Goal: Task Accomplishment & Management: Manage account settings

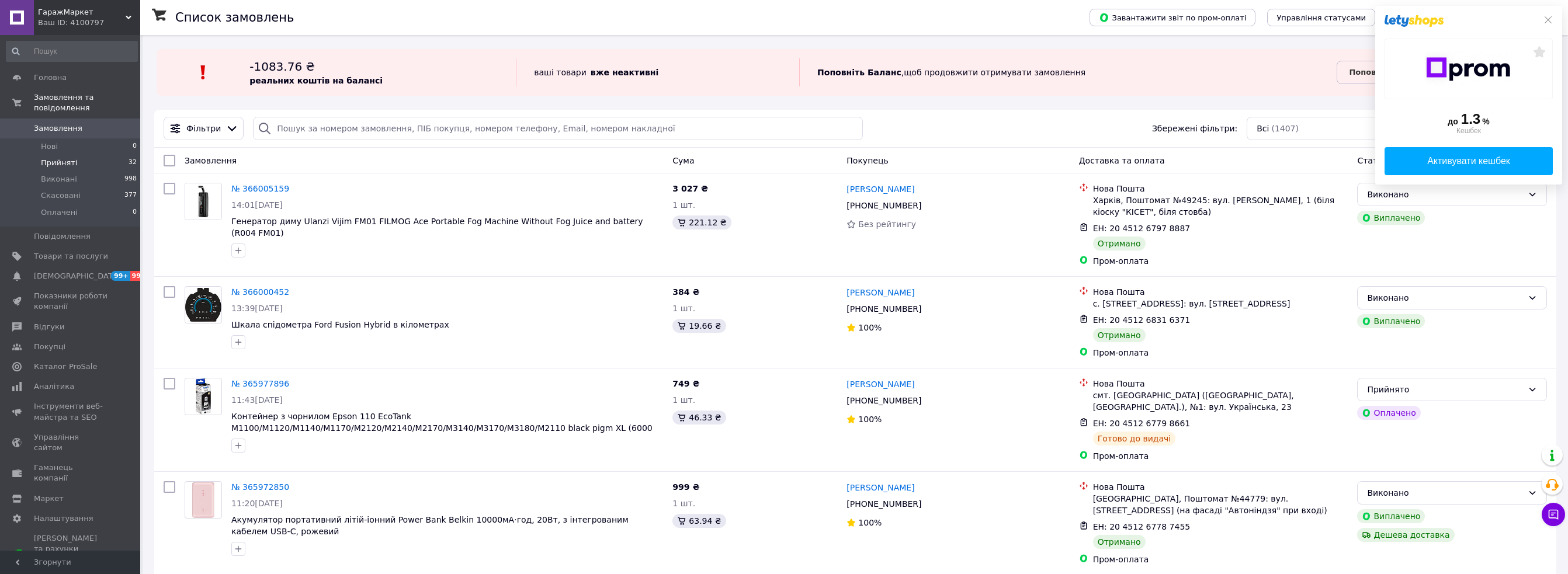
click at [63, 157] on span "Прийняті" at bounding box center [59, 162] width 36 height 11
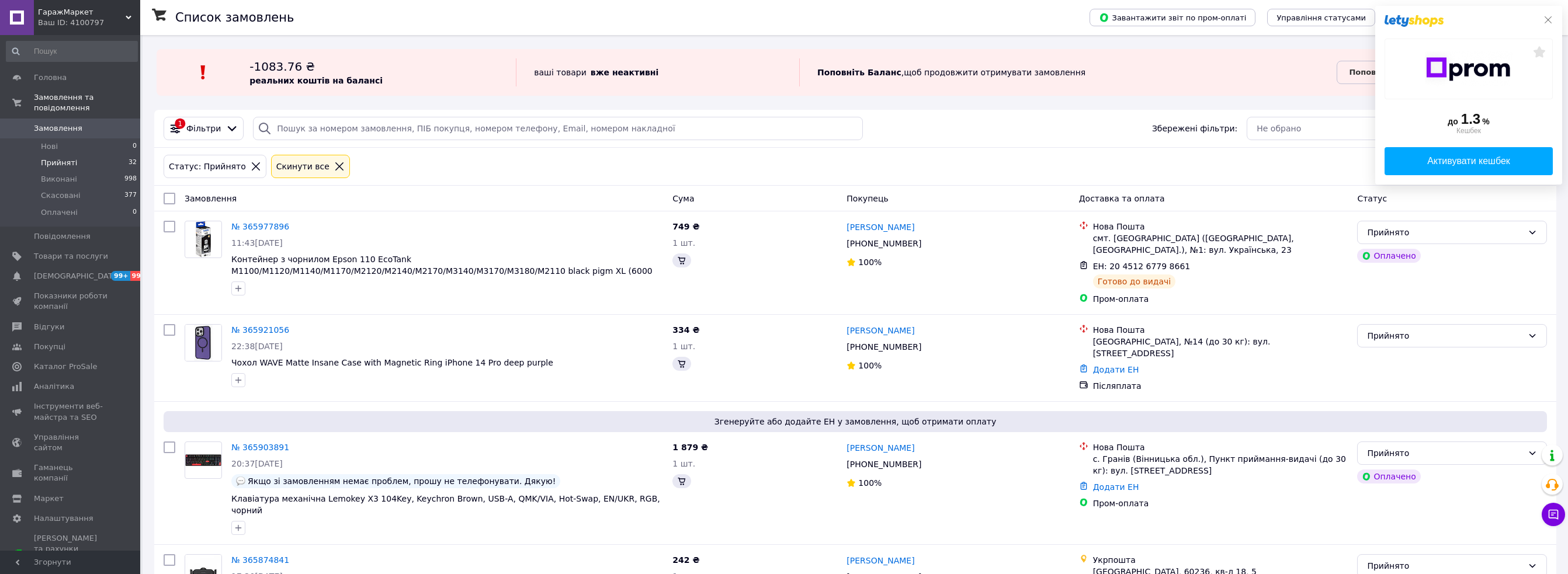
click at [1546, 18] on icon at bounding box center [1548, 20] width 7 height 7
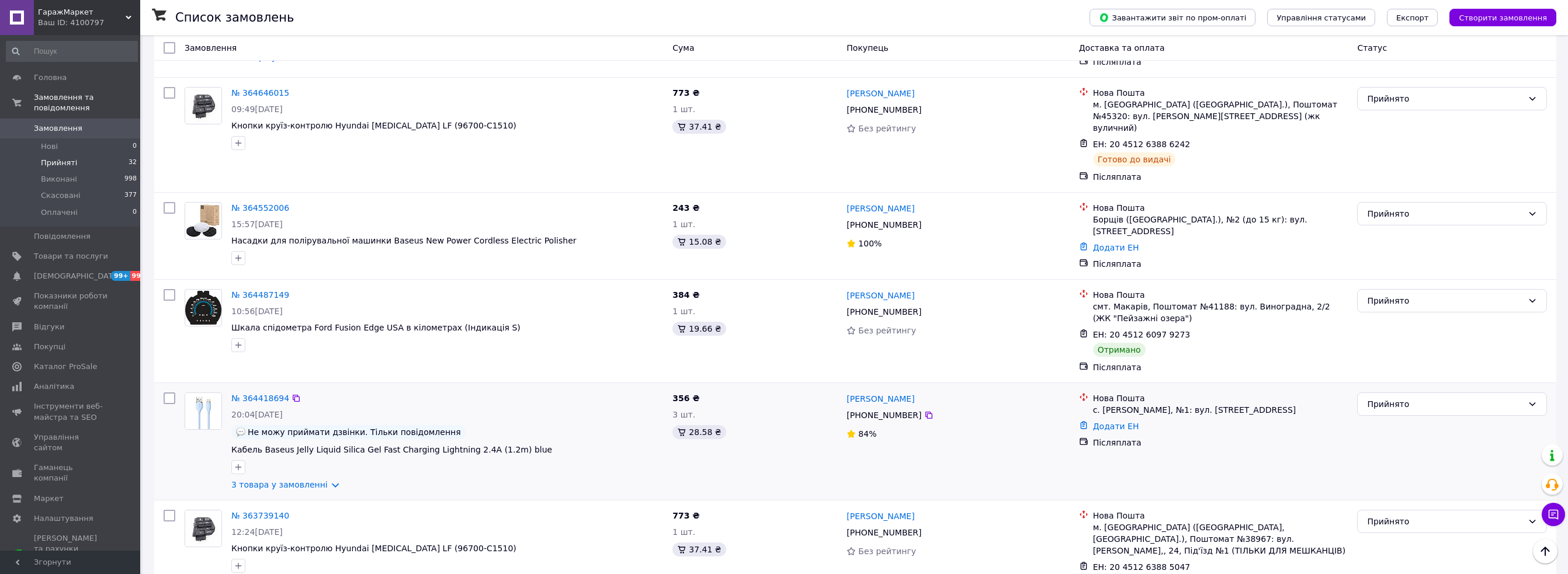
scroll to position [2956, 0]
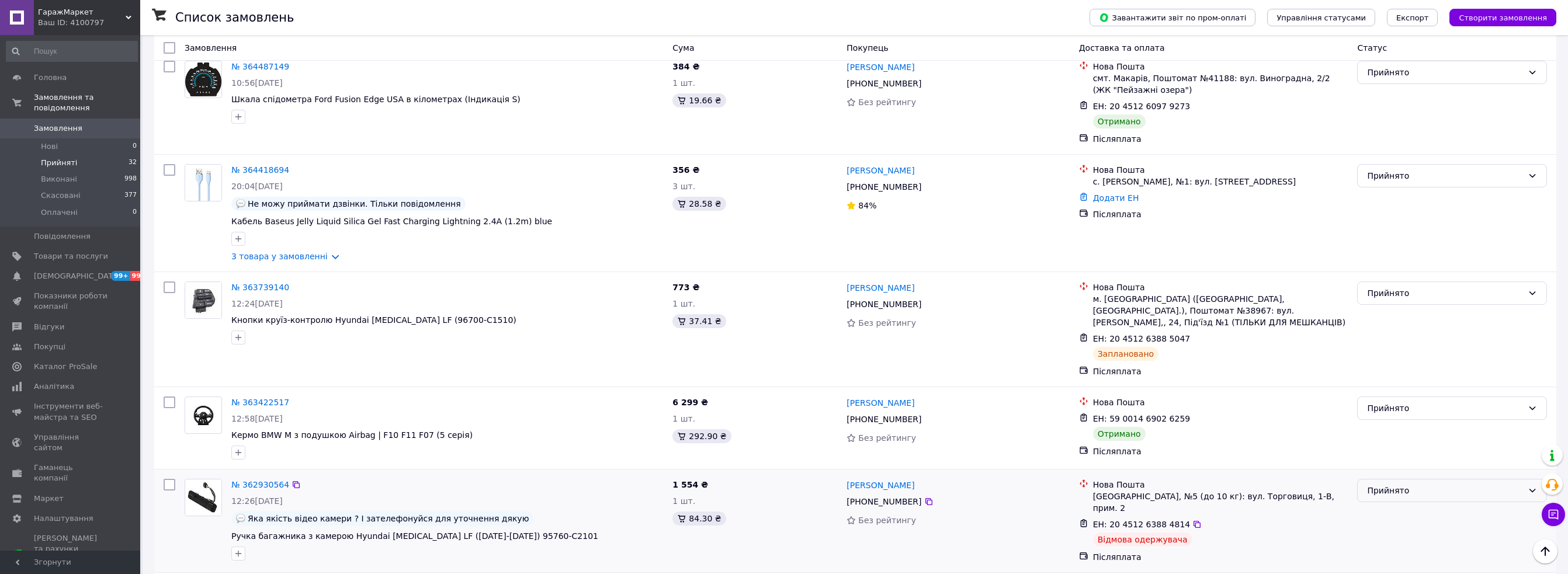
click at [1392, 484] on div "Прийнято" at bounding box center [1444, 491] width 156 height 13
click at [1396, 400] on li "Скасовано" at bounding box center [1451, 402] width 188 height 21
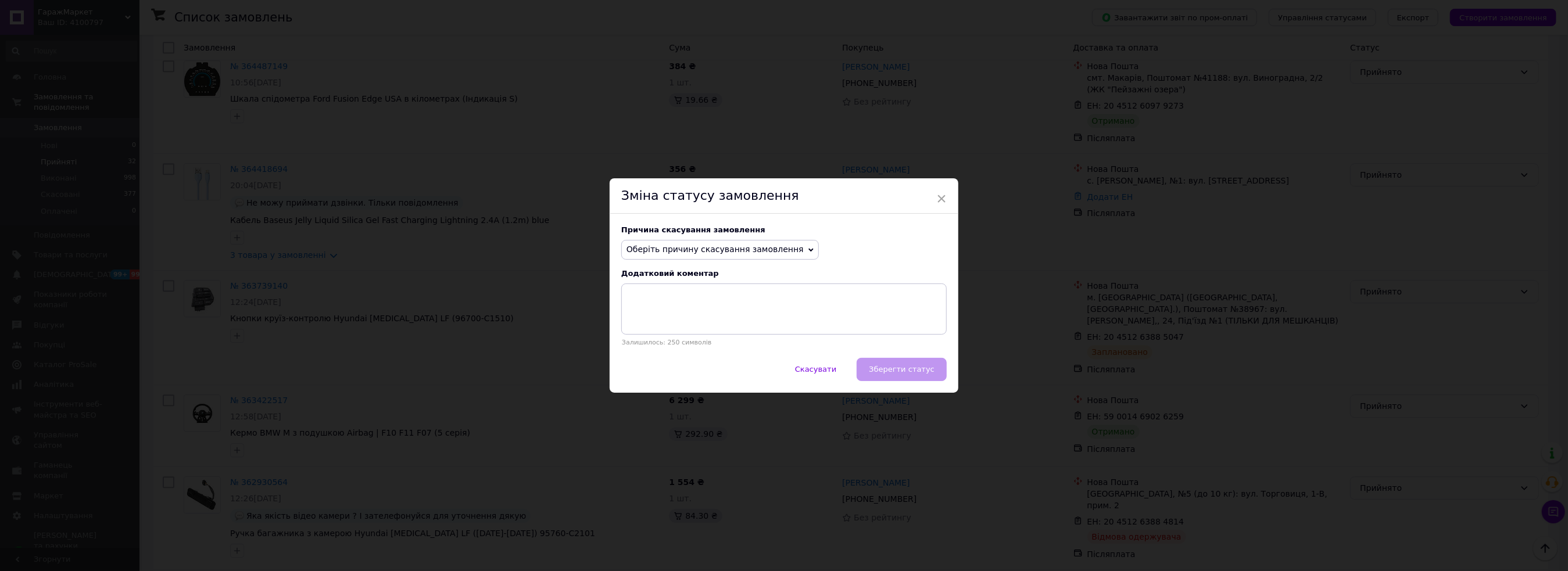
click at [713, 247] on span "Оберіть причину скасування замовлення" at bounding box center [715, 248] width 177 height 9
drag, startPoint x: 695, startPoint y: 272, endPoint x: 673, endPoint y: 365, distance: 95.6
click at [673, 365] on ul "Немає в наявності Немає різновиду товару Оплата не надійшла На прохання покупця…" at bounding box center [719, 321] width 197 height 122
click at [801, 243] on div "Оберіть причину скасування замовлення Немає в наявності Немає різновиду товару …" at bounding box center [783, 250] width 325 height 19
click at [790, 247] on span "Оберіть причину скасування замовлення" at bounding box center [719, 250] width 197 height 19
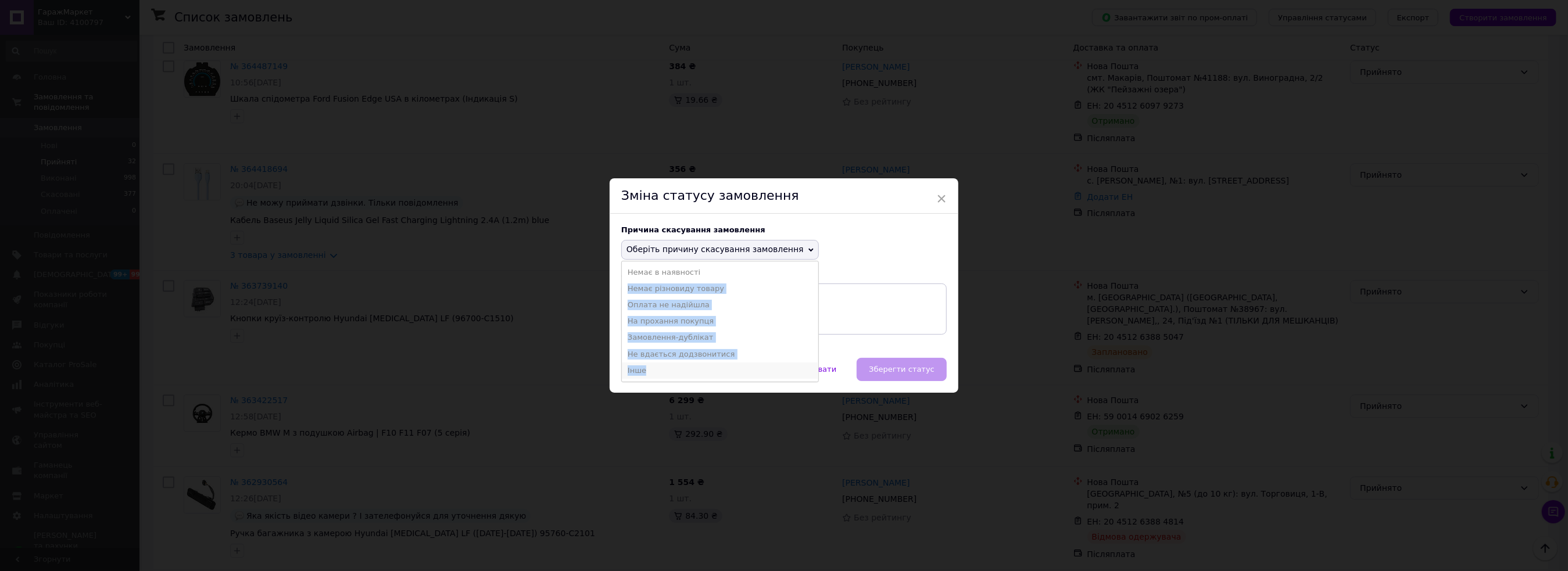
click at [660, 369] on li "Інше" at bounding box center [720, 371] width 196 height 16
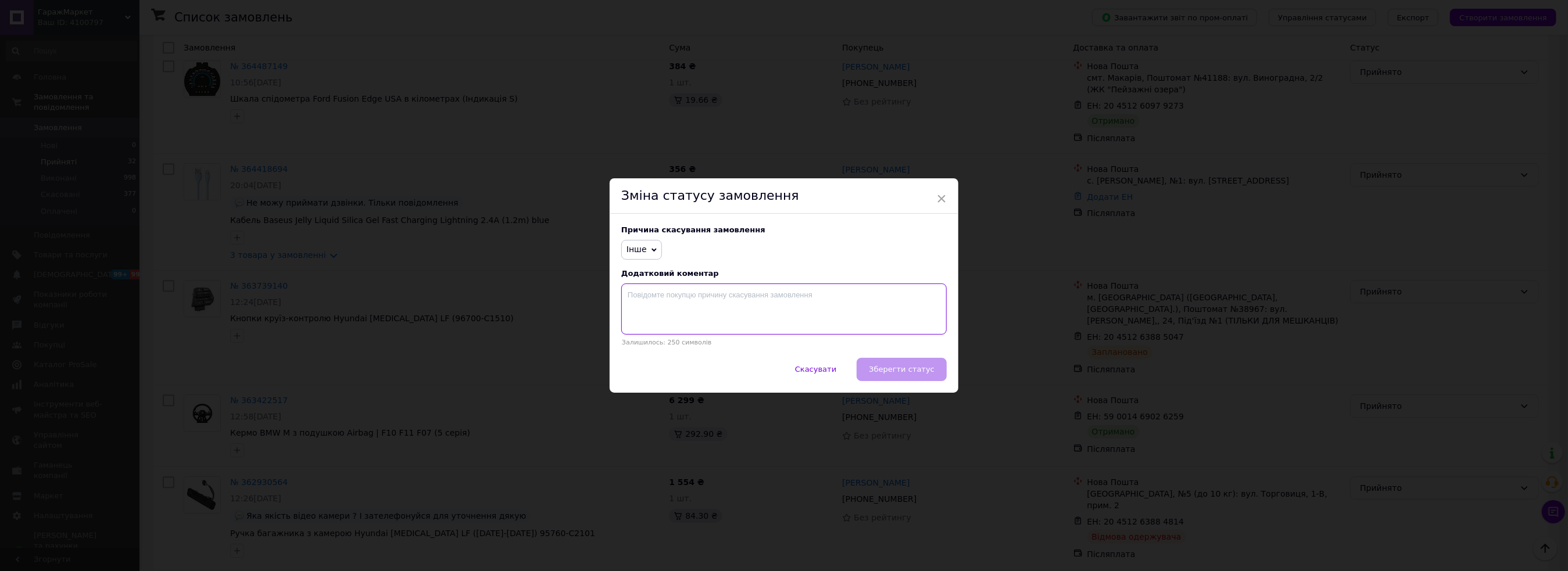
click at [711, 298] on textarea at bounding box center [783, 308] width 325 height 51
type textarea "А"
type textarea "D"
type textarea "Відмова"
click at [922, 367] on span "Зберегти статус" at bounding box center [901, 369] width 66 height 9
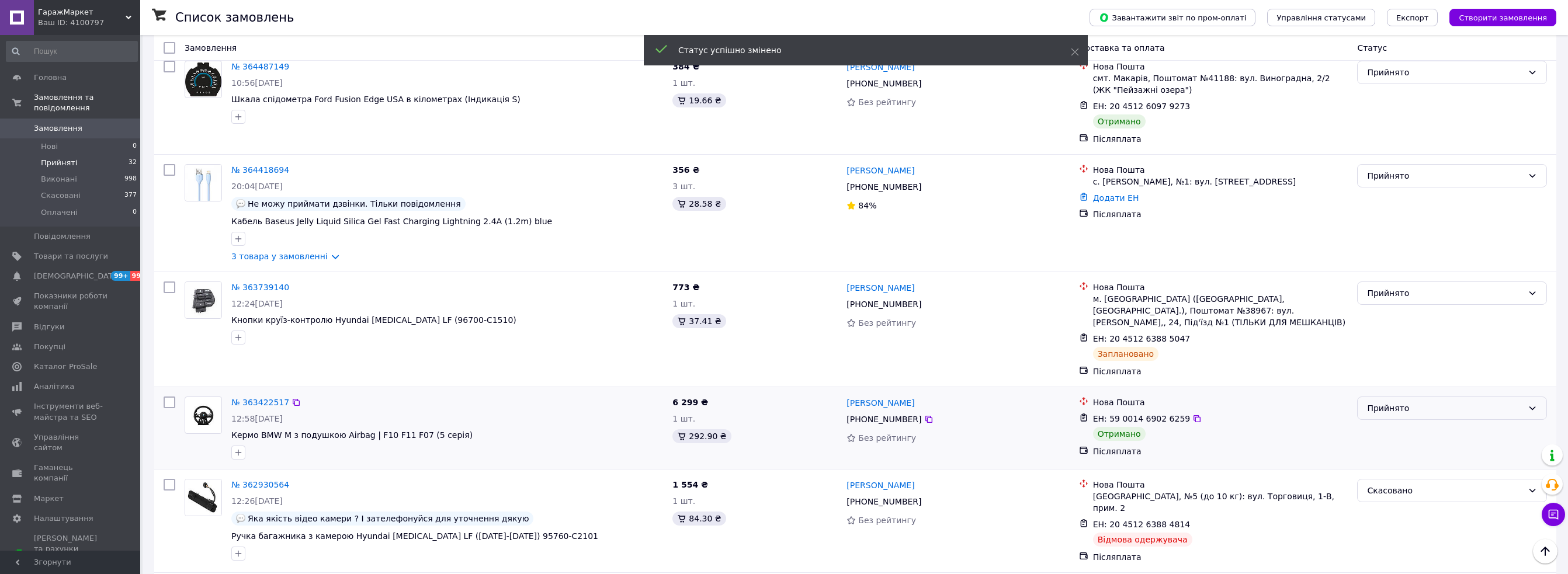
click at [1437, 402] on div "Прийнято" at bounding box center [1444, 408] width 156 height 13
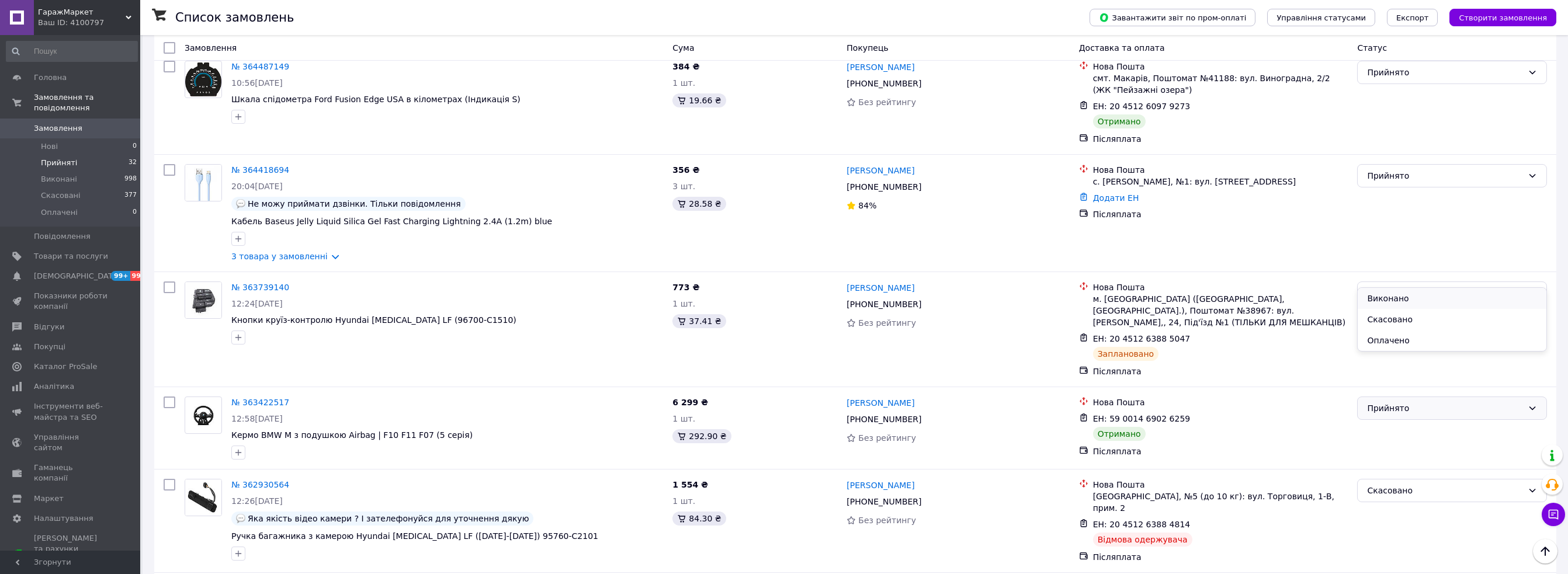
click at [1385, 294] on li "Виконано" at bounding box center [1451, 298] width 188 height 21
click at [1375, 281] on div "Прийнято" at bounding box center [1451, 293] width 190 height 24
click at [1385, 217] on li "Скасовано" at bounding box center [1451, 215] width 188 height 21
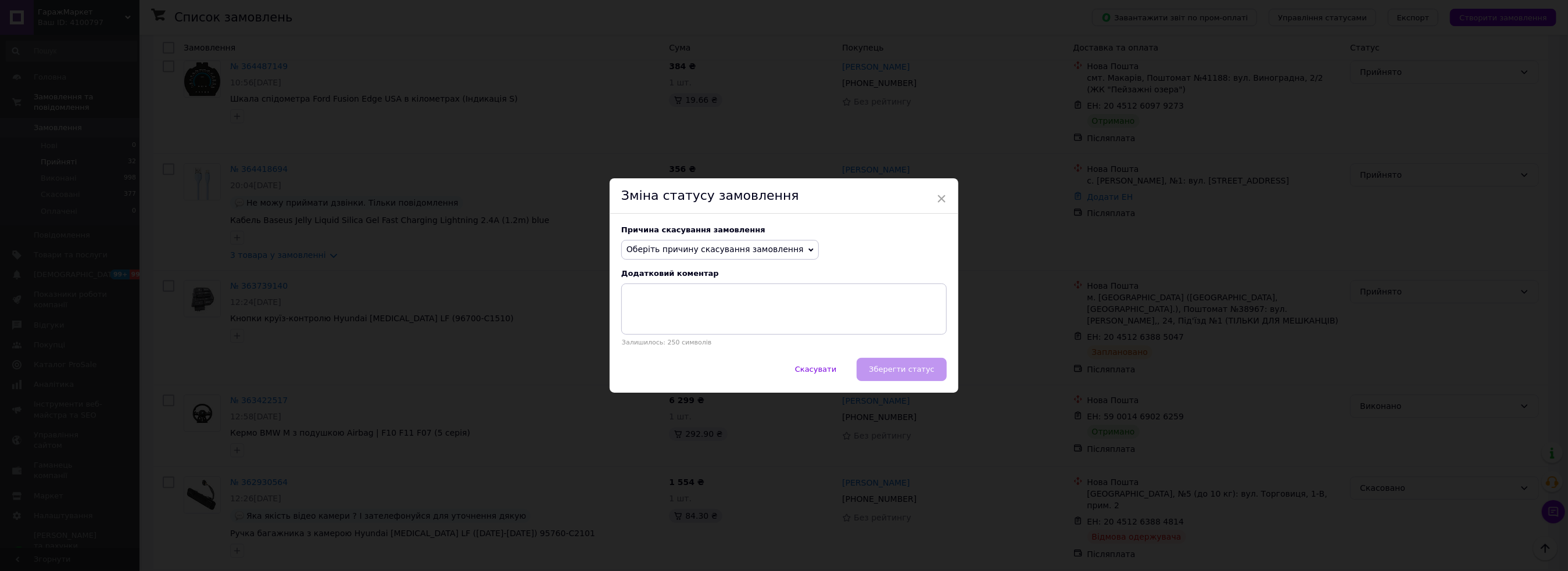
click at [708, 244] on span "Оберіть причину скасування замовлення" at bounding box center [715, 248] width 177 height 9
click at [673, 336] on li "Замовлення-дублікат" at bounding box center [720, 337] width 196 height 16
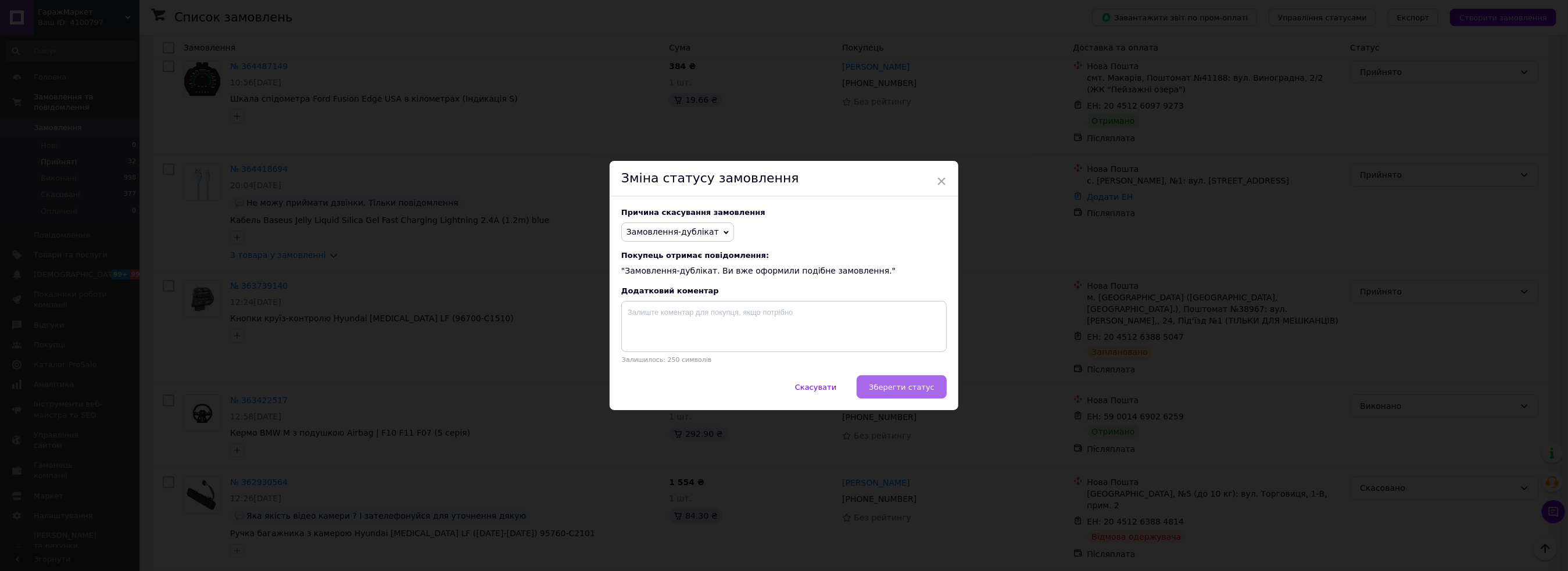
click at [903, 385] on span "Зберегти статус" at bounding box center [901, 387] width 66 height 9
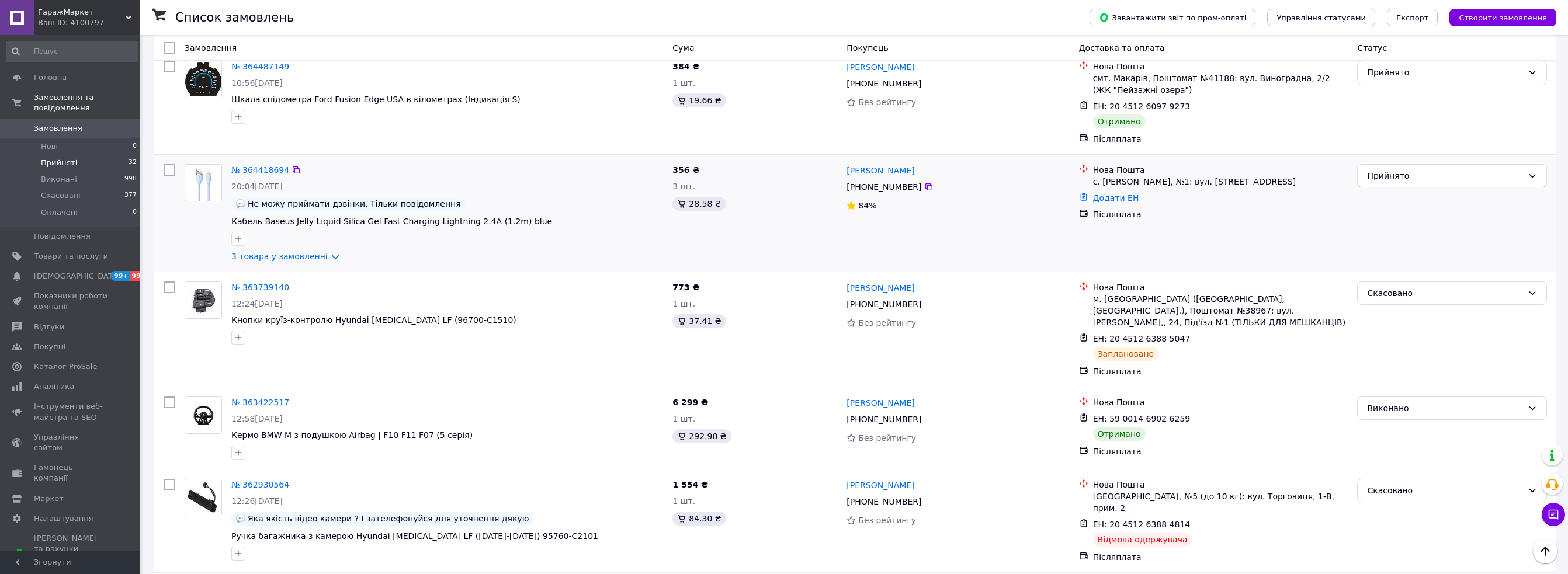
click at [322, 252] on link "3 товара у замовленні" at bounding box center [280, 256] width 96 height 9
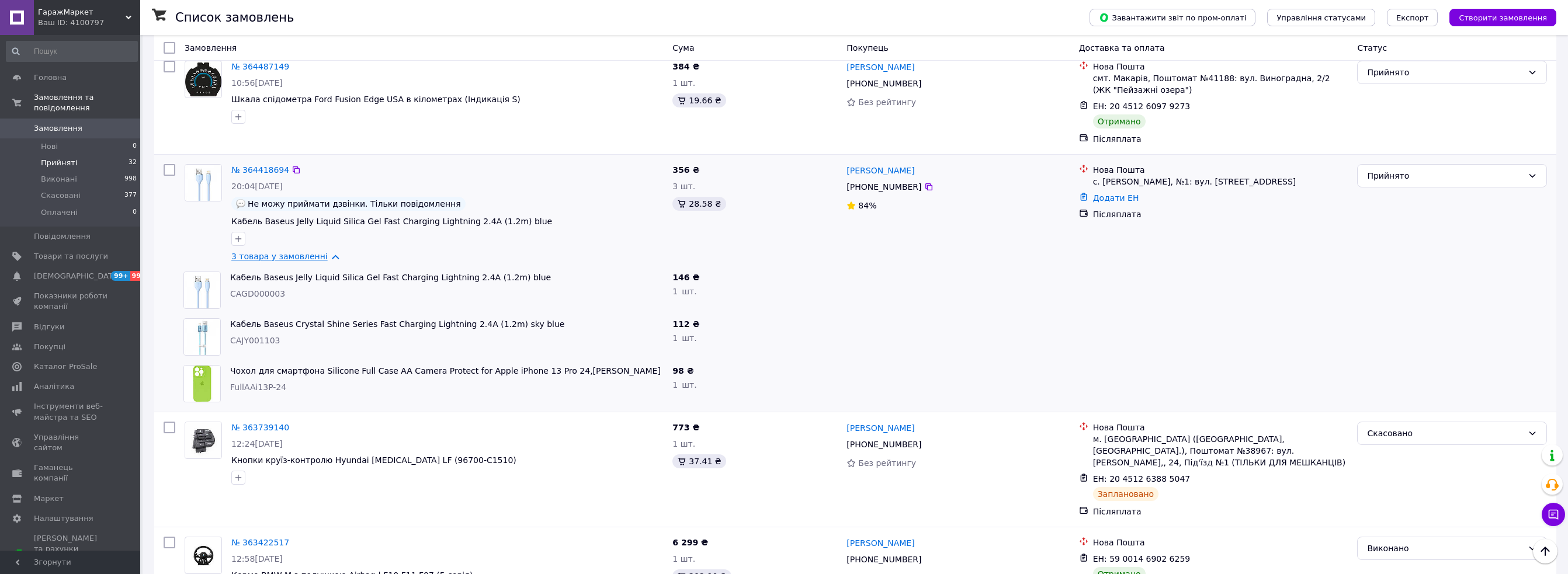
click at [322, 252] on link "3 товара у замовленні" at bounding box center [280, 256] width 96 height 9
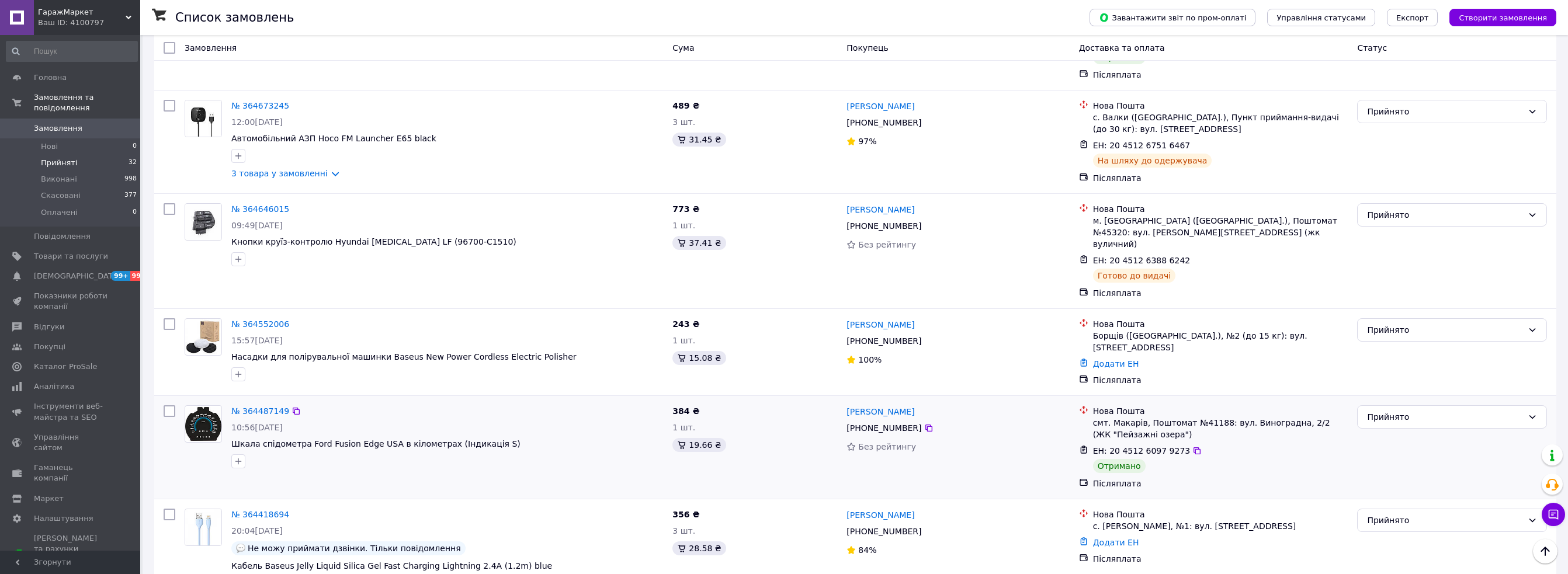
scroll to position [2606, 0]
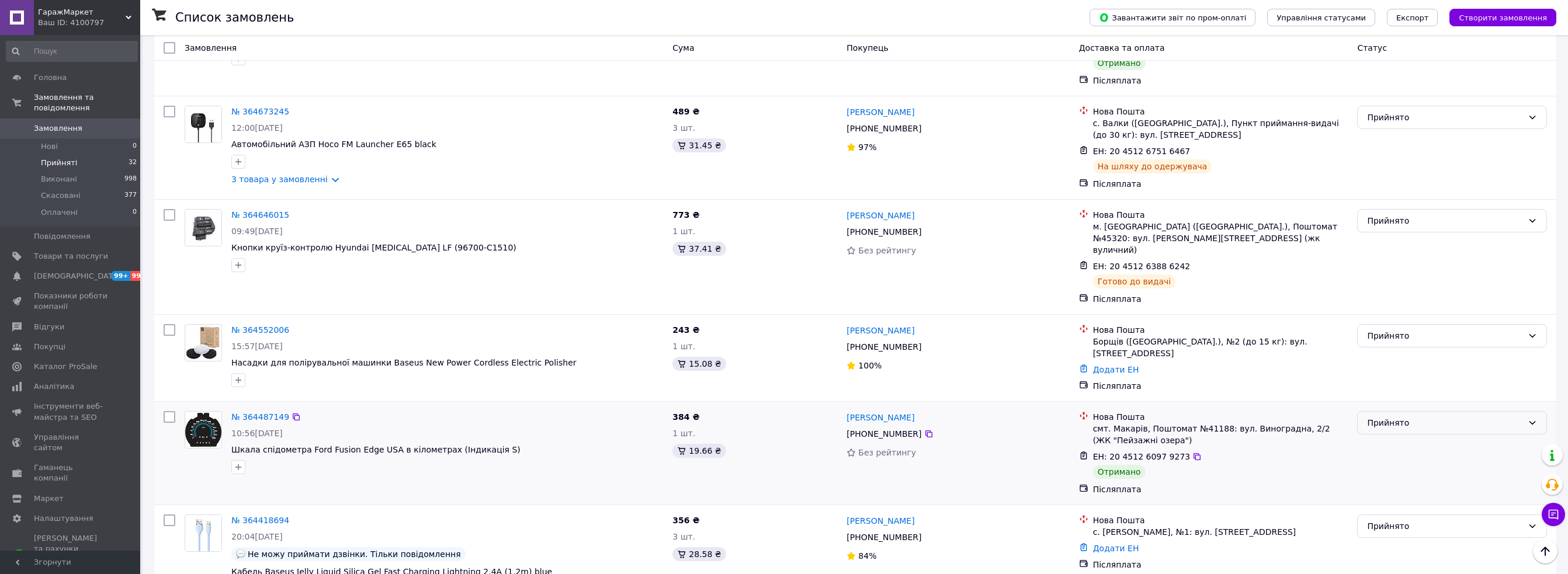
click at [1434, 417] on div "Прийнято" at bounding box center [1444, 423] width 156 height 13
click at [1413, 317] on li "Виконано" at bounding box center [1451, 323] width 188 height 21
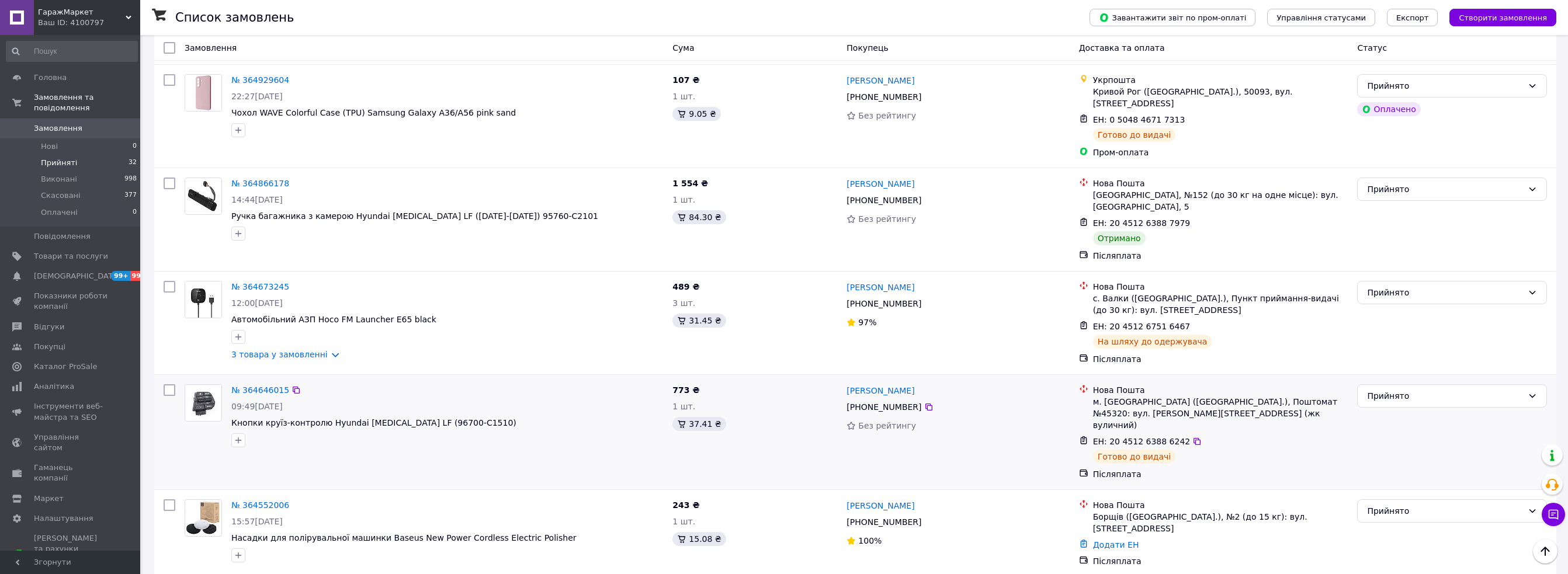
scroll to position [2373, 0]
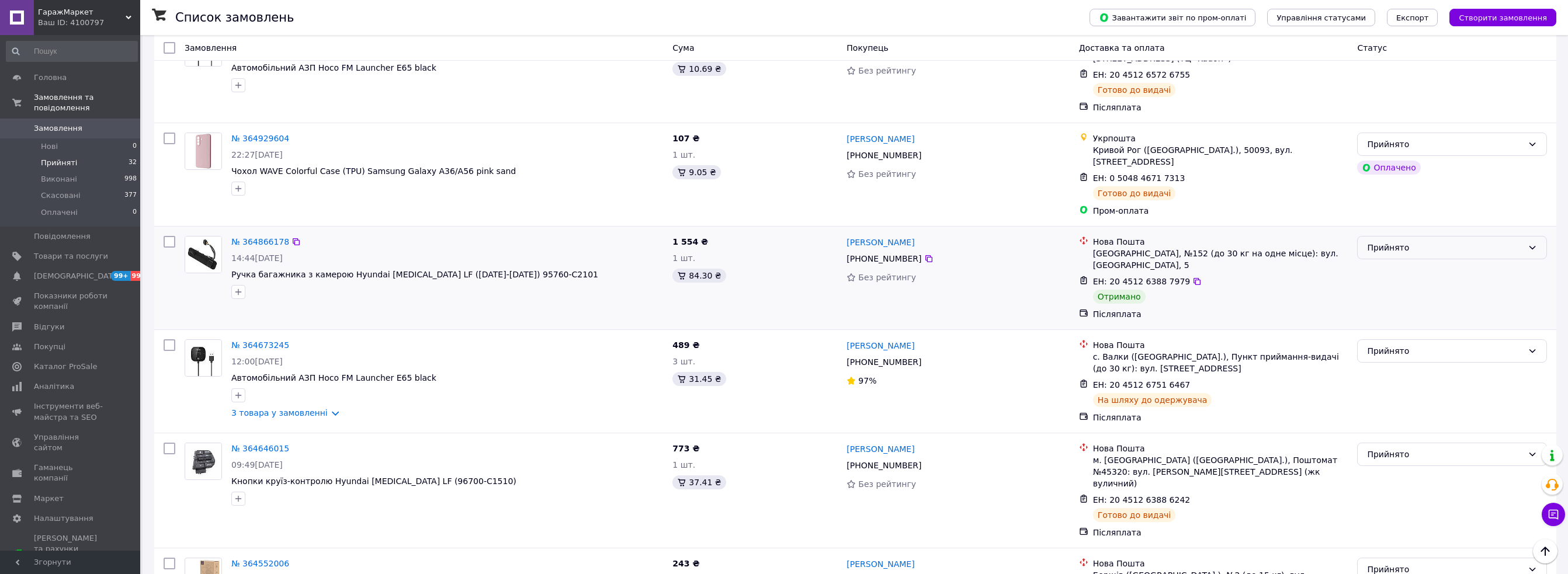
click at [1426, 241] on div "Прийнято" at bounding box center [1444, 248] width 156 height 13
click at [1389, 176] on li "Виконано" at bounding box center [1451, 175] width 188 height 21
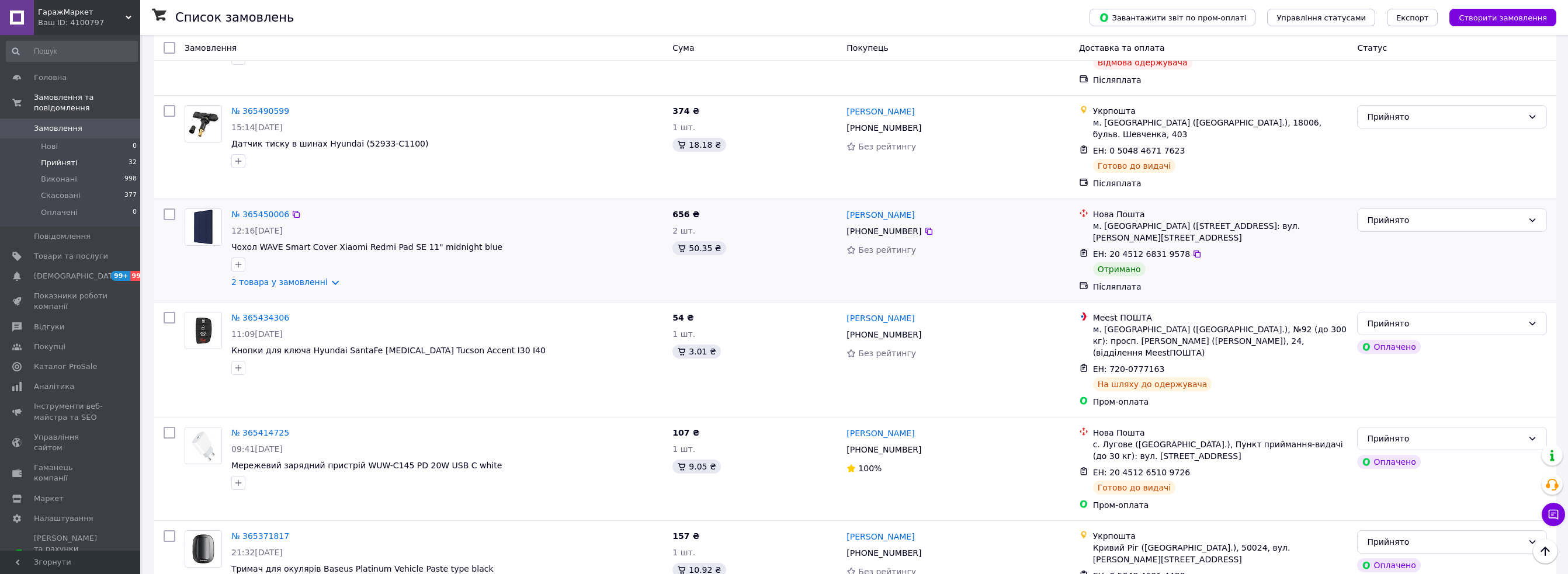
scroll to position [1555, 0]
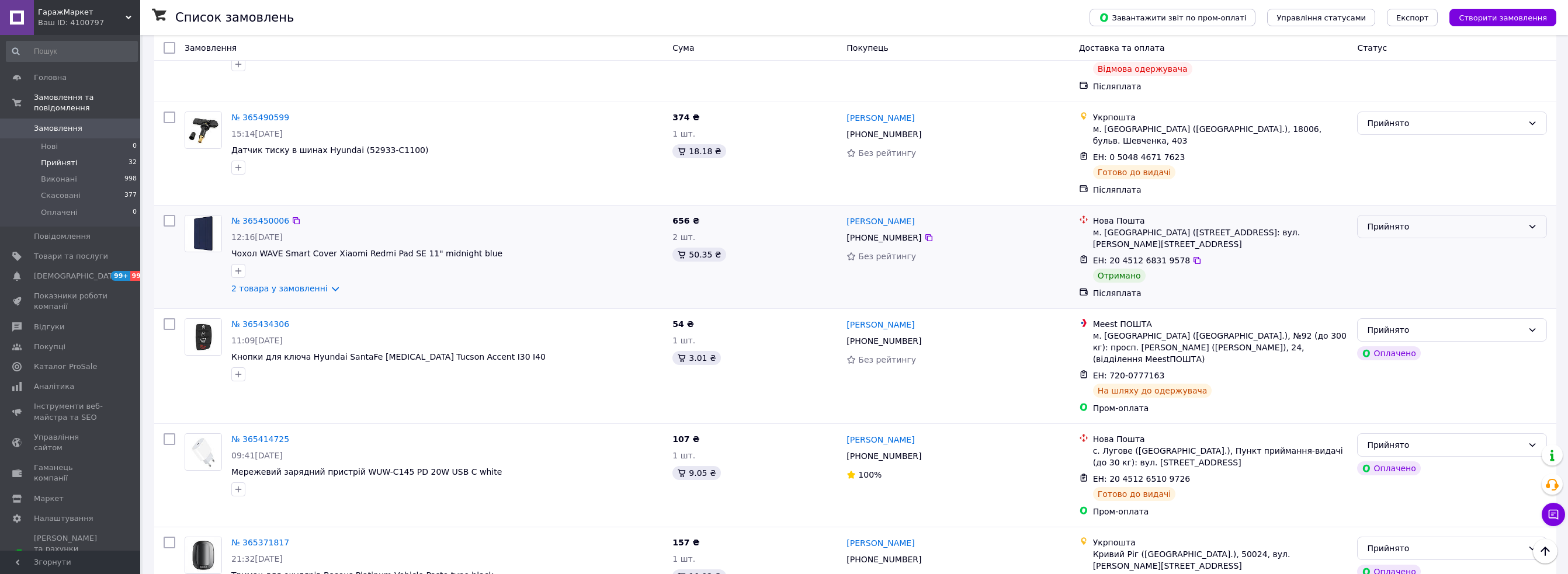
click at [1443, 220] on div "Прийнято" at bounding box center [1444, 227] width 156 height 13
click at [1405, 189] on li "Виконано" at bounding box center [1451, 192] width 188 height 21
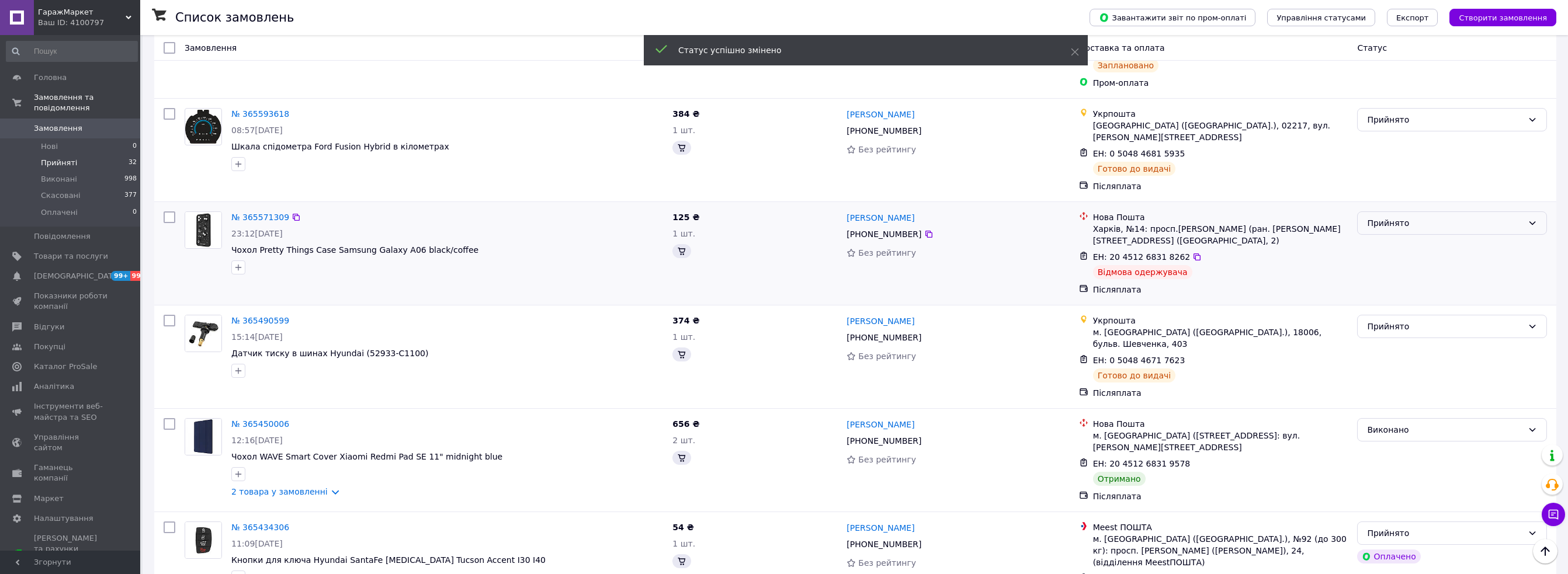
scroll to position [1322, 0]
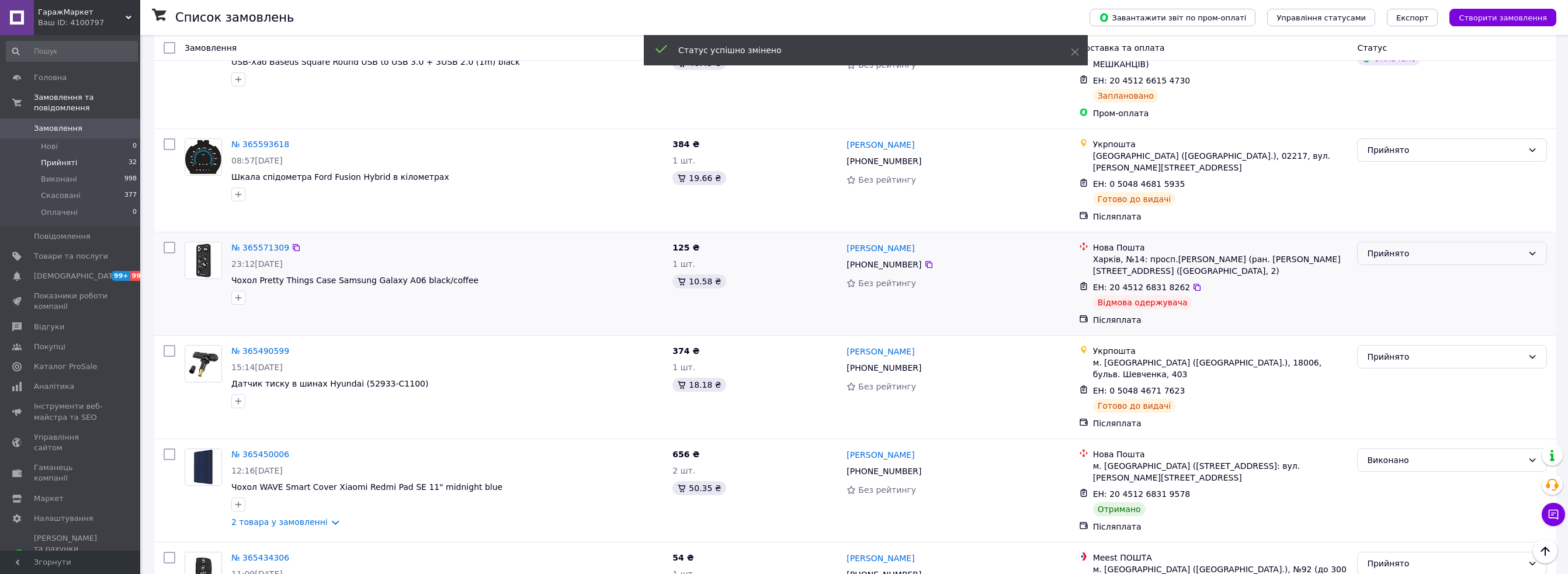
click at [1398, 247] on div "Прийнято" at bounding box center [1444, 254] width 156 height 13
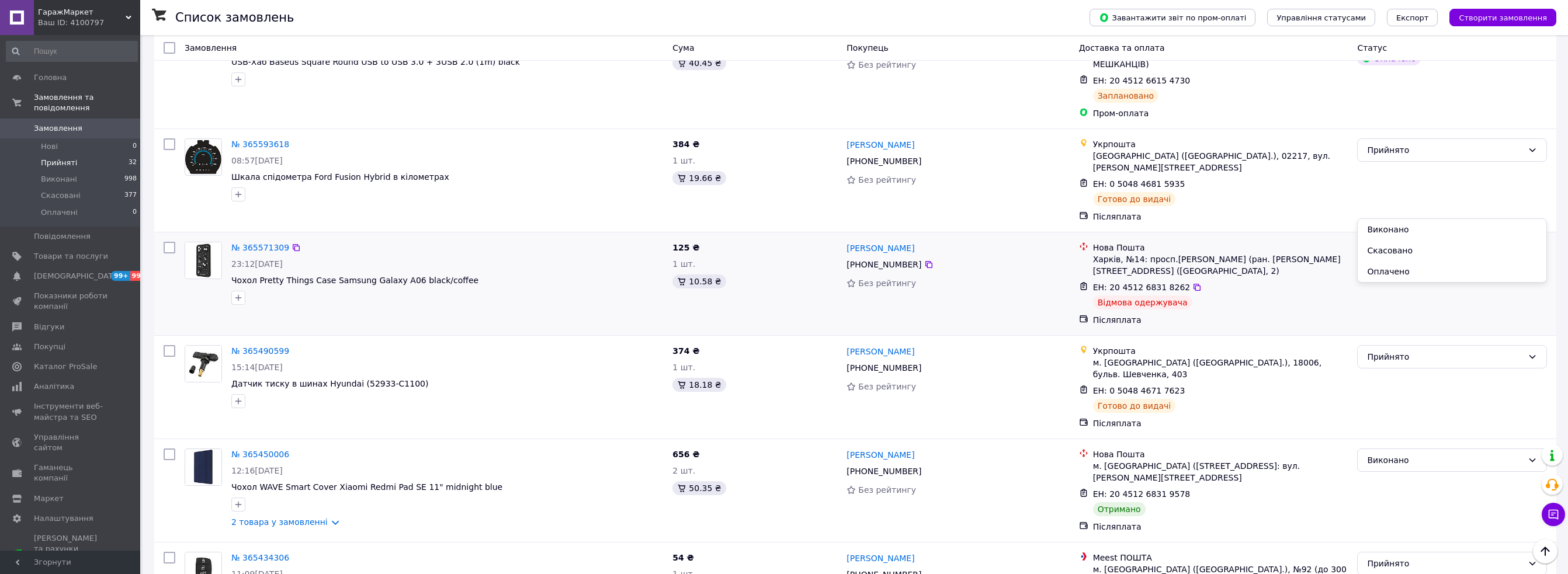
drag, startPoint x: 1392, startPoint y: 249, endPoint x: 1367, endPoint y: 245, distance: 25.3
click at [1392, 249] on li "Скасовано" at bounding box center [1451, 250] width 188 height 21
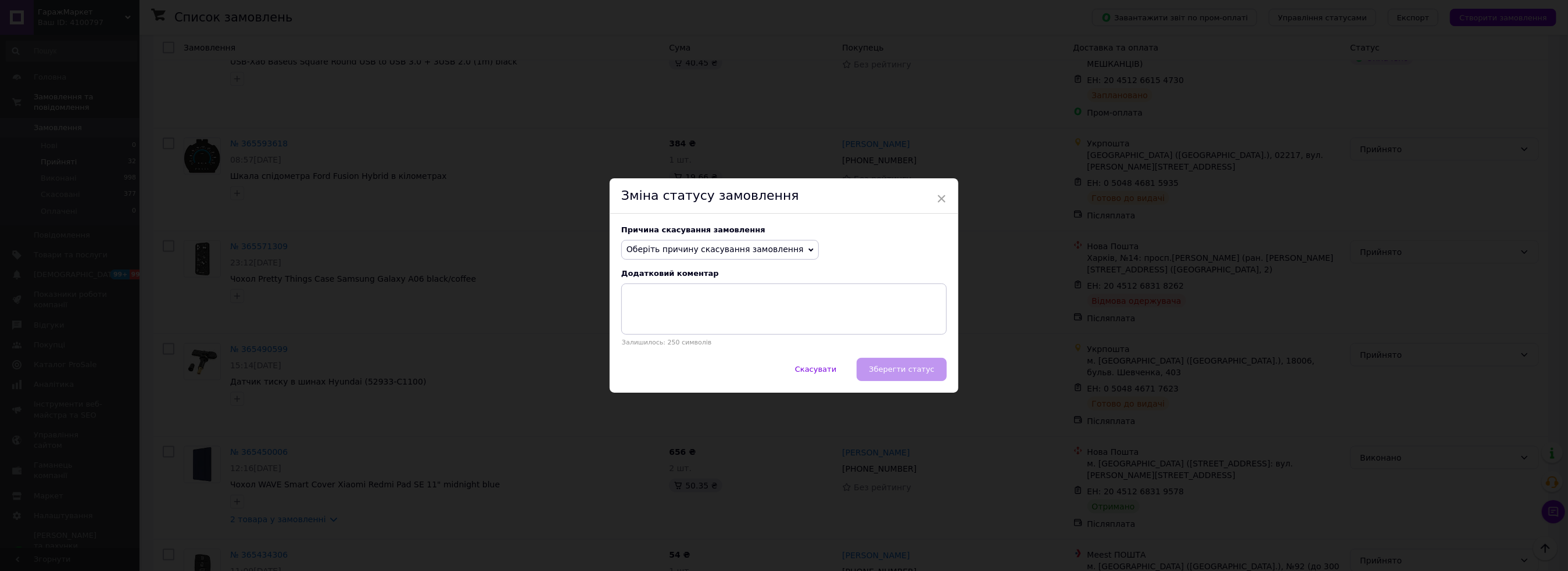
click at [680, 251] on span "Оберіть причину скасування замовлення" at bounding box center [715, 248] width 177 height 9
click at [664, 272] on li "Немає в наявності" at bounding box center [720, 273] width 196 height 16
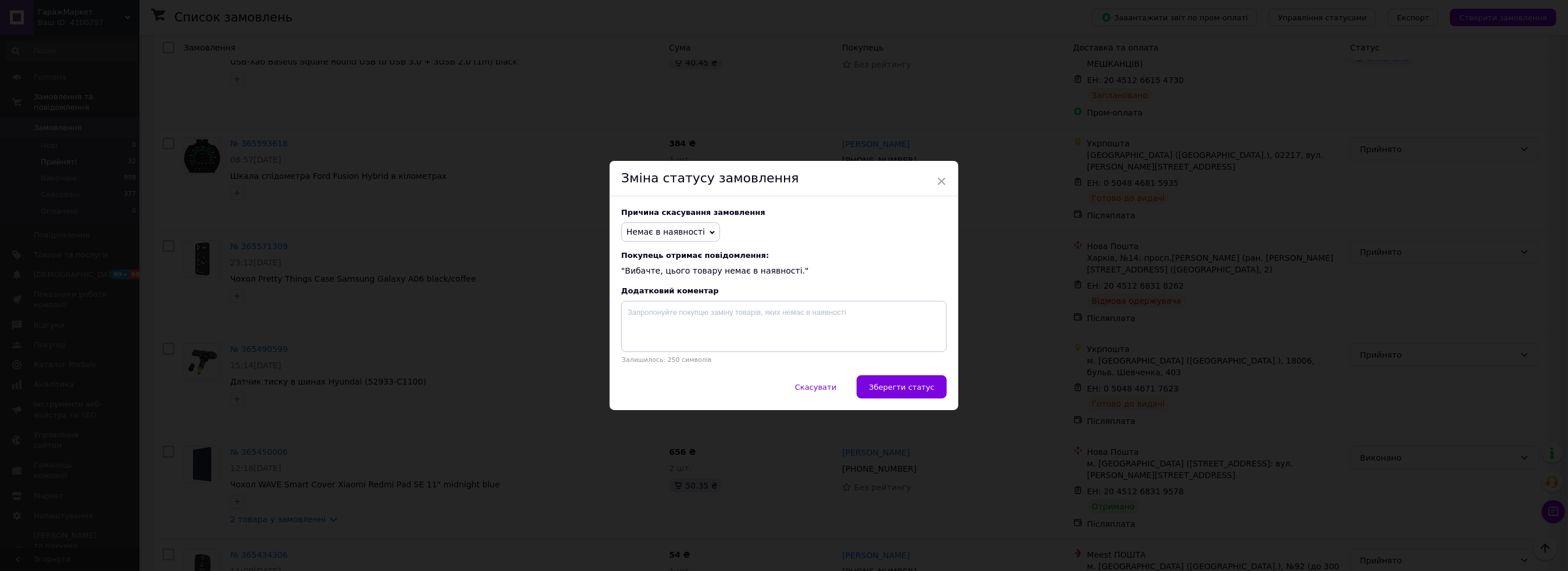
click at [685, 232] on span "Немає в наявності" at bounding box center [666, 231] width 79 height 9
drag, startPoint x: 668, startPoint y: 357, endPoint x: 690, endPoint y: 324, distance: 39.7
click at [669, 360] on li "Інше" at bounding box center [670, 368] width 97 height 16
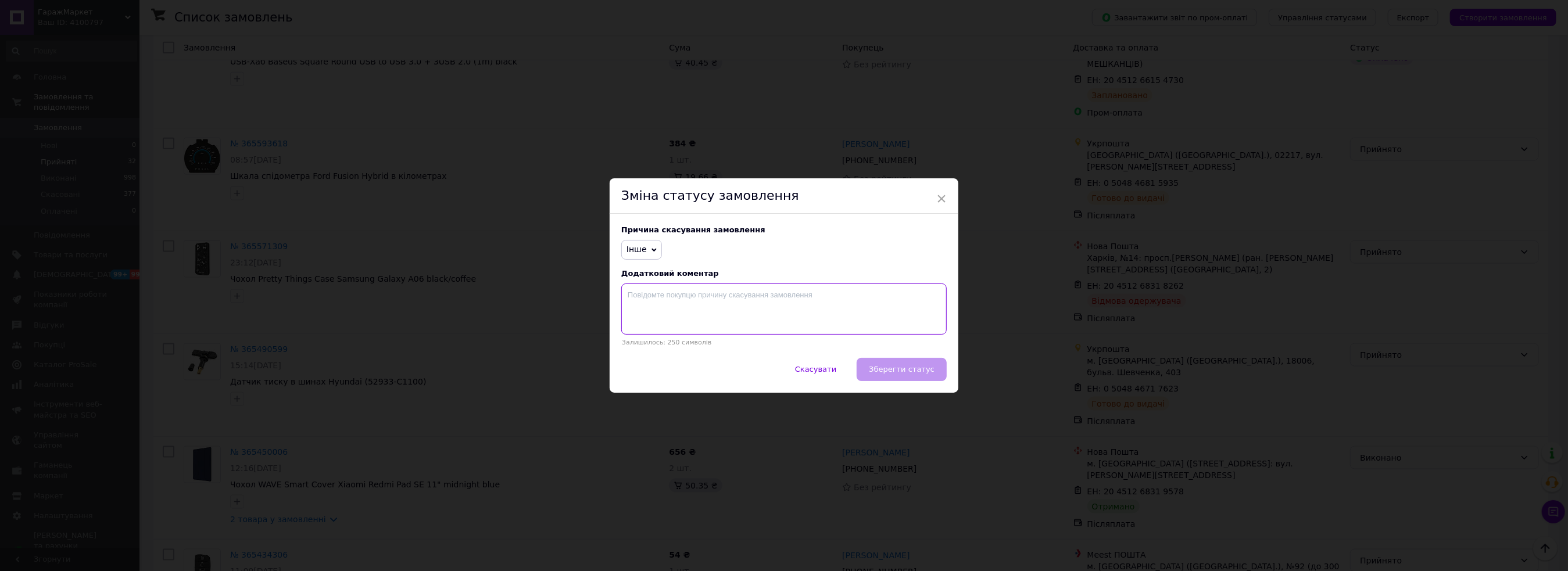
click at [691, 320] on textarea at bounding box center [783, 308] width 325 height 51
type textarea "Відмова"
click at [892, 371] on span "Зберегти статус" at bounding box center [901, 369] width 66 height 9
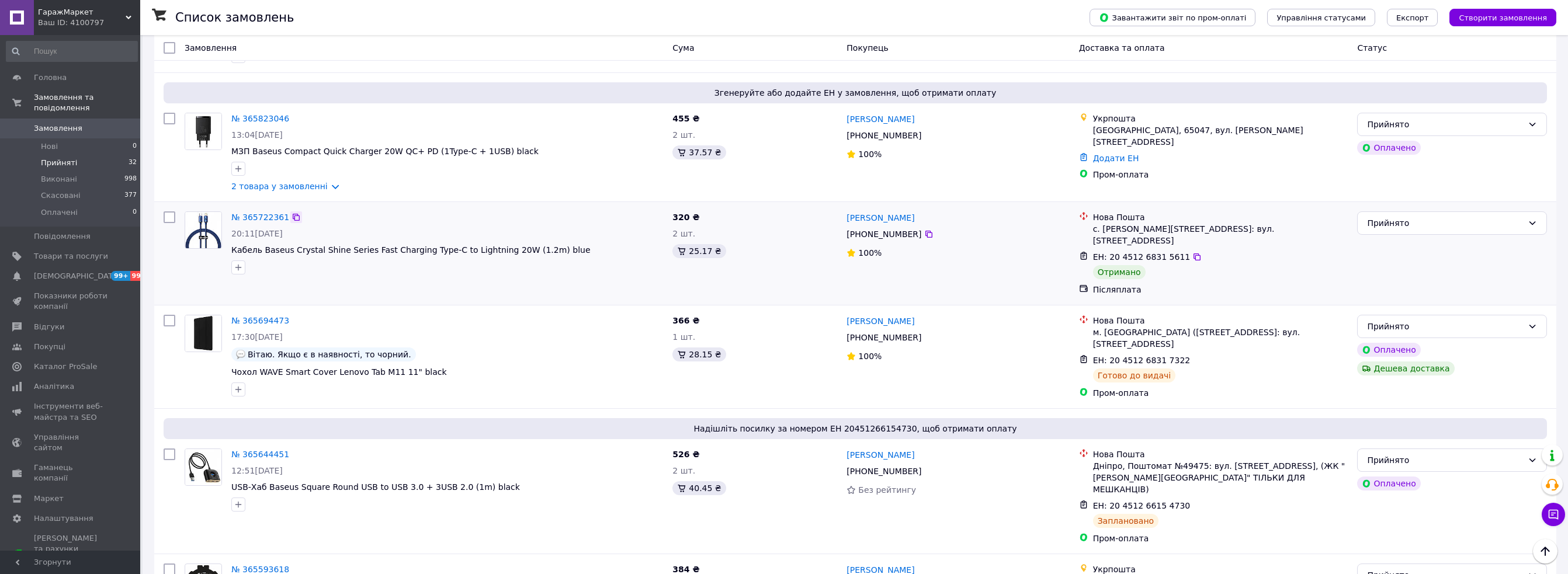
scroll to position [854, 0]
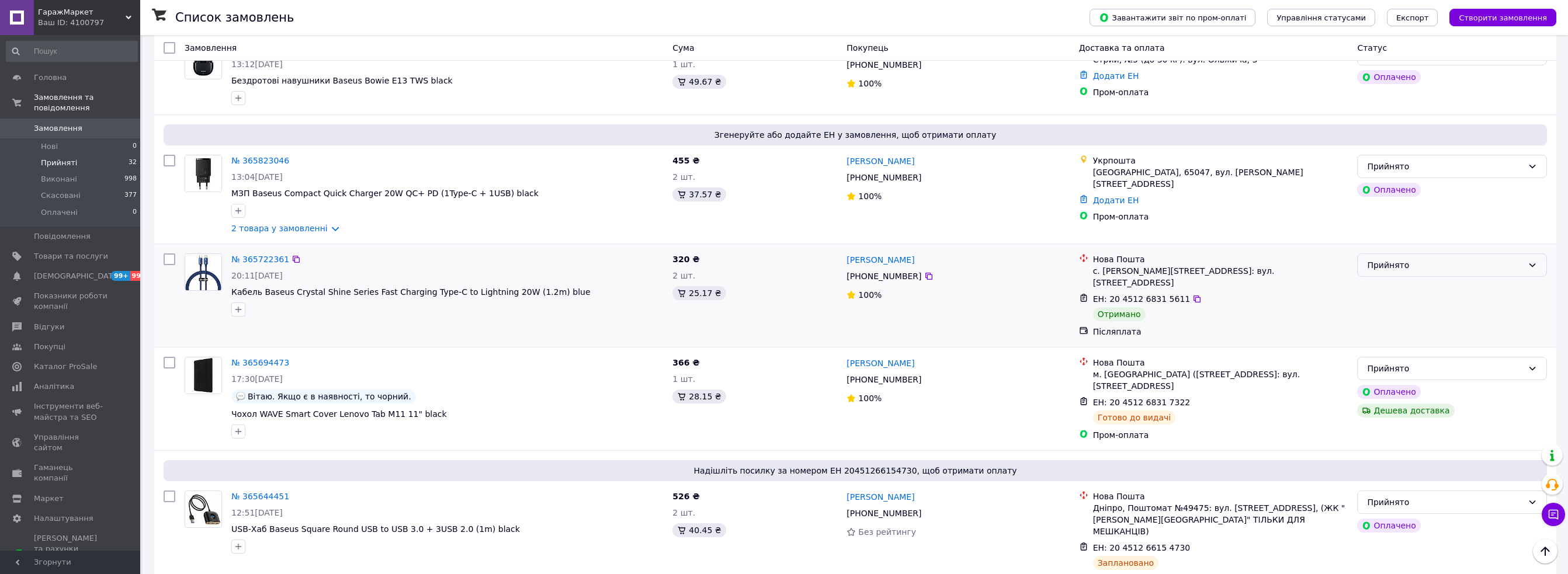
click at [1433, 258] on div "Прийнято" at bounding box center [1444, 265] width 156 height 13
click at [1417, 278] on li "Виконано" at bounding box center [1451, 277] width 188 height 21
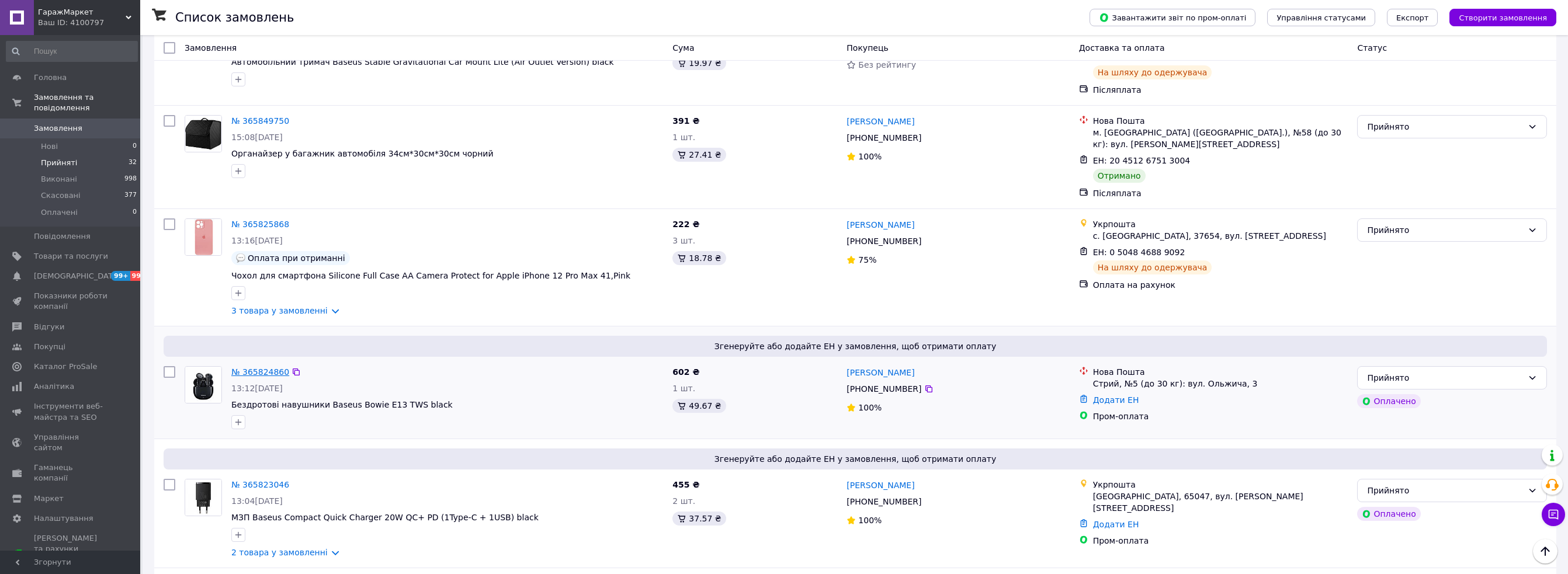
scroll to position [505, 0]
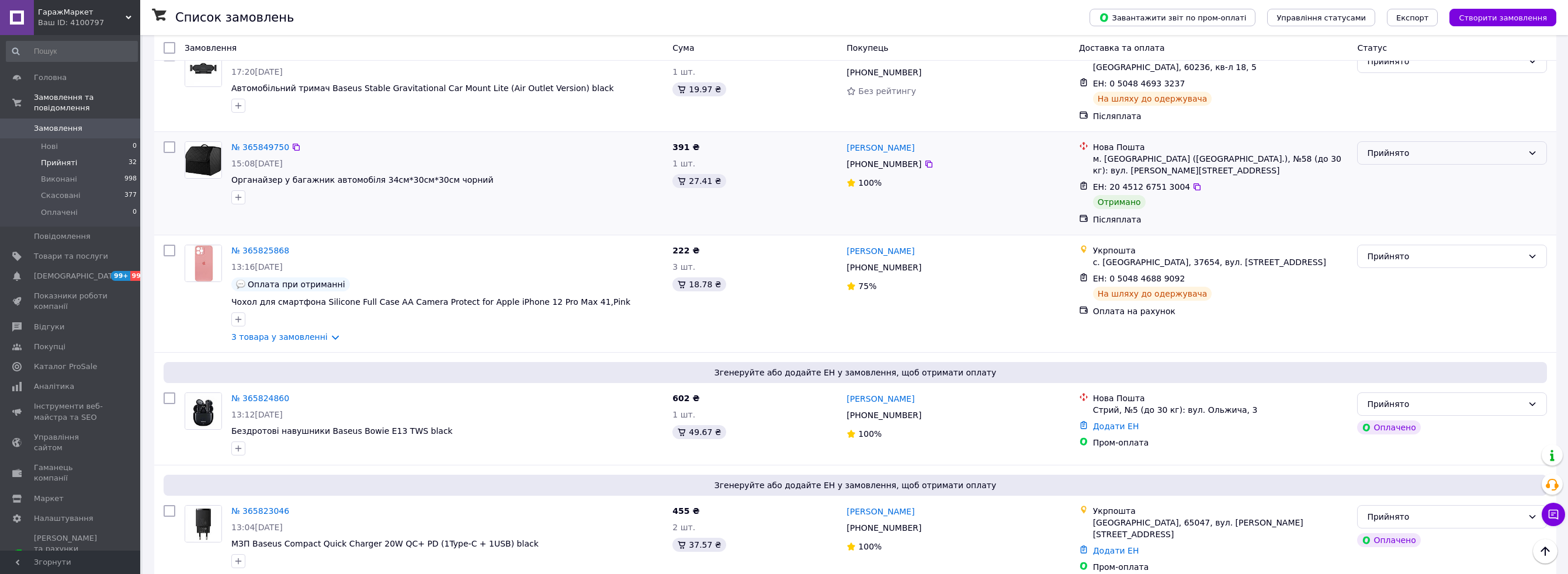
click at [1462, 147] on div "Прийнято" at bounding box center [1444, 153] width 156 height 13
click at [1429, 160] on li "Виконано" at bounding box center [1451, 163] width 188 height 21
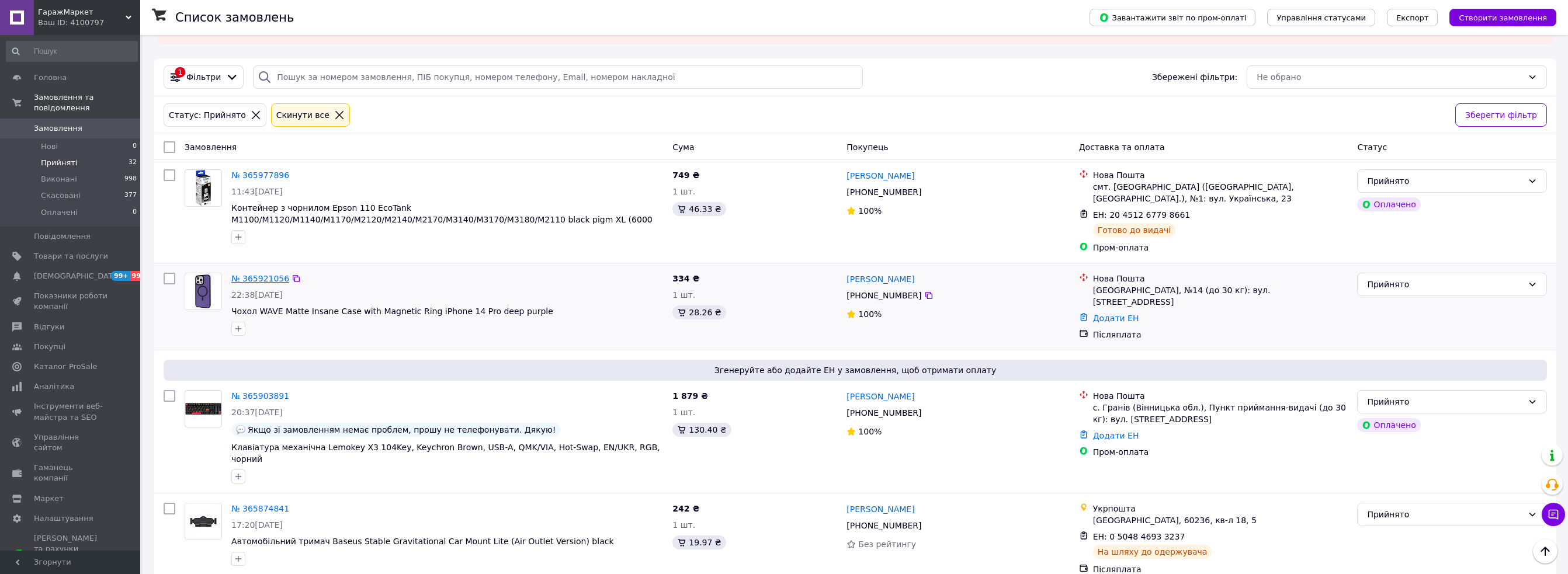
scroll to position [0, 0]
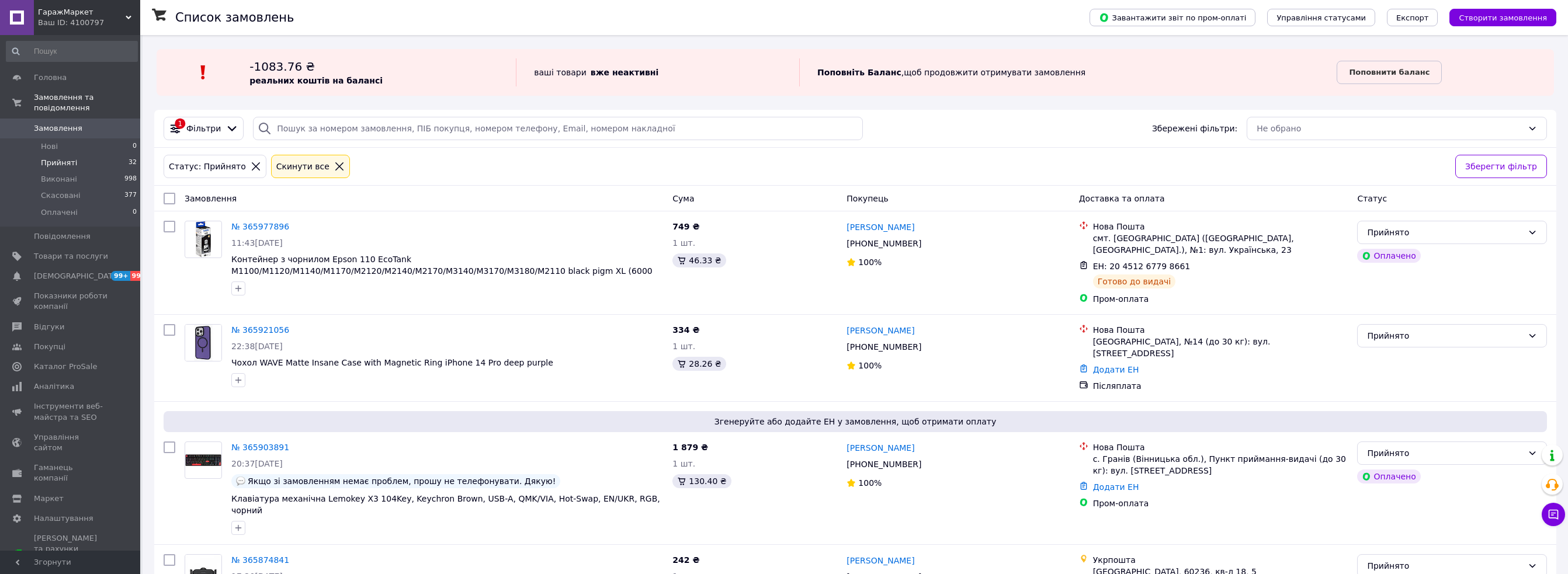
click at [67, 21] on div "Ваш ID: 4100797" at bounding box center [89, 22] width 102 height 11
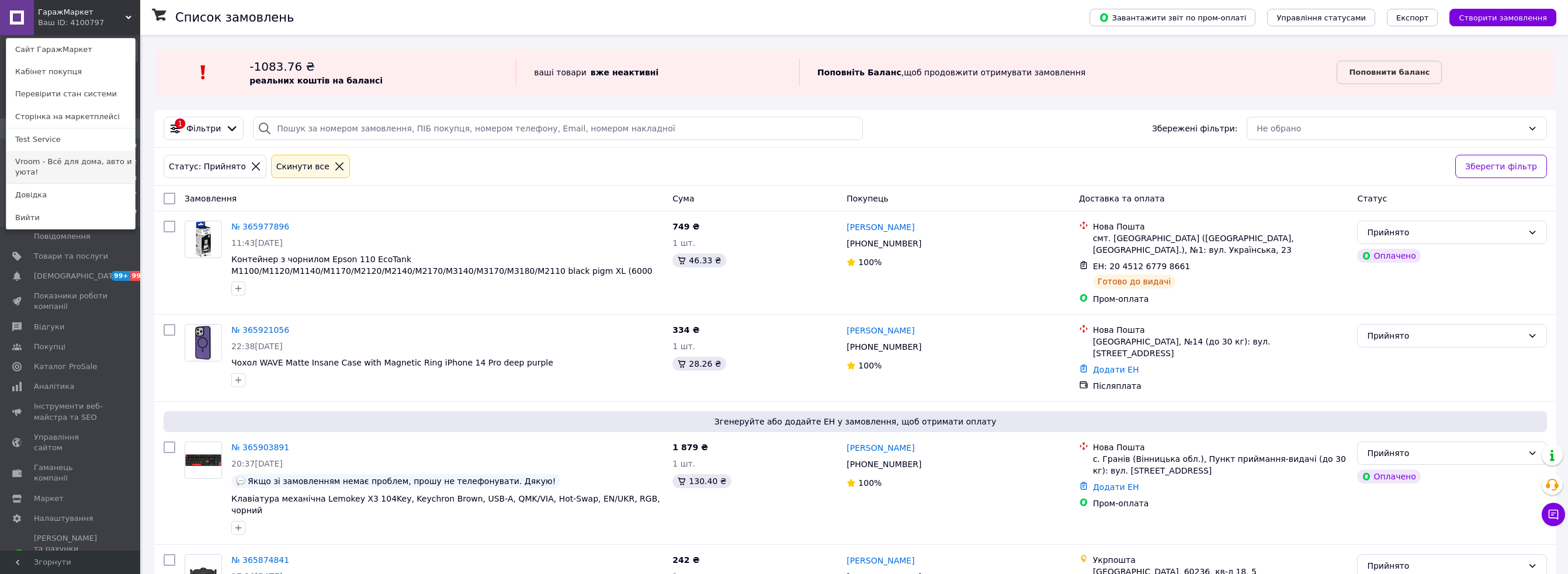
click at [71, 159] on link "Vroom - Всё для дома, авто и уюта!" at bounding box center [71, 167] width 129 height 33
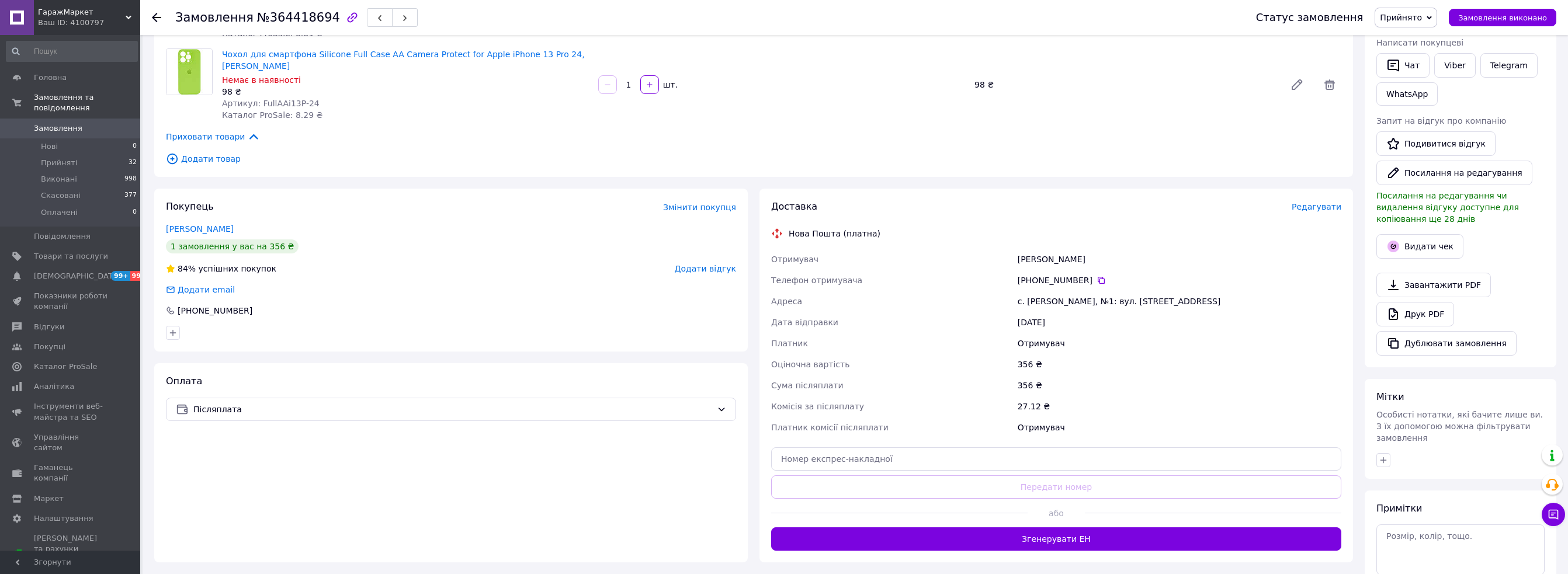
scroll to position [233, 0]
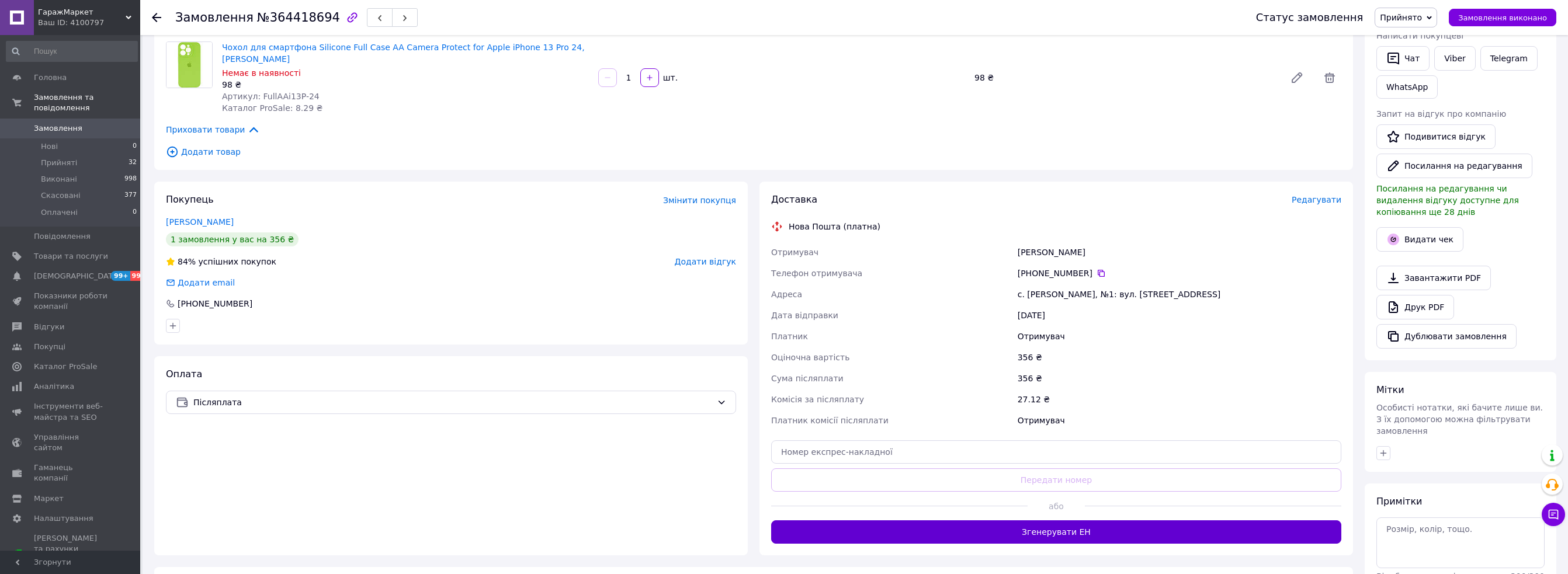
click at [1079, 529] on button "Згенерувати ЕН" at bounding box center [1056, 532] width 570 height 24
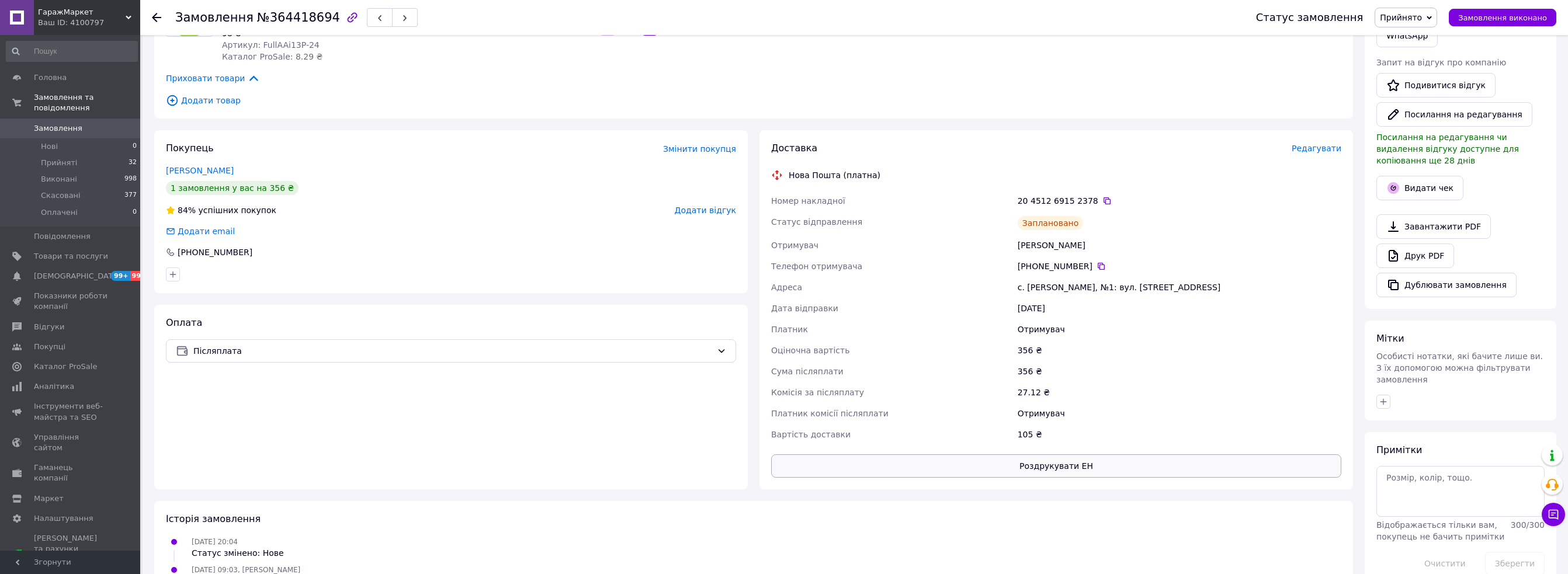
scroll to position [292, 0]
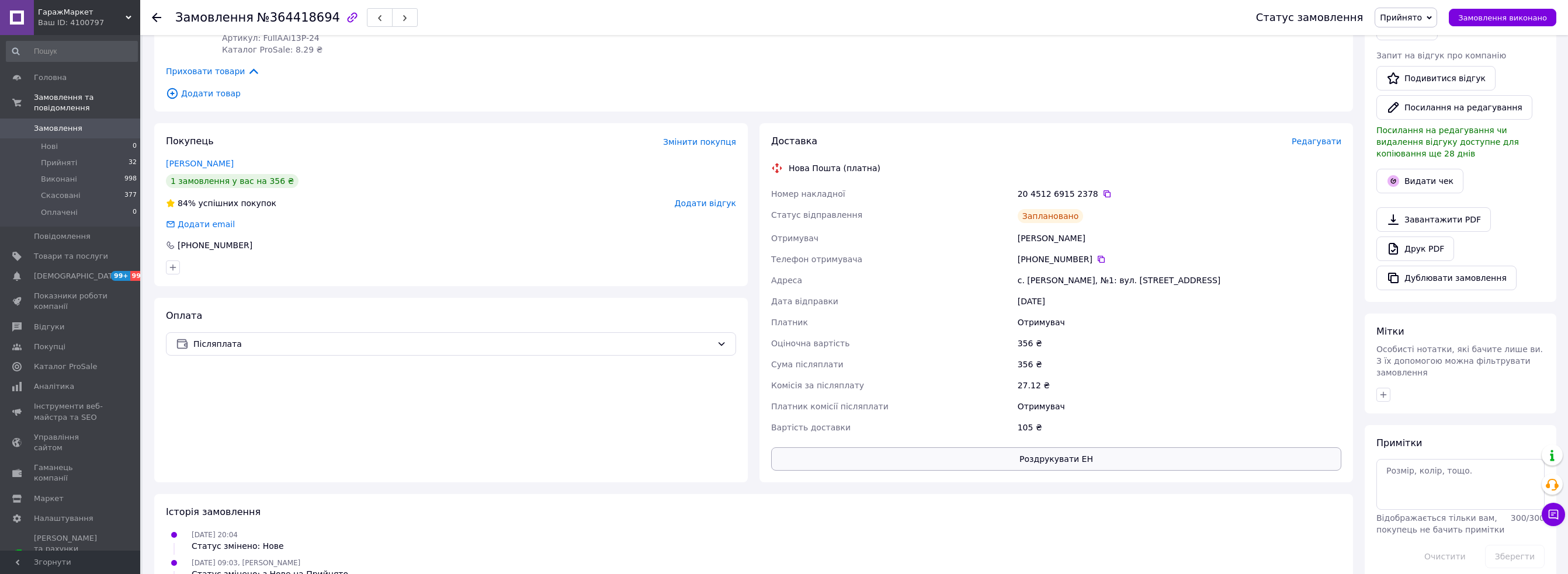
click at [1073, 447] on button "Роздрукувати ЕН" at bounding box center [1056, 458] width 570 height 24
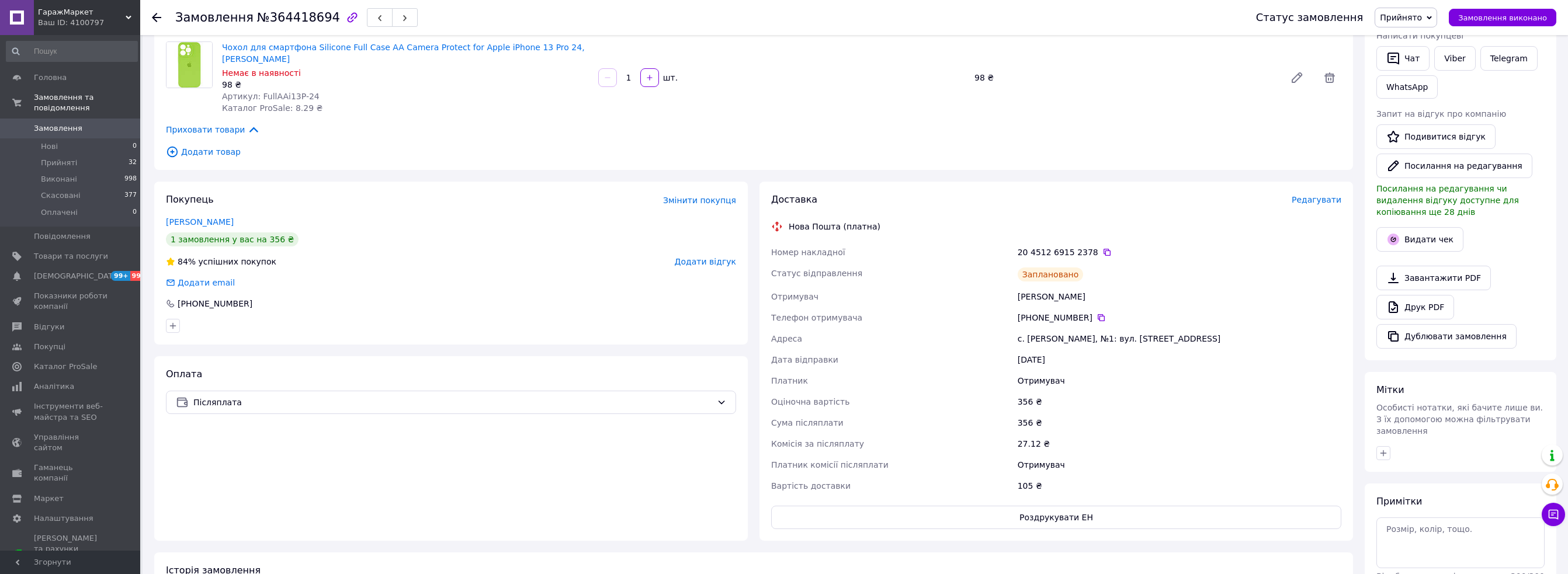
click at [522, 67] on div "Немає в наявності" at bounding box center [405, 73] width 367 height 11
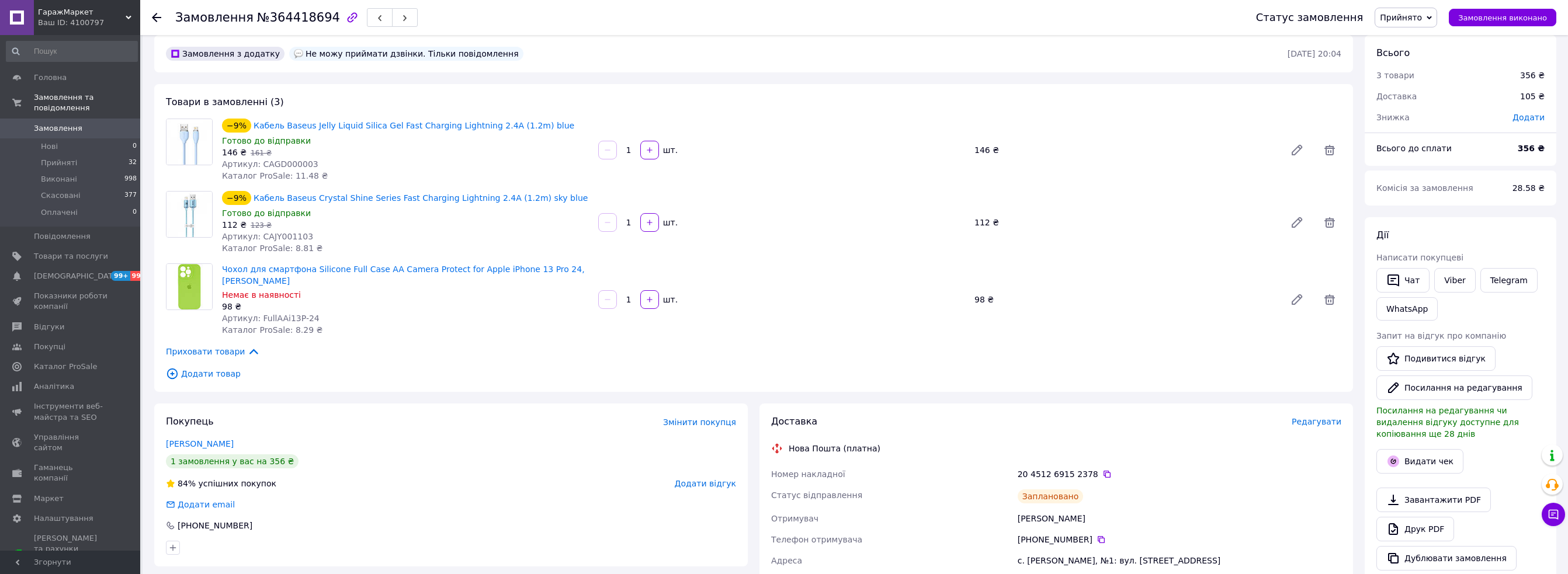
scroll to position [0, 0]
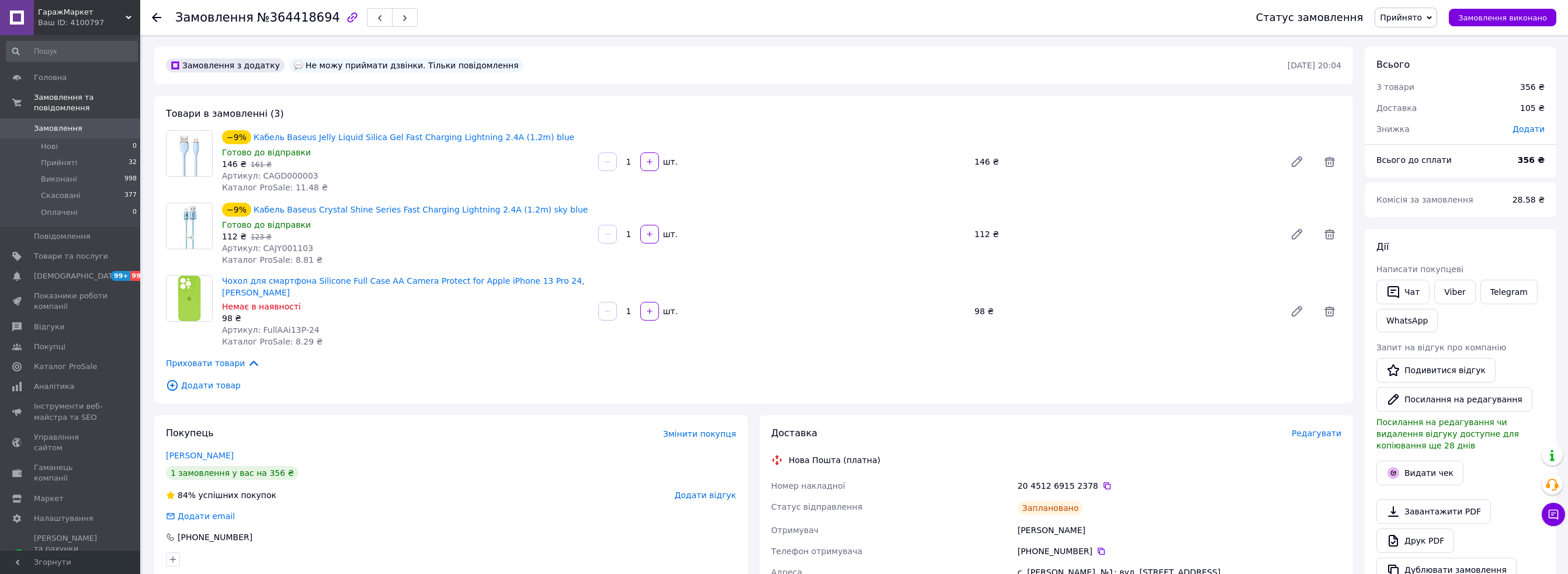
click at [711, 120] on div "Товари в замовленні (3) −9% Кабель Baseus Jelly Liquid Silica Gel Fast Charging…" at bounding box center [753, 249] width 1198 height 307
click at [793, 148] on div "−9% Кабель Baseus Jelly Liquid Silica Gel Fast Charging Lightning 2.4A (1.2m) b…" at bounding box center [781, 161] width 1128 height 68
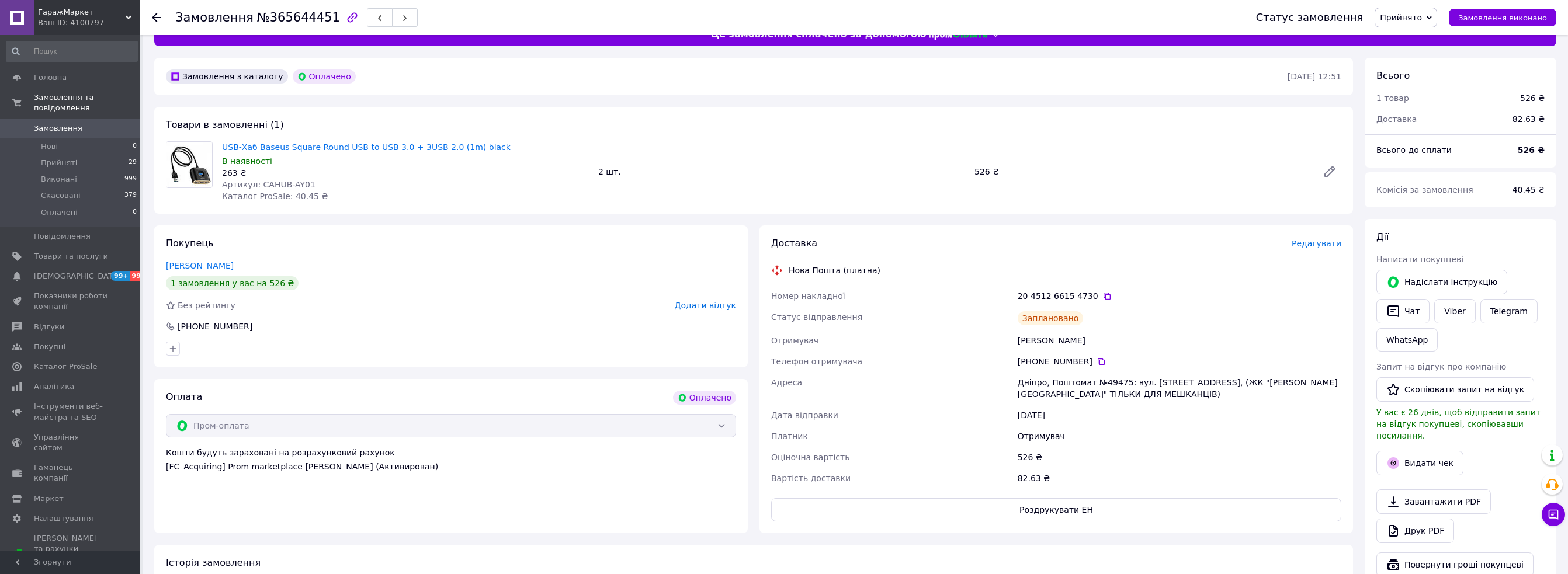
scroll to position [175, 0]
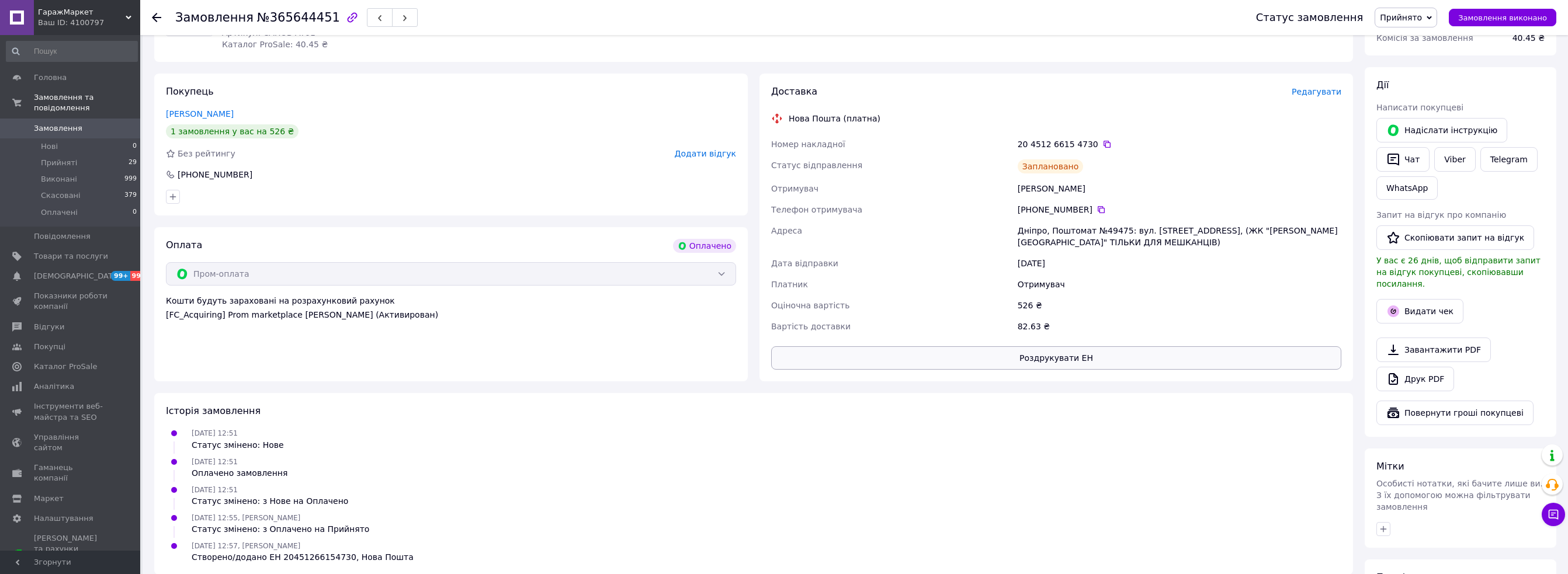
click at [1112, 360] on button "Роздрукувати ЕН" at bounding box center [1056, 358] width 570 height 24
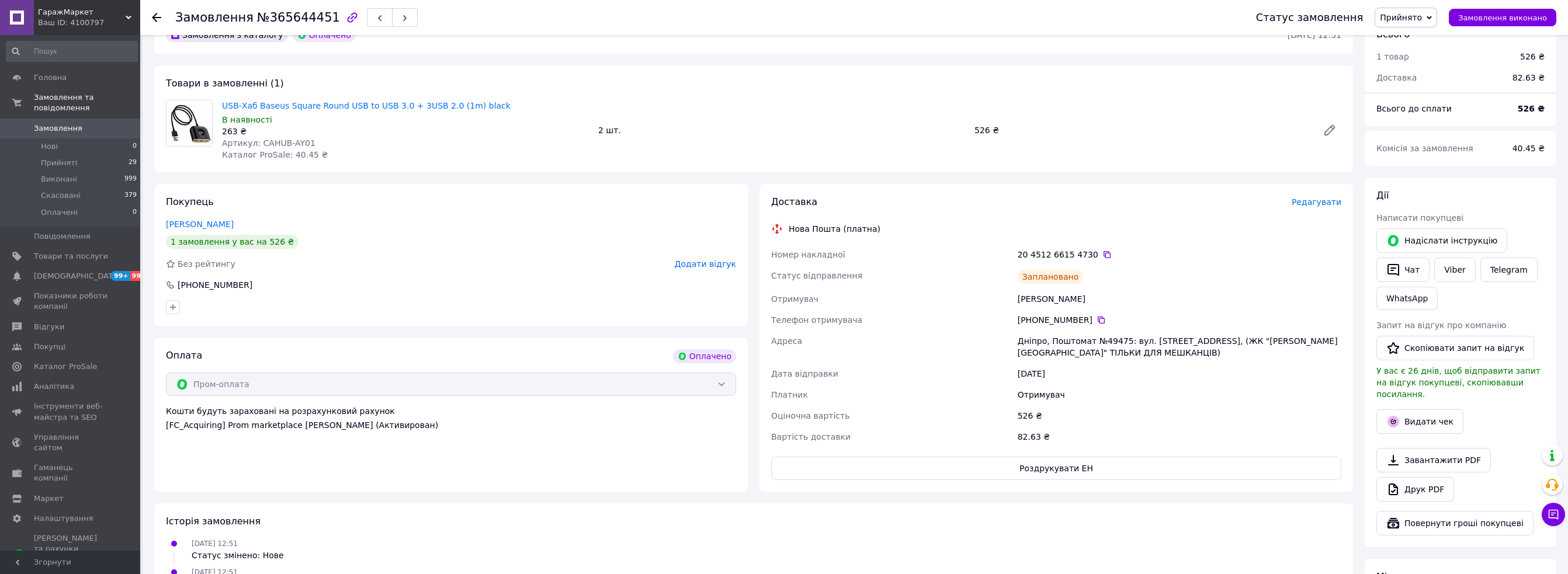
scroll to position [59, 0]
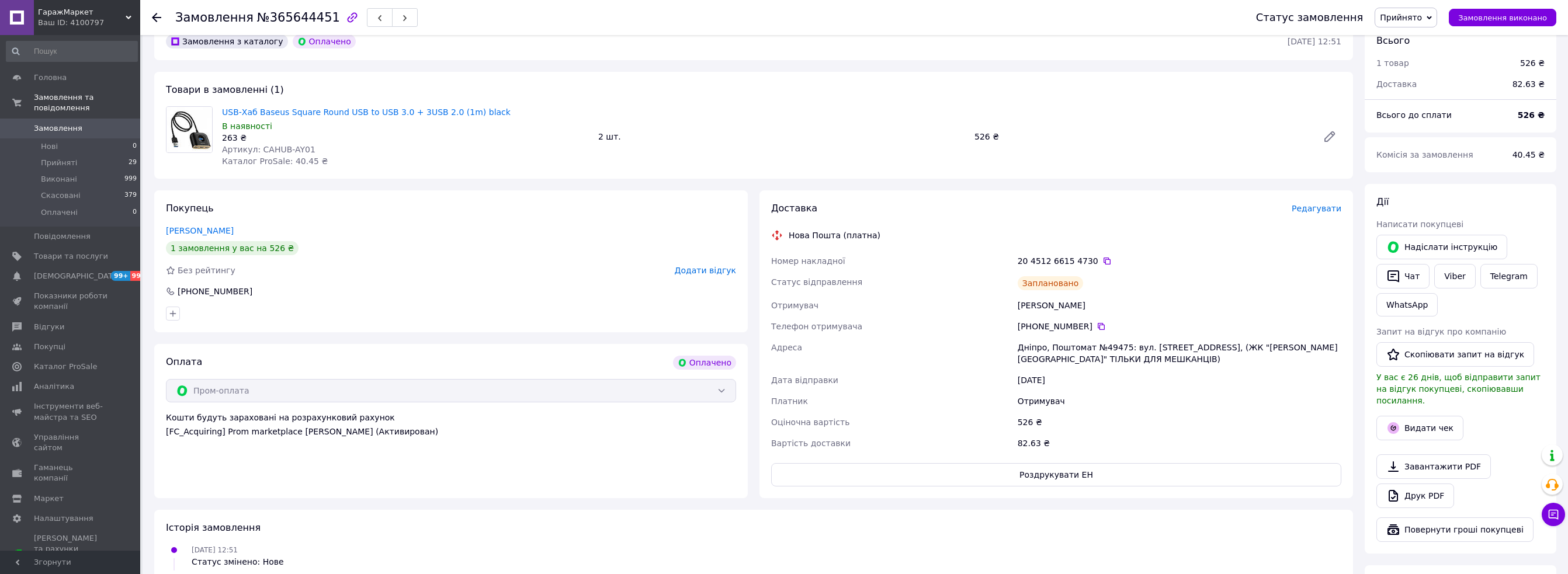
click at [494, 77] on div "Товари в замовленні (1) USB-Хаб Baseus Square Round USB to USB 3.0 + 3USB 2.0 (…" at bounding box center [753, 125] width 1198 height 107
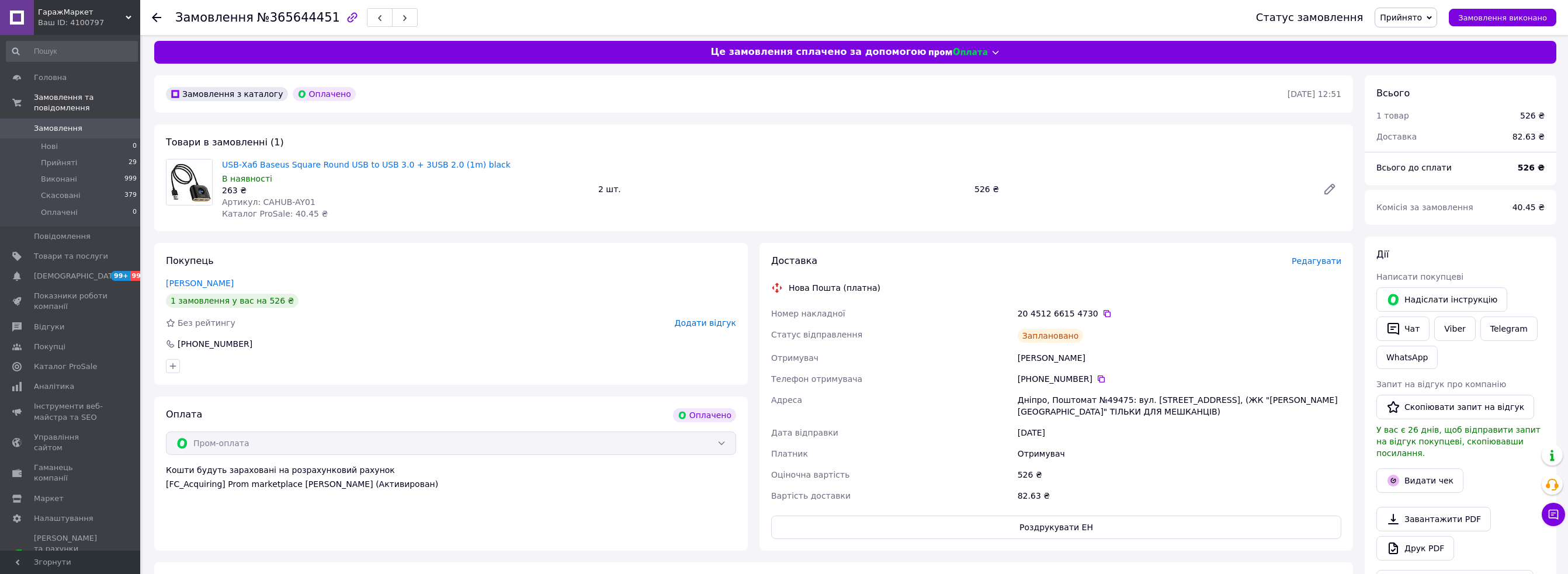
scroll to position [0, 0]
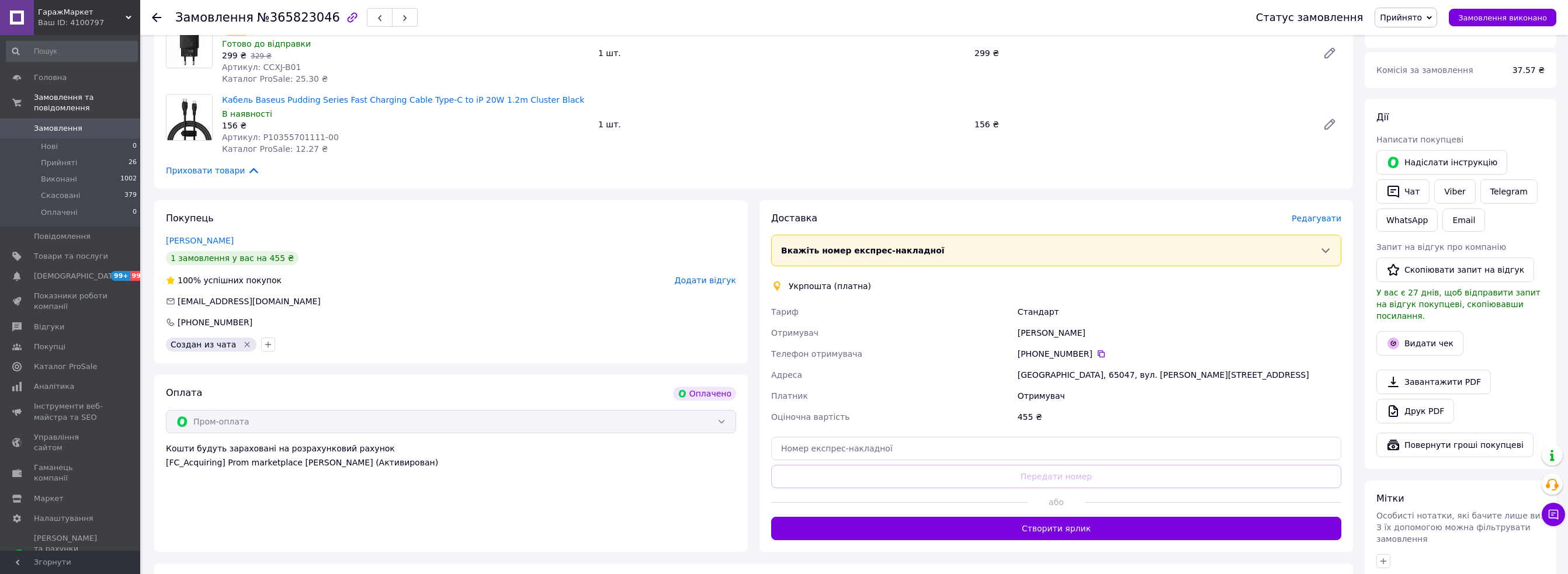
scroll to position [175, 0]
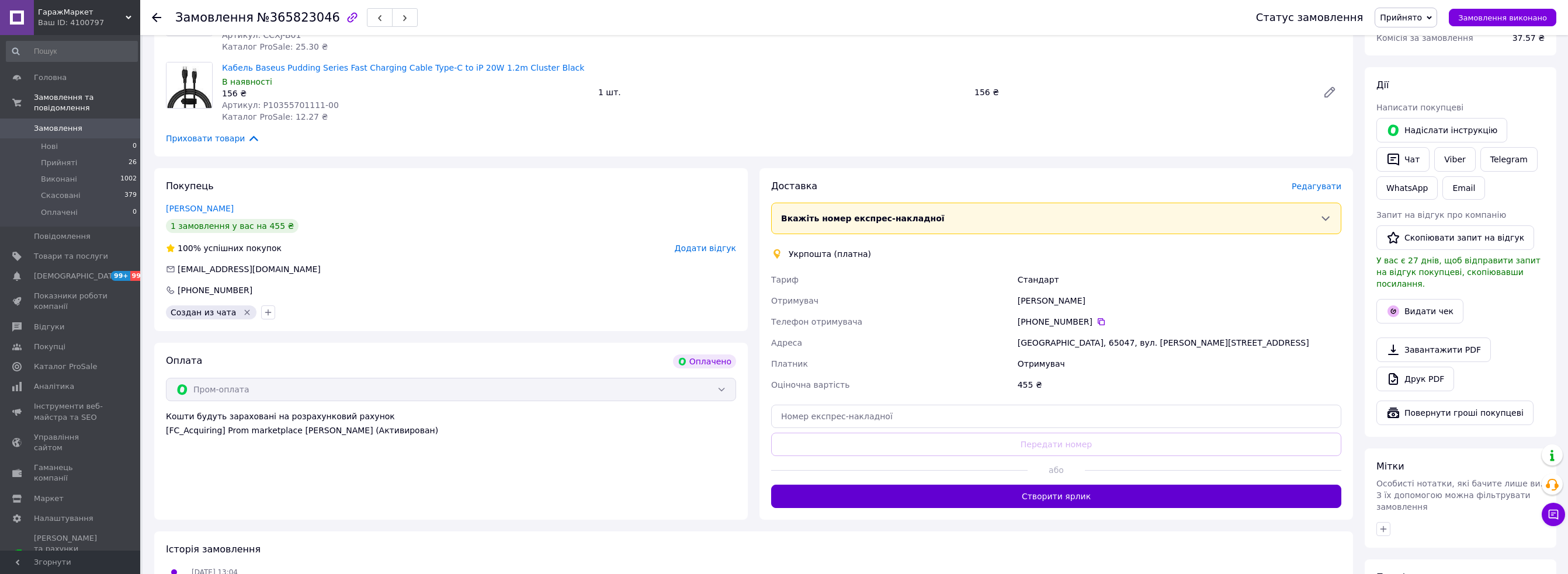
click at [1030, 489] on button "Створити ярлик" at bounding box center [1056, 496] width 570 height 24
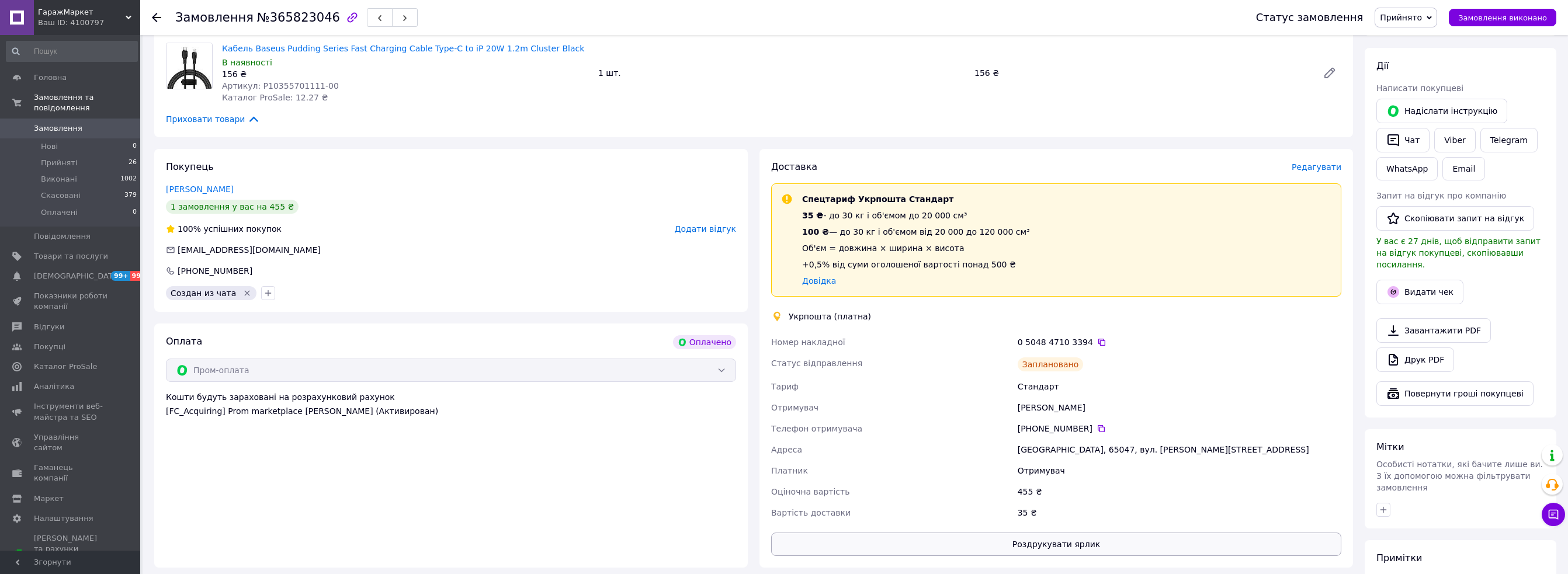
scroll to position [233, 0]
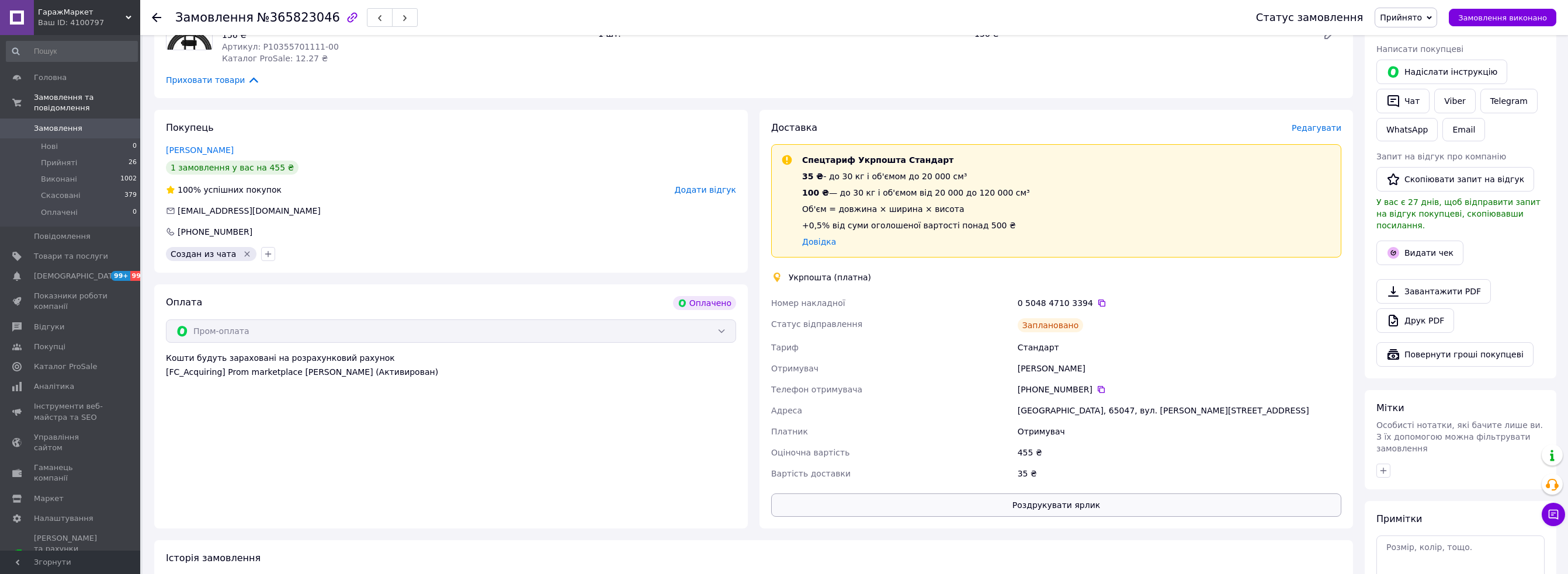
click at [1066, 506] on button "Роздрукувати ярлик" at bounding box center [1056, 505] width 570 height 24
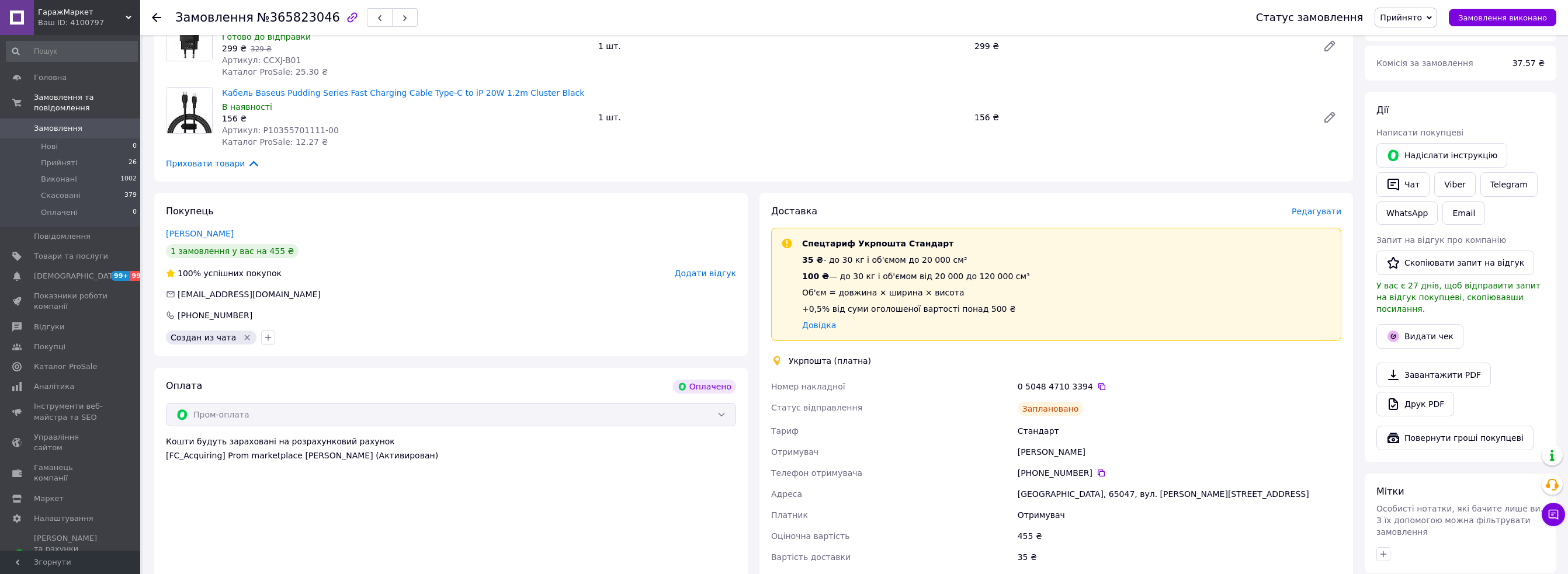
scroll to position [0, 0]
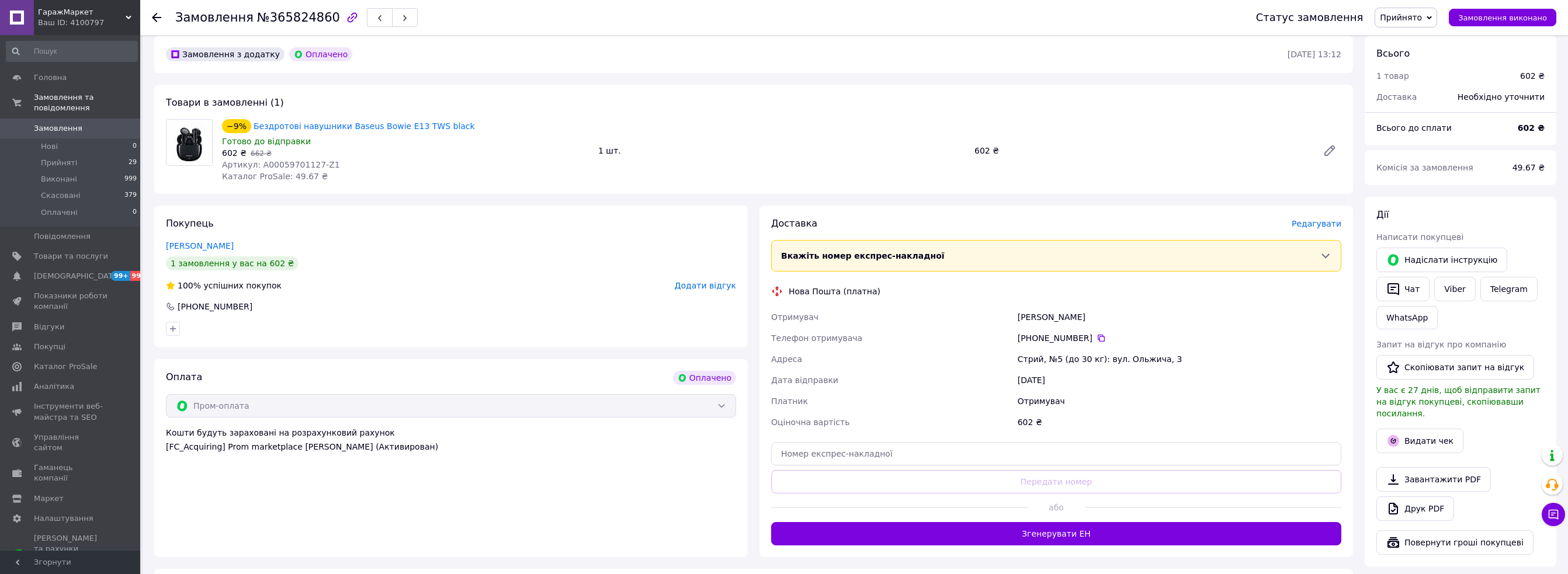
scroll to position [175, 0]
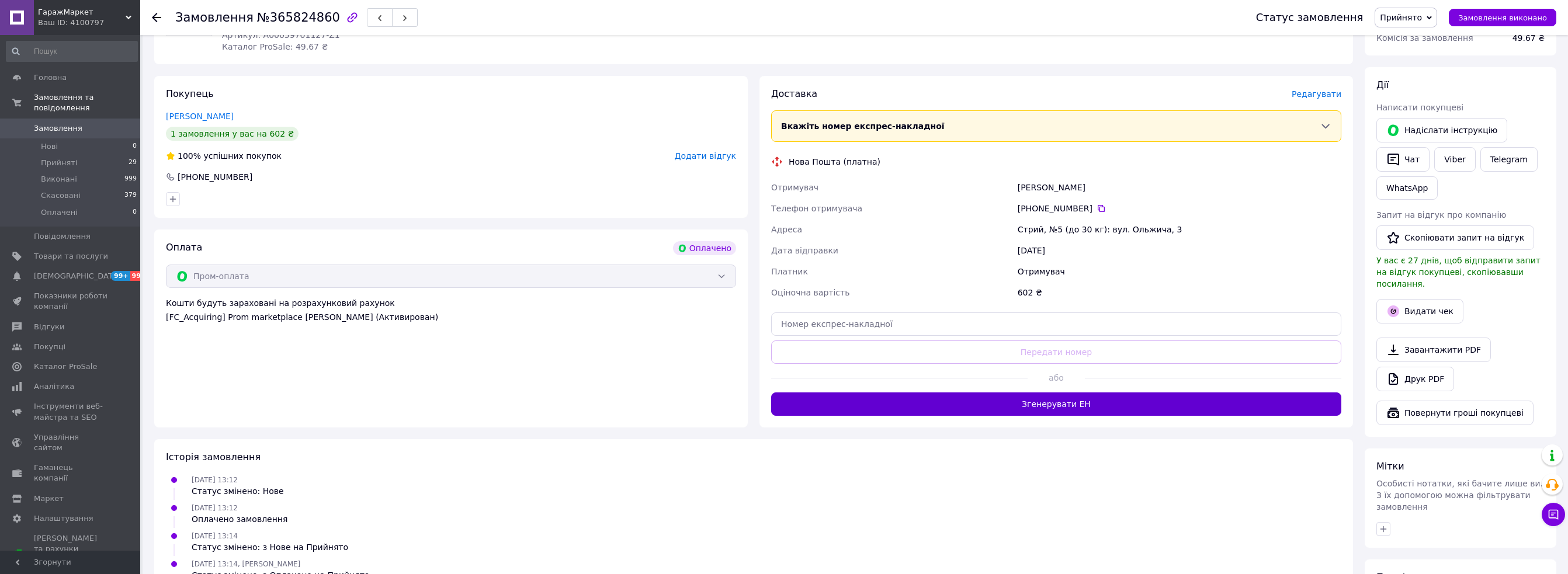
click at [1011, 399] on button "Згенерувати ЕН" at bounding box center [1056, 404] width 570 height 24
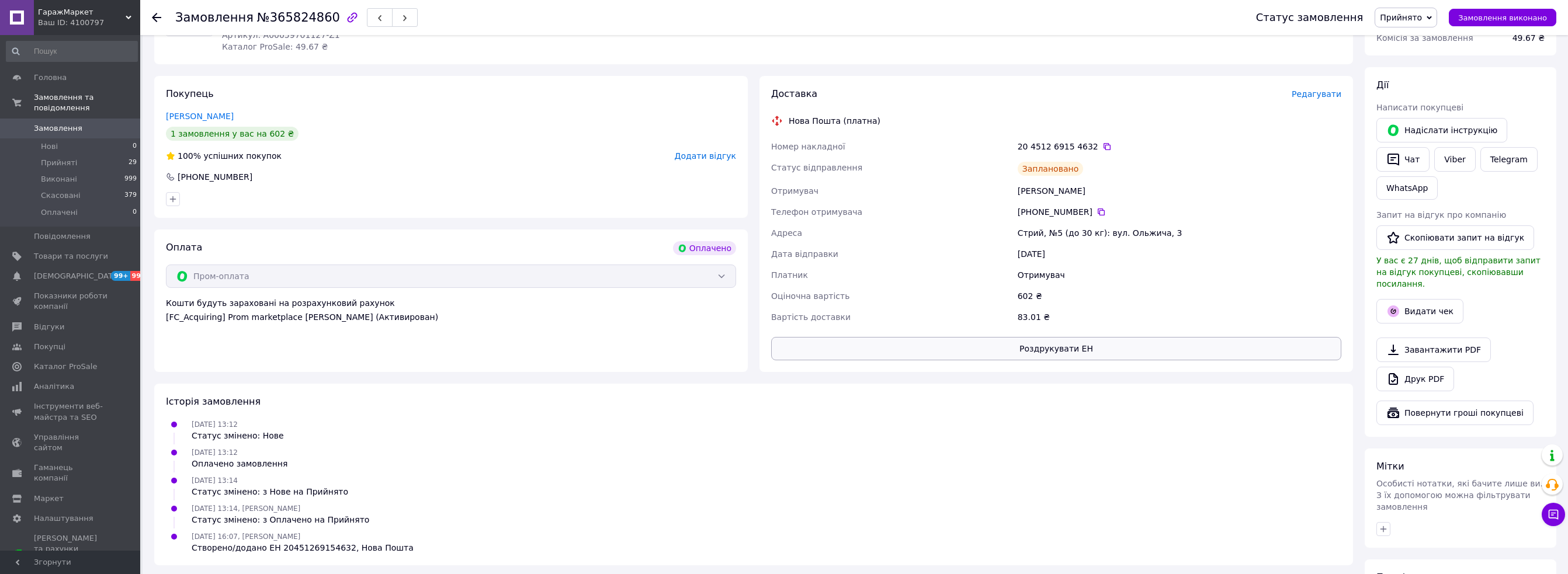
click at [1130, 343] on button "Роздрукувати ЕН" at bounding box center [1056, 348] width 570 height 24
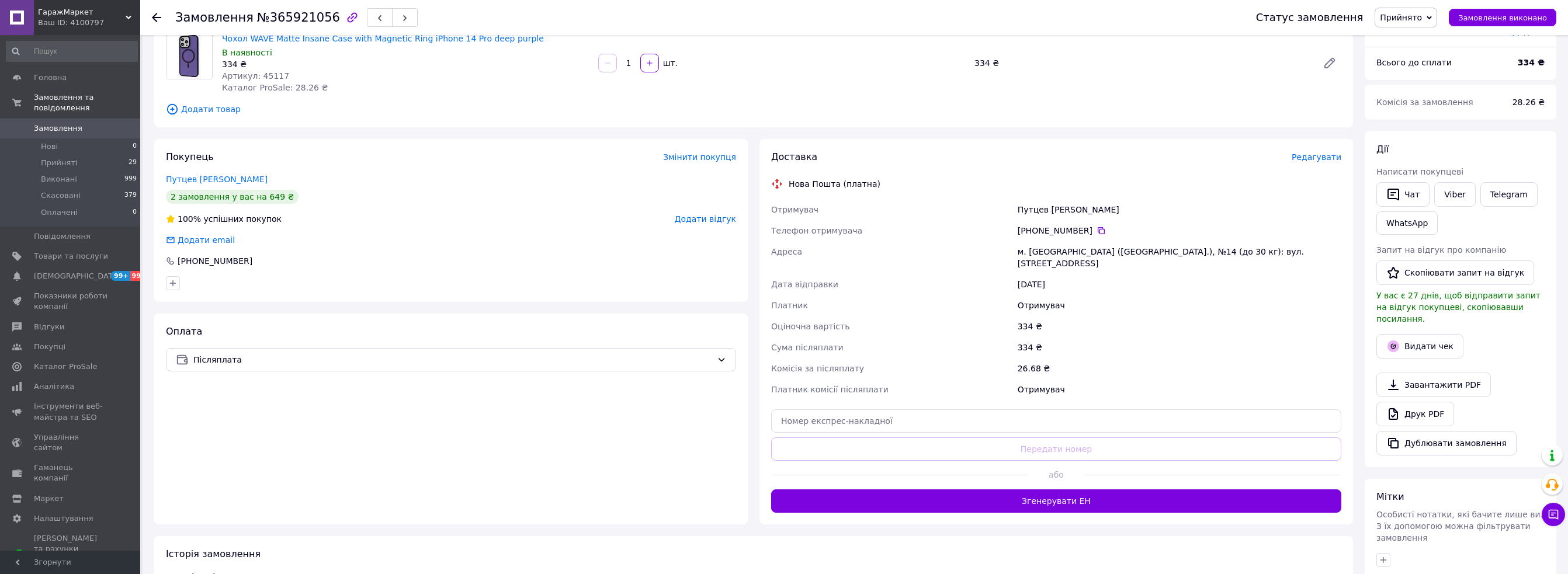
scroll to position [117, 0]
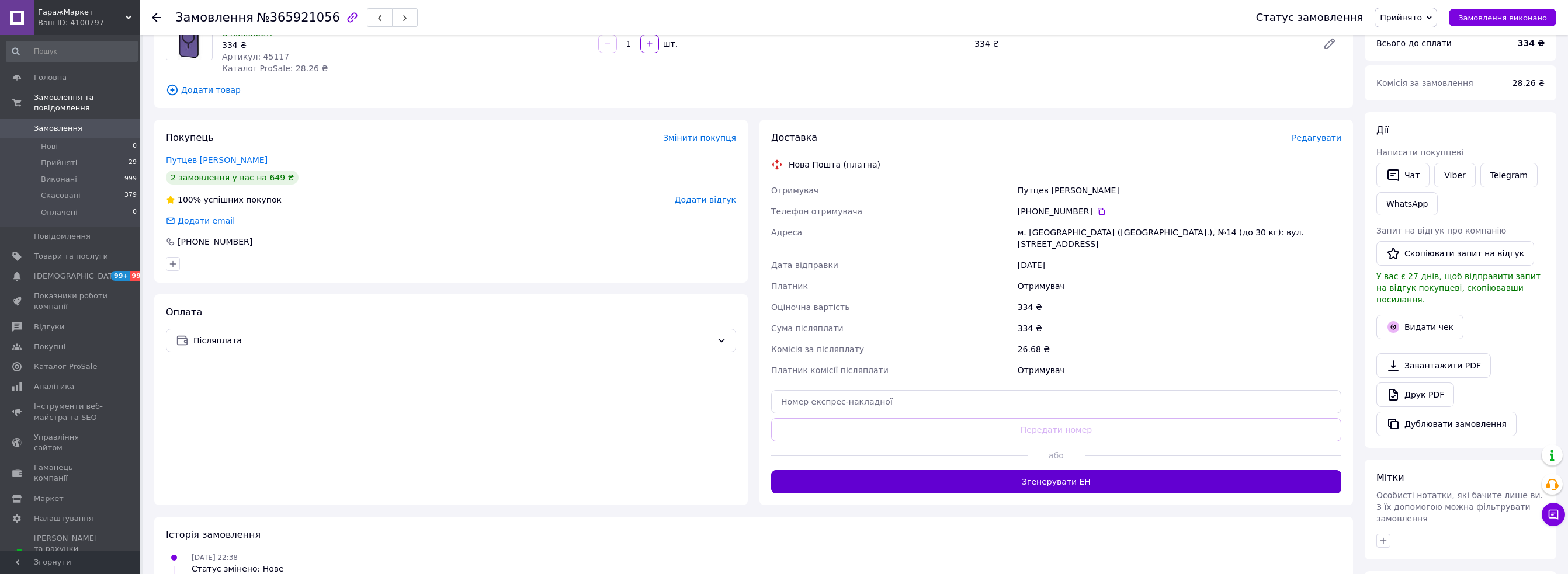
click at [1056, 470] on button "Згенерувати ЕН" at bounding box center [1056, 481] width 570 height 24
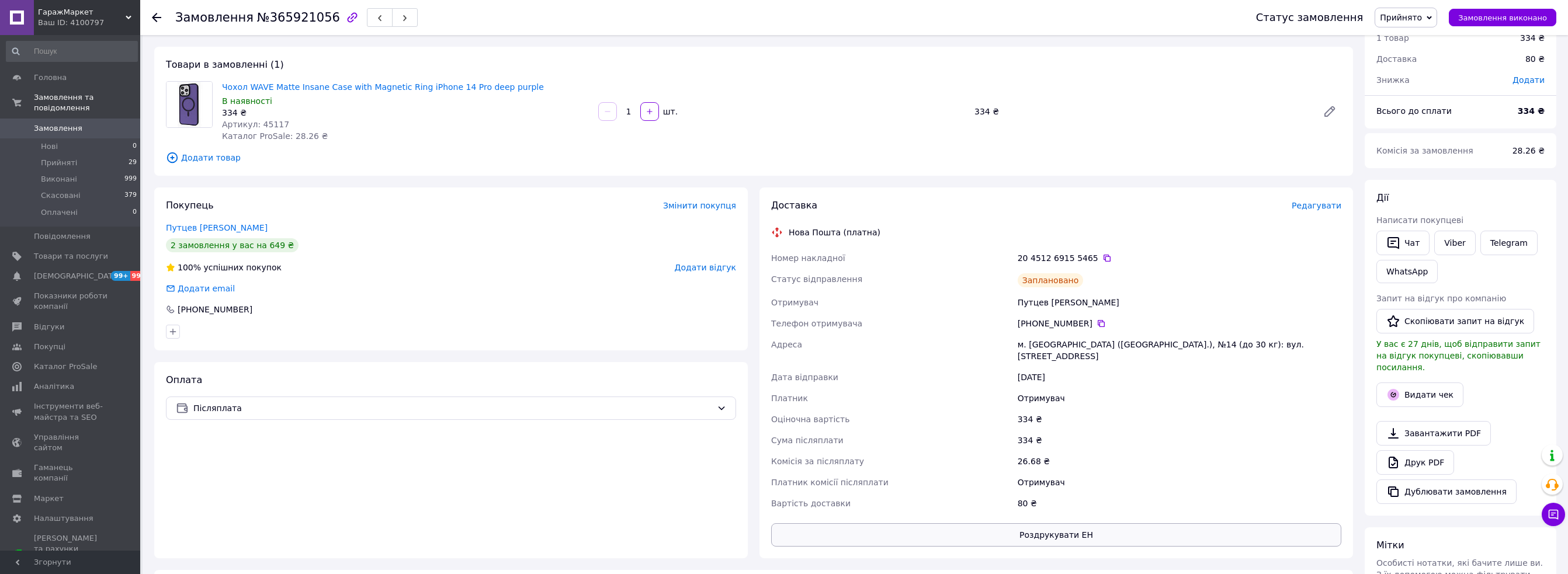
scroll to position [254, 0]
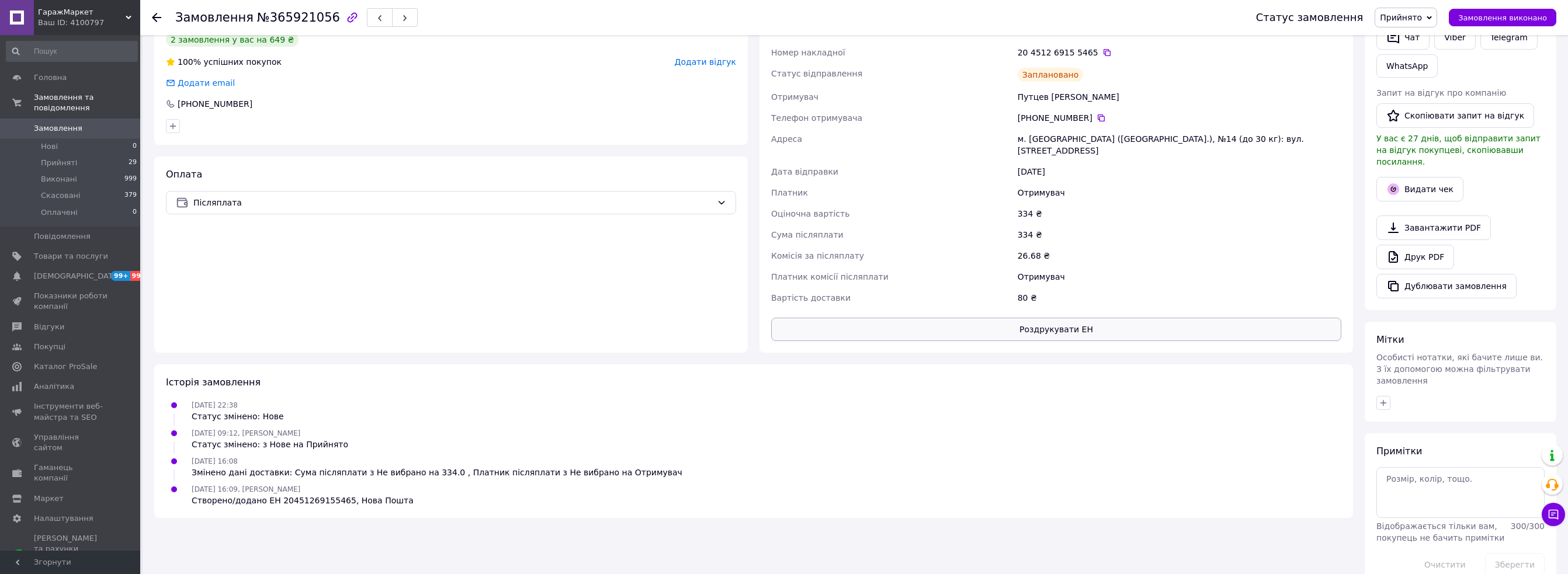
click at [1073, 318] on button "Роздрукувати ЕН" at bounding box center [1056, 329] width 570 height 24
click at [909, 75] on div "Статус відправлення" at bounding box center [892, 74] width 246 height 24
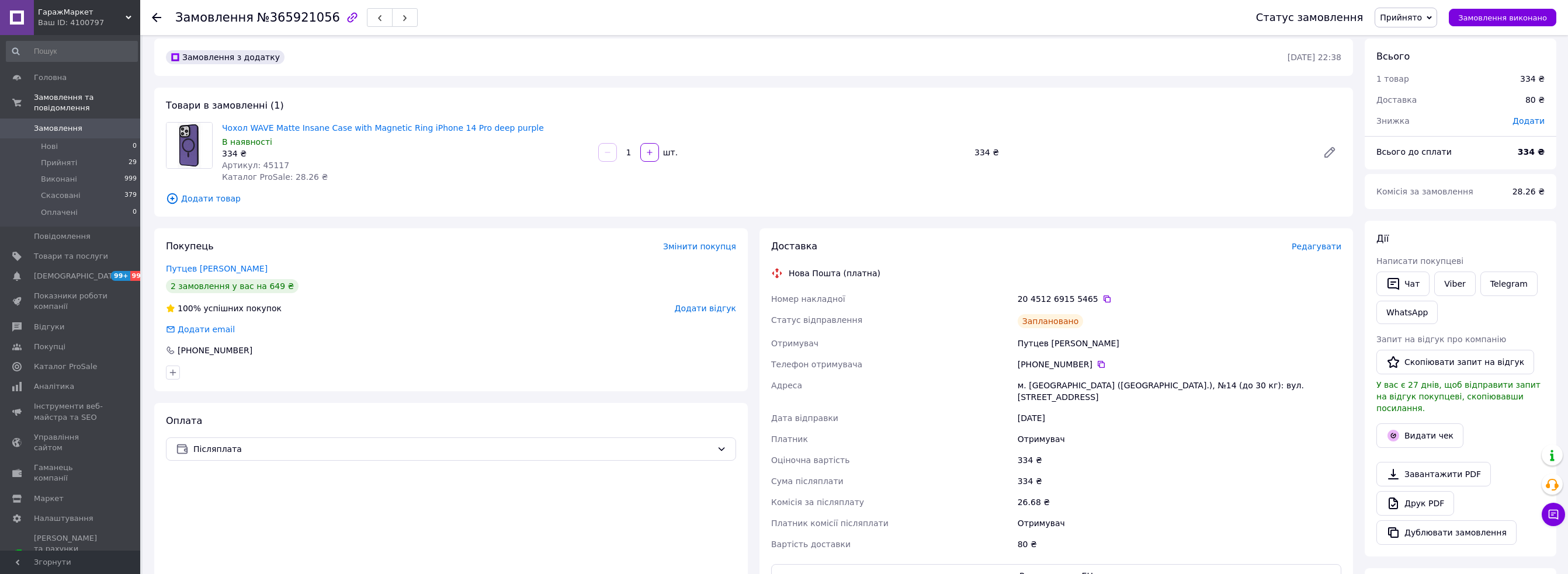
scroll to position [0, 0]
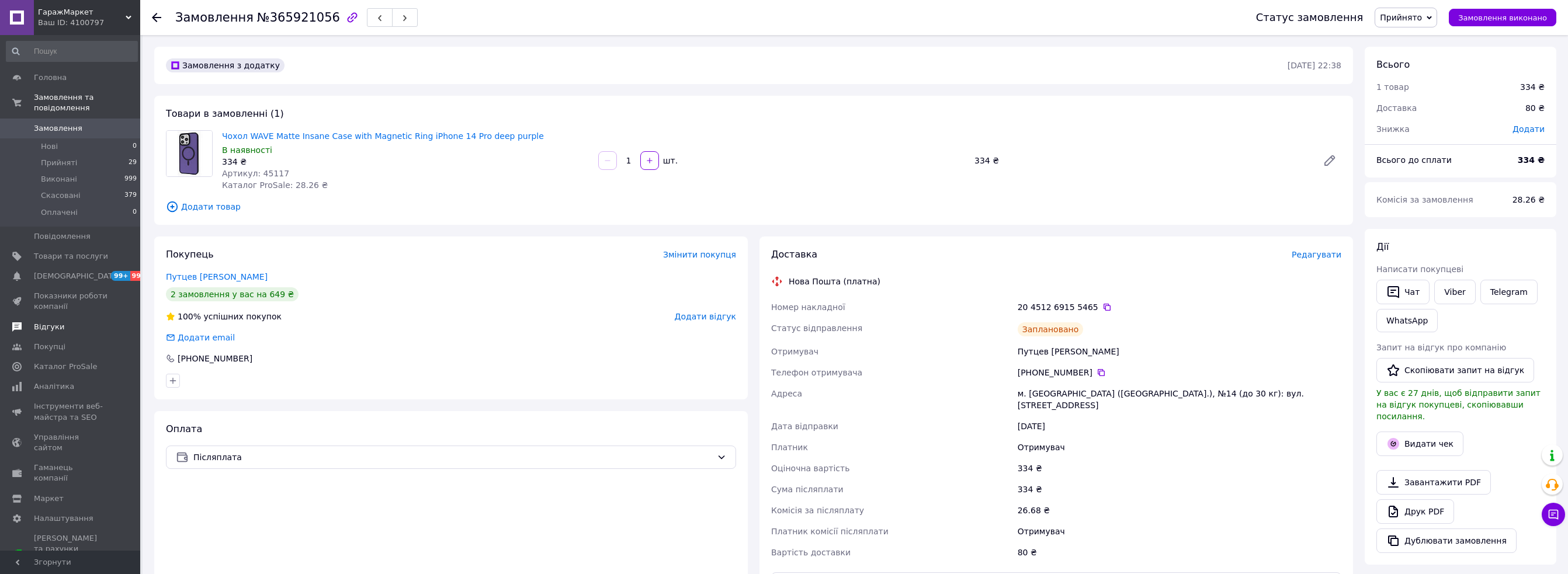
click at [52, 322] on span "Відгуки" at bounding box center [49, 327] width 30 height 11
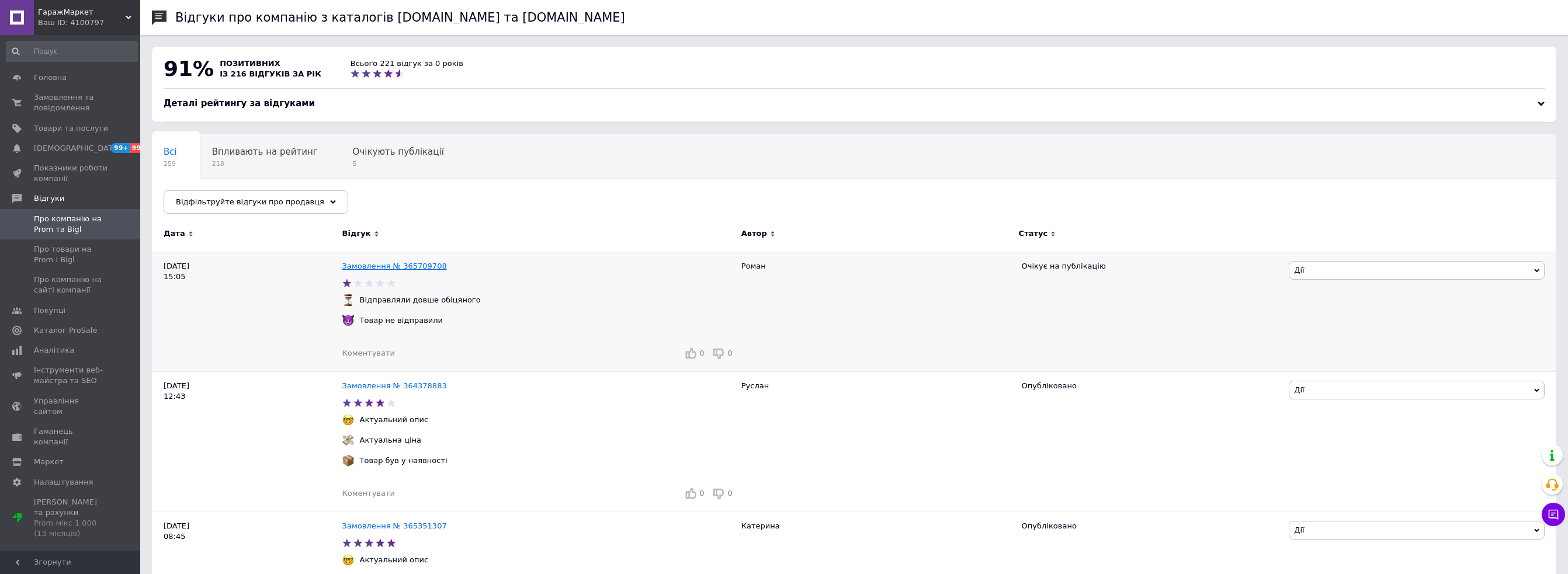
click at [395, 264] on link "Замовлення № 365709708" at bounding box center [395, 266] width 104 height 9
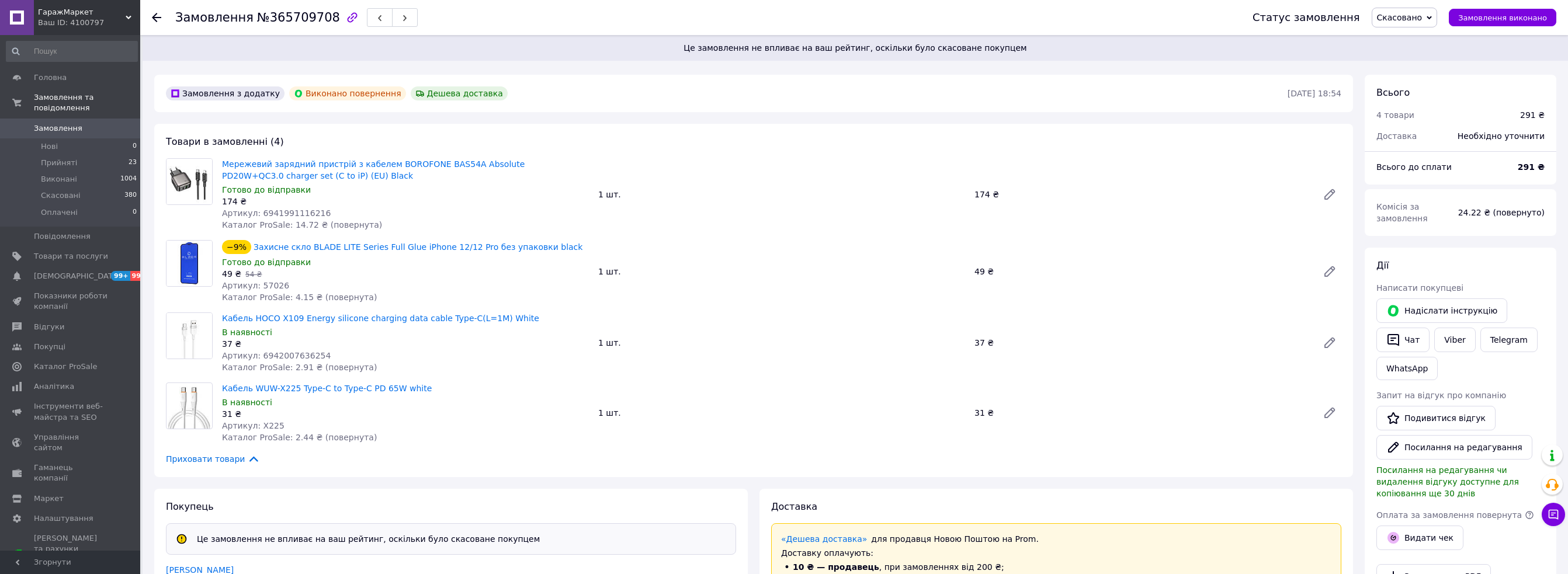
click at [1418, 17] on span "Скасовано" at bounding box center [1400, 17] width 46 height 9
click at [1415, 39] on li "Прийнято" at bounding box center [1404, 40] width 64 height 17
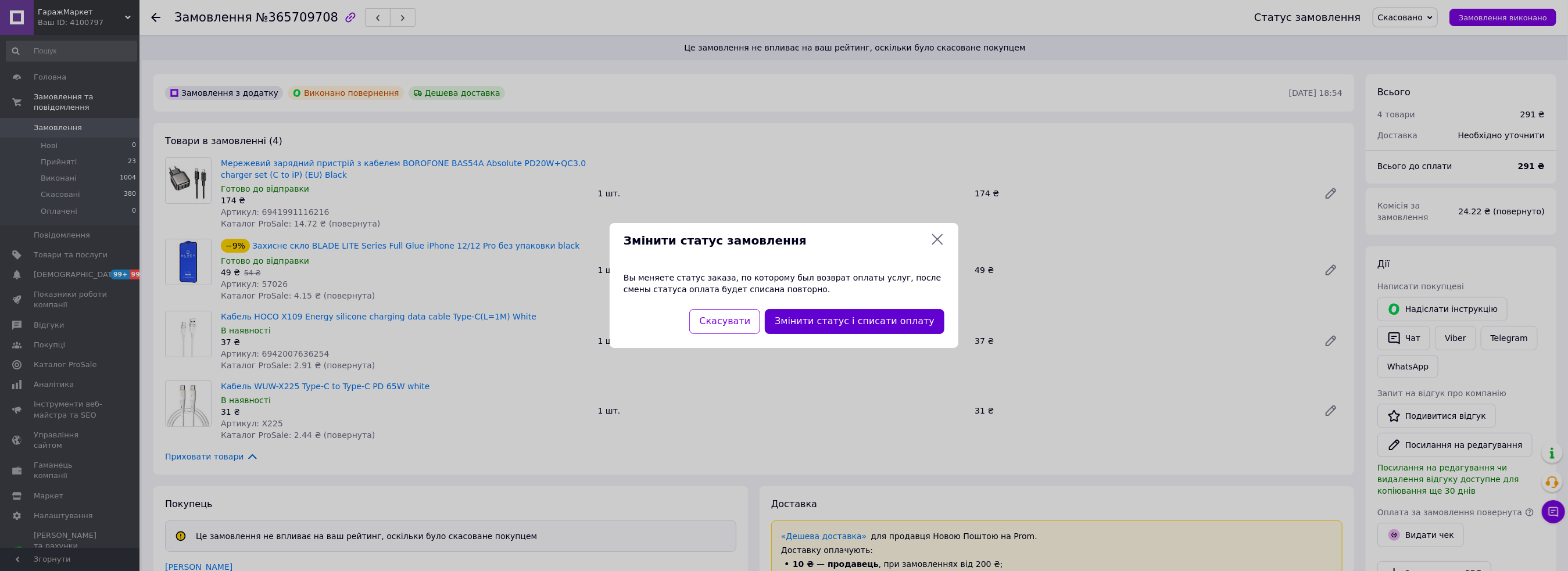
click at [846, 320] on button "Змінити статус і списати оплату" at bounding box center [854, 321] width 179 height 25
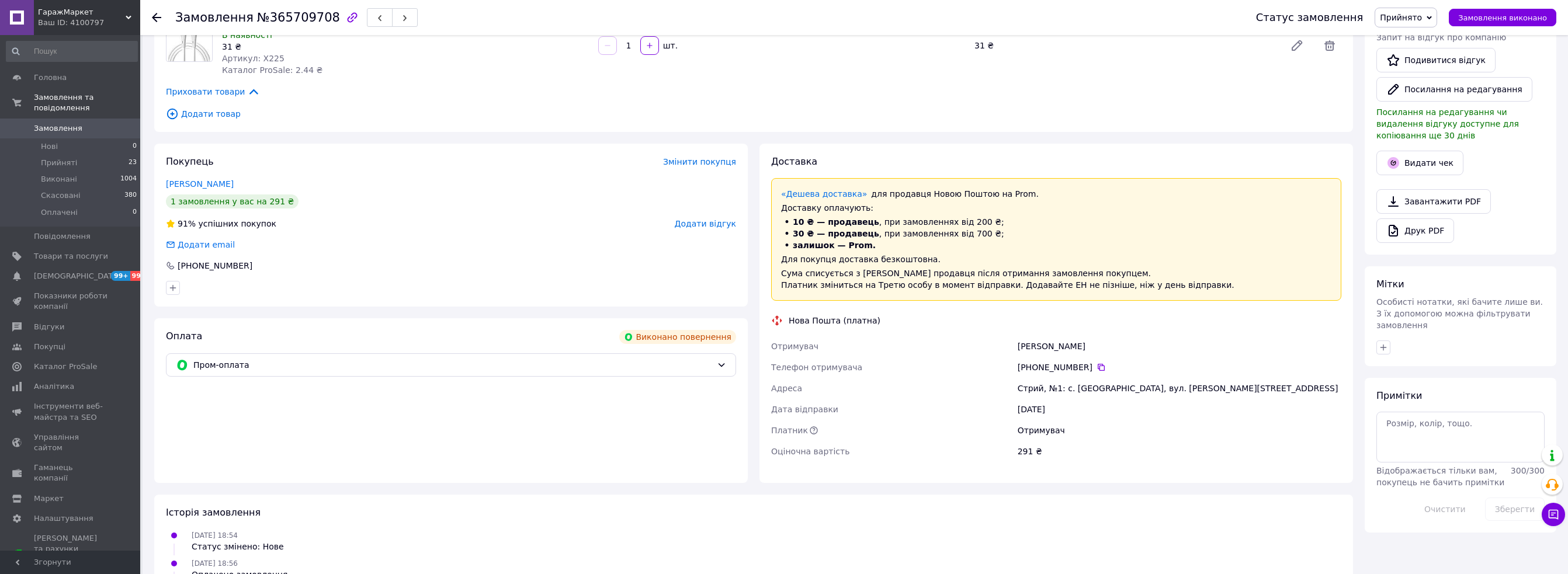
scroll to position [408, 0]
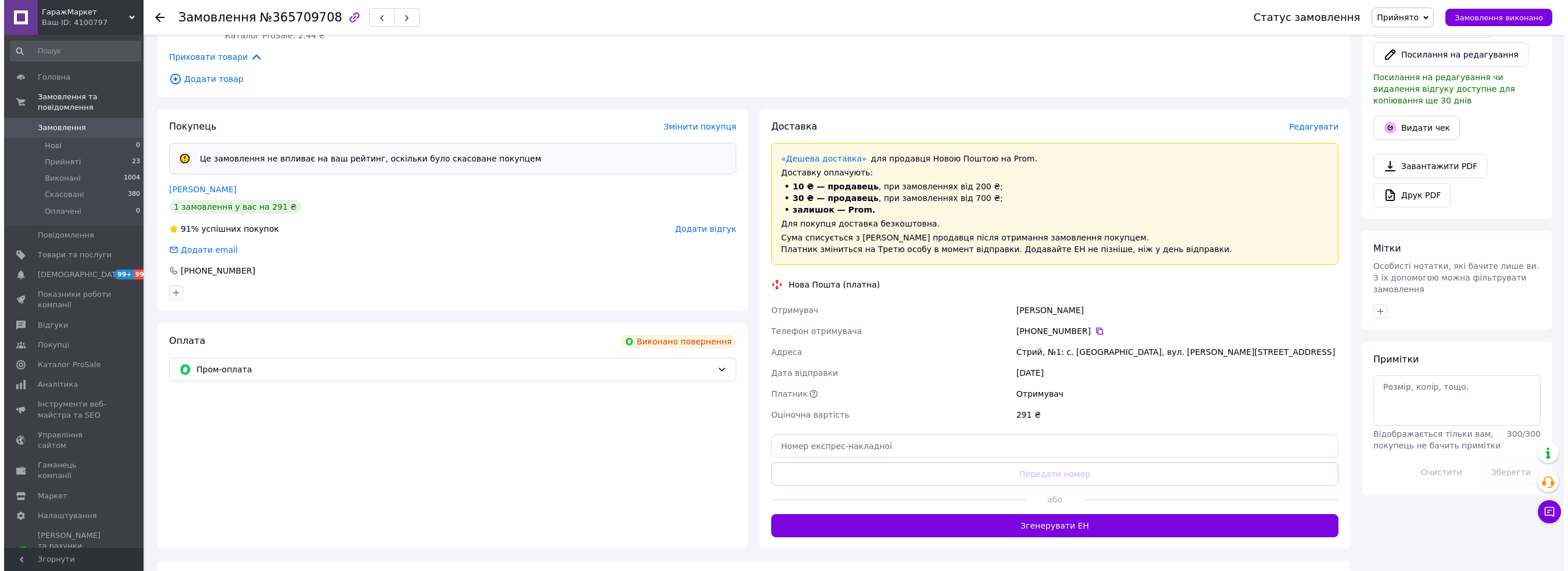
scroll to position [406, 0]
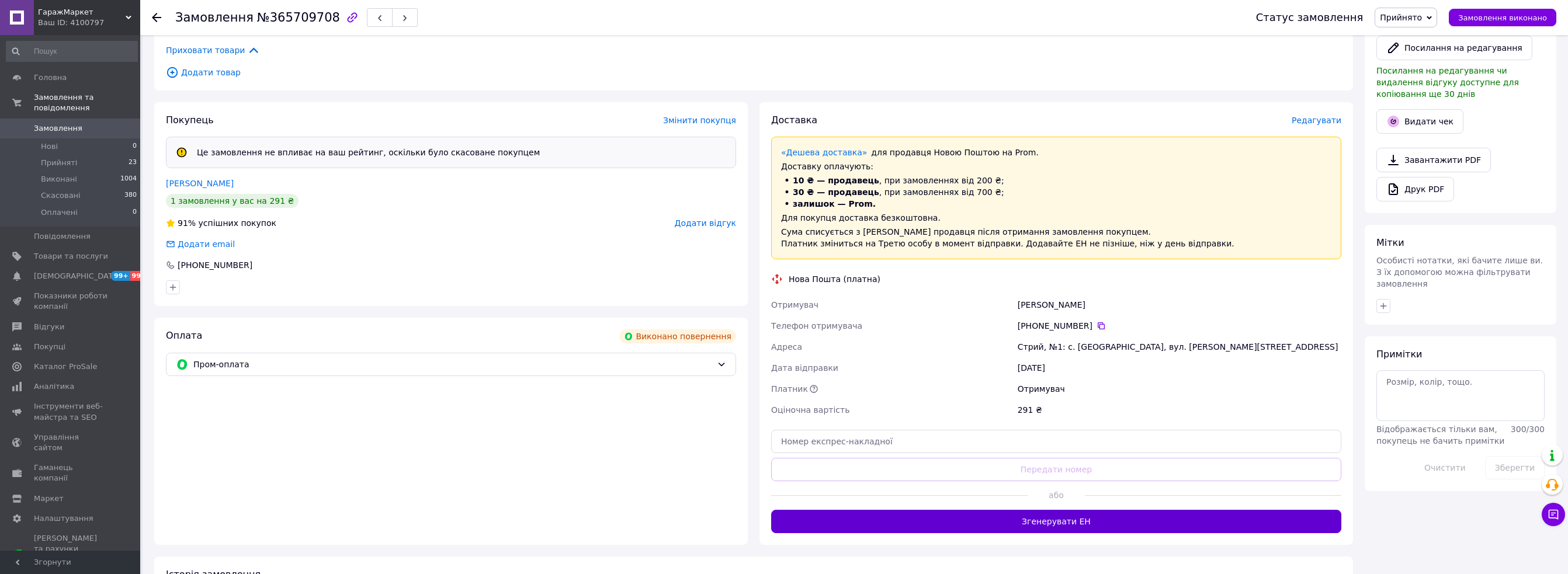
click at [1076, 515] on button "Згенерувати ЕН" at bounding box center [1056, 521] width 570 height 24
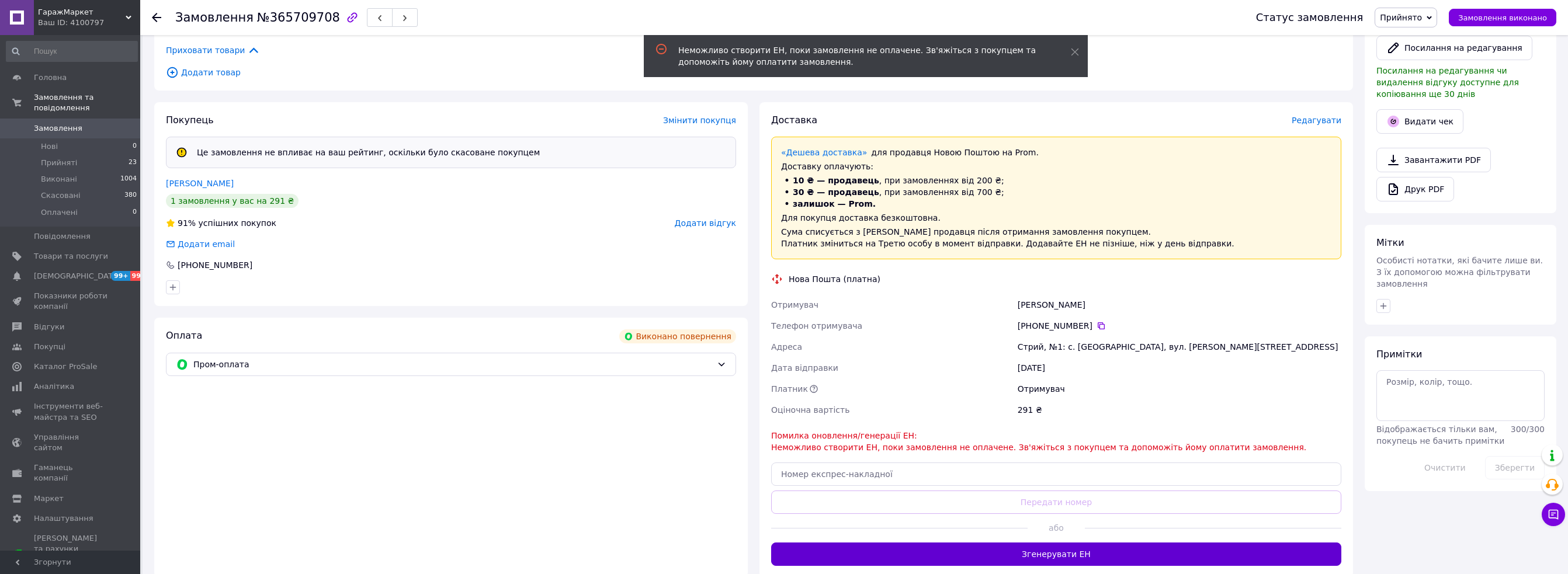
click at [1051, 556] on button "Згенерувати ЕН" at bounding box center [1056, 554] width 570 height 24
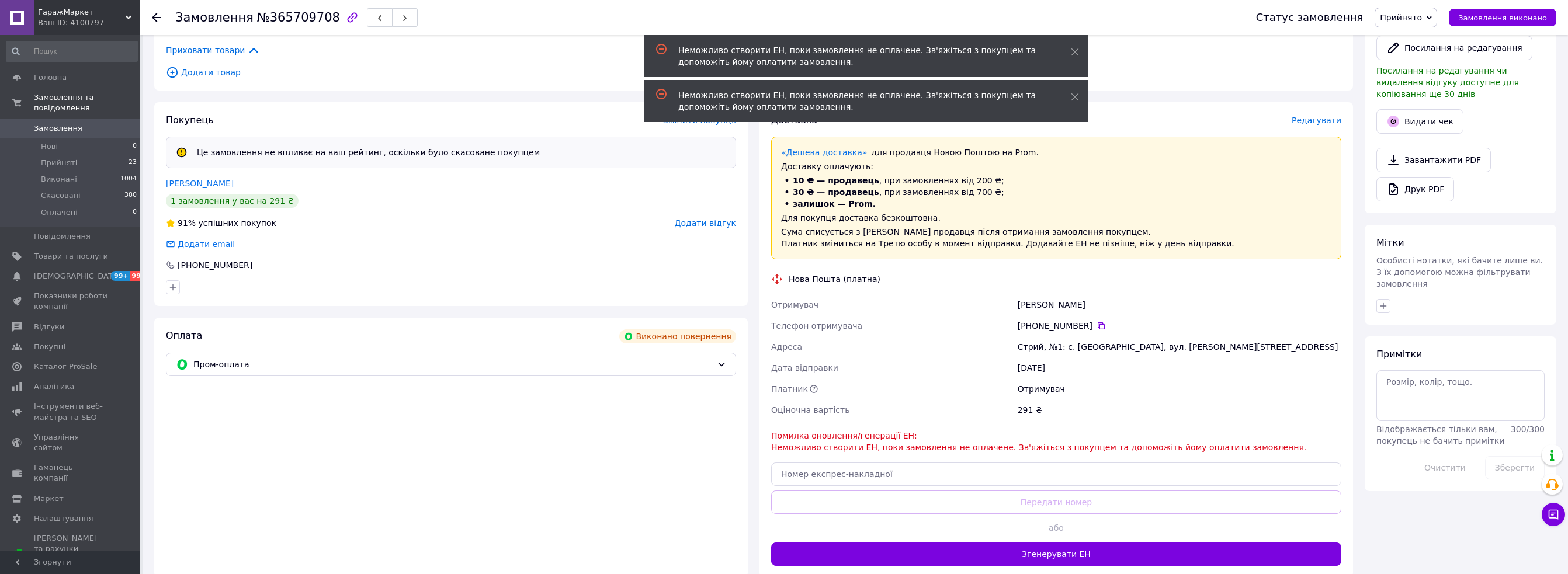
click at [1310, 121] on span "Редагувати" at bounding box center [1316, 120] width 50 height 9
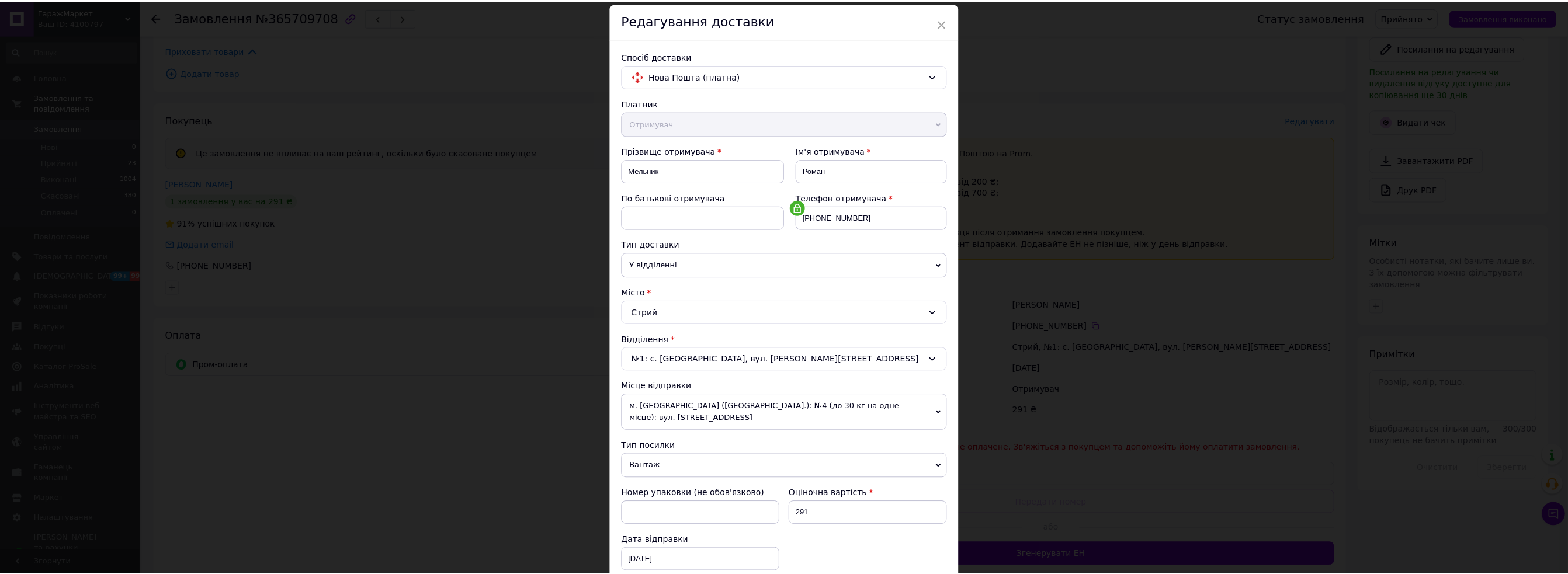
scroll to position [0, 0]
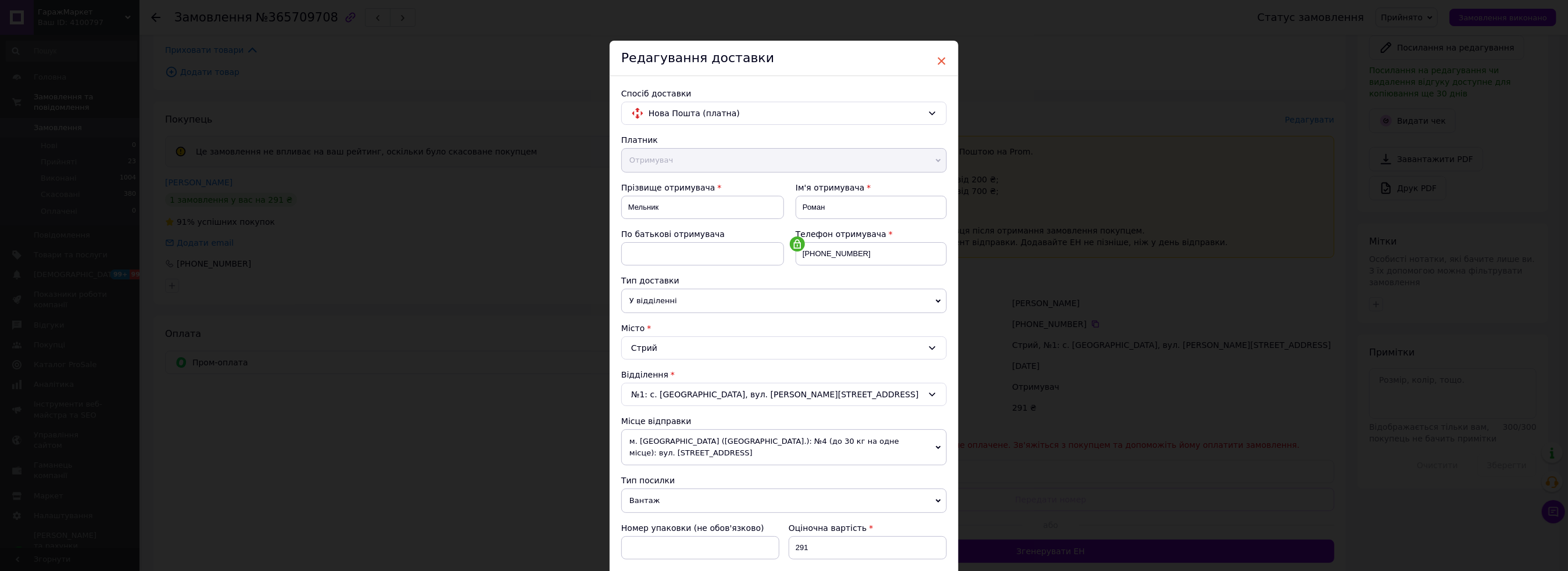
click at [942, 60] on span "×" at bounding box center [941, 61] width 11 height 19
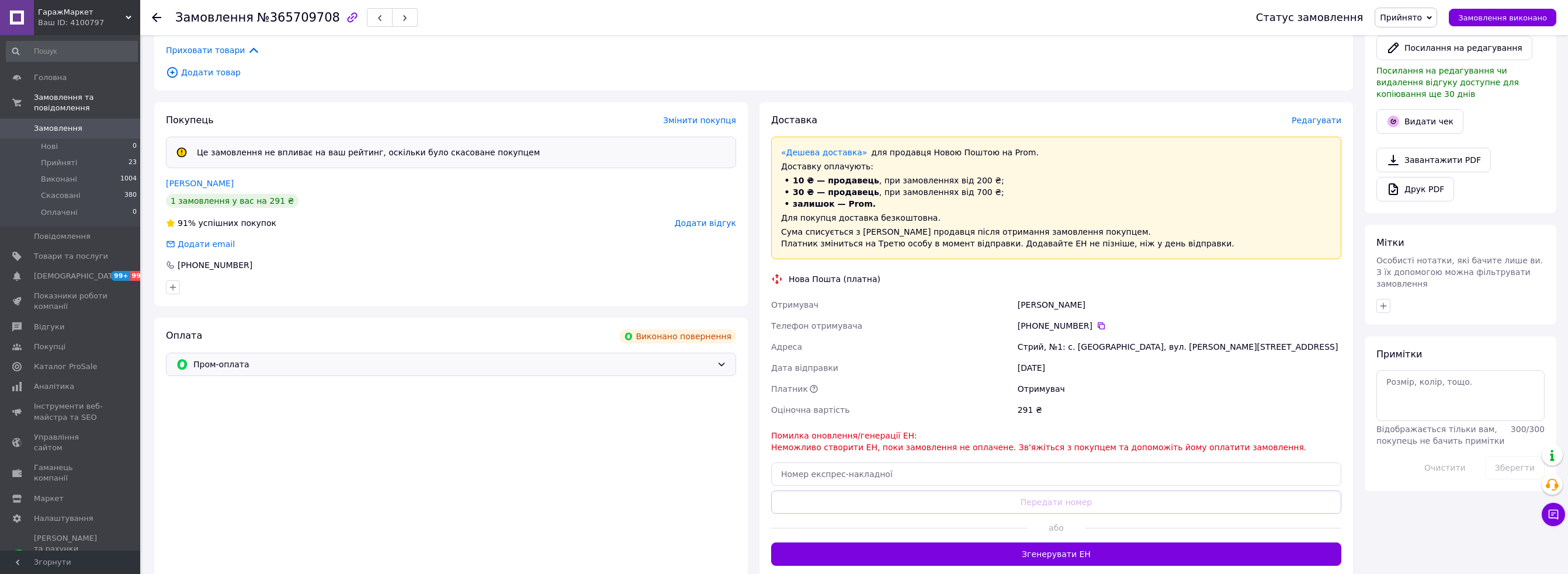
click at [631, 356] on div "Пром-оплата" at bounding box center [450, 364] width 570 height 24
click at [329, 414] on span "Післяплата" at bounding box center [459, 413] width 533 height 11
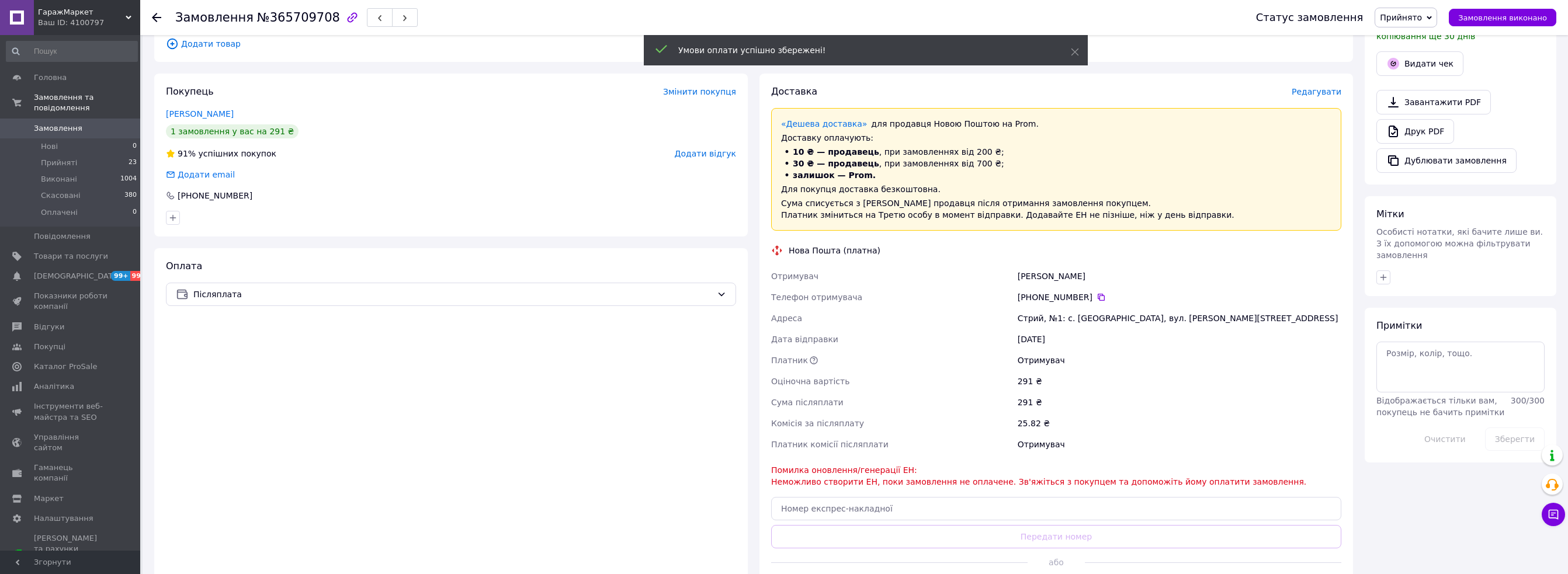
scroll to position [497, 0]
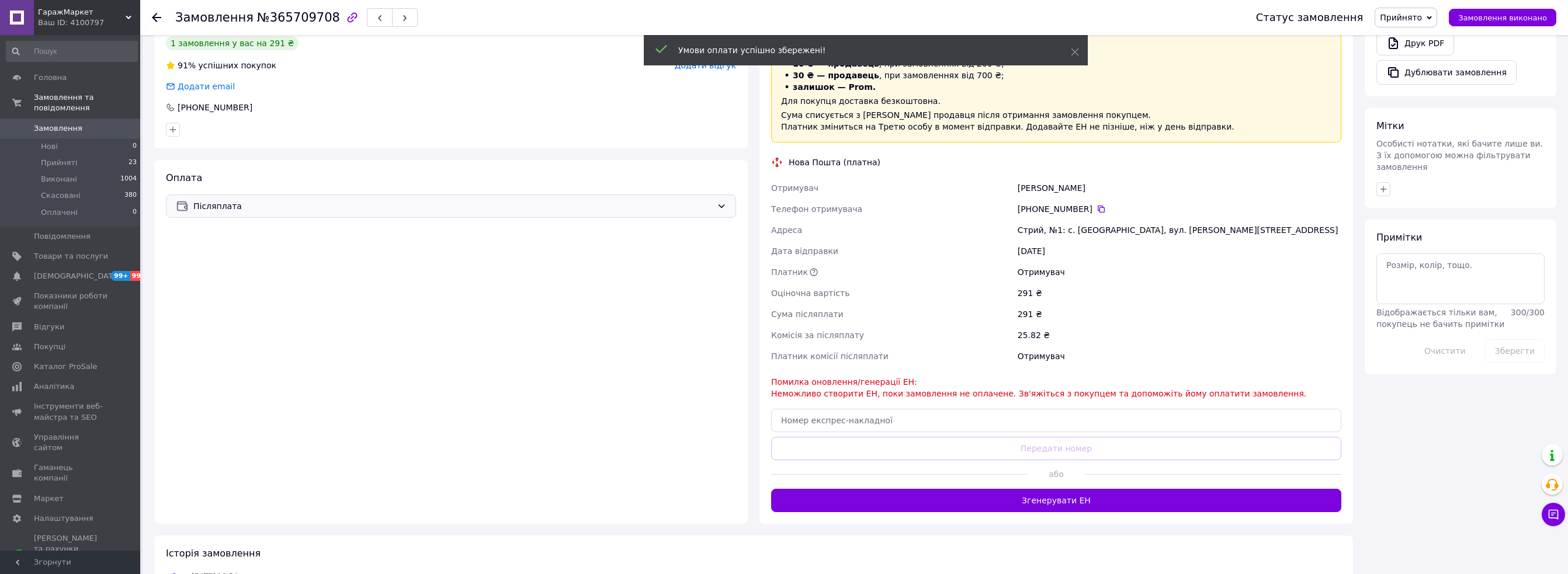
click at [632, 205] on span "Післяплата" at bounding box center [453, 206] width 519 height 13
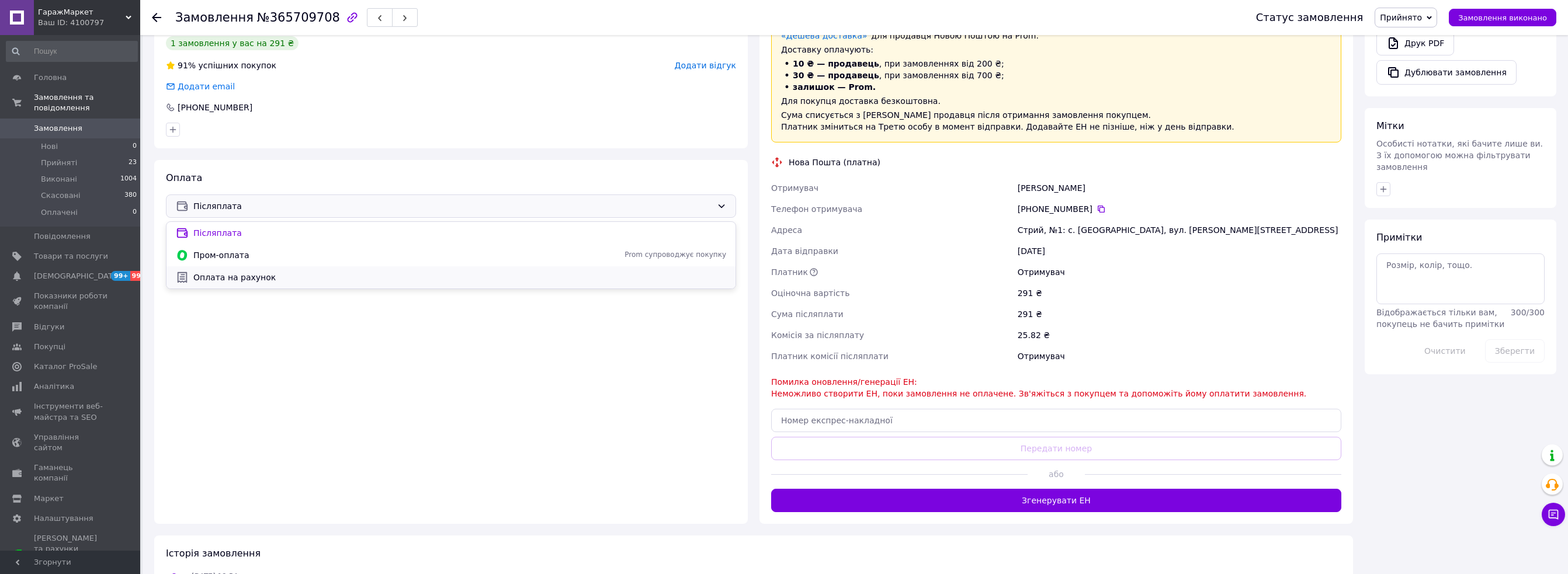
click at [533, 272] on span "Оплата на рахунок" at bounding box center [459, 277] width 533 height 11
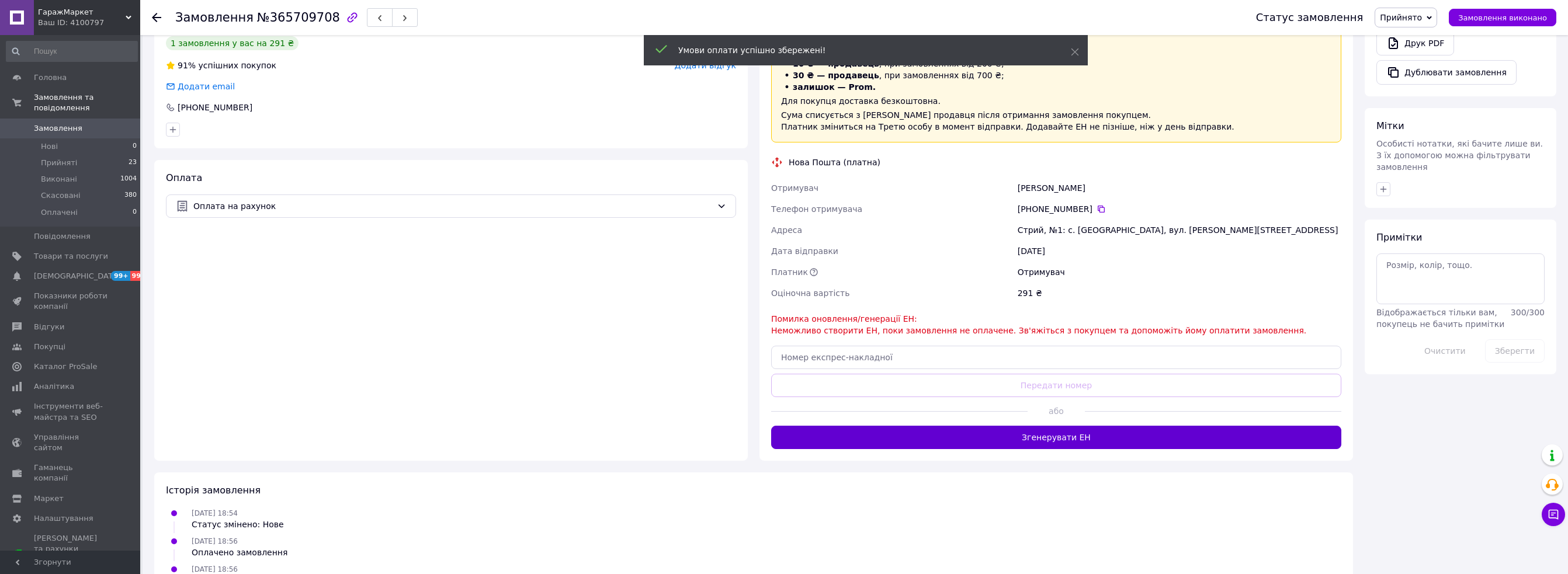
click at [1058, 444] on button "Згенерувати ЕН" at bounding box center [1056, 437] width 570 height 24
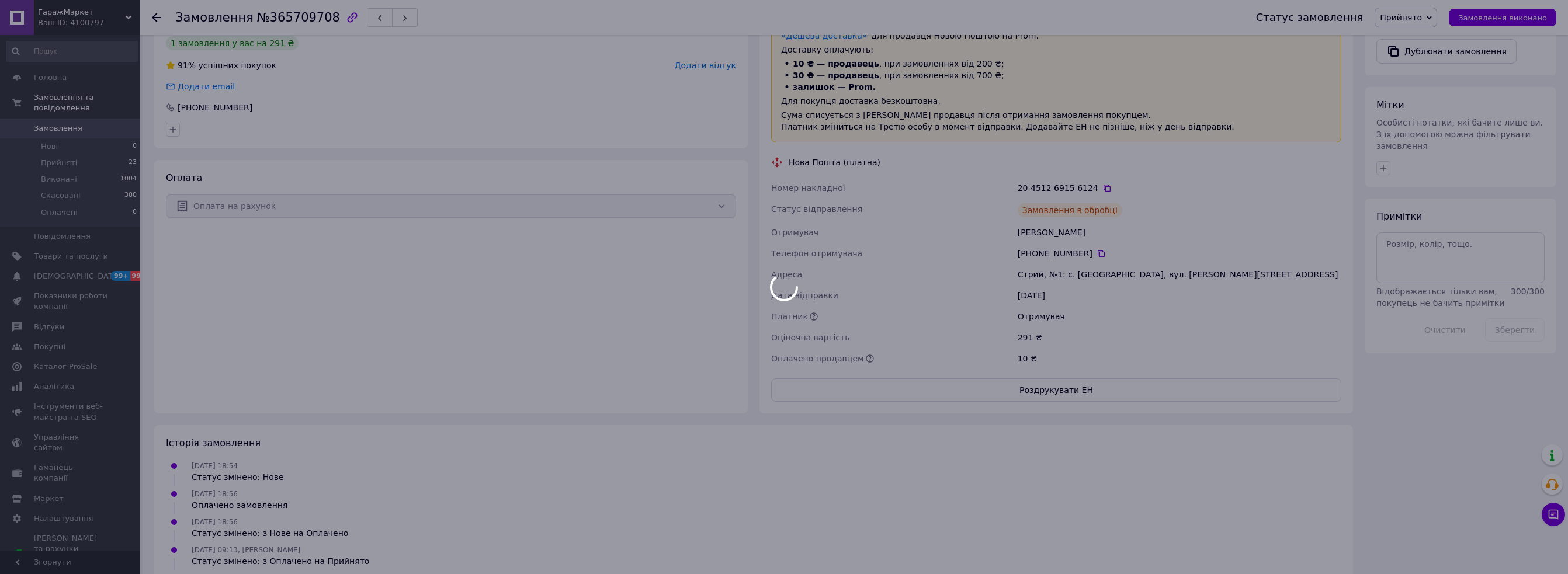
scroll to position [40, 0]
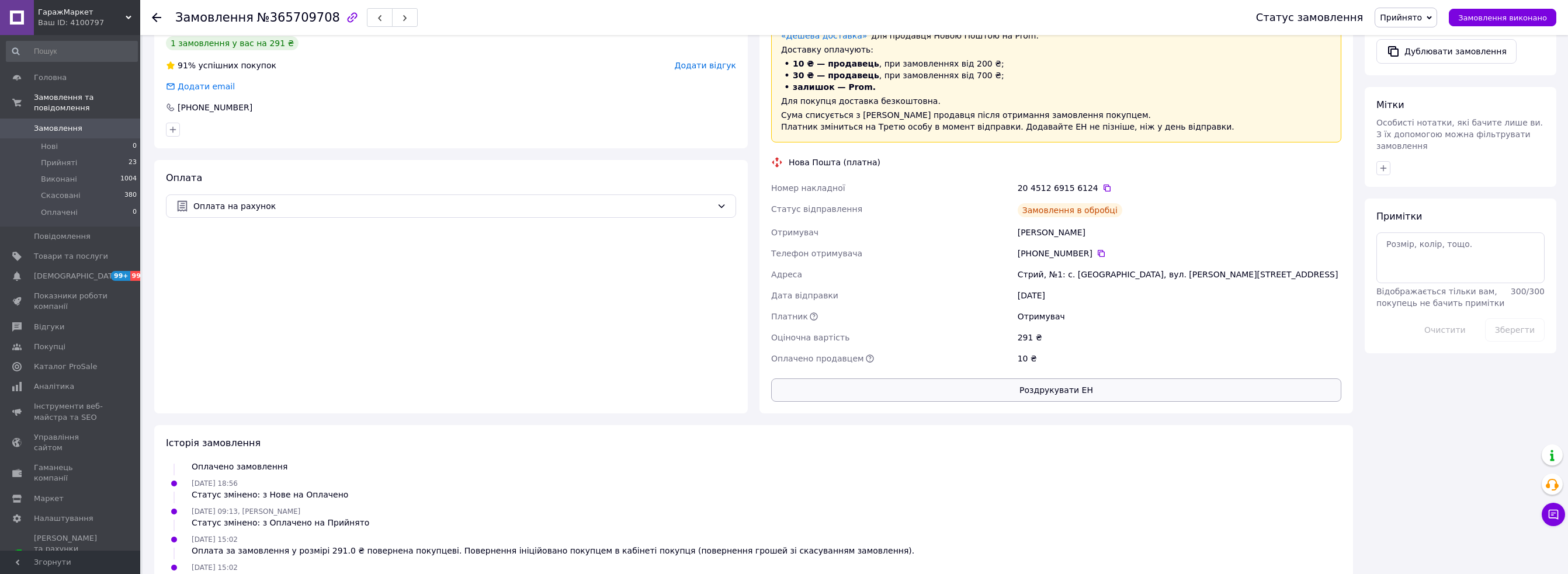
click at [1069, 395] on button "Роздрукувати ЕН" at bounding box center [1056, 390] width 570 height 24
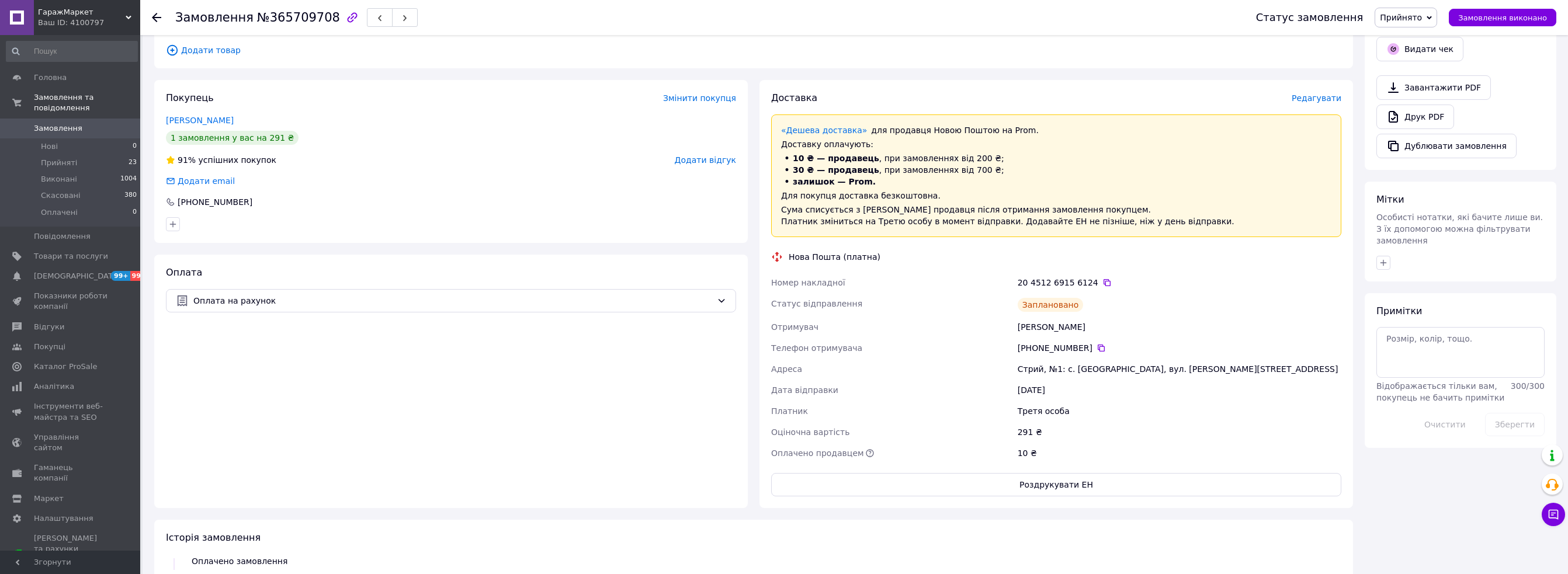
scroll to position [497, 0]
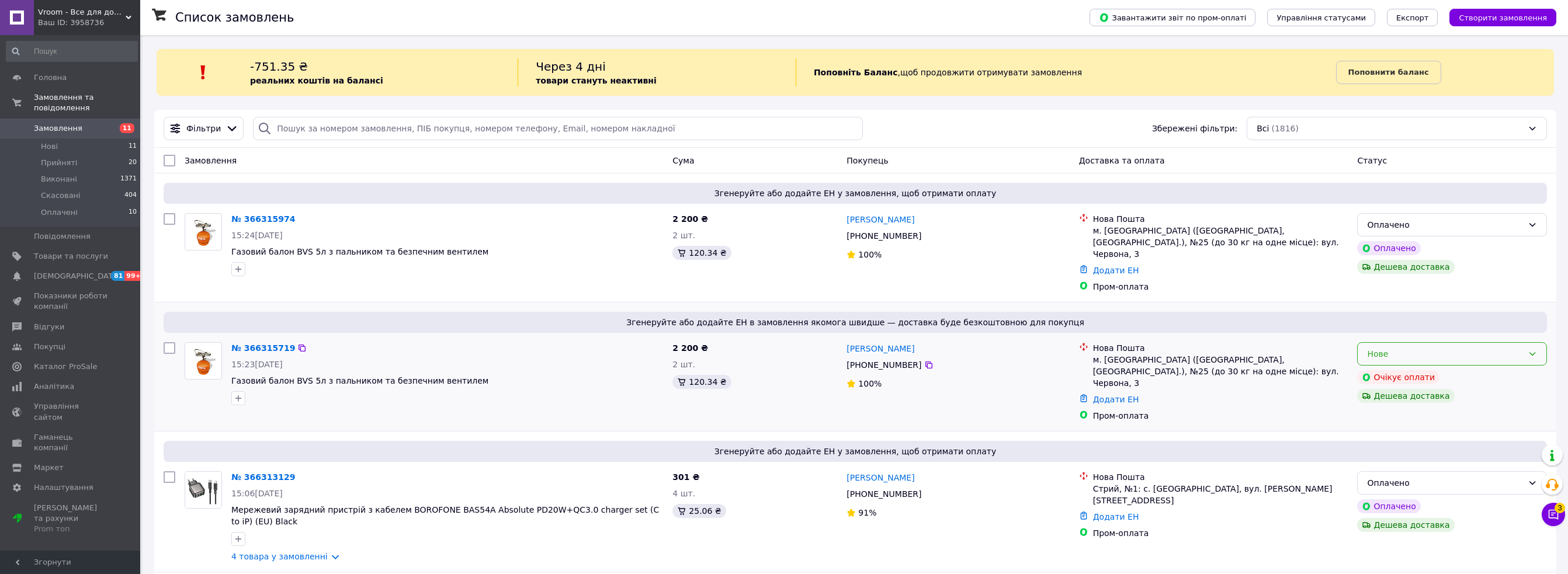
click at [1513, 347] on div "Нове" at bounding box center [1444, 354] width 156 height 13
click at [1429, 406] on li "Скасовано" at bounding box center [1451, 409] width 188 height 21
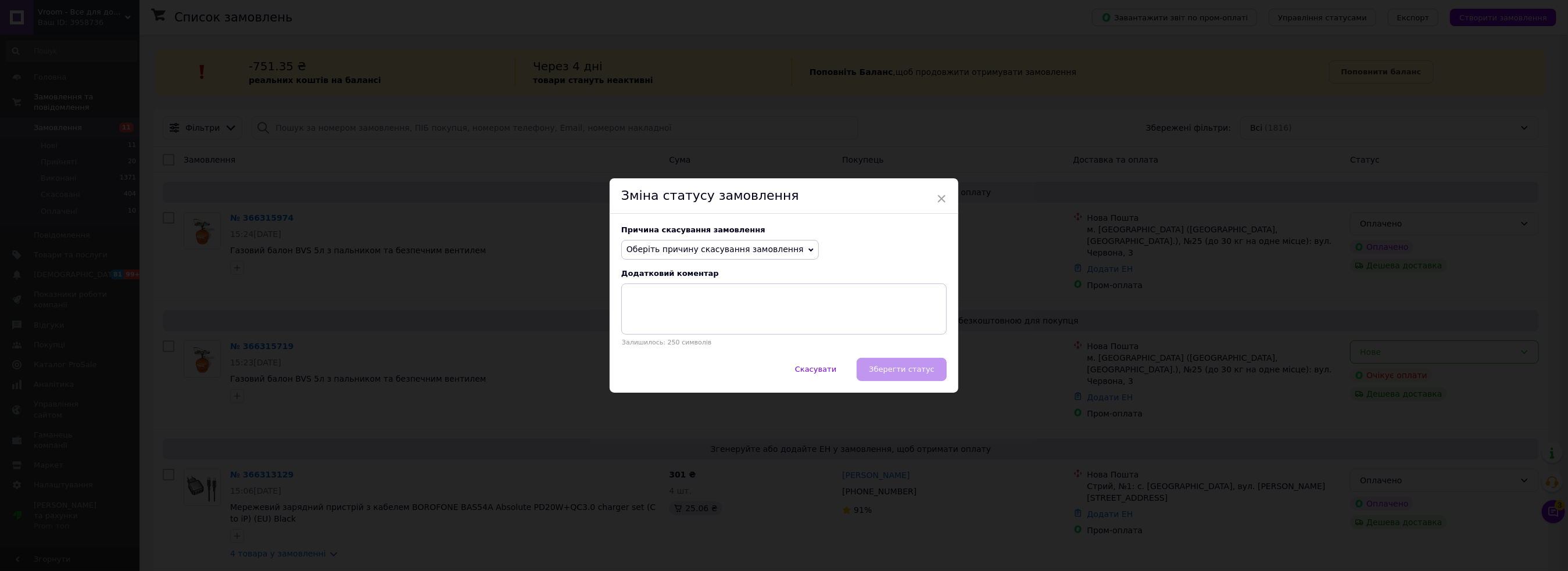
click at [762, 252] on span "Оберіть причину скасування замовлення" at bounding box center [715, 248] width 177 height 9
click at [696, 334] on li "Замовлення-дублікат" at bounding box center [720, 337] width 196 height 16
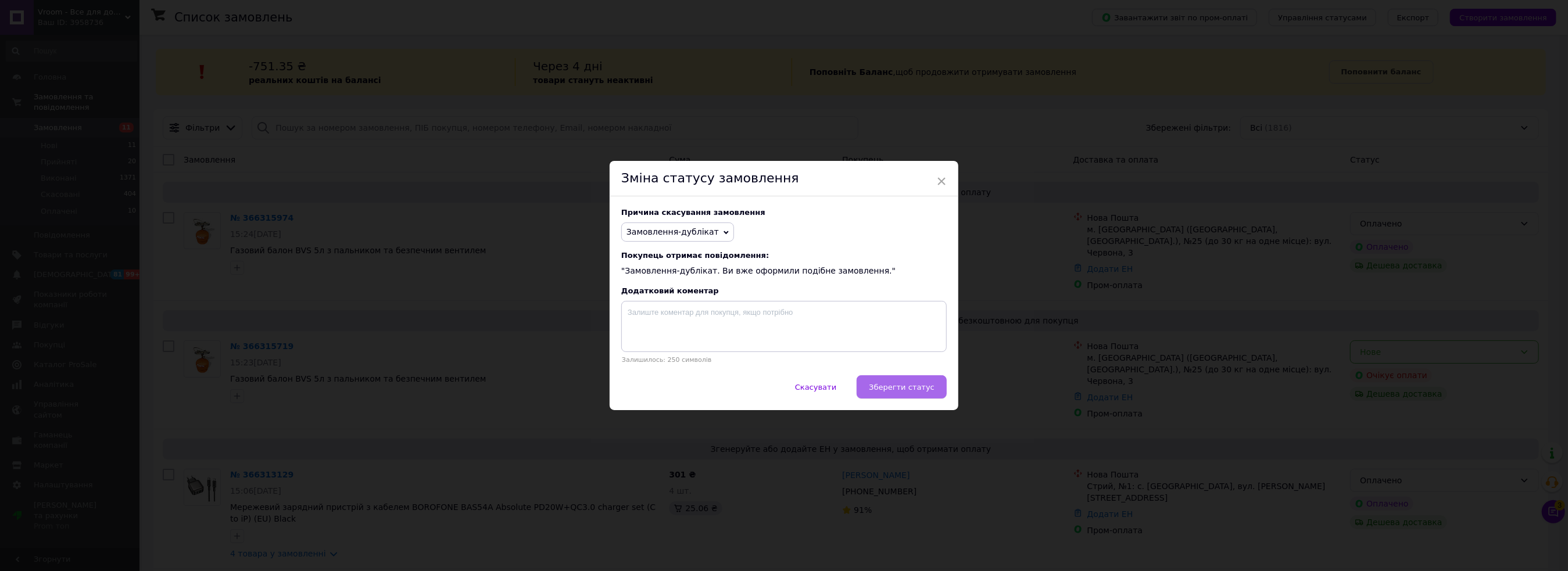
click at [906, 392] on span "Зберегти статус" at bounding box center [901, 387] width 66 height 9
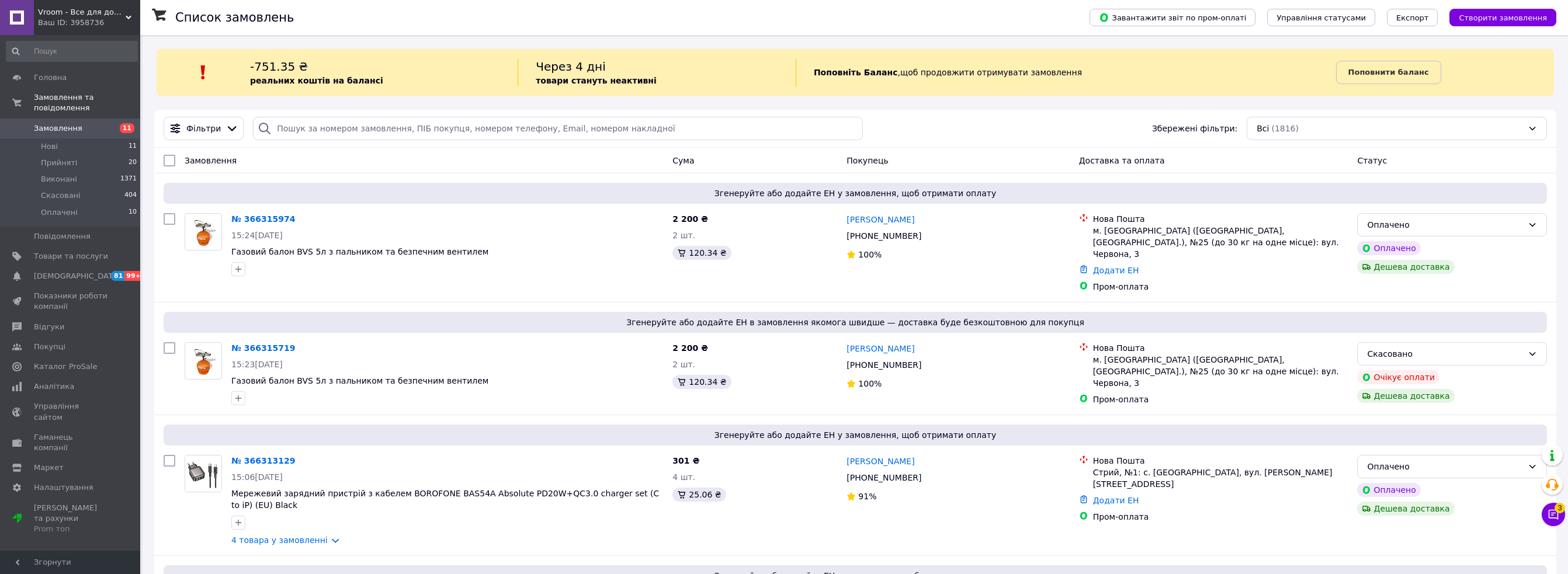
click at [80, 21] on div "Ваш ID: 3958736" at bounding box center [89, 22] width 102 height 11
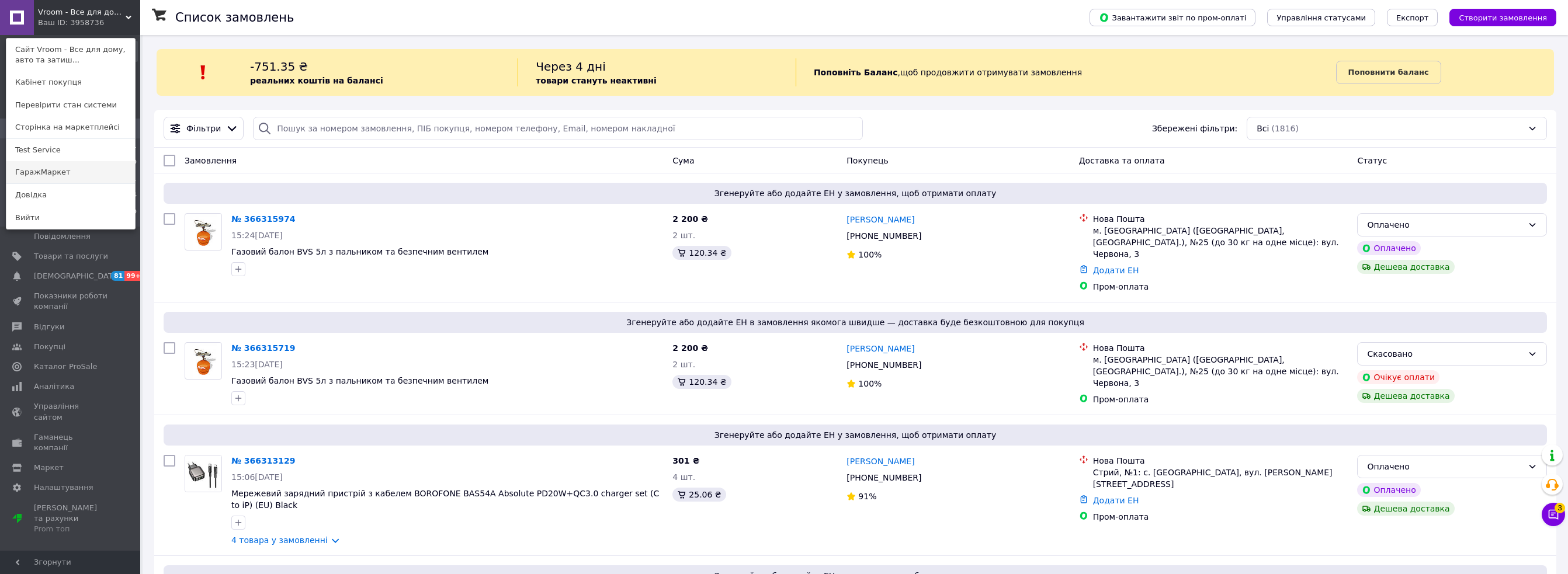
click at [77, 174] on link "ГаражМаркет" at bounding box center [71, 172] width 129 height 22
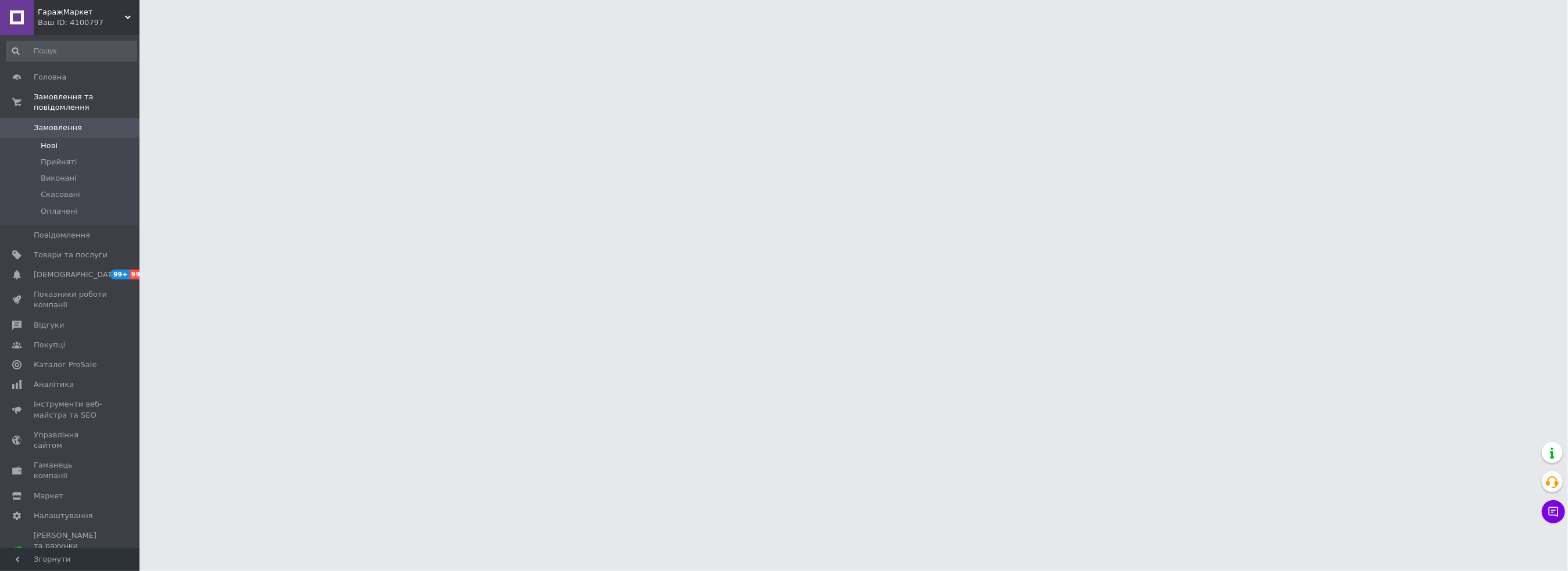
click at [54, 140] on span "Нові" at bounding box center [49, 145] width 17 height 11
click at [53, 140] on span "Нові" at bounding box center [49, 145] width 17 height 11
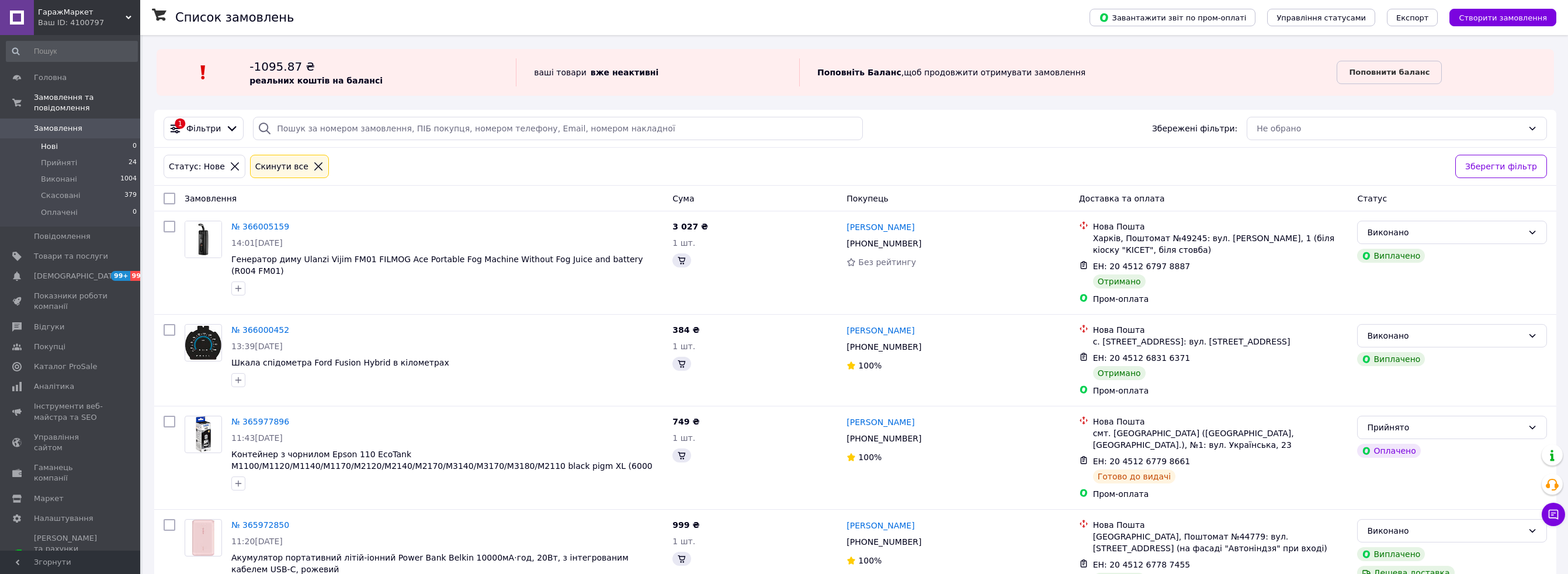
click at [51, 141] on span "Нові" at bounding box center [49, 146] width 17 height 11
click at [47, 14] on span "ГаражМаркет" at bounding box center [82, 12] width 87 height 11
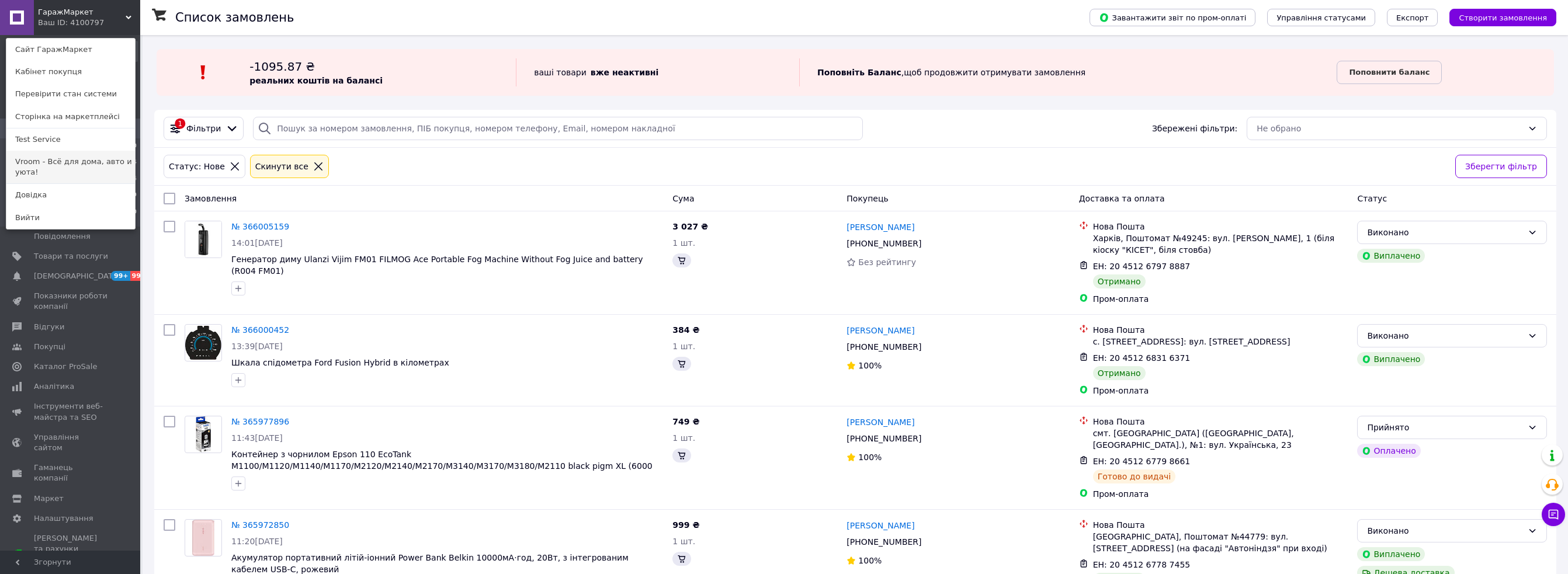
click at [51, 170] on link "Vroom - Всё для дома, авто и уюта!" at bounding box center [71, 167] width 129 height 33
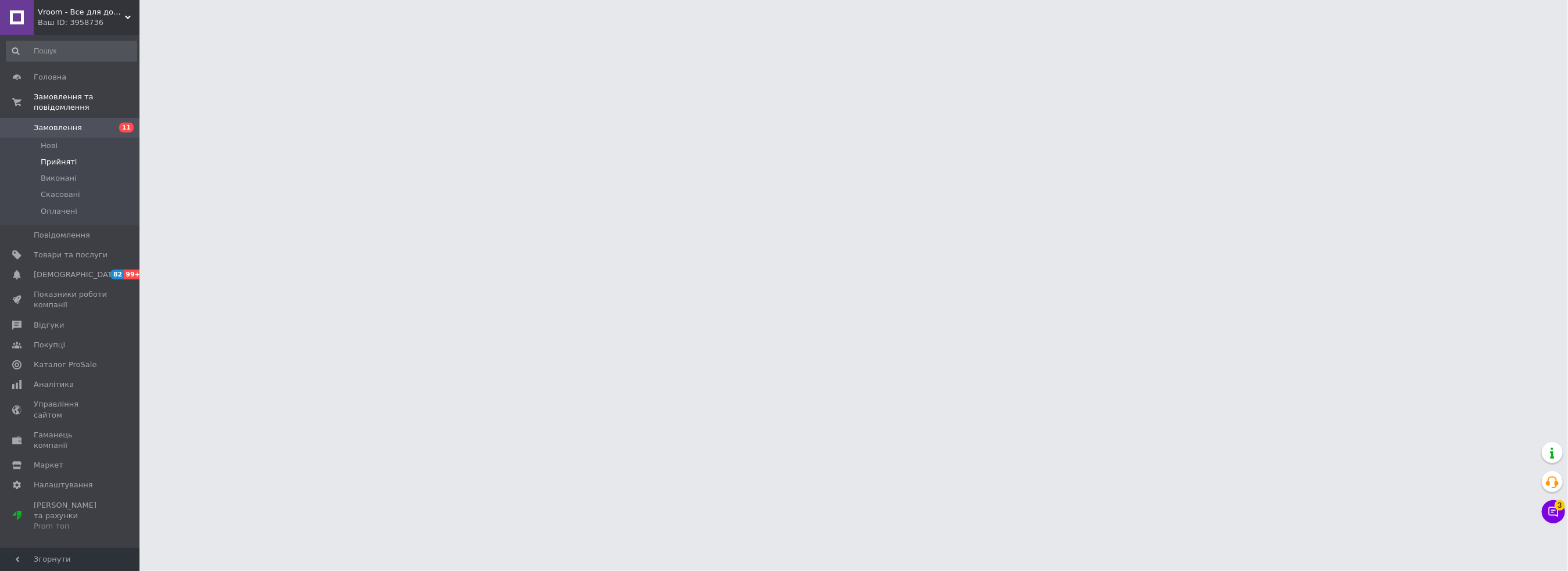
click at [68, 157] on span "Прийняті" at bounding box center [58, 161] width 36 height 11
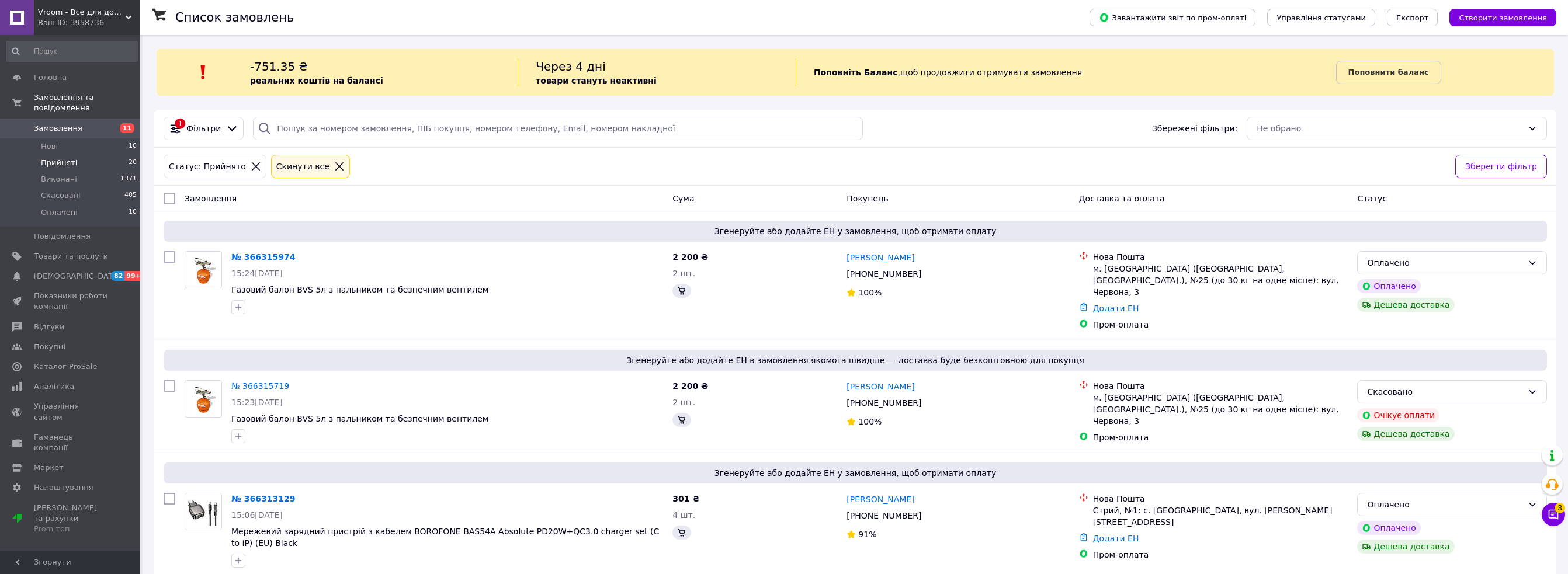
click at [64, 157] on span "Прийняті" at bounding box center [59, 162] width 36 height 11
click at [58, 83] on link "Головна" at bounding box center [72, 77] width 144 height 20
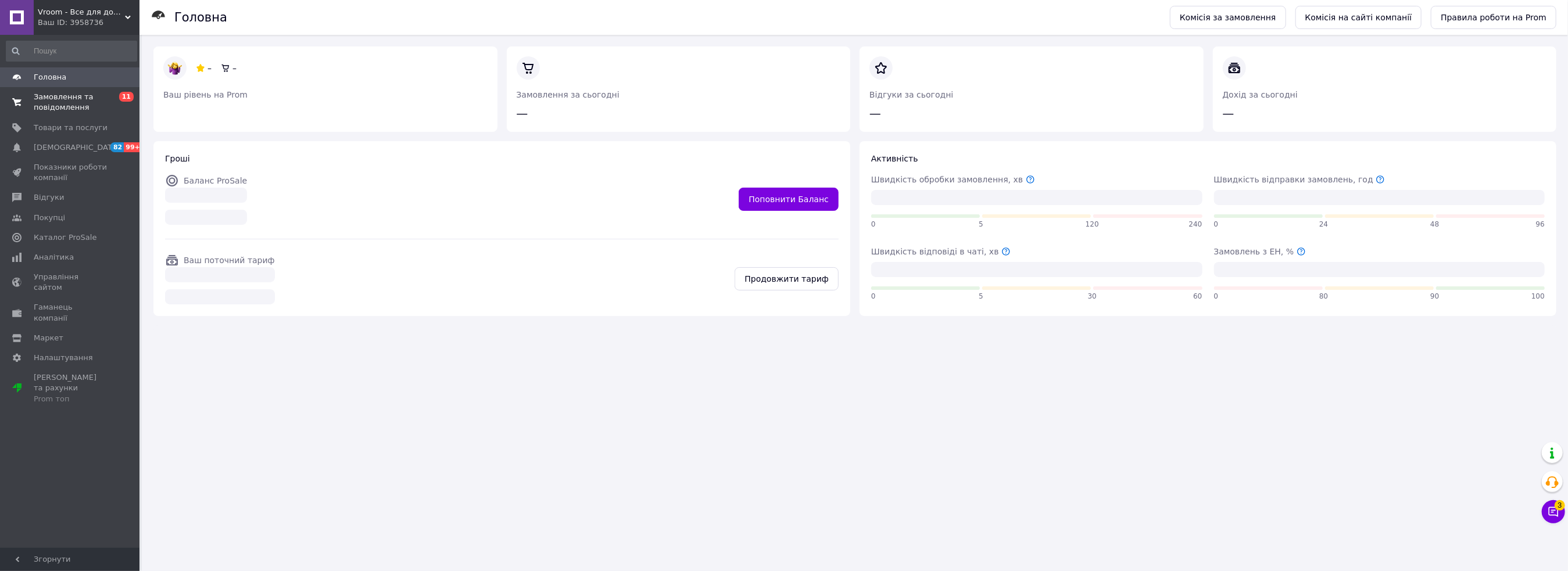
click at [54, 102] on span "Замовлення та повідомлення" at bounding box center [71, 102] width 74 height 21
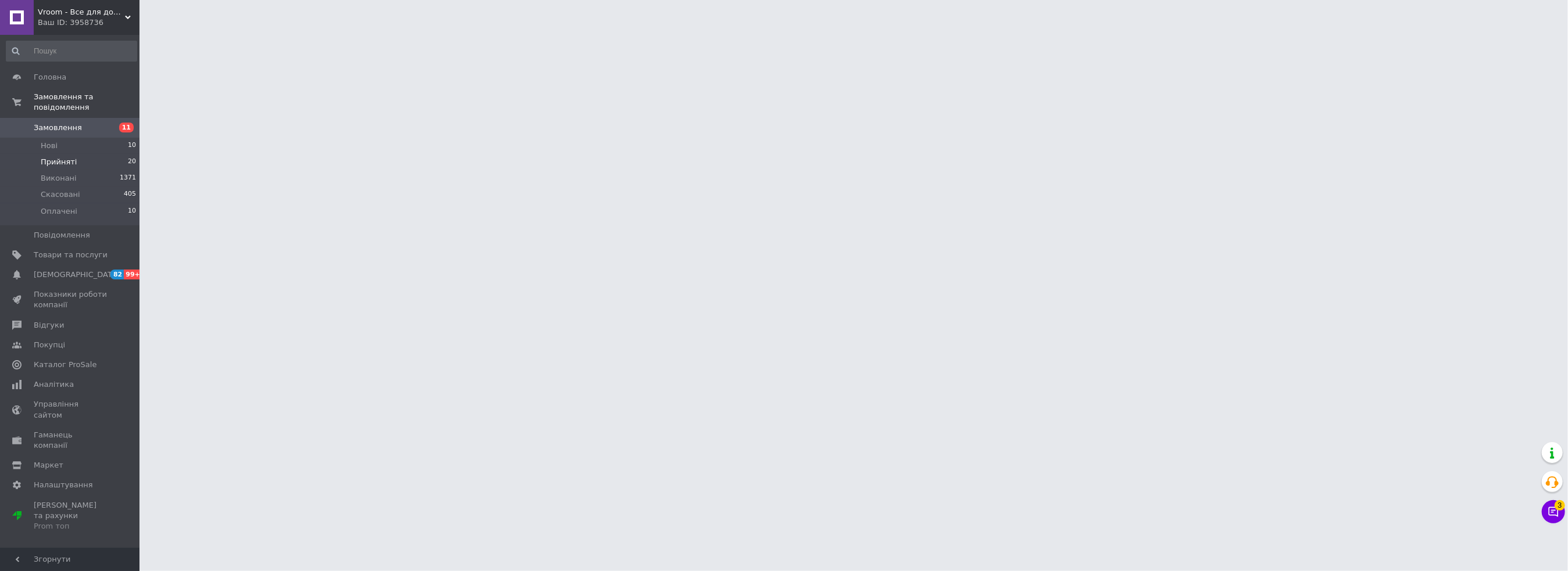
click at [54, 157] on span "Прийняті" at bounding box center [58, 161] width 36 height 11
click at [60, 157] on span "Прийняті" at bounding box center [58, 161] width 36 height 11
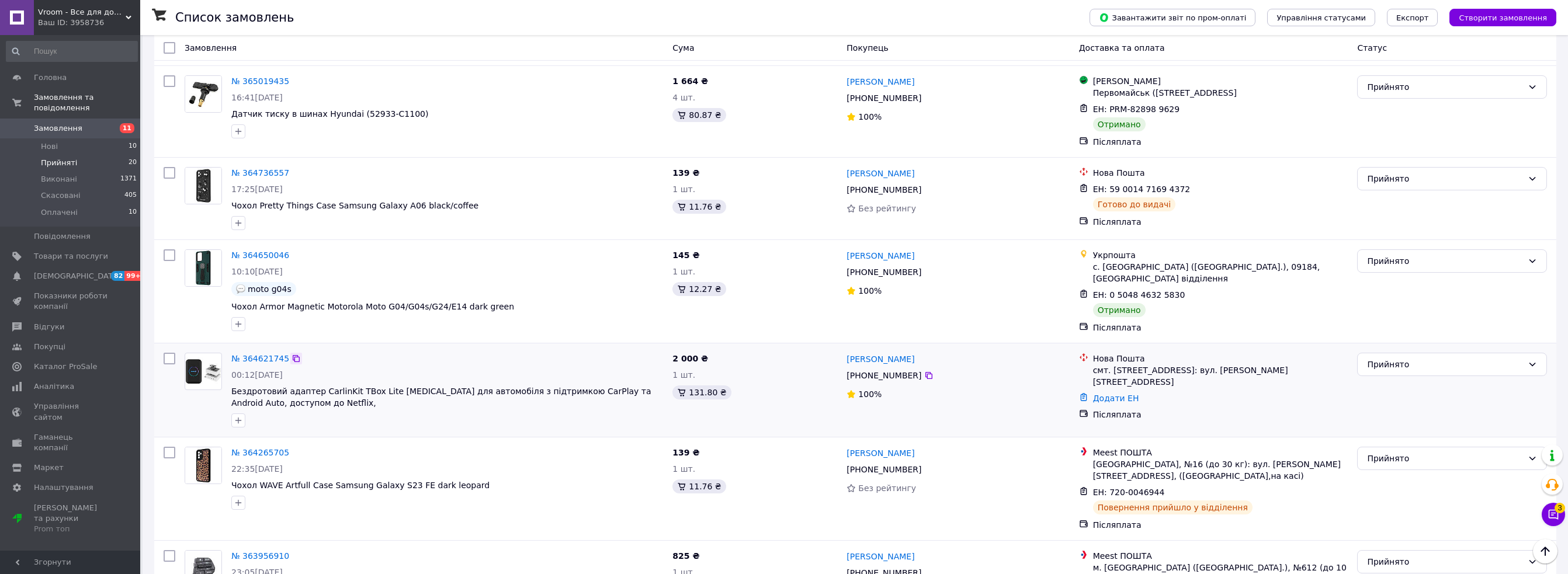
scroll to position [1305, 0]
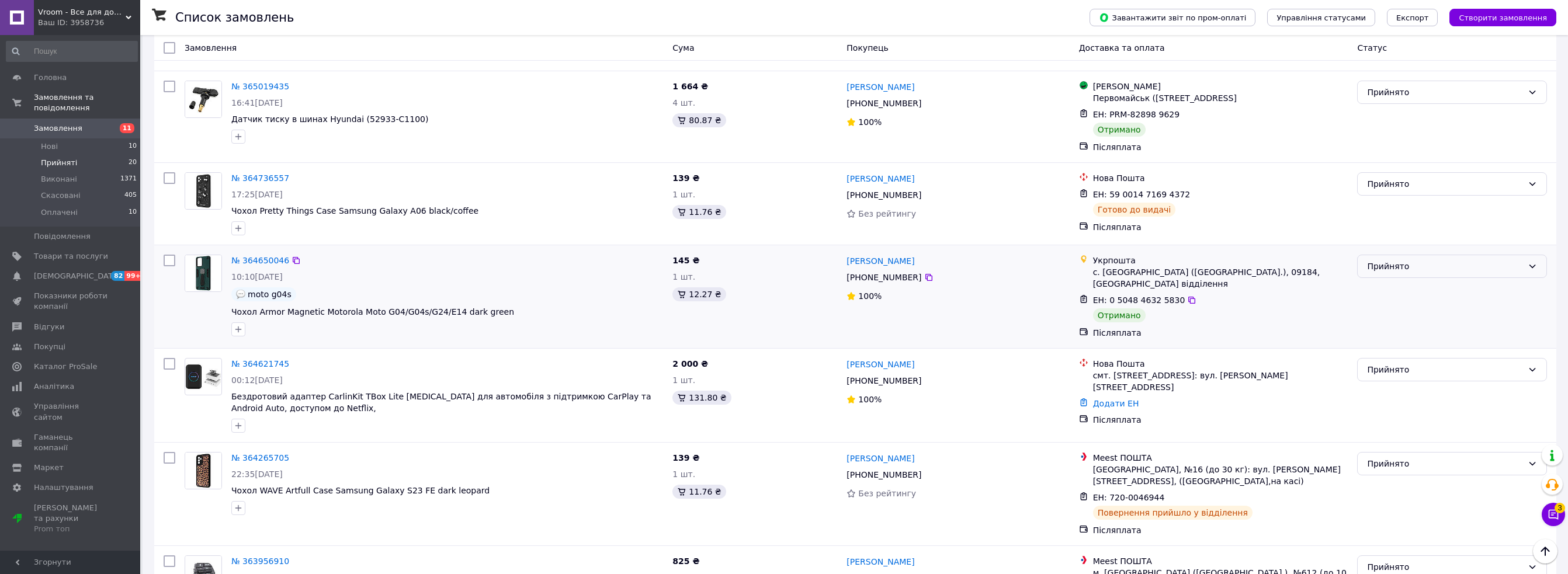
click at [1390, 260] on div "Прийнято" at bounding box center [1444, 267] width 156 height 13
click at [1380, 236] on li "Виконано" at bounding box center [1451, 236] width 188 height 21
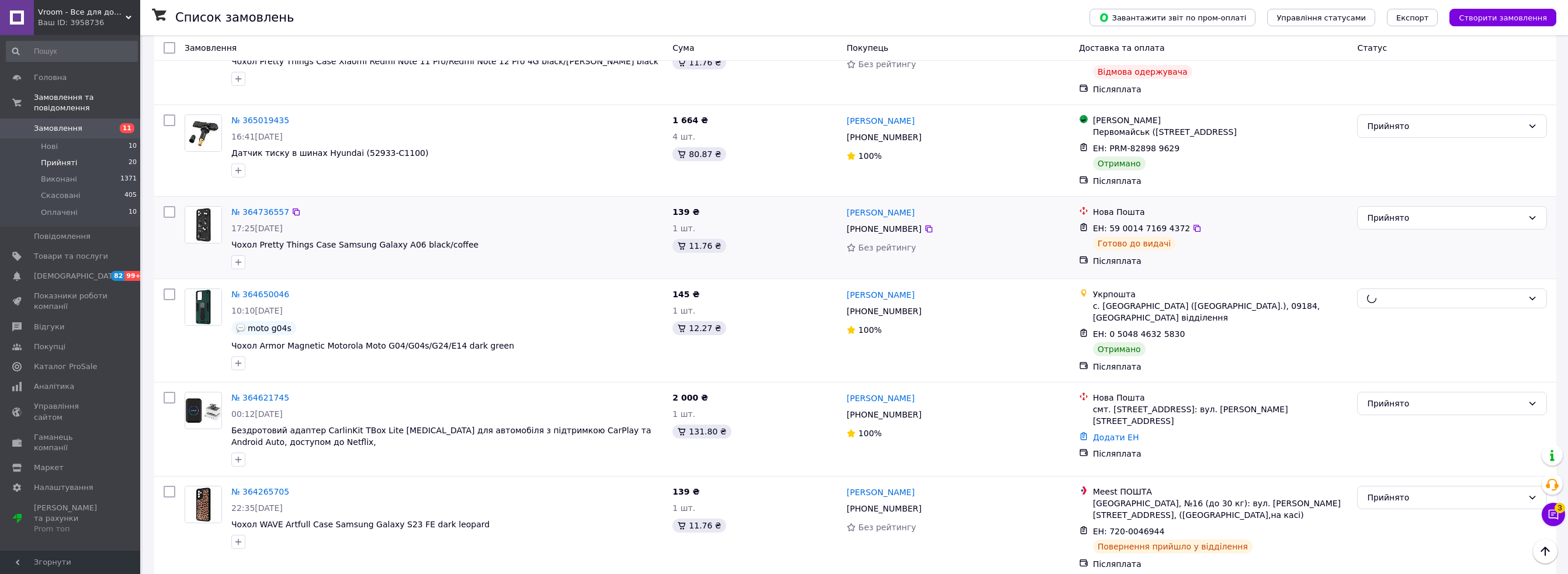
scroll to position [1188, 0]
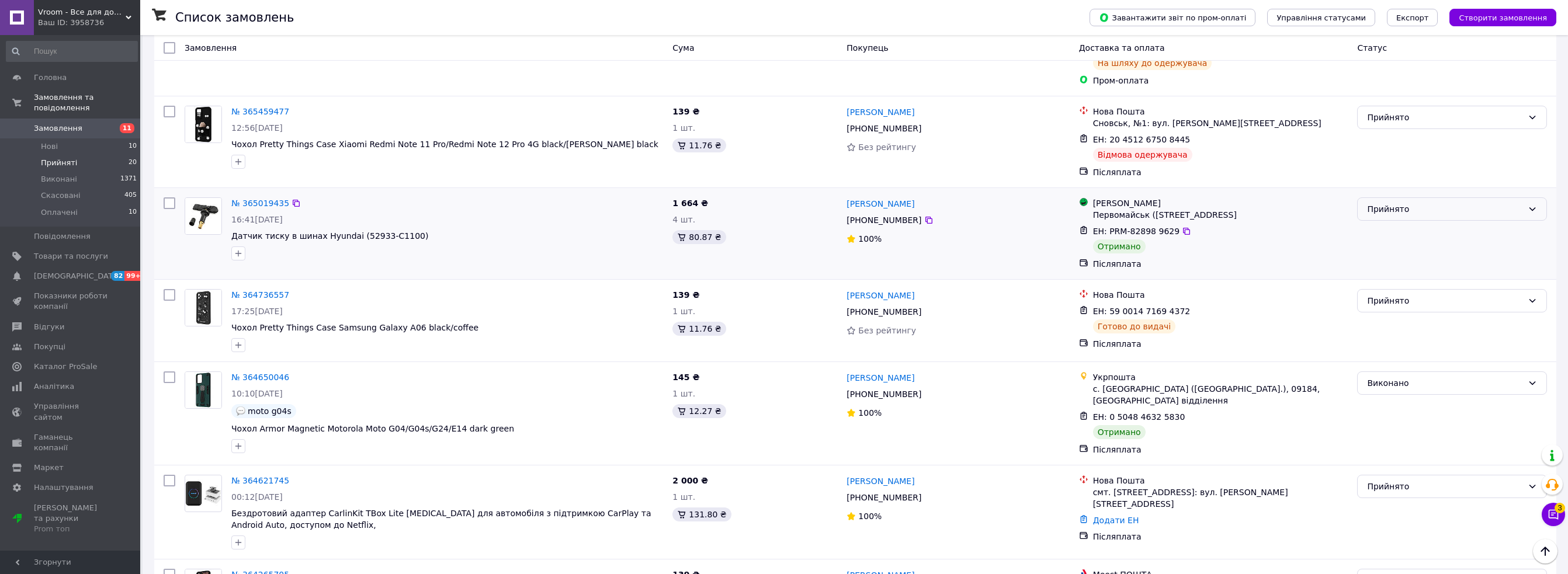
click at [1389, 202] on div "Прийнято" at bounding box center [1444, 209] width 156 height 13
click at [1388, 179] on li "Виконано" at bounding box center [1451, 179] width 188 height 21
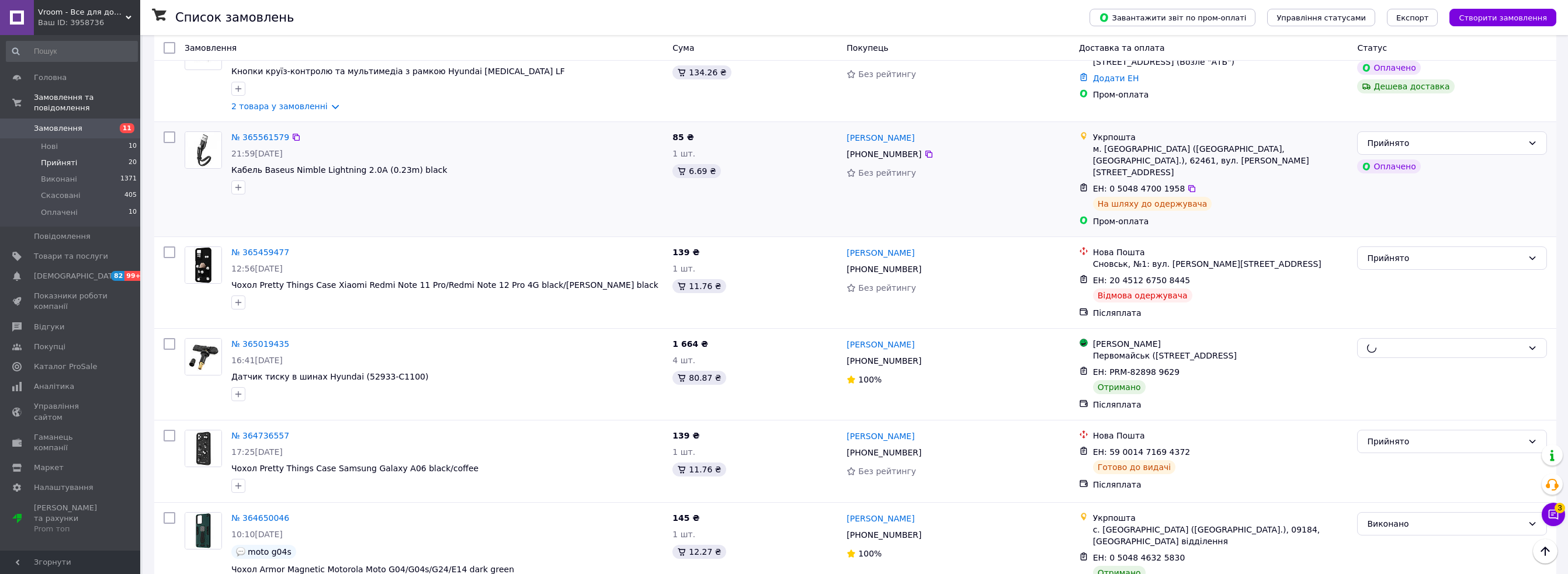
scroll to position [1013, 0]
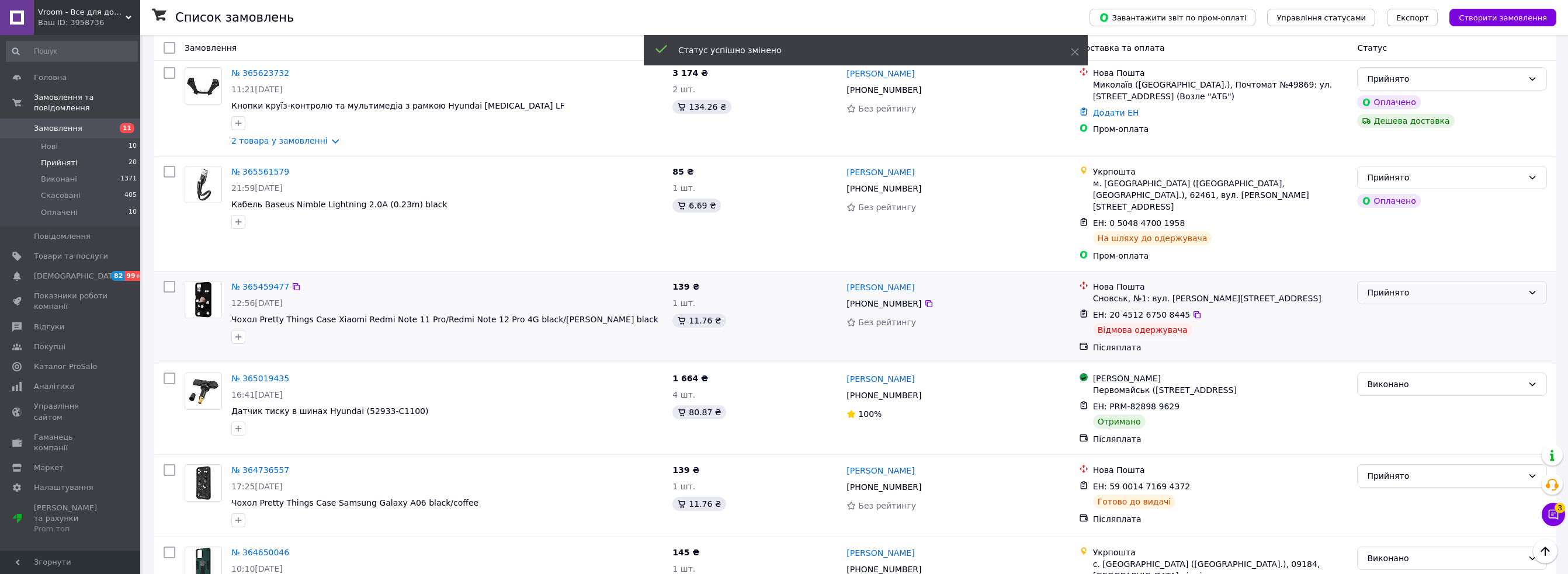
click at [1392, 286] on div "Прийнято" at bounding box center [1444, 293] width 156 height 13
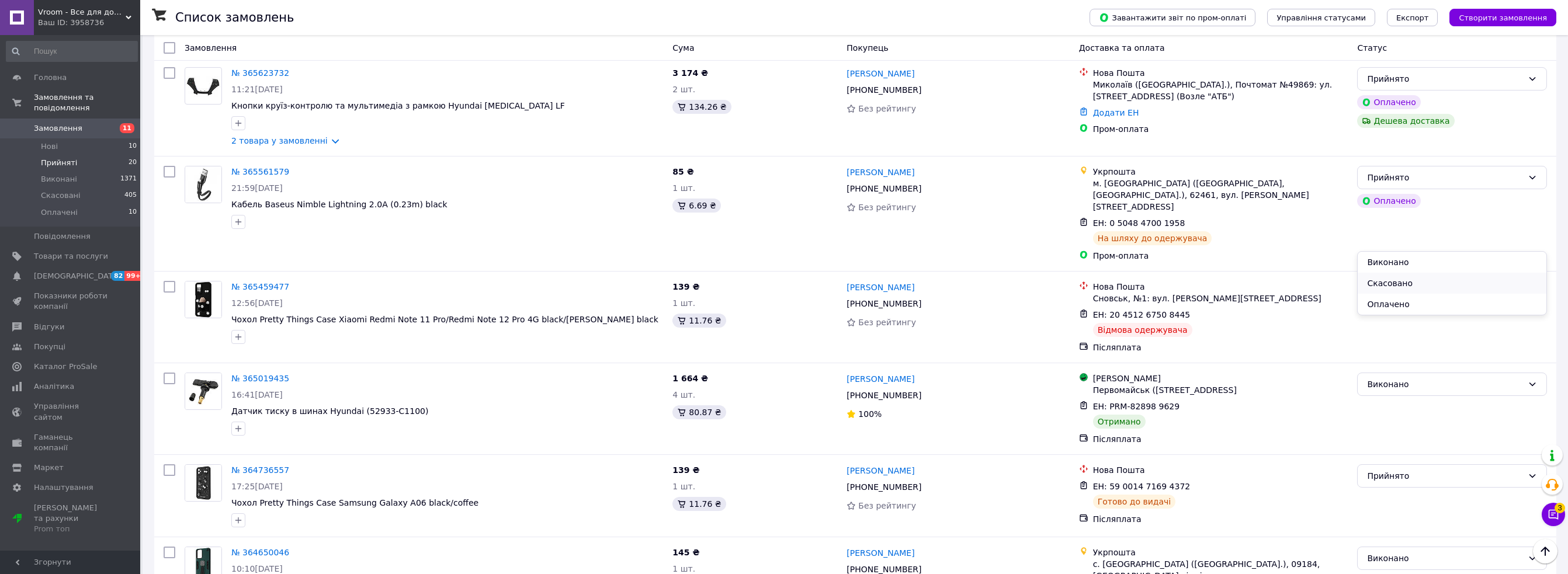
click at [1391, 283] on li "Скасовано" at bounding box center [1451, 283] width 188 height 21
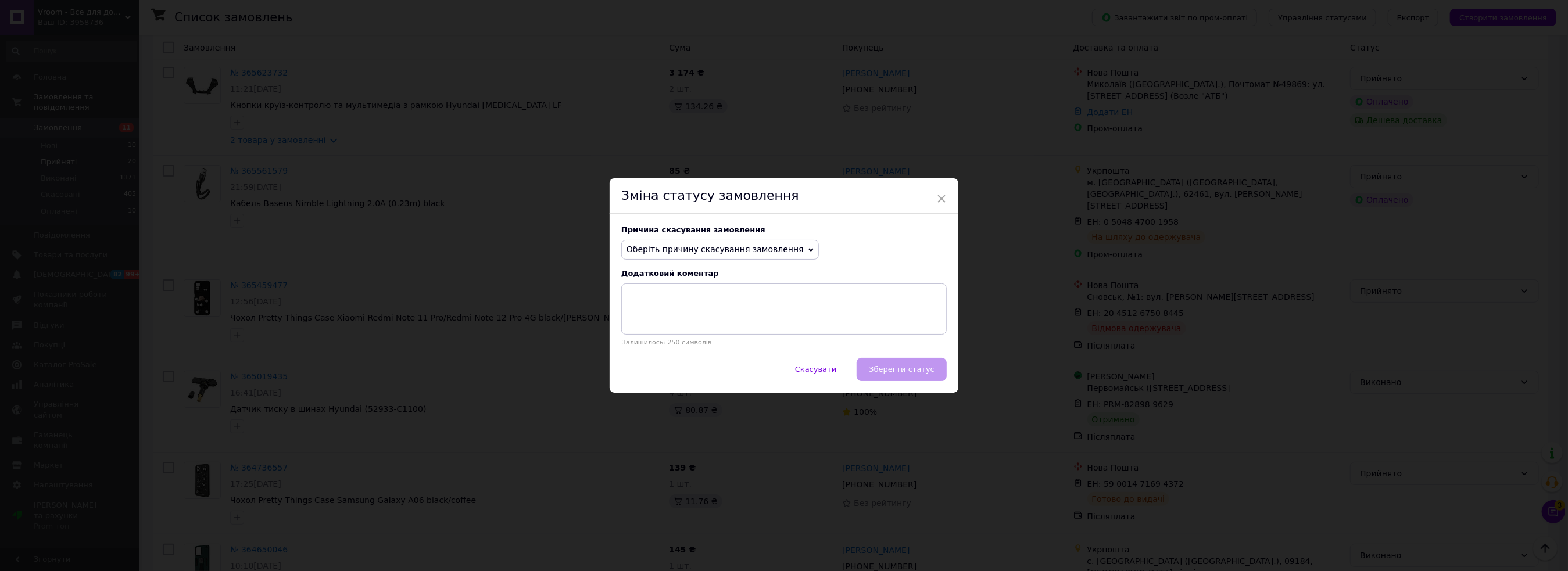
click at [645, 256] on span "Оберіть причину скасування замовлення" at bounding box center [719, 250] width 197 height 19
drag, startPoint x: 680, startPoint y: 371, endPoint x: 685, endPoint y: 360, distance: 12.1
click at [680, 371] on li "Інше" at bounding box center [720, 371] width 196 height 16
click at [708, 306] on textarea at bounding box center [783, 308] width 325 height 51
type textarea "Відмова"
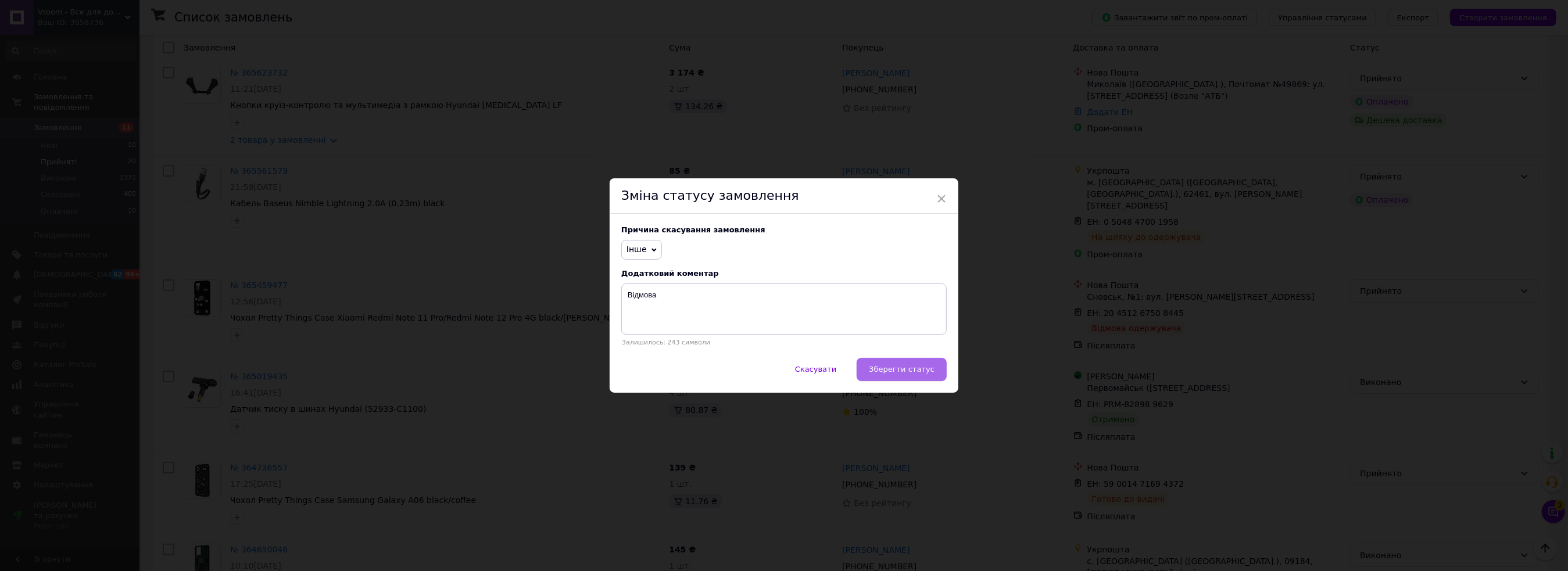
click at [932, 373] on span "Зберегти статус" at bounding box center [901, 369] width 66 height 9
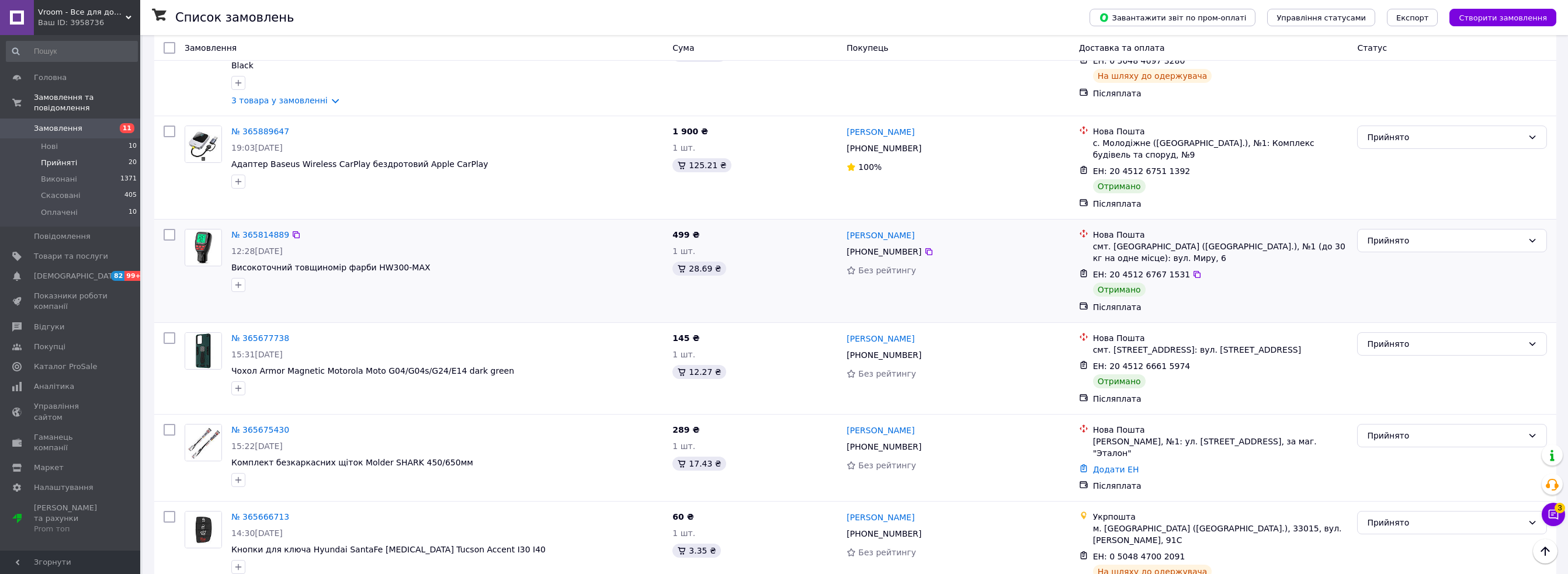
scroll to position [429, 0]
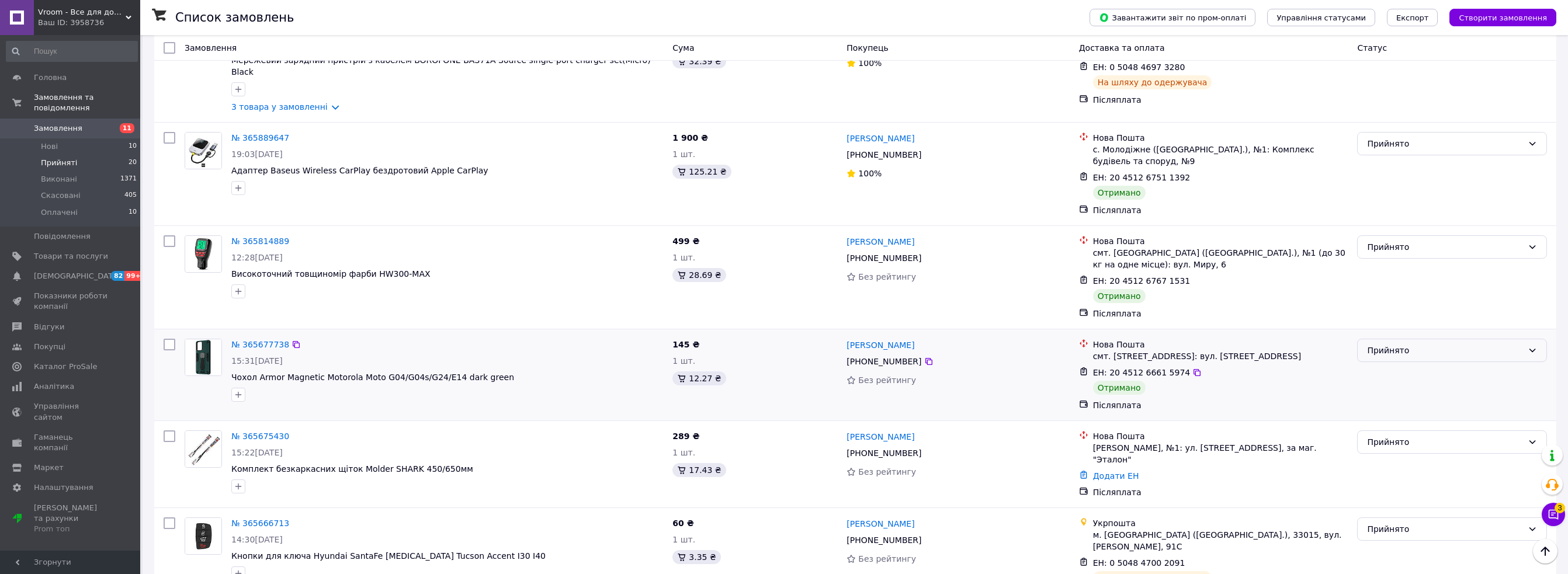
click at [1406, 344] on div "Прийнято" at bounding box center [1444, 351] width 156 height 13
click at [1392, 342] on li "Виконано" at bounding box center [1451, 342] width 188 height 21
click at [1404, 236] on div "Прийнято" at bounding box center [1451, 247] width 190 height 24
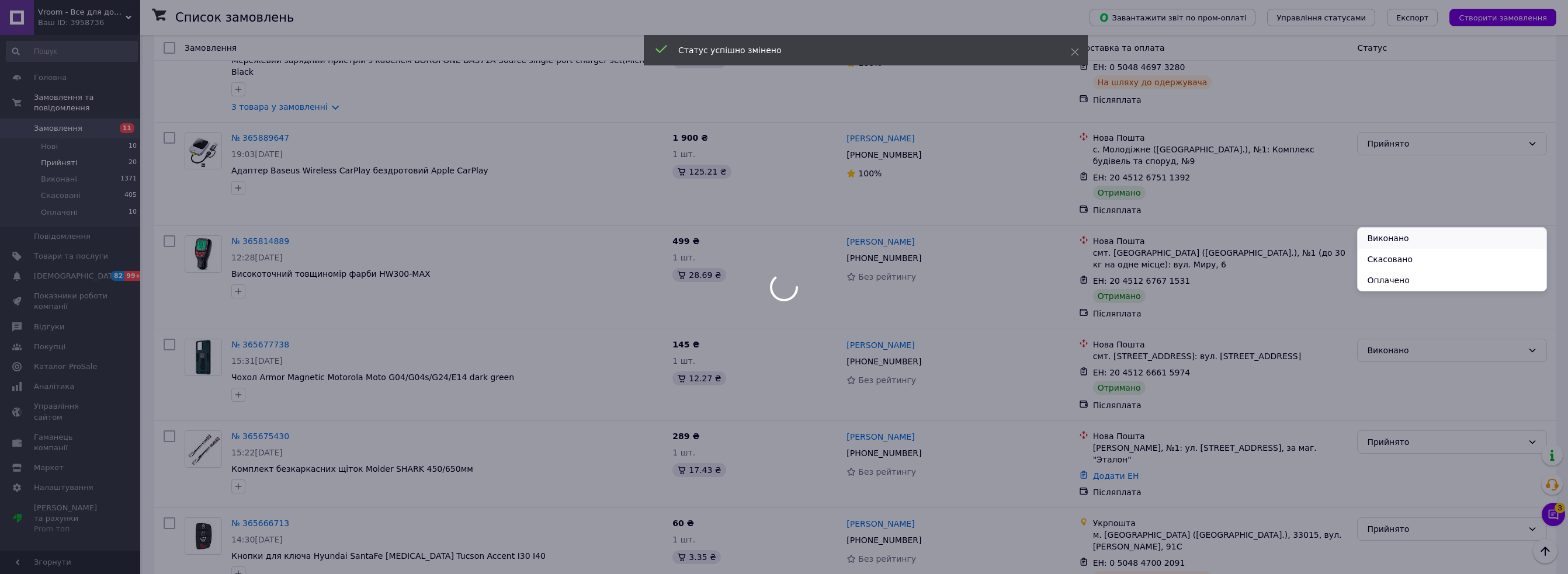
click at [1401, 245] on li "Виконано" at bounding box center [1451, 238] width 188 height 21
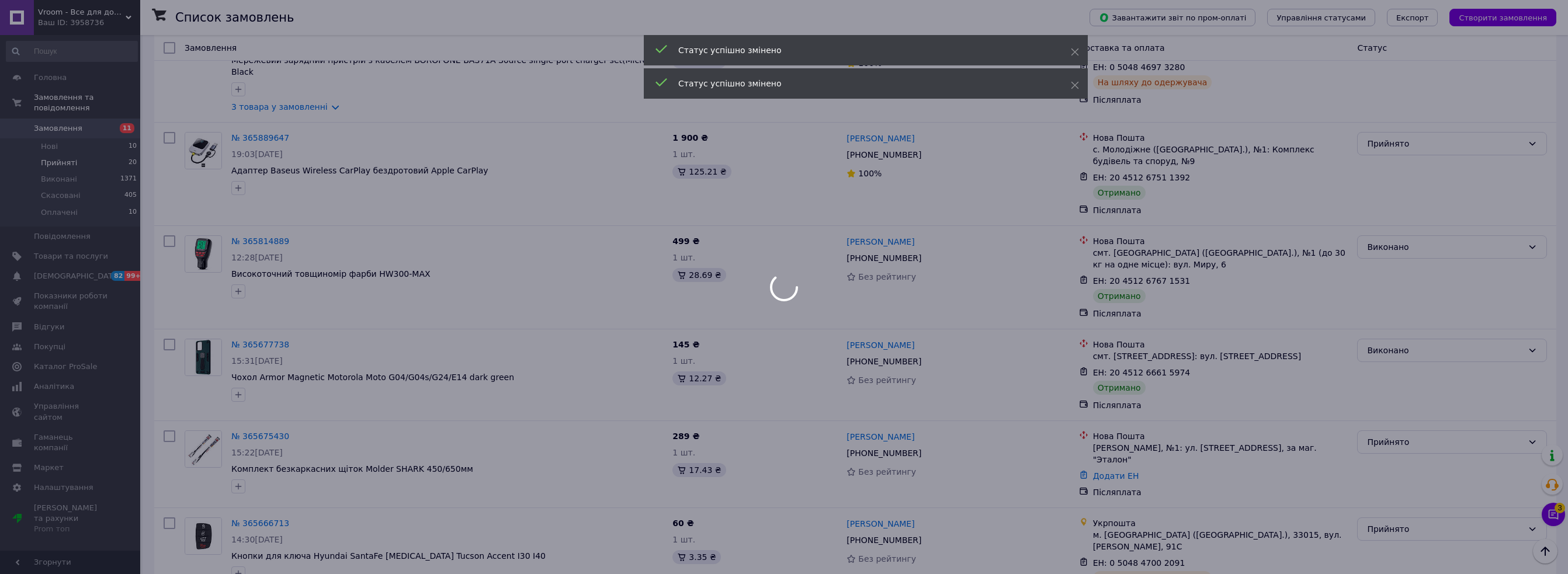
click at [1410, 109] on div at bounding box center [784, 287] width 1568 height 574
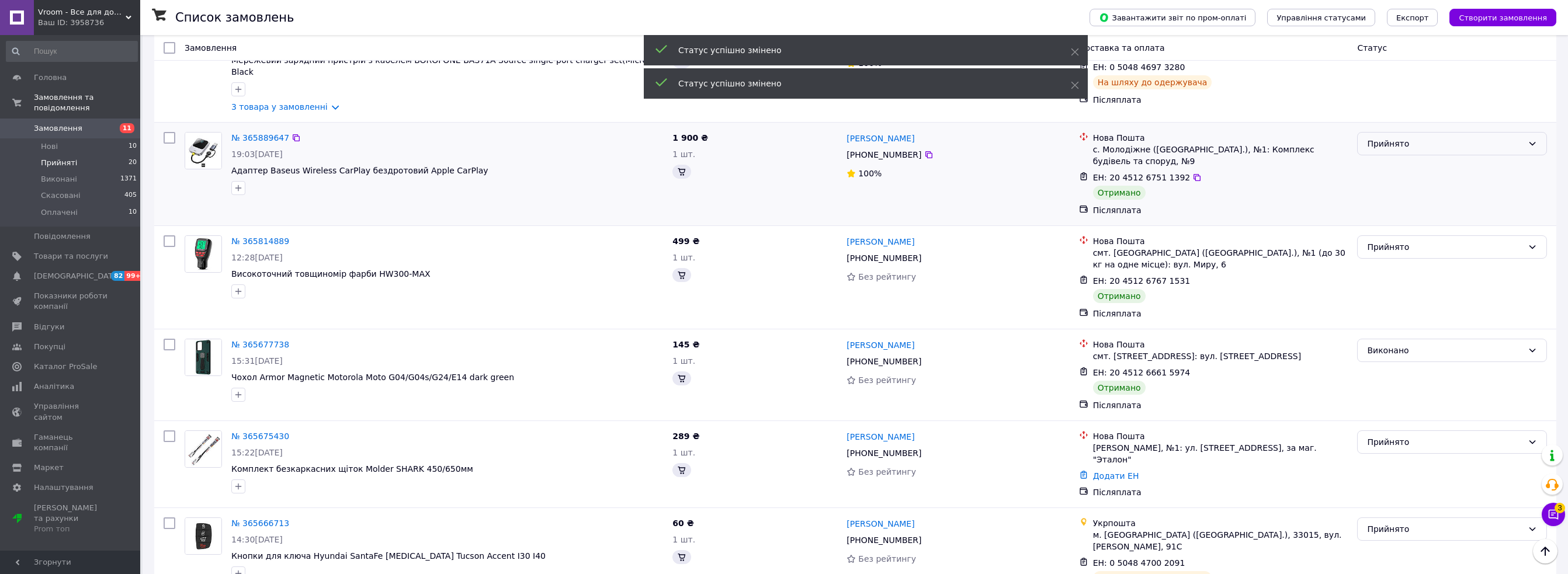
click at [1400, 137] on div "Прийнято" at bounding box center [1444, 144] width 156 height 13
click at [1393, 130] on li "Виконано" at bounding box center [1451, 135] width 188 height 21
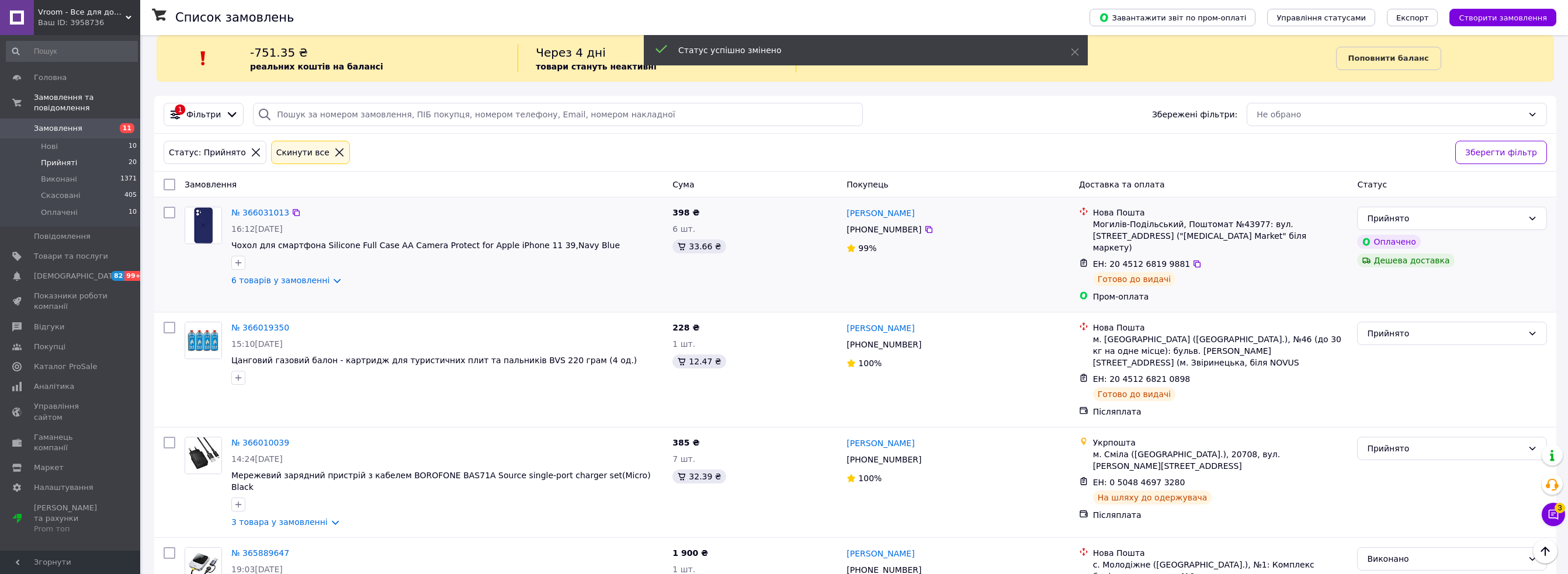
scroll to position [0, 0]
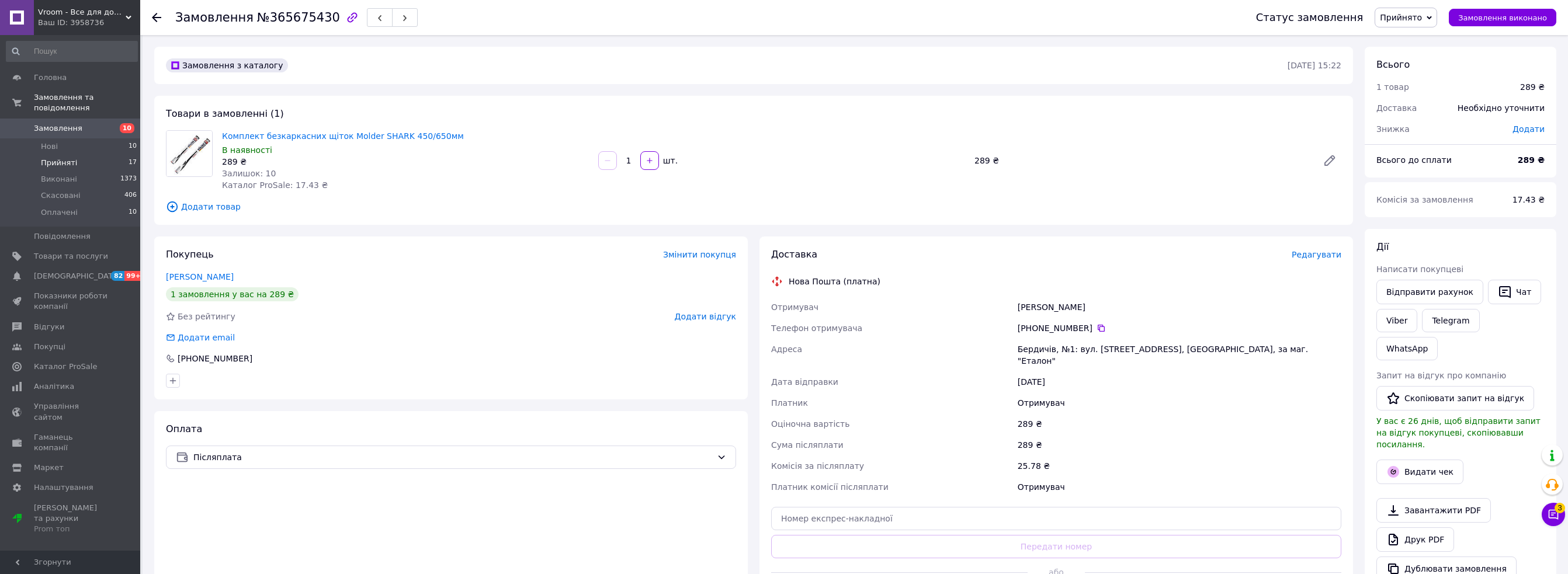
click at [69, 155] on li "Прийняті 17" at bounding box center [72, 163] width 144 height 16
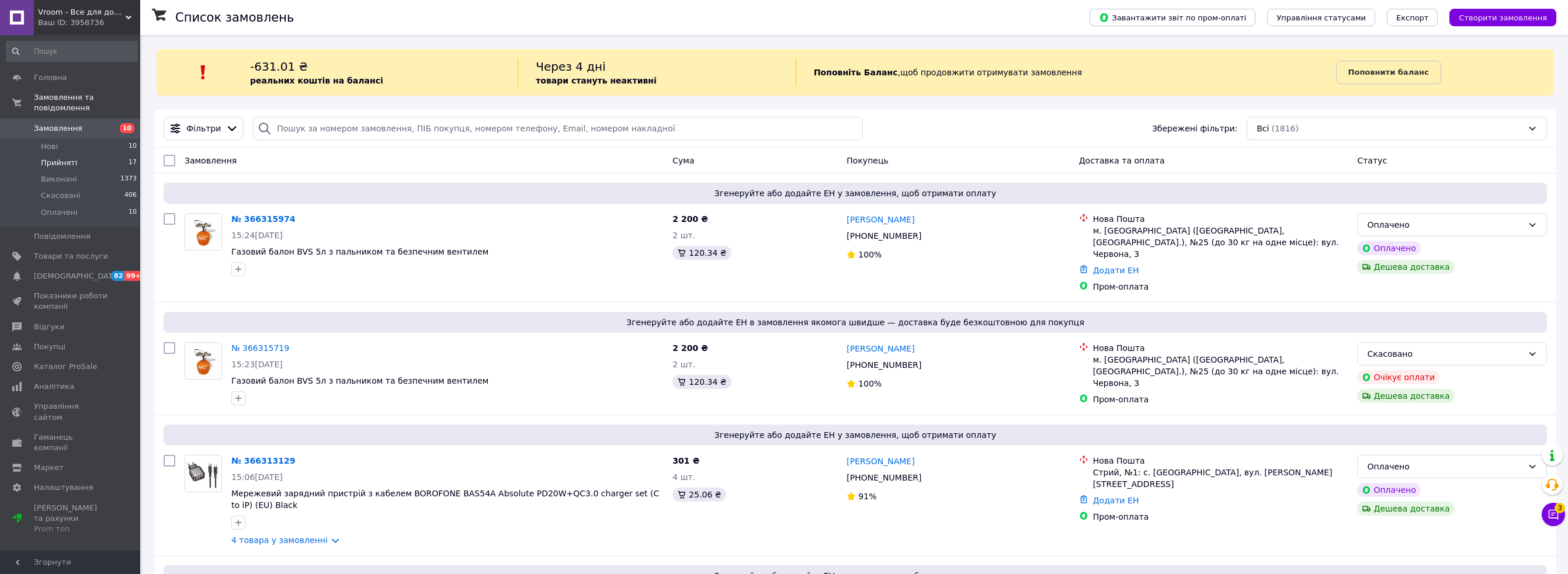
click at [74, 155] on li "Прийняті 17" at bounding box center [72, 163] width 144 height 16
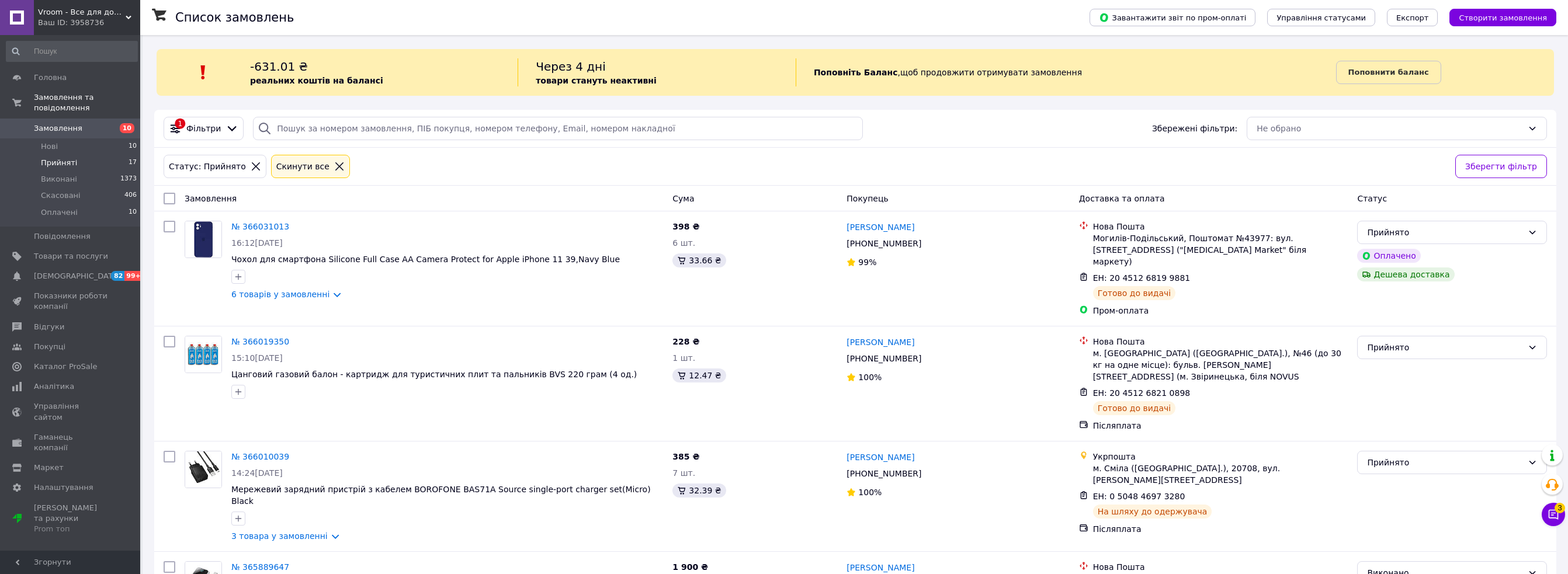
click at [59, 20] on div "Ваш ID: 3958736" at bounding box center [89, 22] width 102 height 11
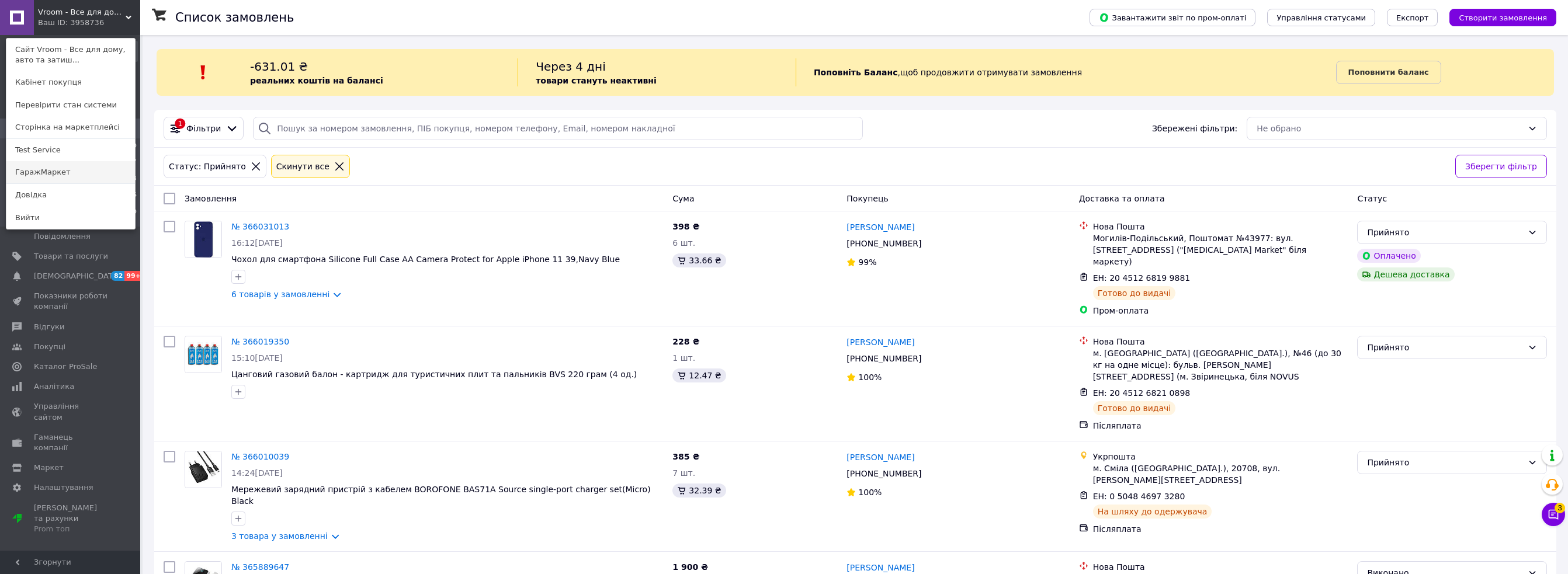
click at [68, 174] on link "ГаражМаркет" at bounding box center [71, 172] width 129 height 22
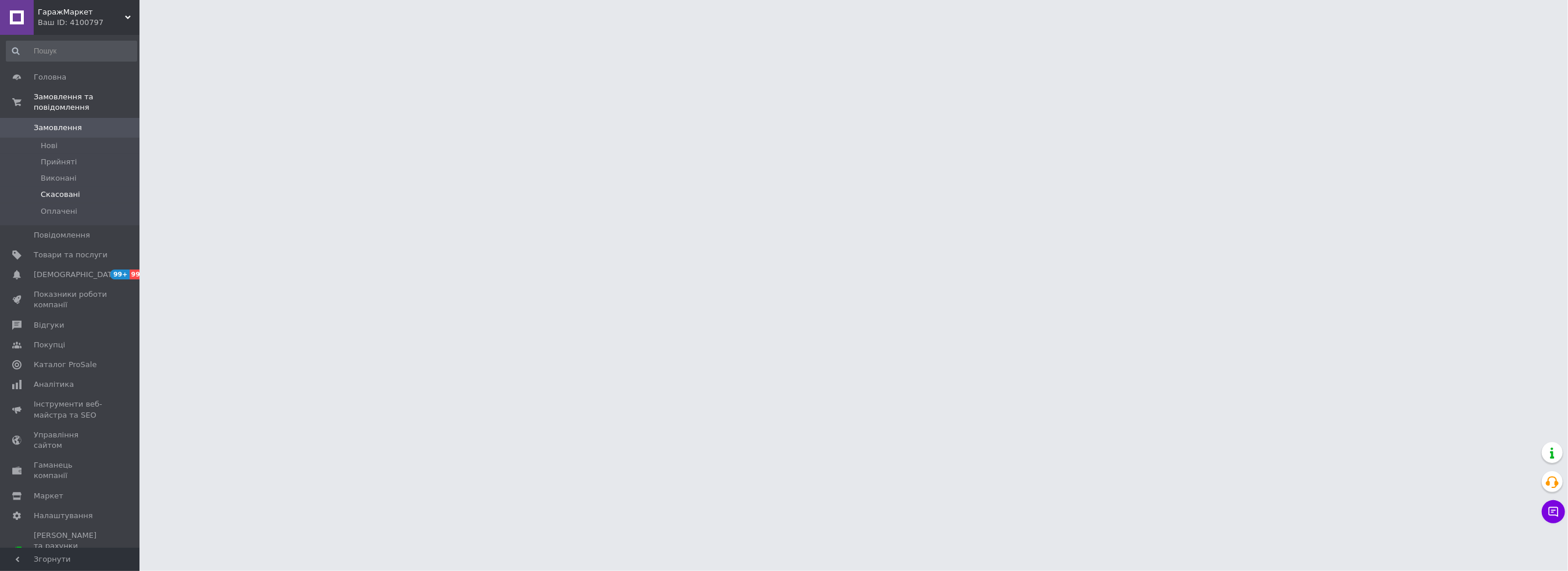
click at [60, 189] on li "Скасовані" at bounding box center [71, 195] width 143 height 16
click at [64, 189] on span "Скасовані" at bounding box center [60, 194] width 40 height 11
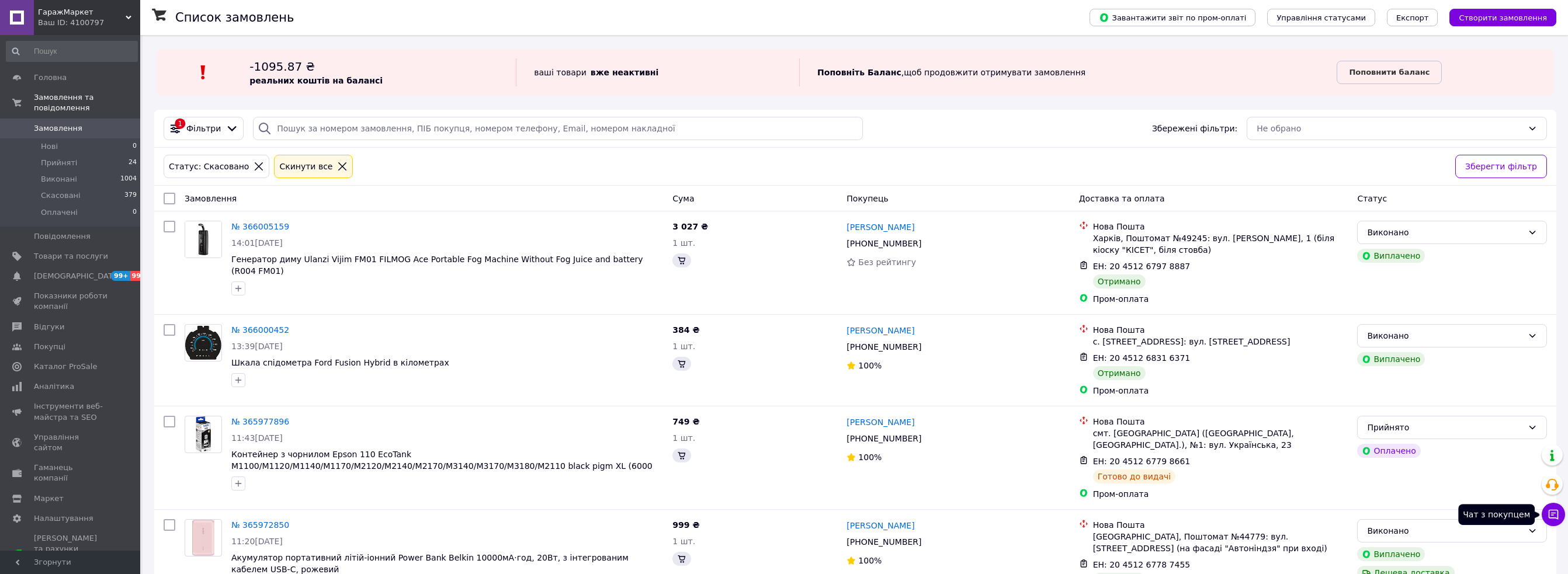
click at [1557, 515] on icon at bounding box center [1553, 514] width 11 height 11
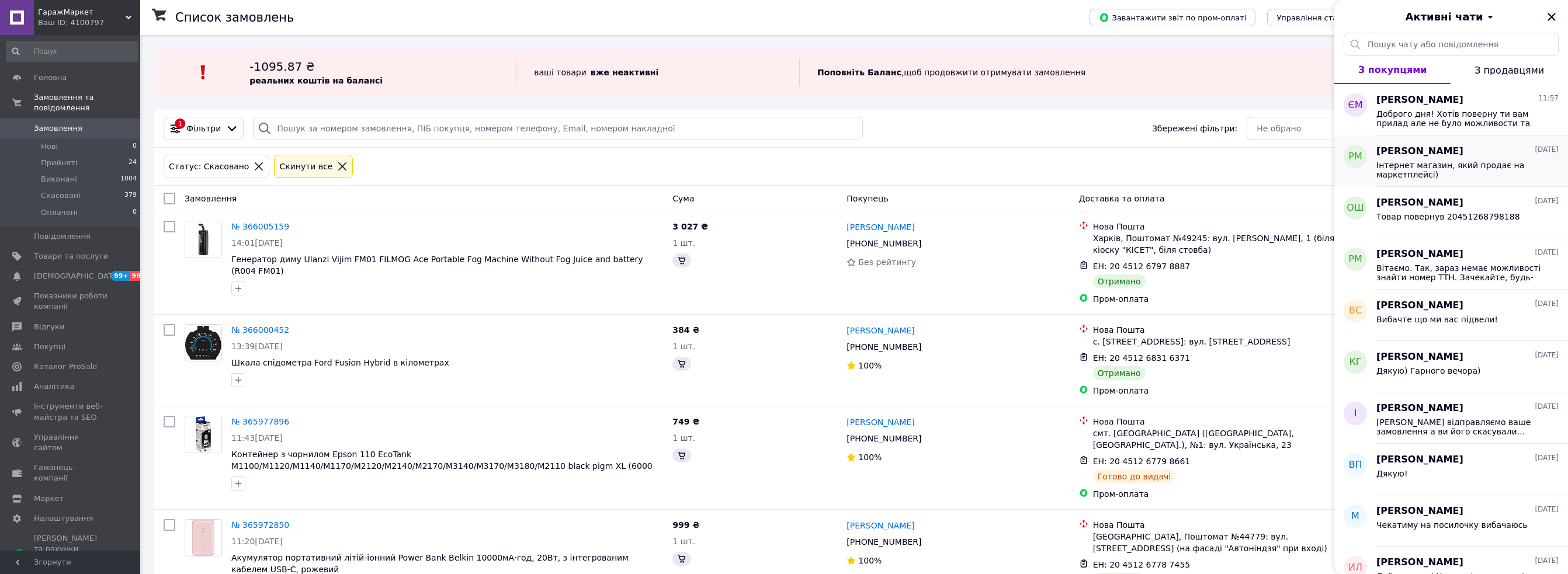
click at [1460, 170] on span "Інтернет магазин, який продає на маркетплейсі)" at bounding box center [1459, 170] width 166 height 19
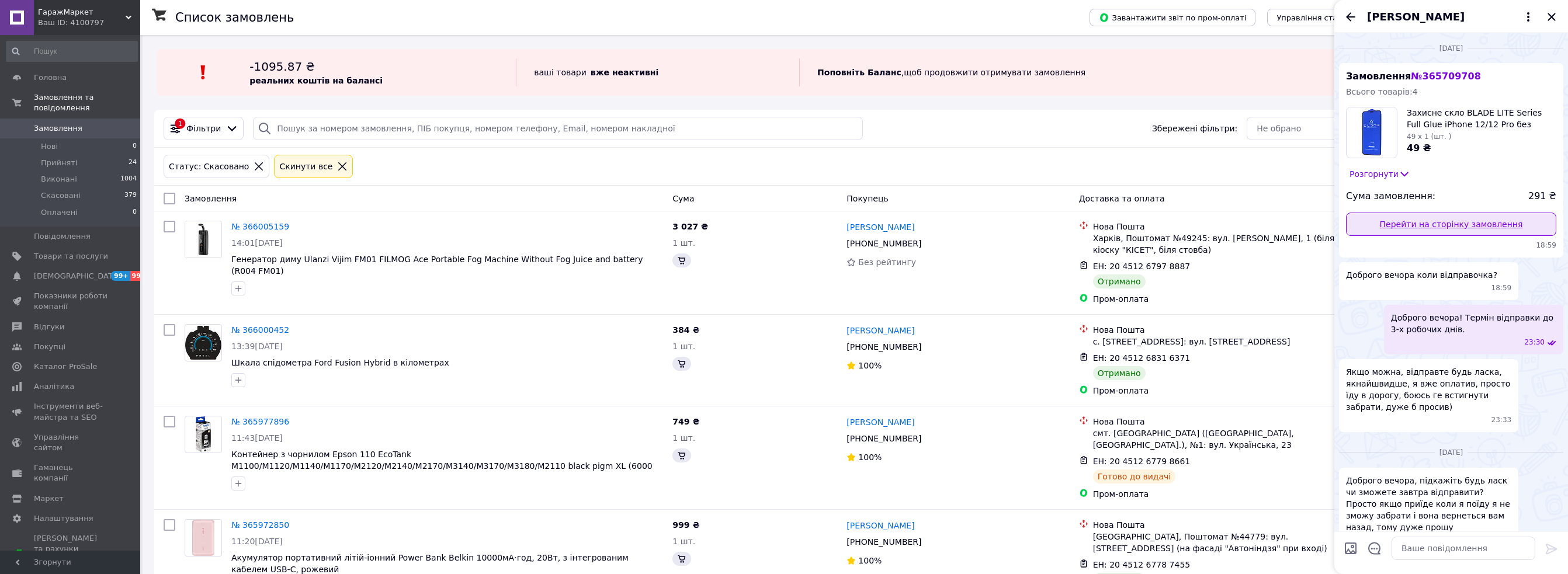
click at [1435, 227] on link "Перейти на сторінку замовлення" at bounding box center [1451, 224] width 210 height 24
click at [64, 9] on span "ГаражМаркет" at bounding box center [82, 12] width 87 height 11
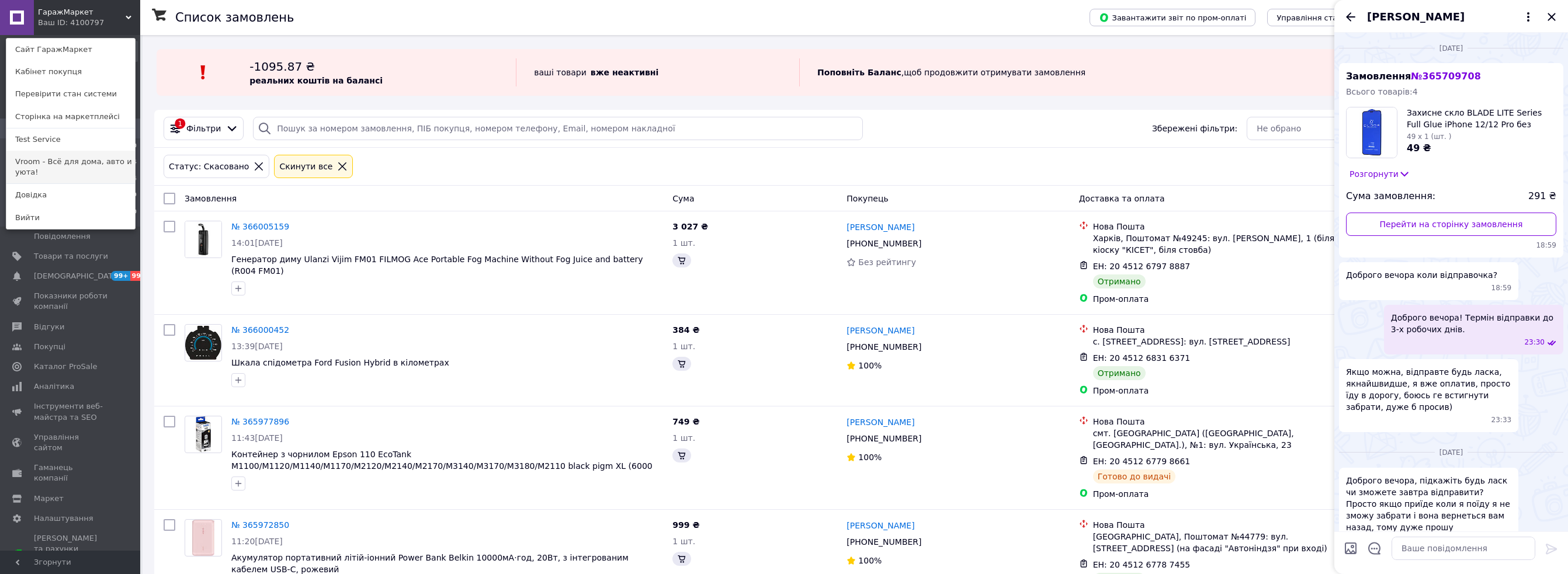
click at [60, 163] on link "Vroom - Всё для дома, авто и уюта!" at bounding box center [71, 167] width 129 height 33
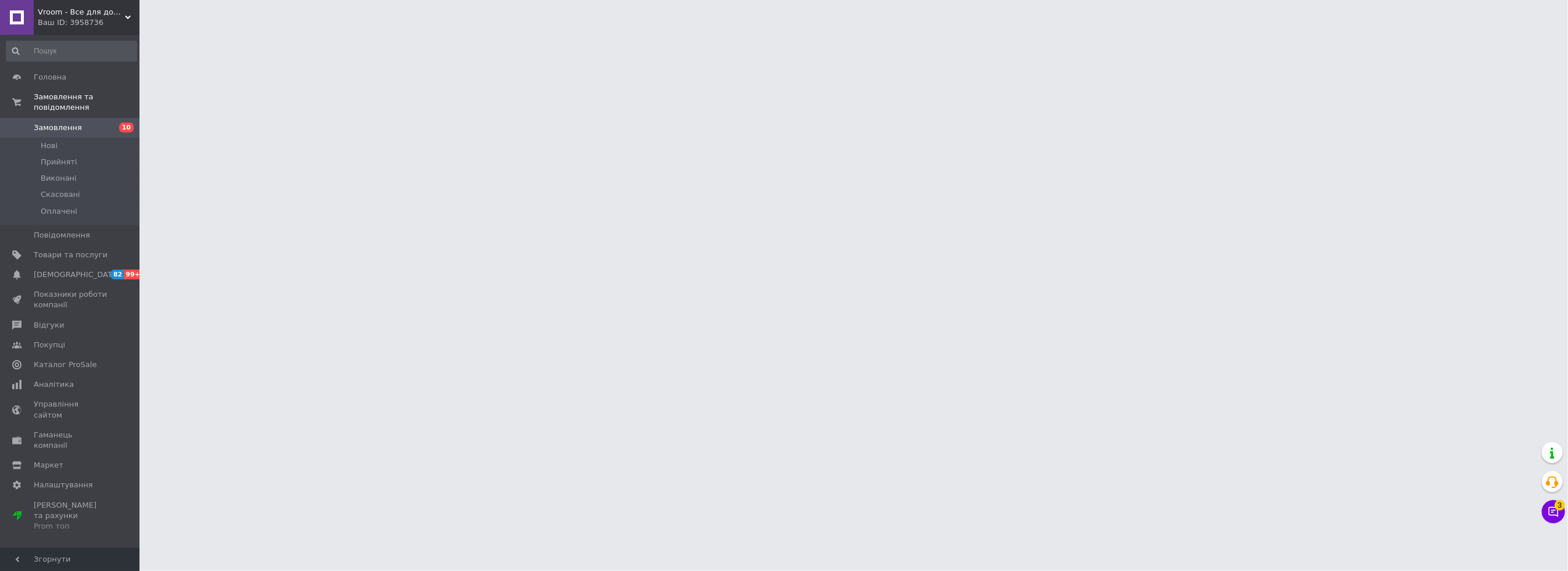
click at [64, 26] on div "Ваш ID: 3958736" at bounding box center [88, 22] width 101 height 11
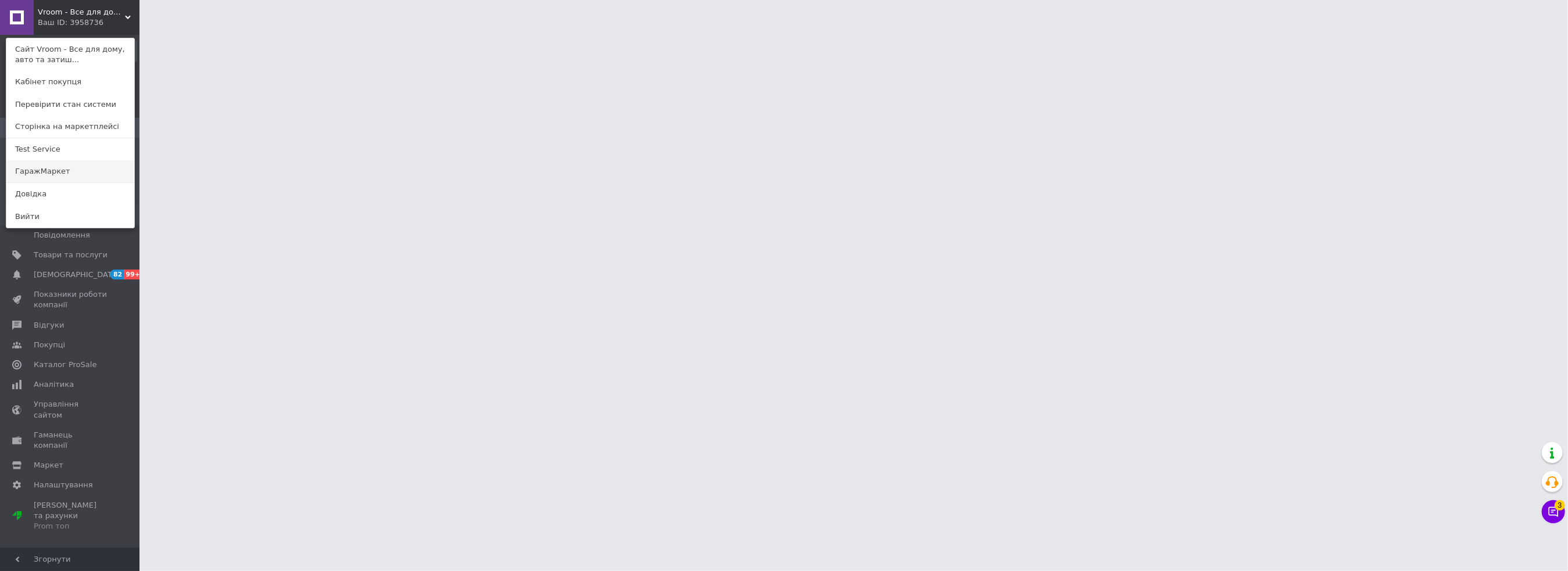
click at [41, 170] on link "ГаражМаркет" at bounding box center [71, 171] width 128 height 22
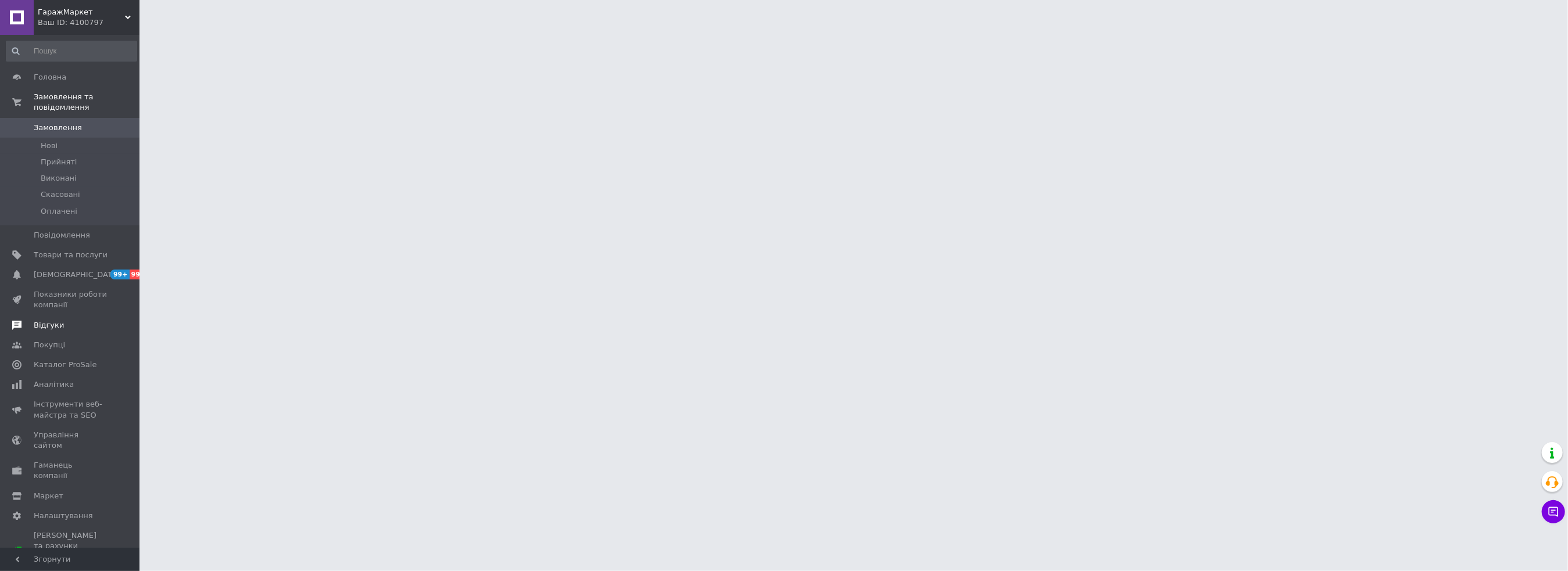
click at [57, 320] on span "Відгуки" at bounding box center [49, 325] width 30 height 11
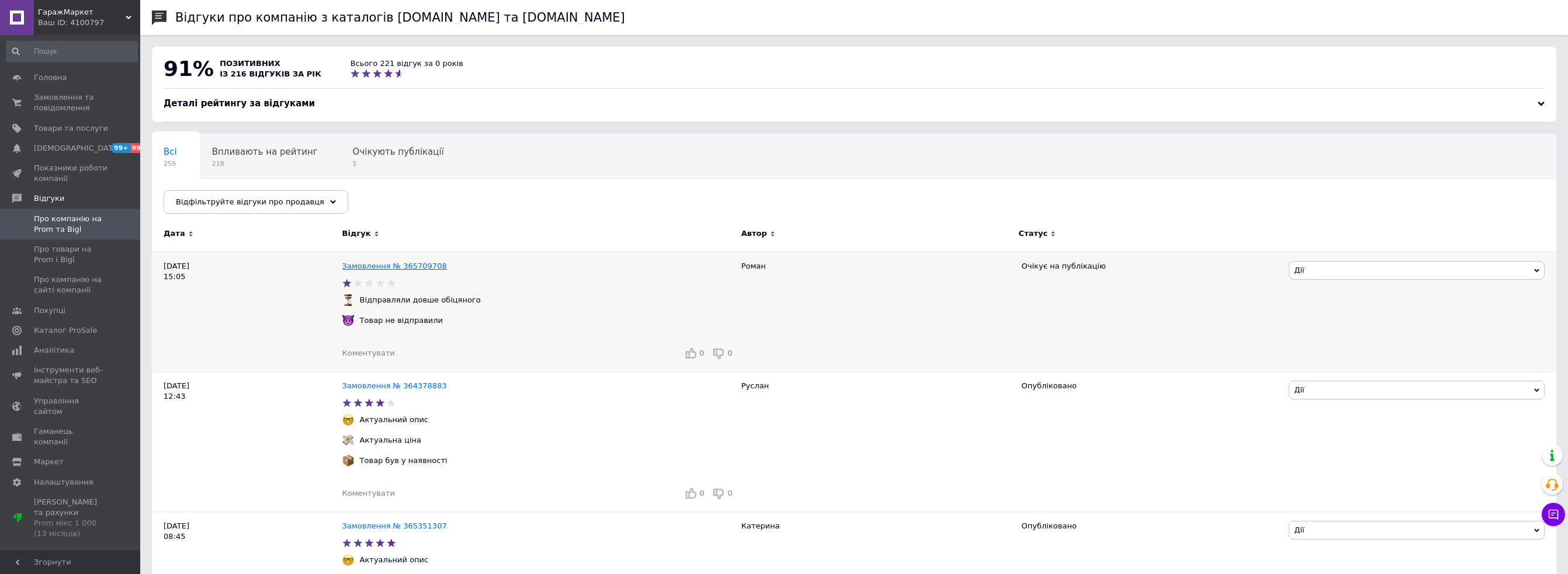
click at [417, 268] on link "Замовлення № 365709708" at bounding box center [395, 266] width 104 height 9
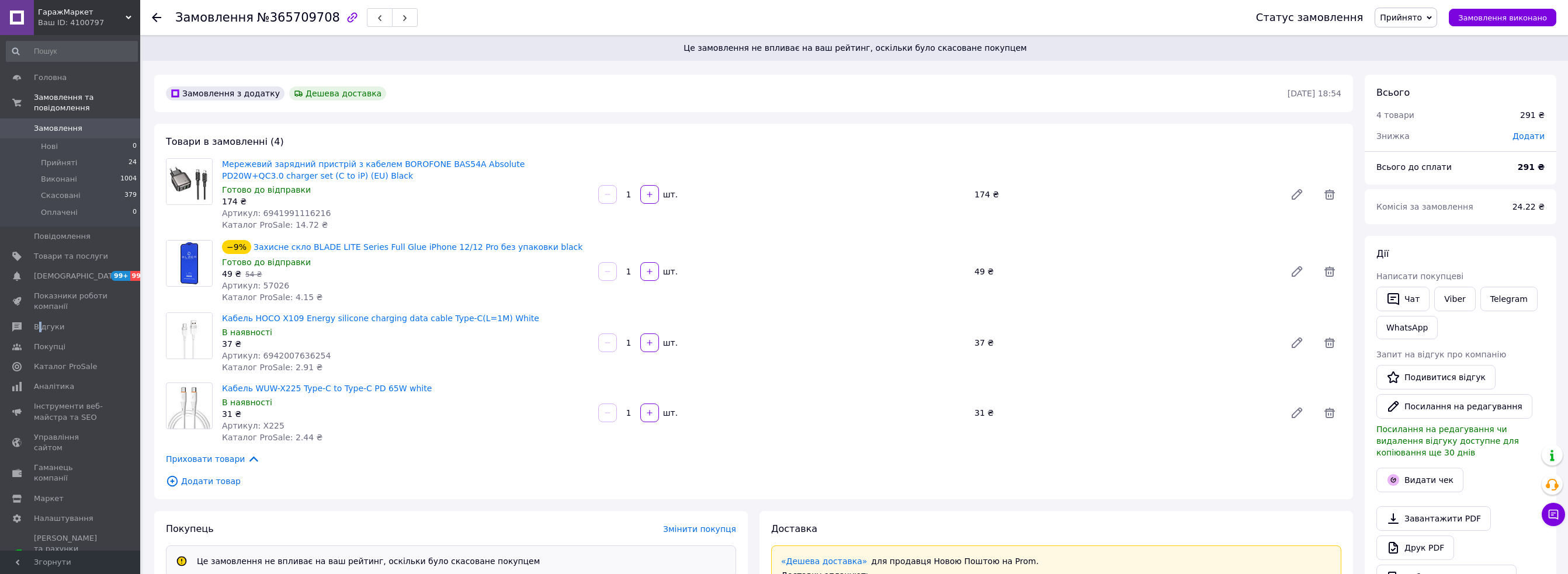
scroll to position [40, 0]
click at [1539, 536] on div "Друк PDF" at bounding box center [1460, 548] width 168 height 24
click at [1560, 511] on button "Чат з покупцем" at bounding box center [1553, 514] width 24 height 24
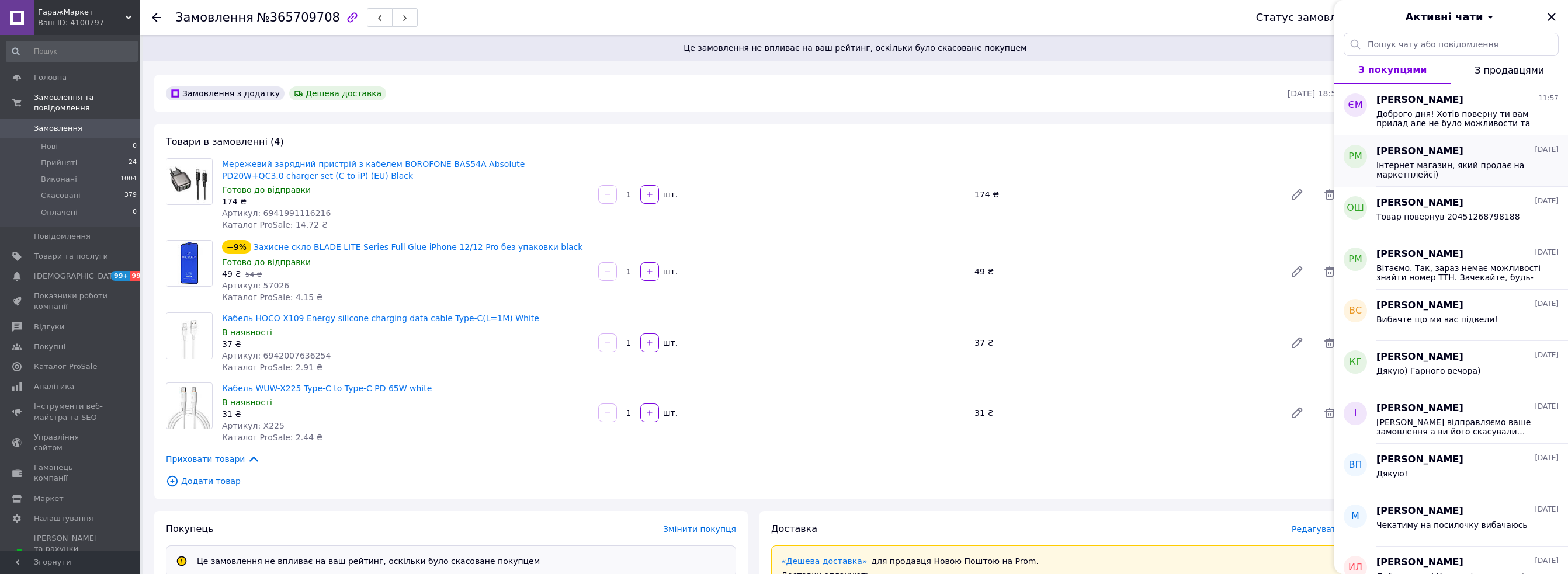
click at [1417, 161] on span "Інтернет магазин, який продає на маркетплейсі)" at bounding box center [1459, 170] width 166 height 19
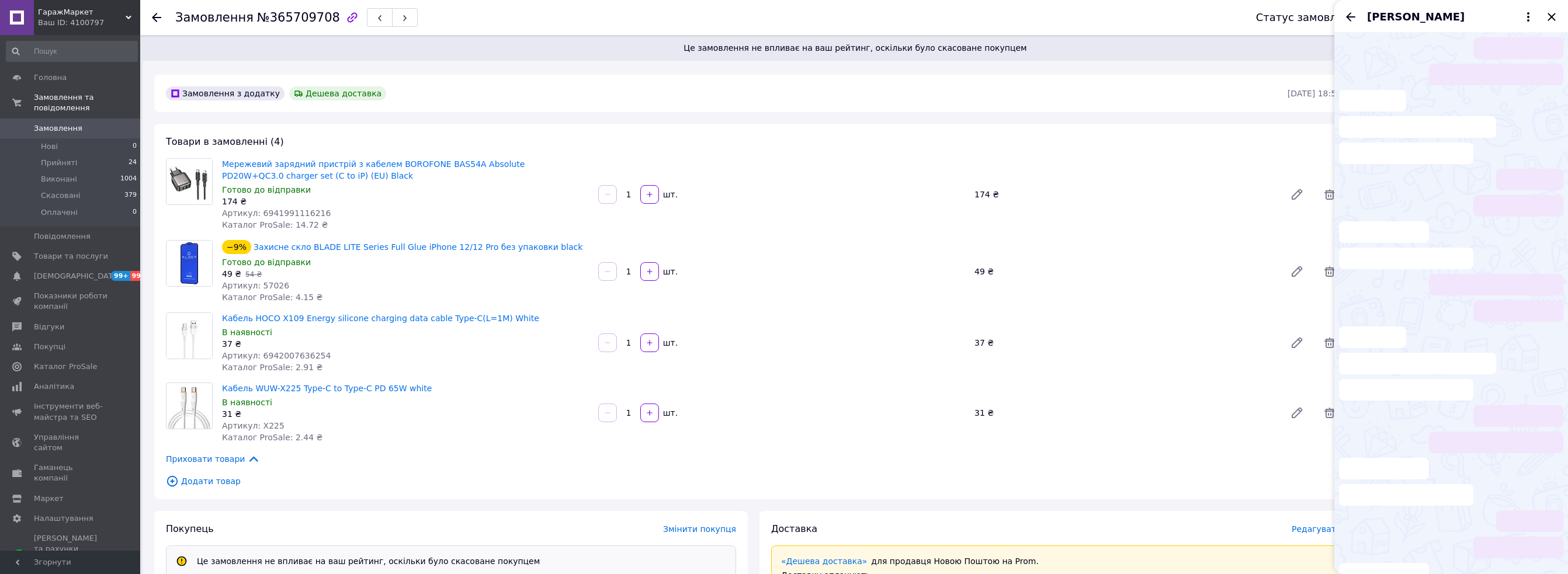
scroll to position [1380, 0]
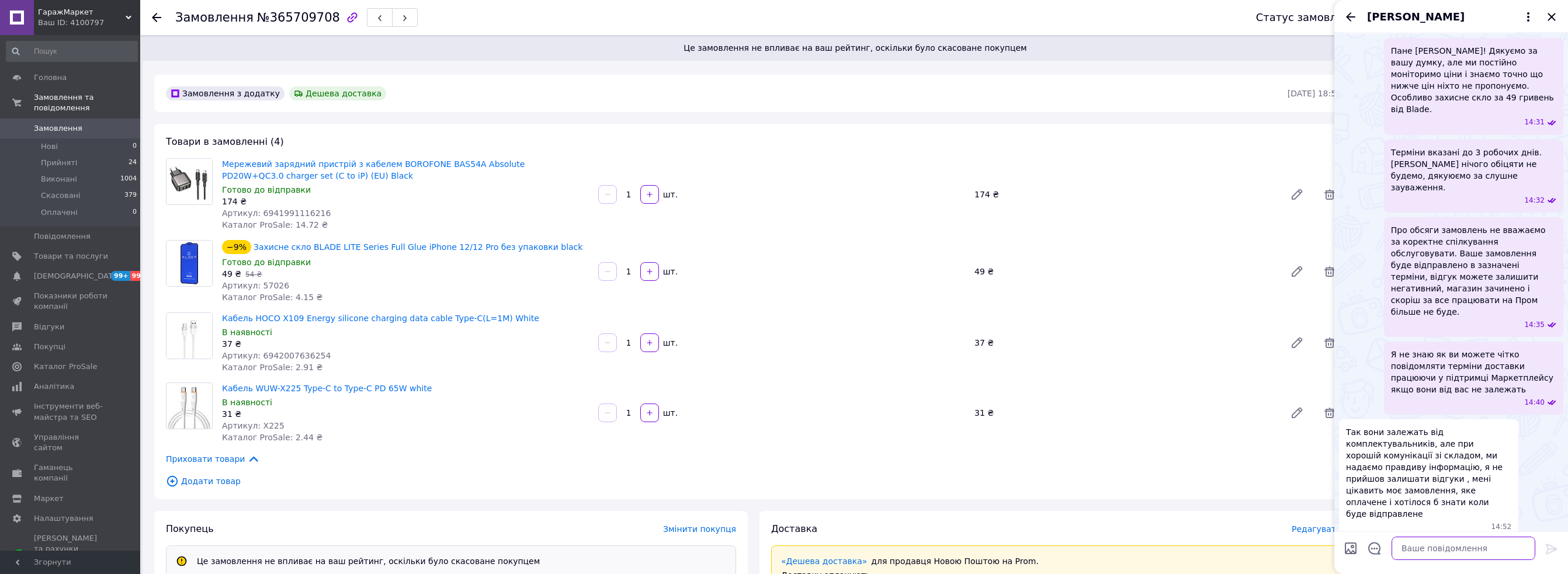
click at [1466, 547] on textarea at bounding box center [1464, 548] width 144 height 24
type textarea "д"
type textarea "Доброго дня! Було відправлено вже."
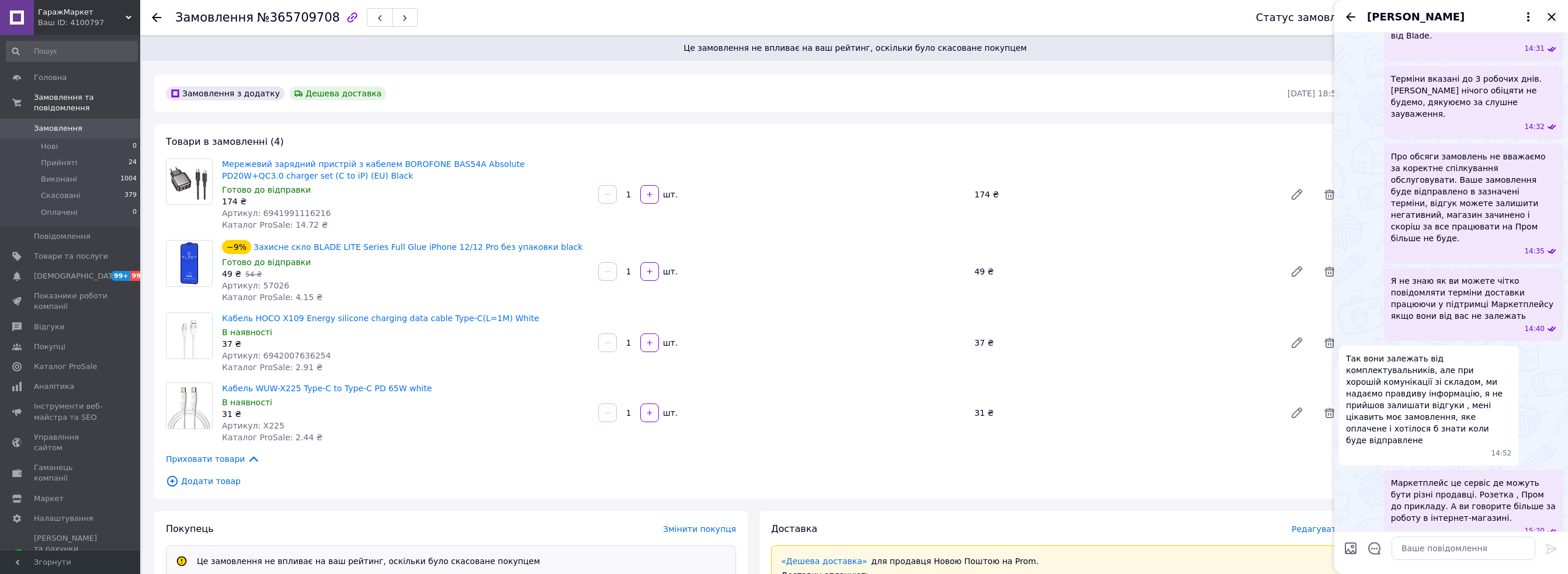
click at [1552, 15] on icon "Закрити" at bounding box center [1551, 16] width 7 height 7
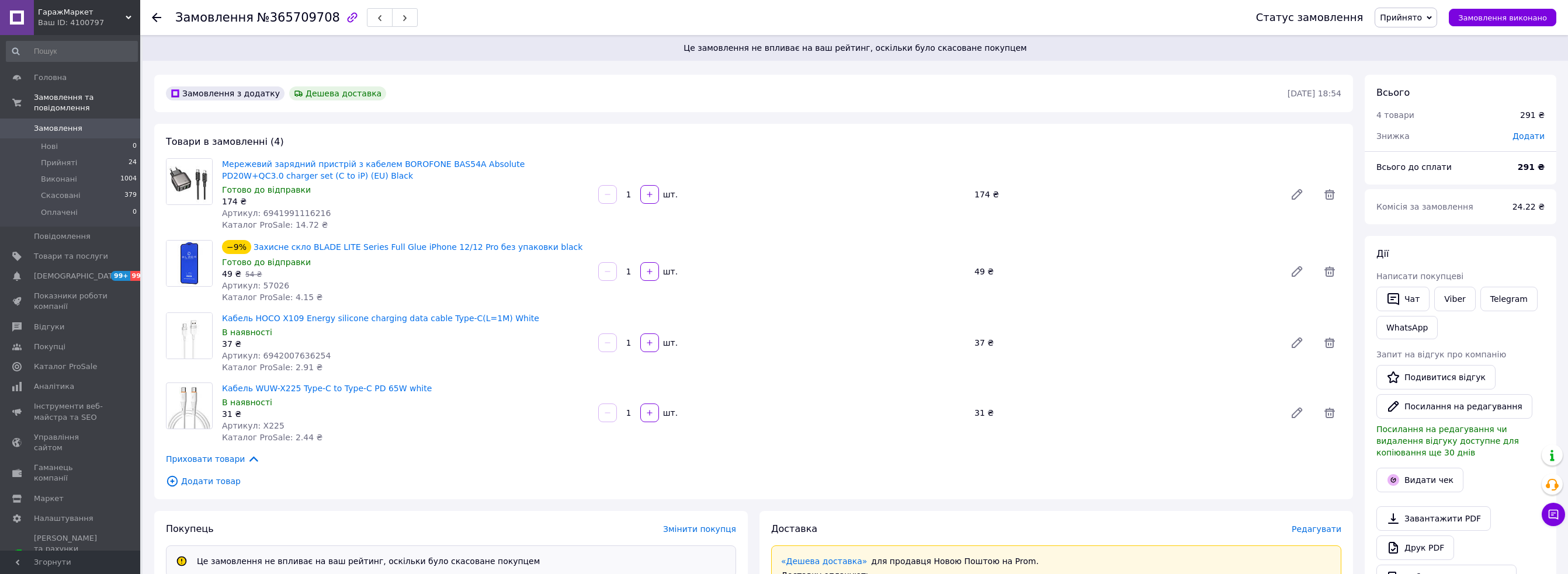
click at [90, 26] on div "Ваш ID: 4100797" at bounding box center [89, 22] width 102 height 11
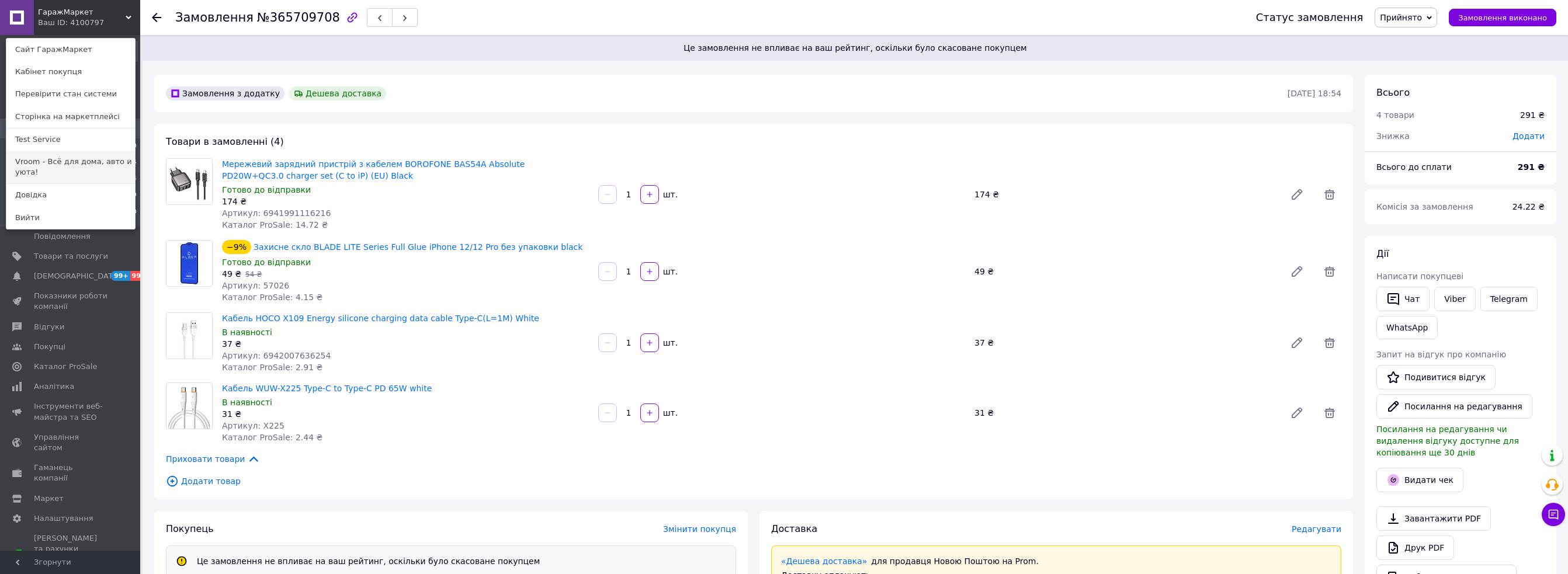
click at [44, 174] on link "Vroom - Всё для дома, авто и уюта!" at bounding box center [71, 167] width 129 height 33
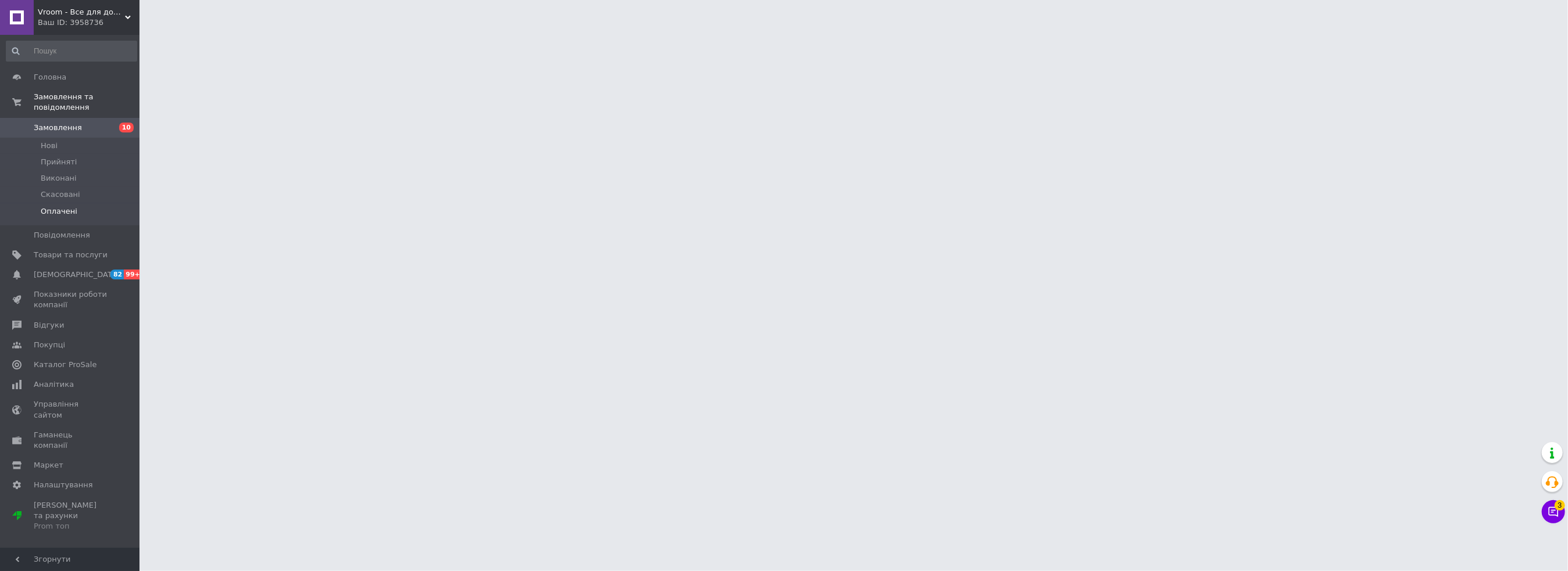
click at [70, 206] on span "Оплачені" at bounding box center [58, 211] width 37 height 11
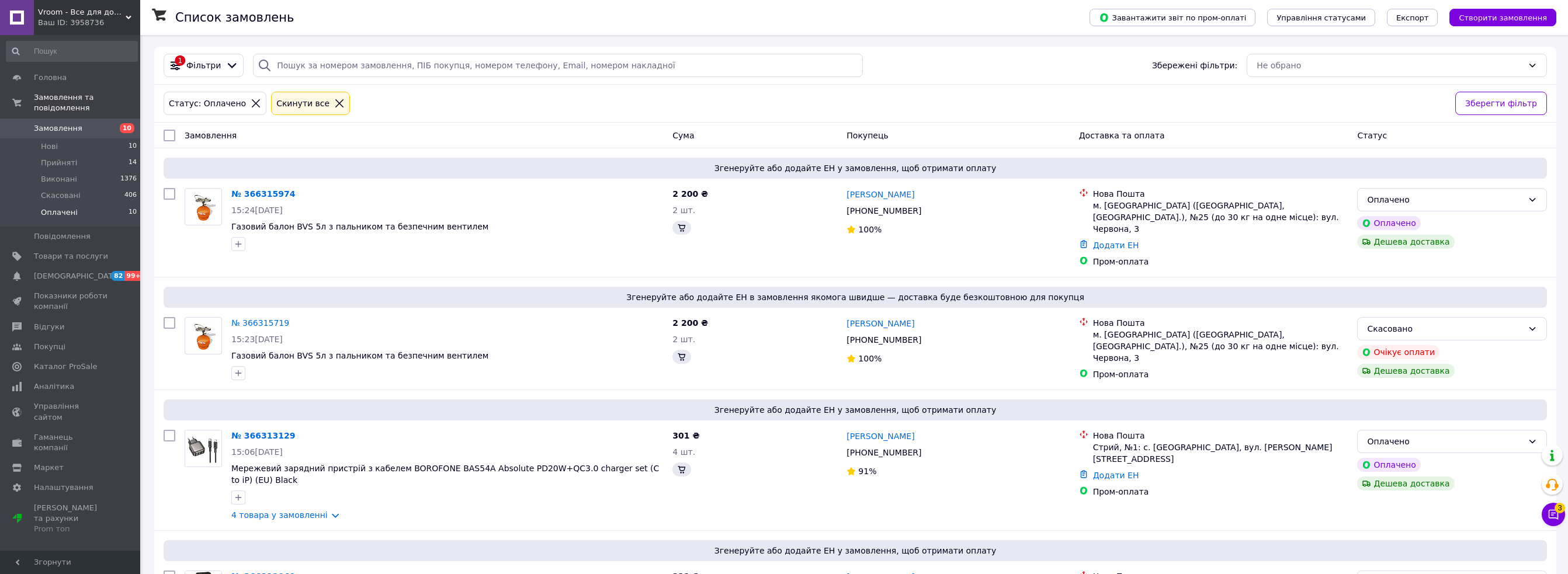
click at [64, 207] on span "Оплачені" at bounding box center [59, 212] width 37 height 11
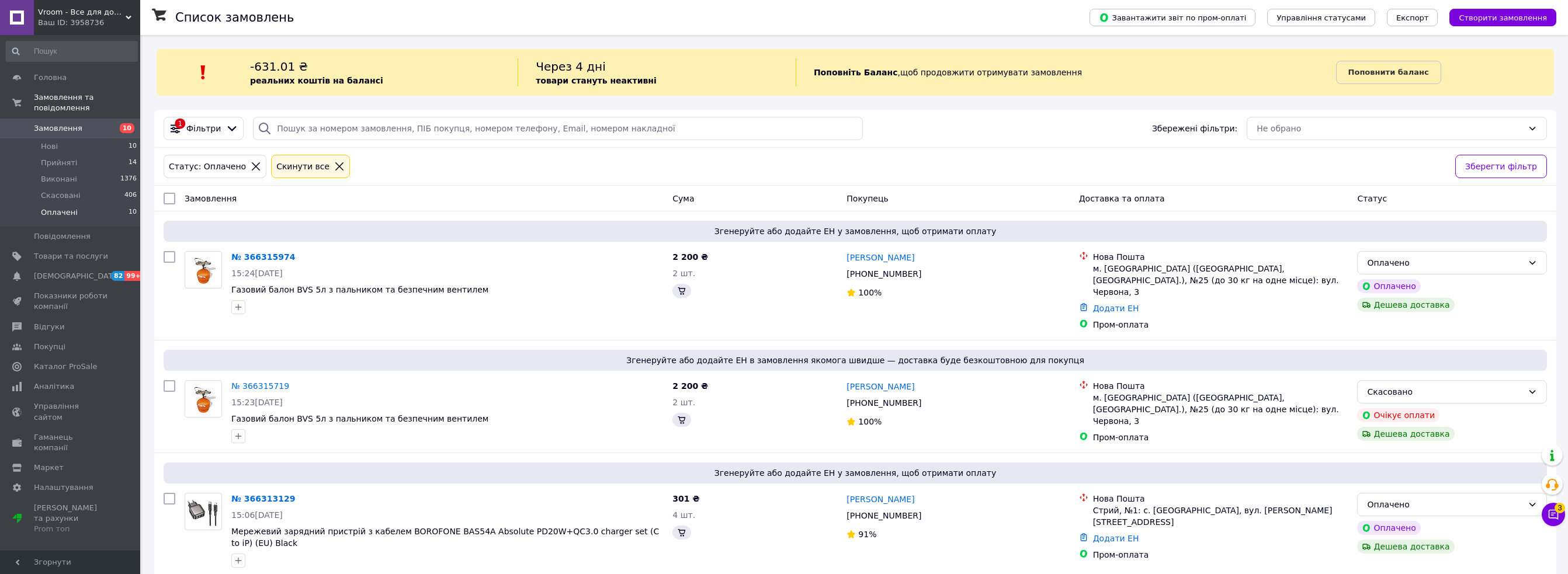
click at [64, 207] on span "Оплачені" at bounding box center [59, 212] width 37 height 11
click at [63, 140] on li "Нові 10" at bounding box center [72, 147] width 144 height 16
click at [51, 207] on span "Оплачені" at bounding box center [59, 212] width 37 height 11
click at [59, 207] on span "Оплачені" at bounding box center [59, 212] width 37 height 11
click at [1562, 514] on button "Чат з покупцем 3" at bounding box center [1553, 514] width 24 height 24
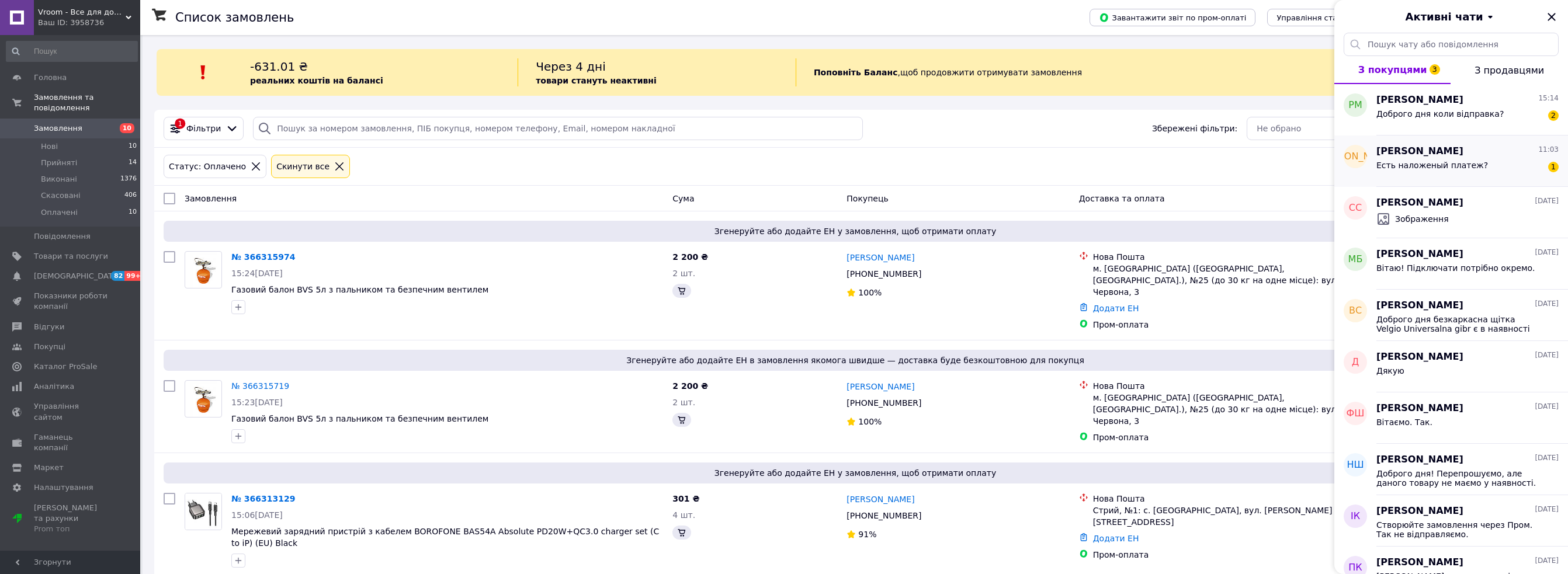
click at [1486, 166] on div "Есть наложеный платеж? 1" at bounding box center [1467, 167] width 182 height 19
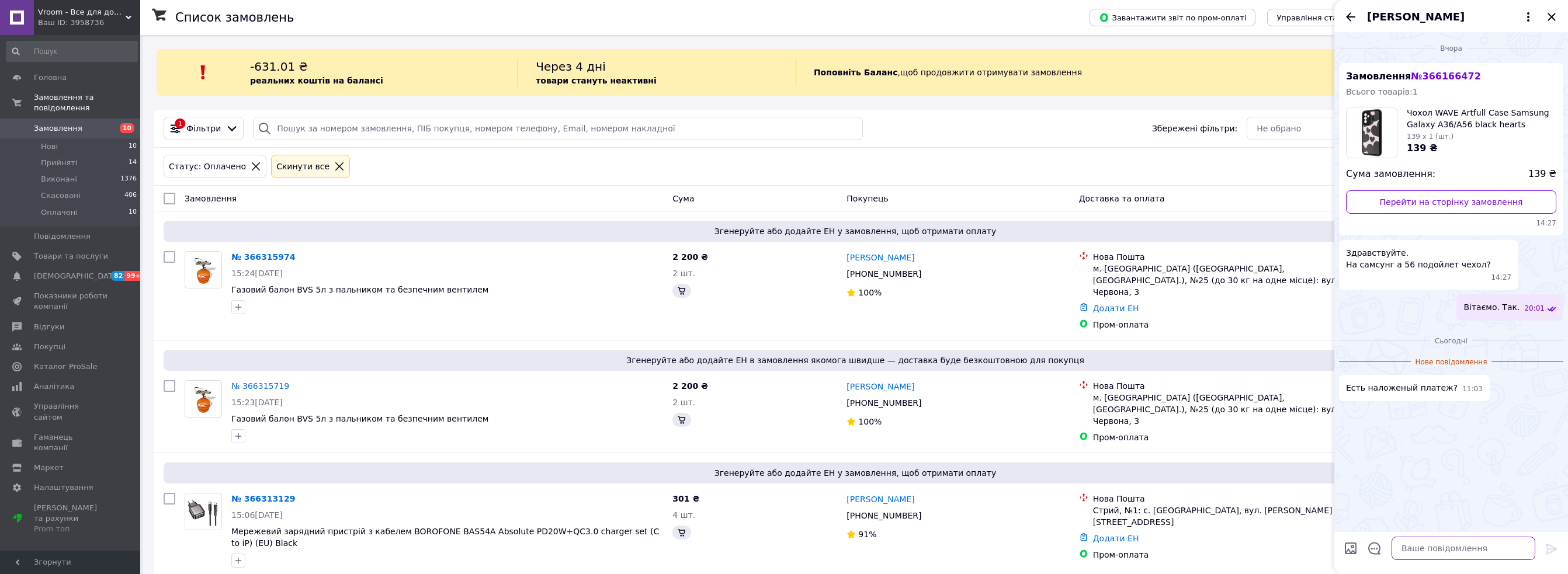
click at [1457, 554] on textarea at bounding box center [1464, 548] width 144 height 24
type textarea "Так"
click at [1347, 21] on icon "Назад" at bounding box center [1350, 16] width 14 height 14
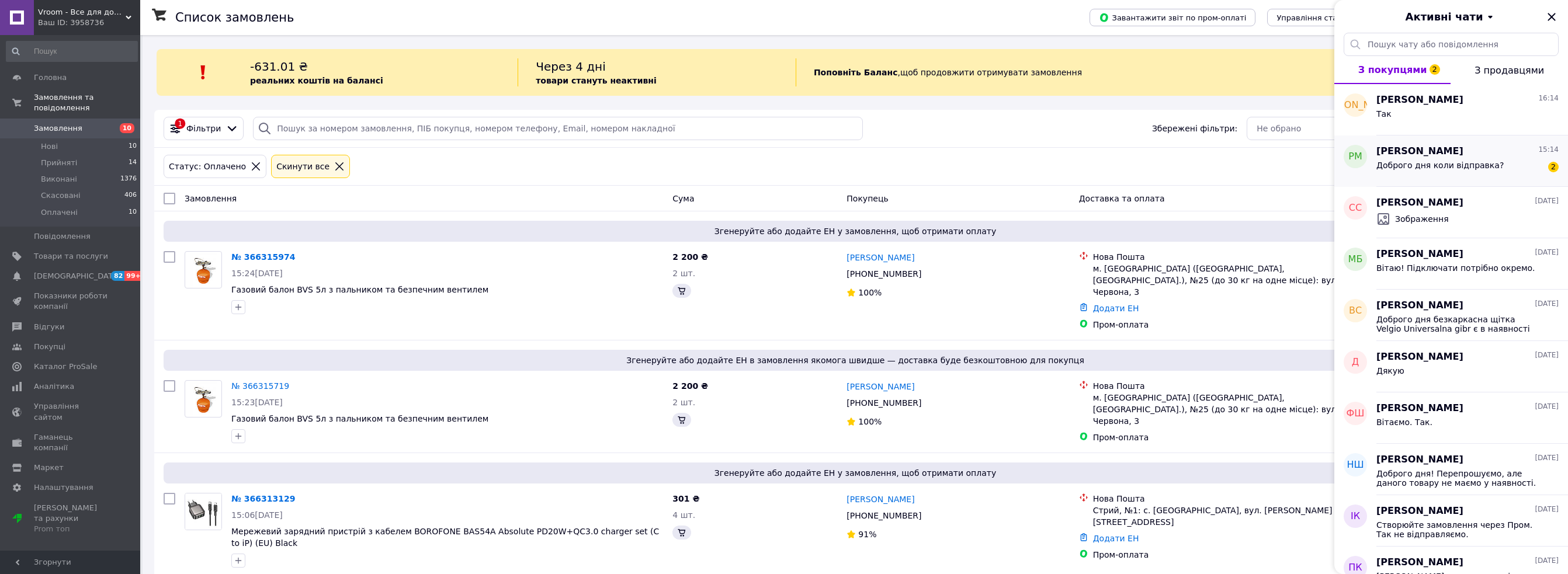
click at [1490, 173] on div "Доброго дня коли відправка? 2" at bounding box center [1467, 167] width 182 height 19
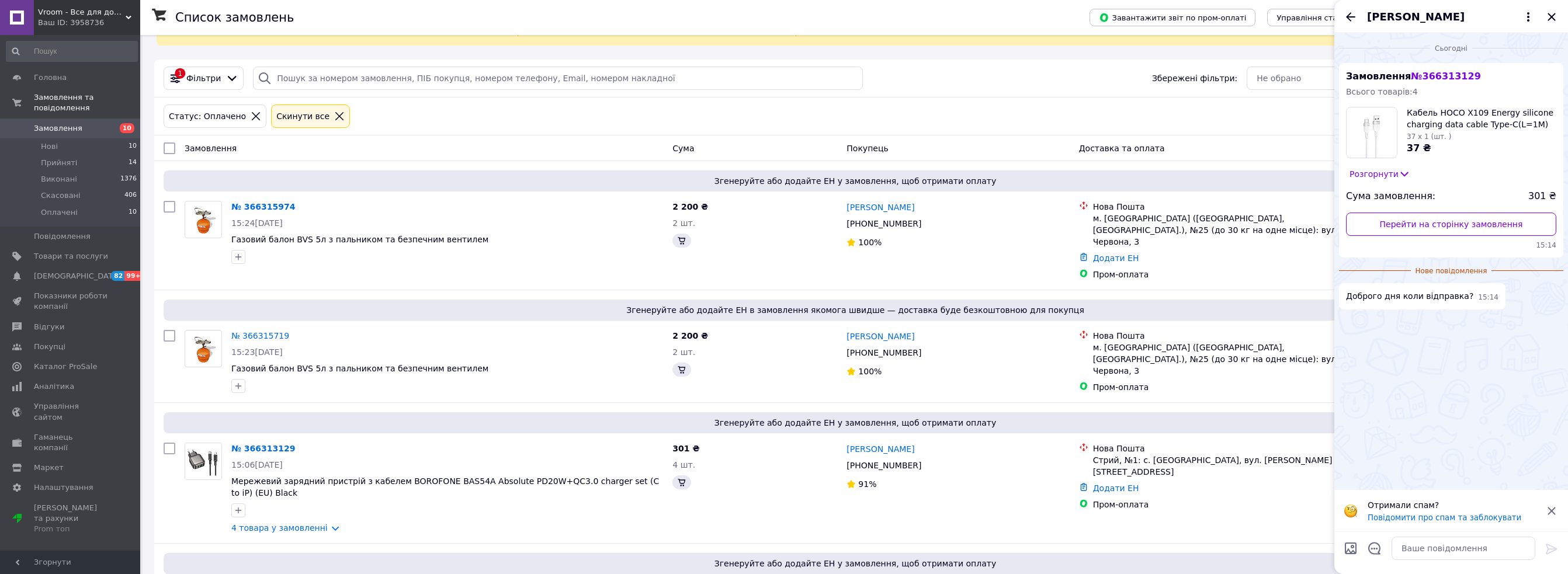
scroll to position [59, 0]
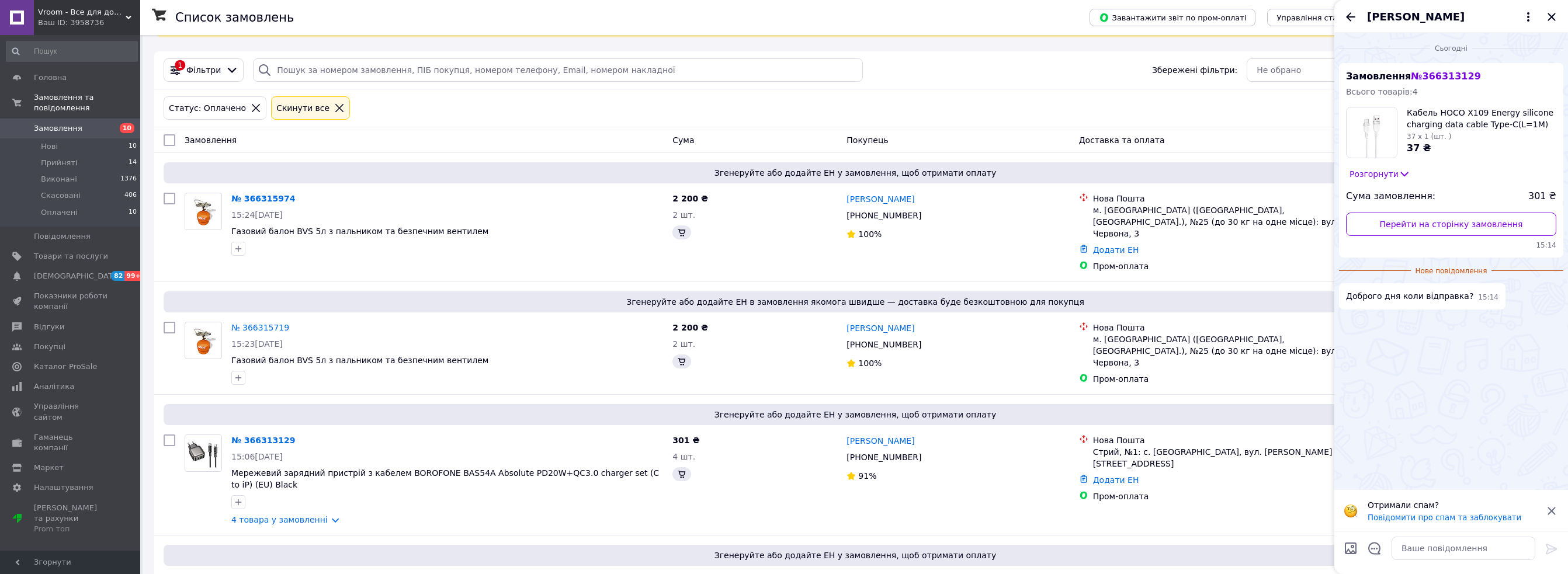
click at [1399, 171] on icon at bounding box center [1404, 174] width 11 height 11
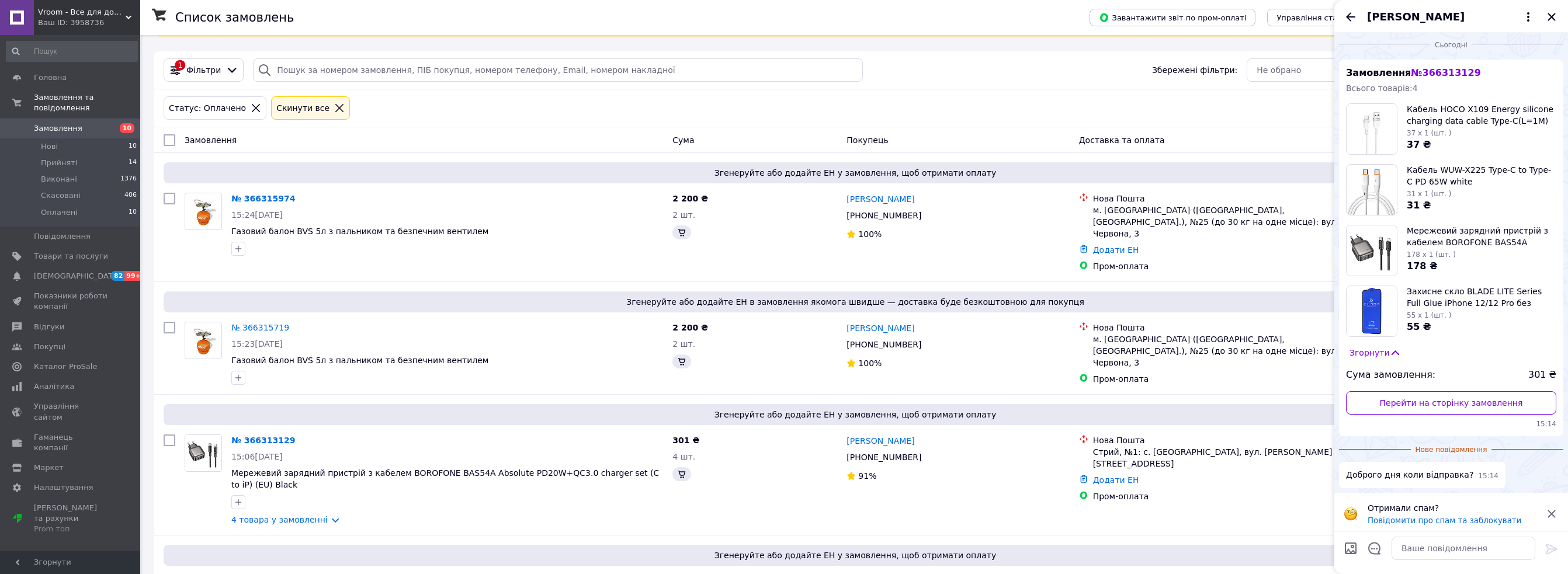
scroll to position [7, 0]
click at [1468, 549] on textarea at bounding box center [1464, 548] width 144 height 24
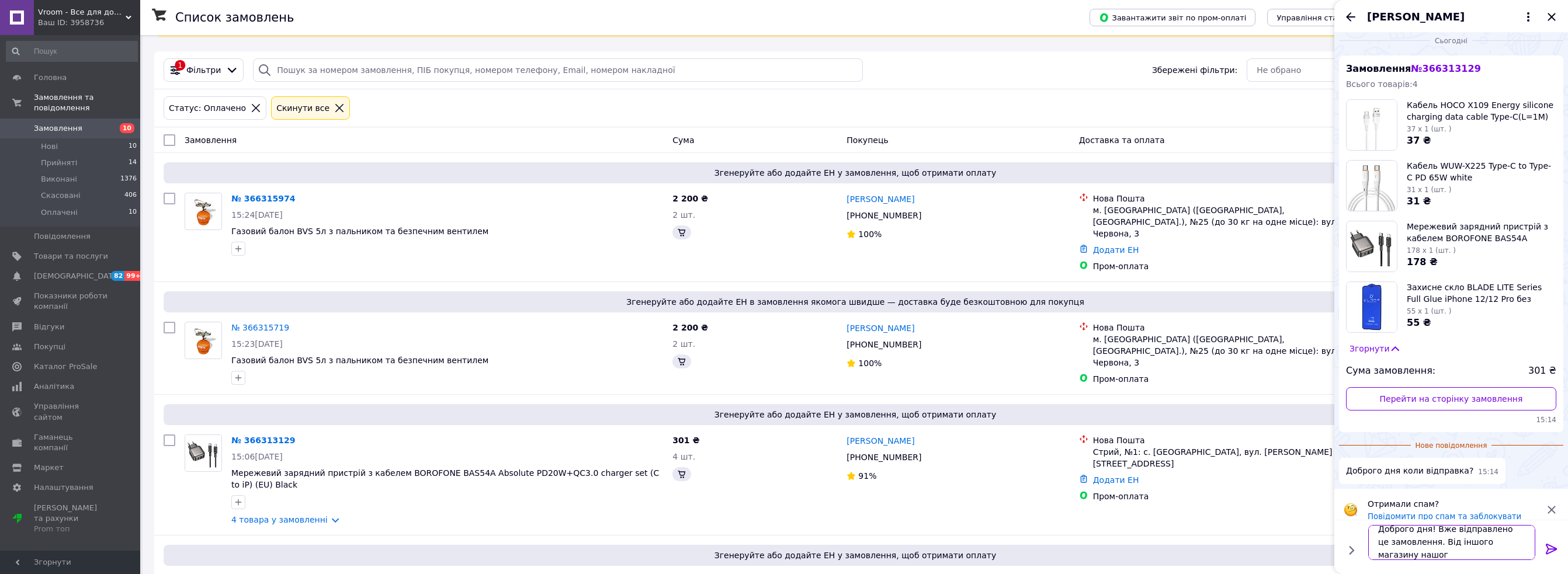
scroll to position [1, 0]
type textarea "Доброго дня! Вже відправлено це замовлення. Від іншого магазину нашого."
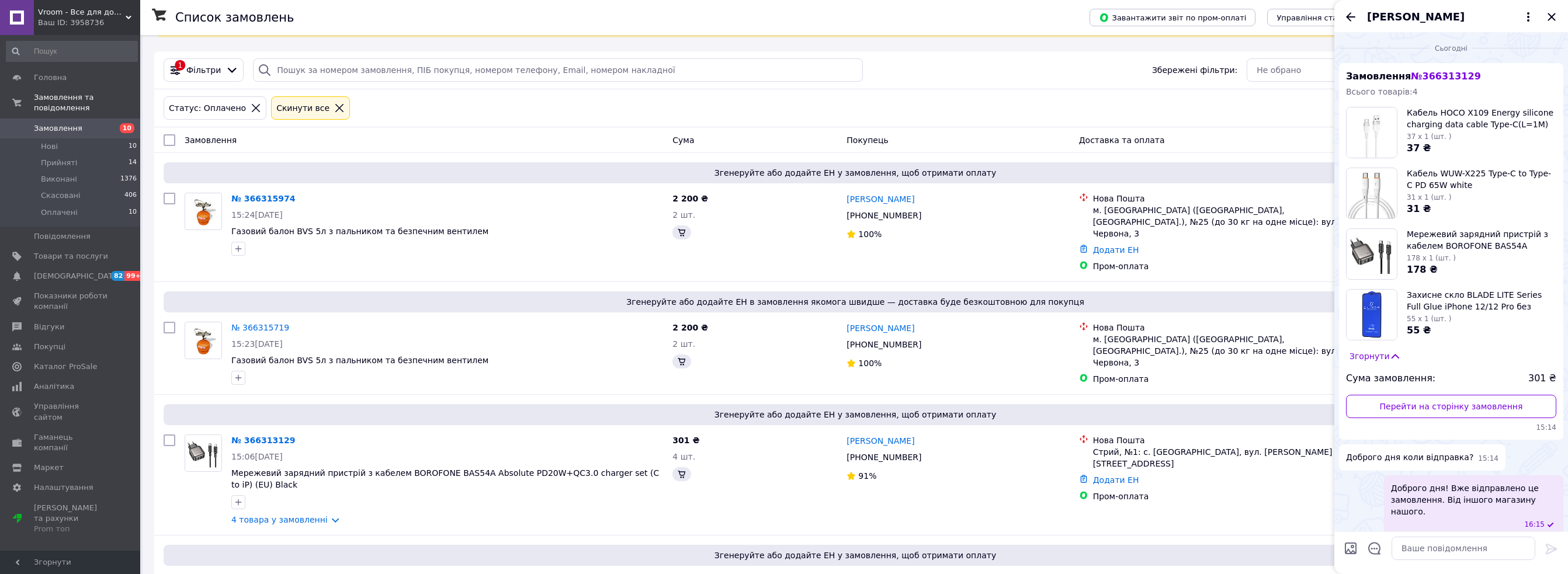
click at [1554, 23] on icon "Закрити" at bounding box center [1551, 16] width 14 height 14
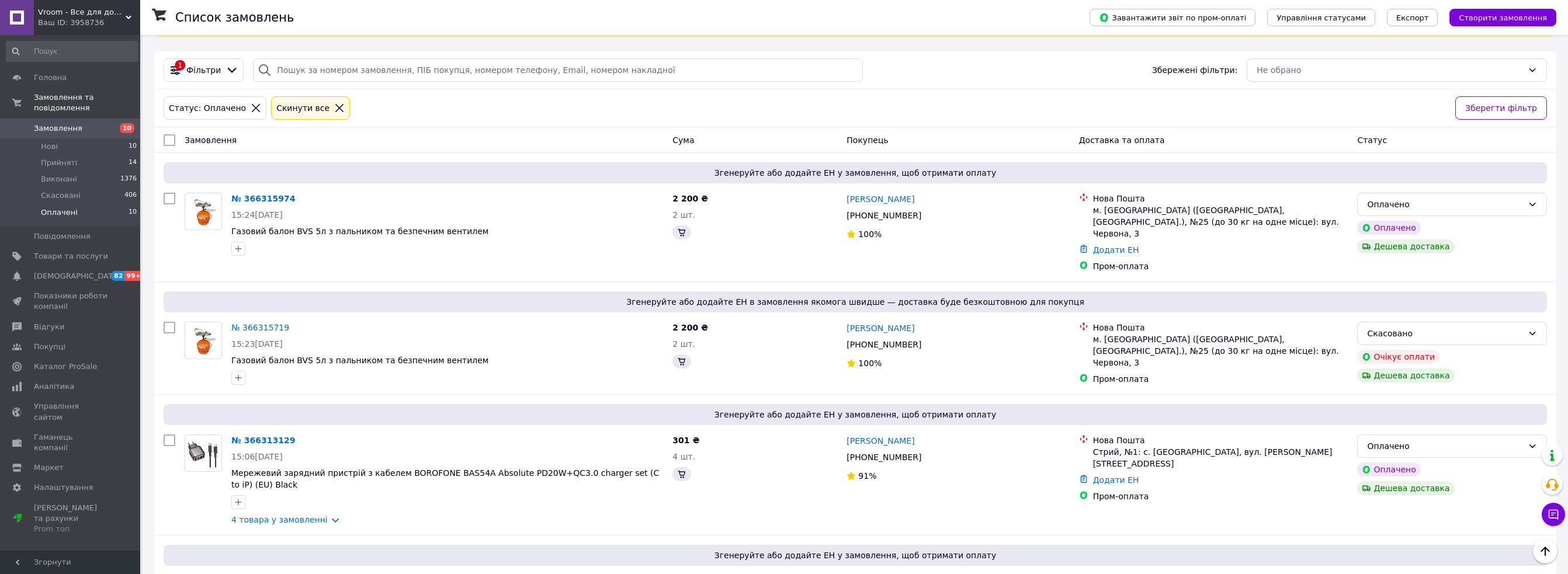
click at [80, 205] on li "Оплачені 10" at bounding box center [72, 215] width 144 height 22
click at [71, 205] on li "Оплачені 10" at bounding box center [72, 215] width 144 height 22
click at [43, 77] on span "Головна" at bounding box center [51, 77] width 33 height 11
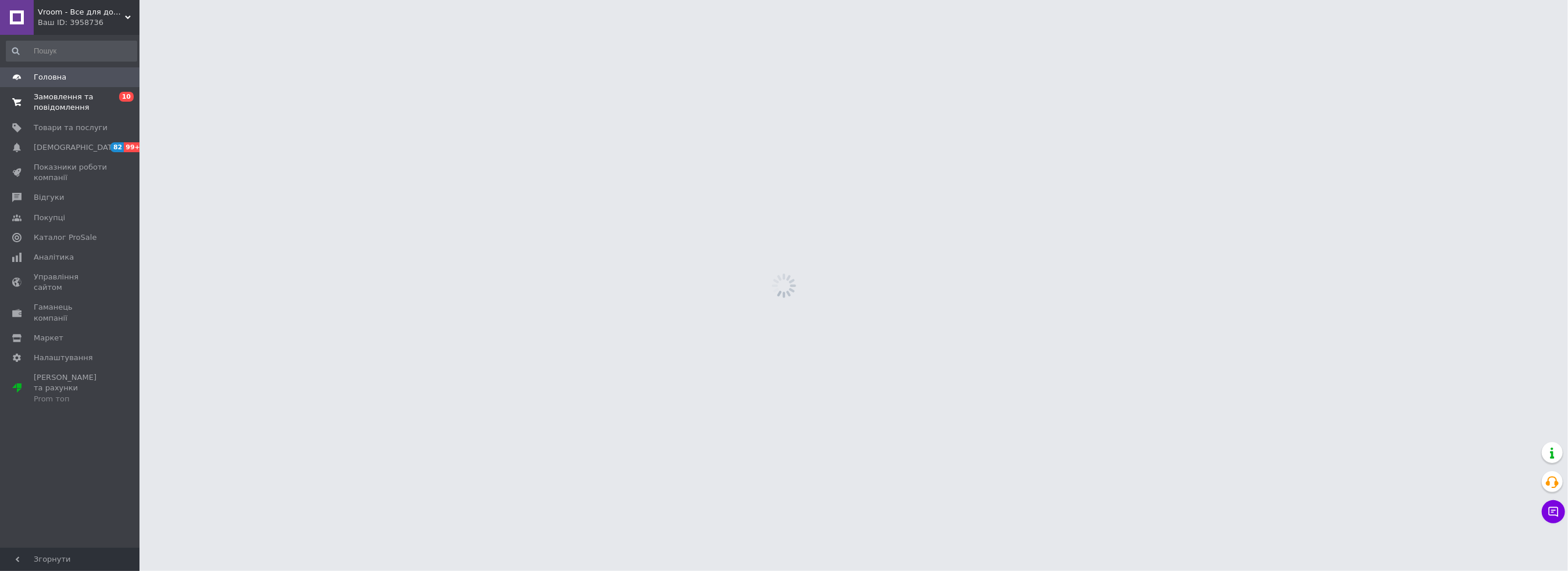
click at [87, 97] on span "Замовлення та повідомлення" at bounding box center [71, 102] width 74 height 21
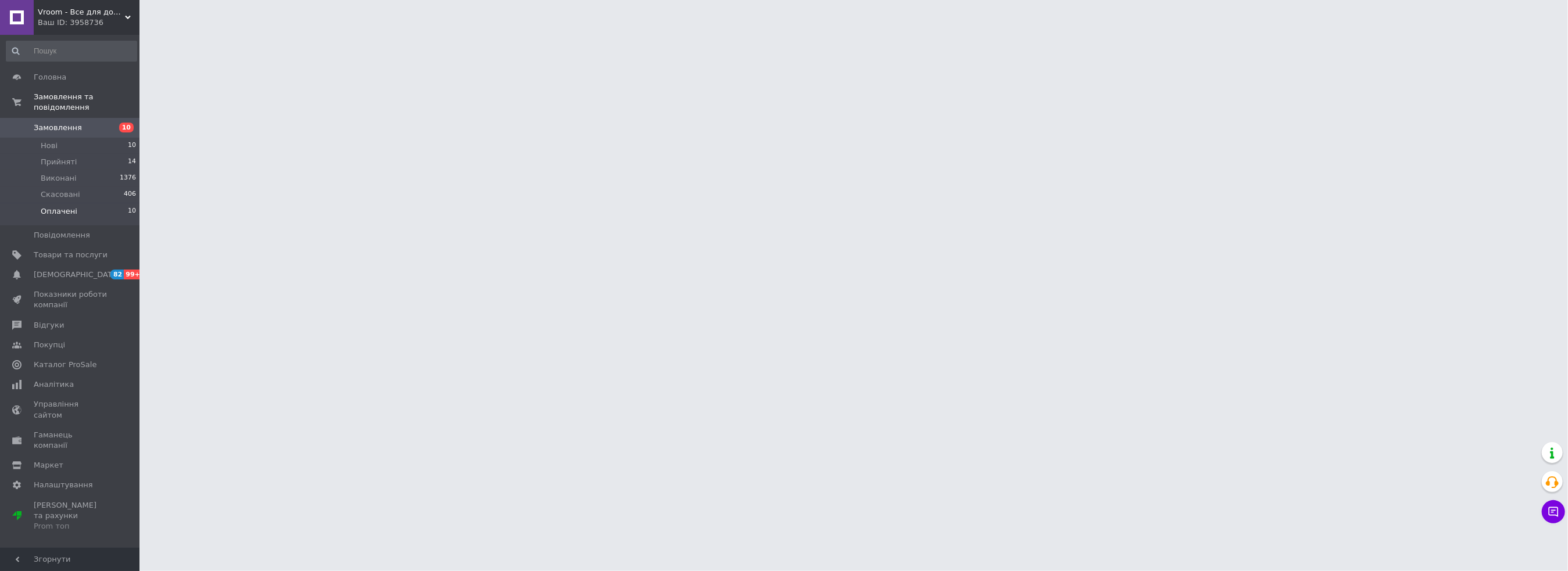
click at [71, 206] on span "Оплачені" at bounding box center [58, 211] width 37 height 11
click at [69, 206] on span "Оплачені" at bounding box center [58, 211] width 37 height 11
click at [64, 206] on span "Оплачені" at bounding box center [58, 211] width 37 height 11
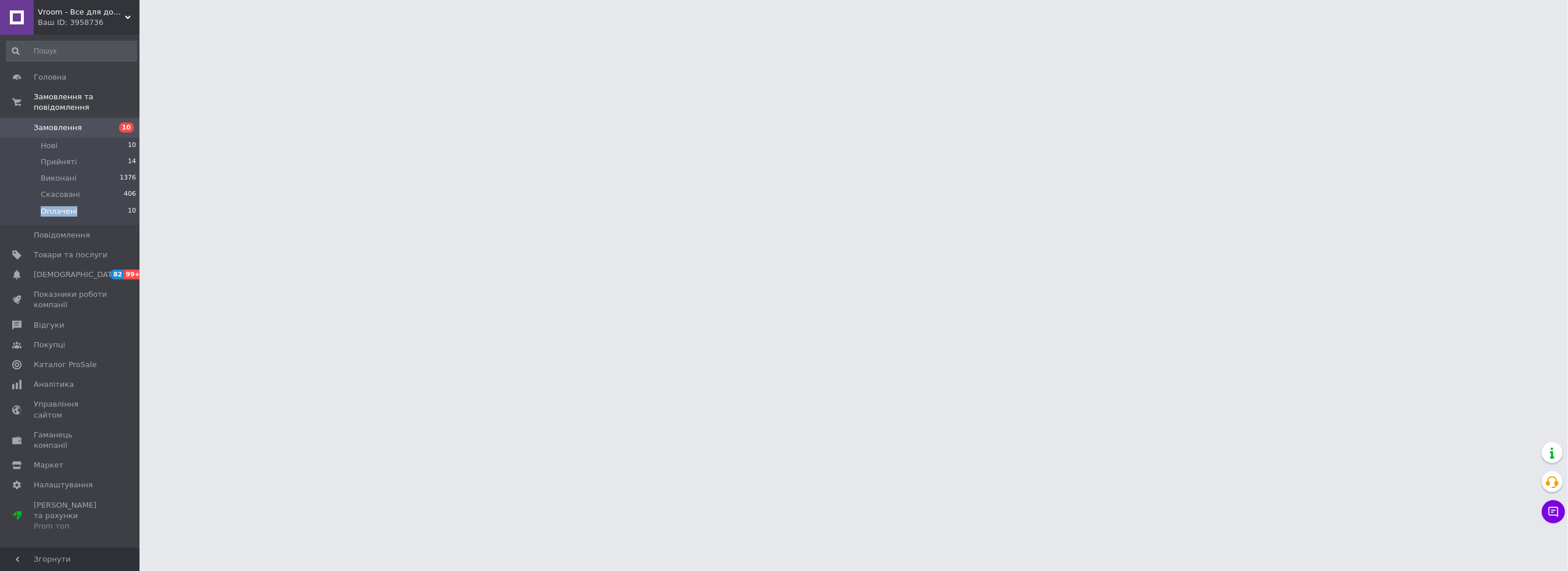
click at [81, 204] on li "Оплачені 10" at bounding box center [71, 214] width 143 height 22
click at [68, 206] on span "Оплачені" at bounding box center [58, 211] width 37 height 11
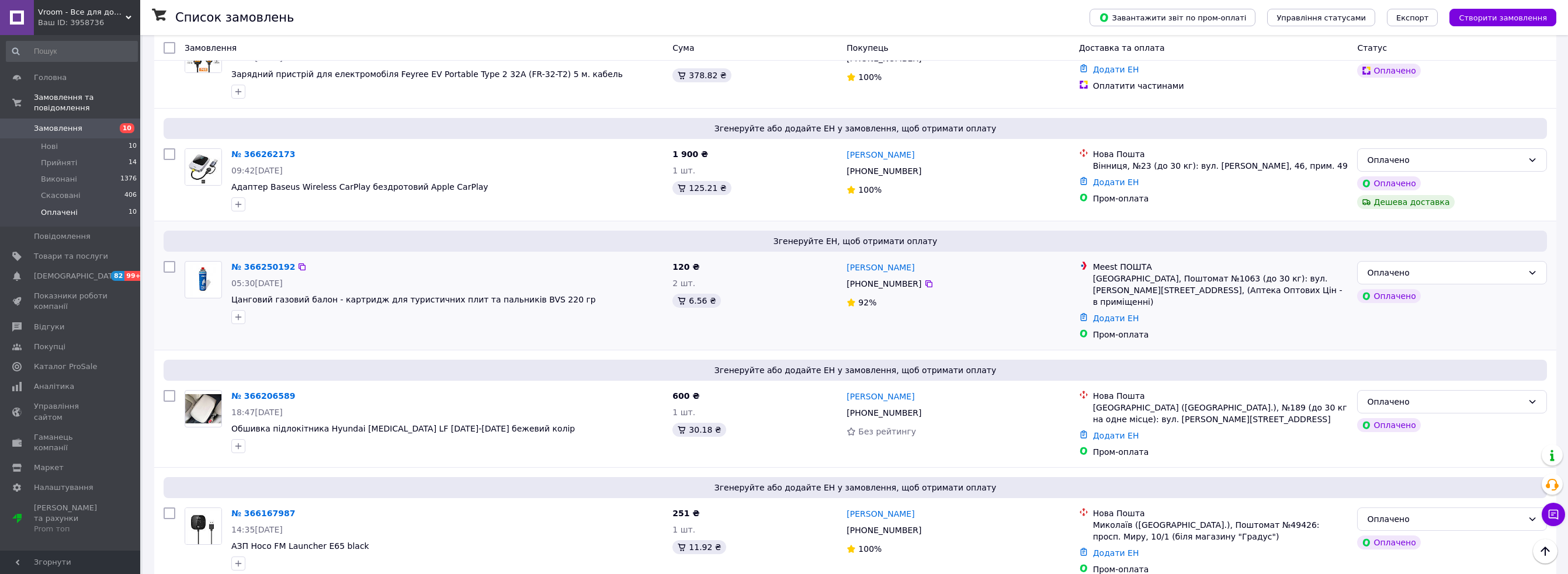
scroll to position [810, 0]
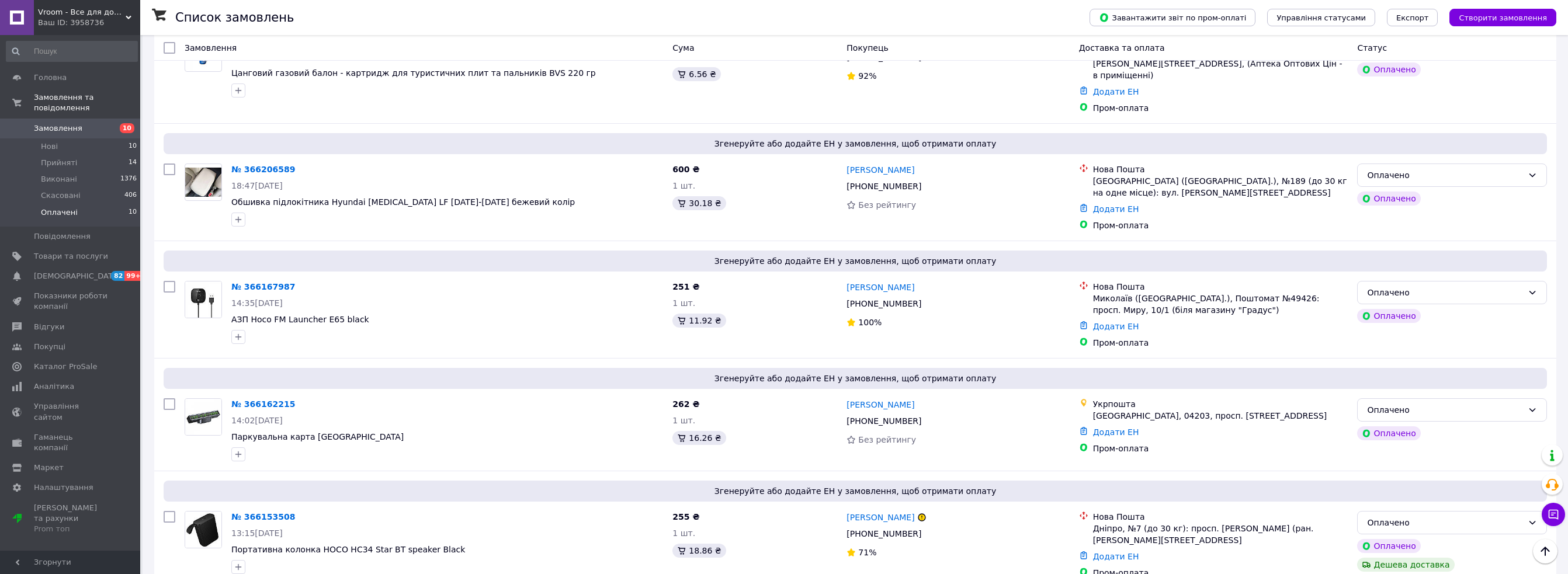
click at [78, 206] on li "Оплачені 10" at bounding box center [72, 215] width 144 height 22
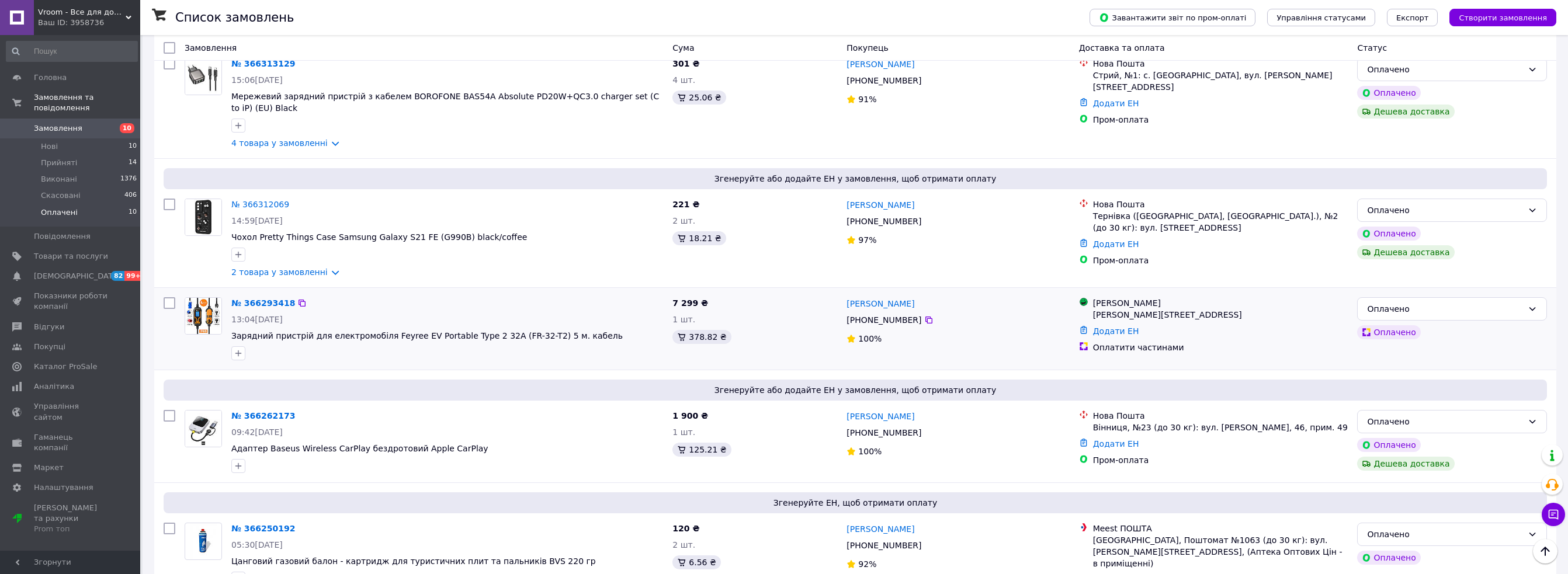
scroll to position [227, 0]
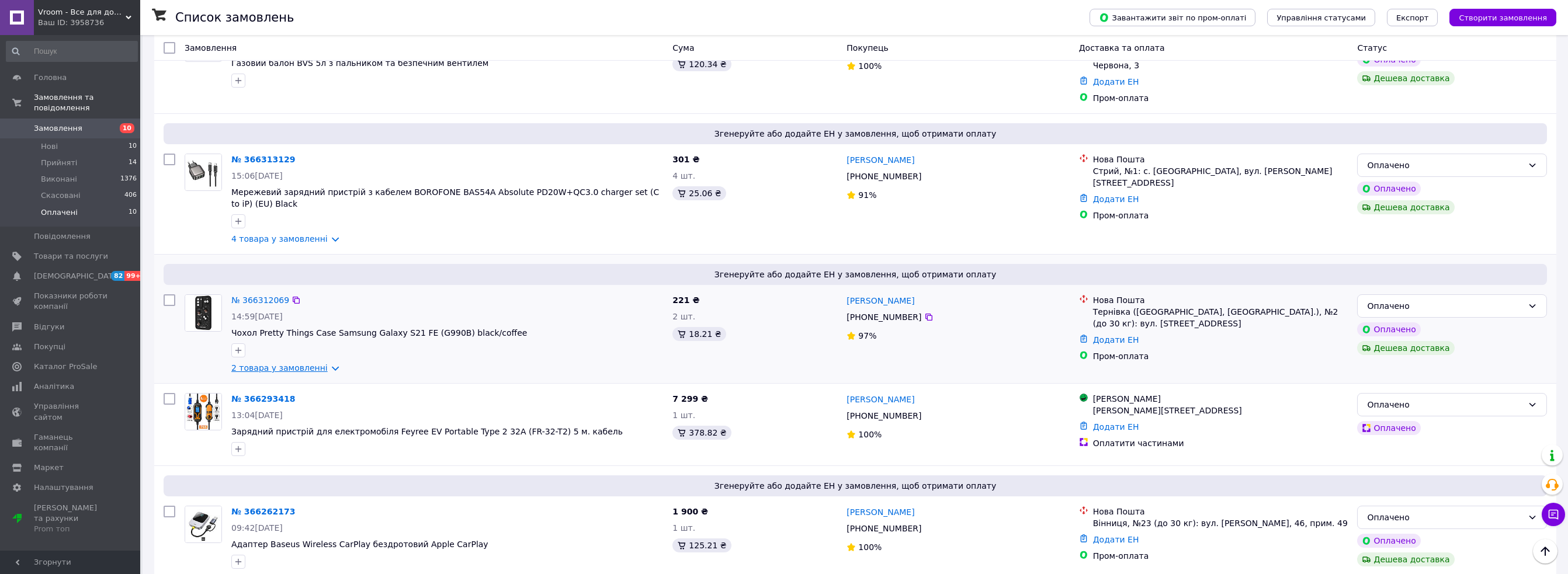
click at [321, 363] on link "2 товара у замовленні" at bounding box center [280, 367] width 96 height 9
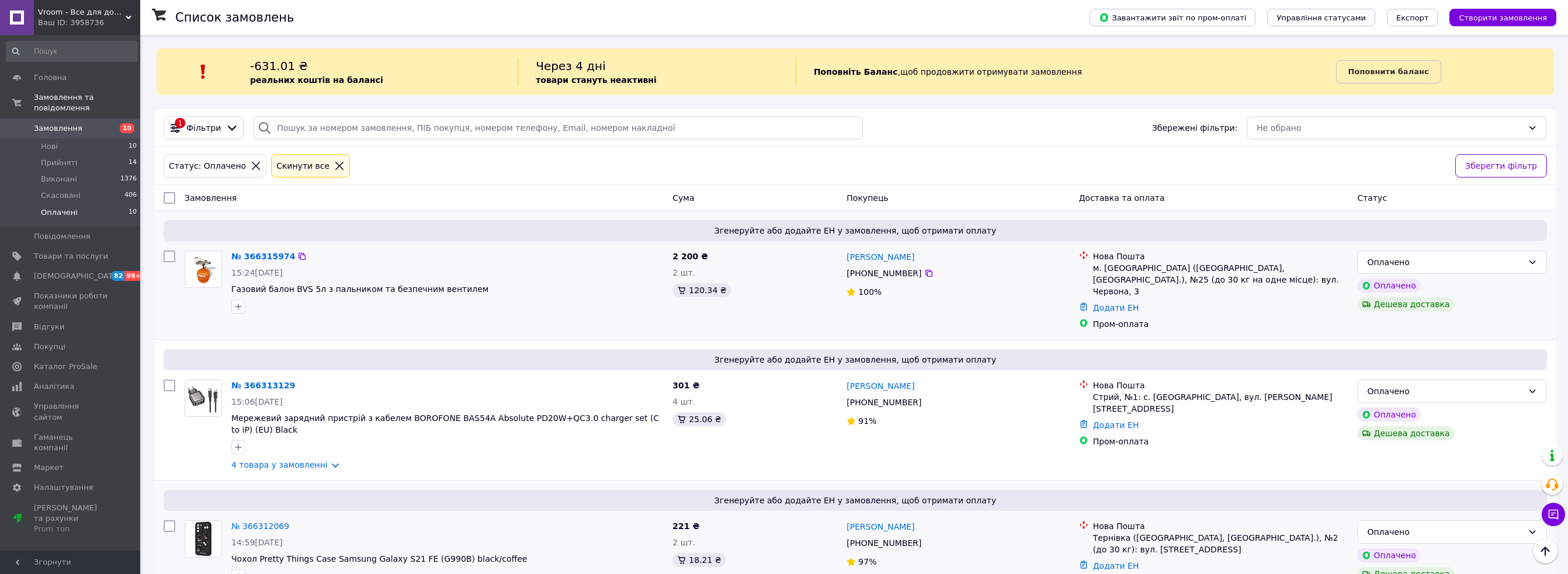
scroll to position [0, 0]
click at [91, 139] on li "Нові 10" at bounding box center [72, 147] width 144 height 16
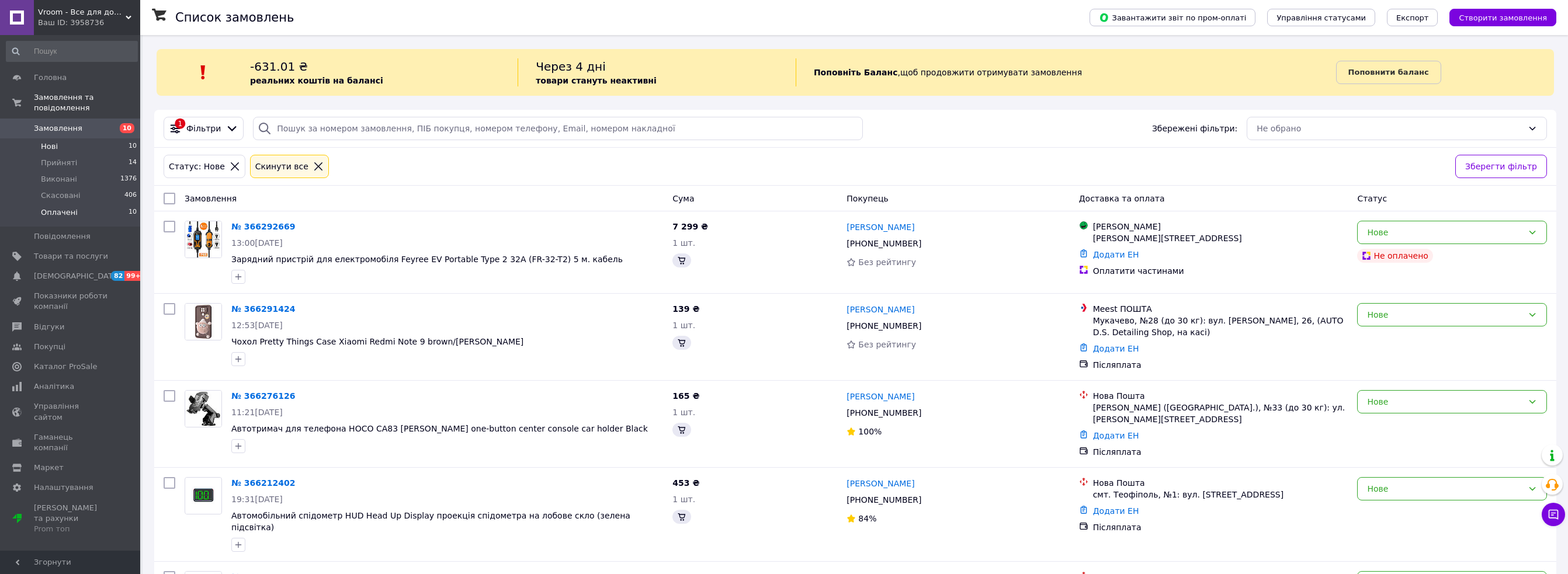
click at [80, 205] on li "Оплачені 10" at bounding box center [72, 215] width 144 height 22
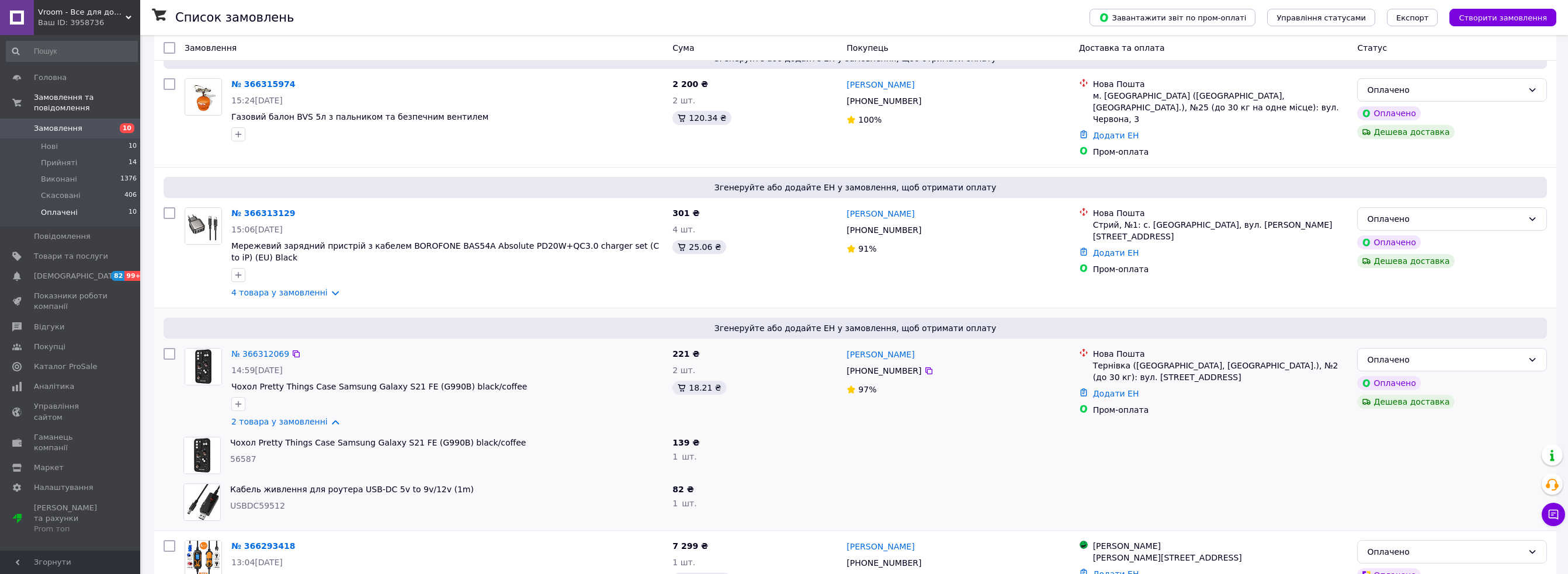
scroll to position [175, 0]
click at [317, 414] on link "2 товара у замовленні" at bounding box center [280, 418] width 96 height 9
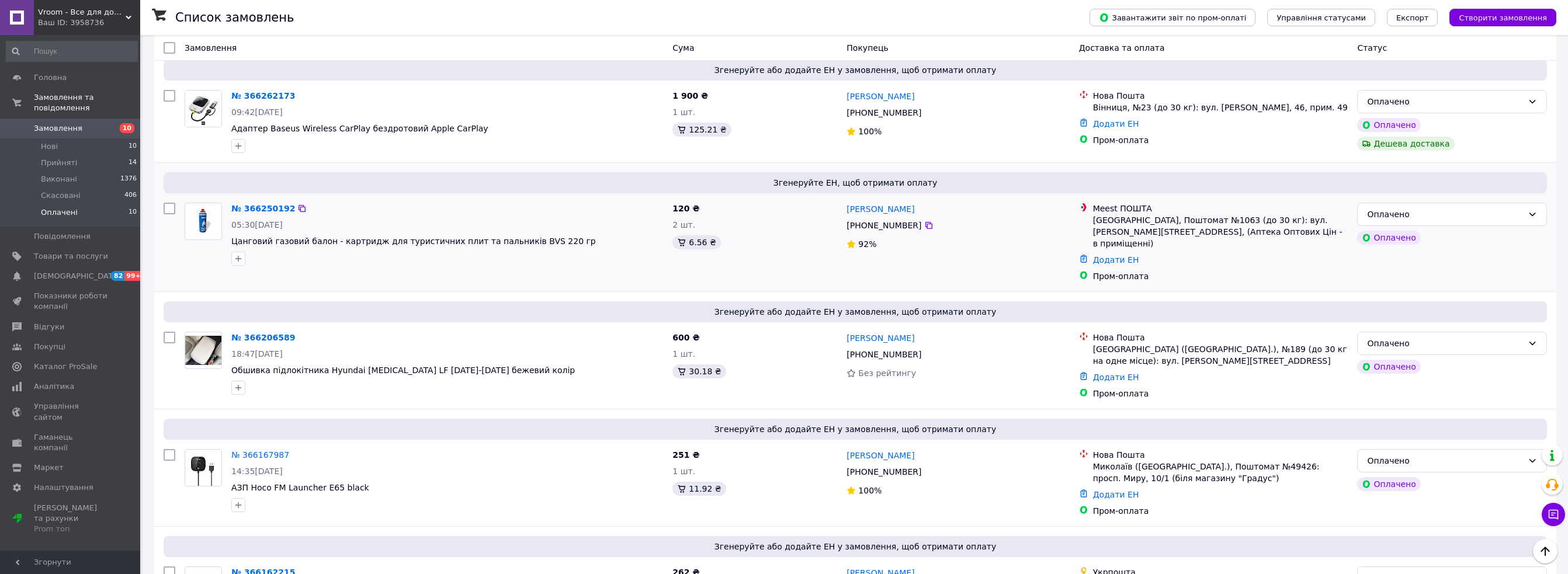
scroll to position [635, 0]
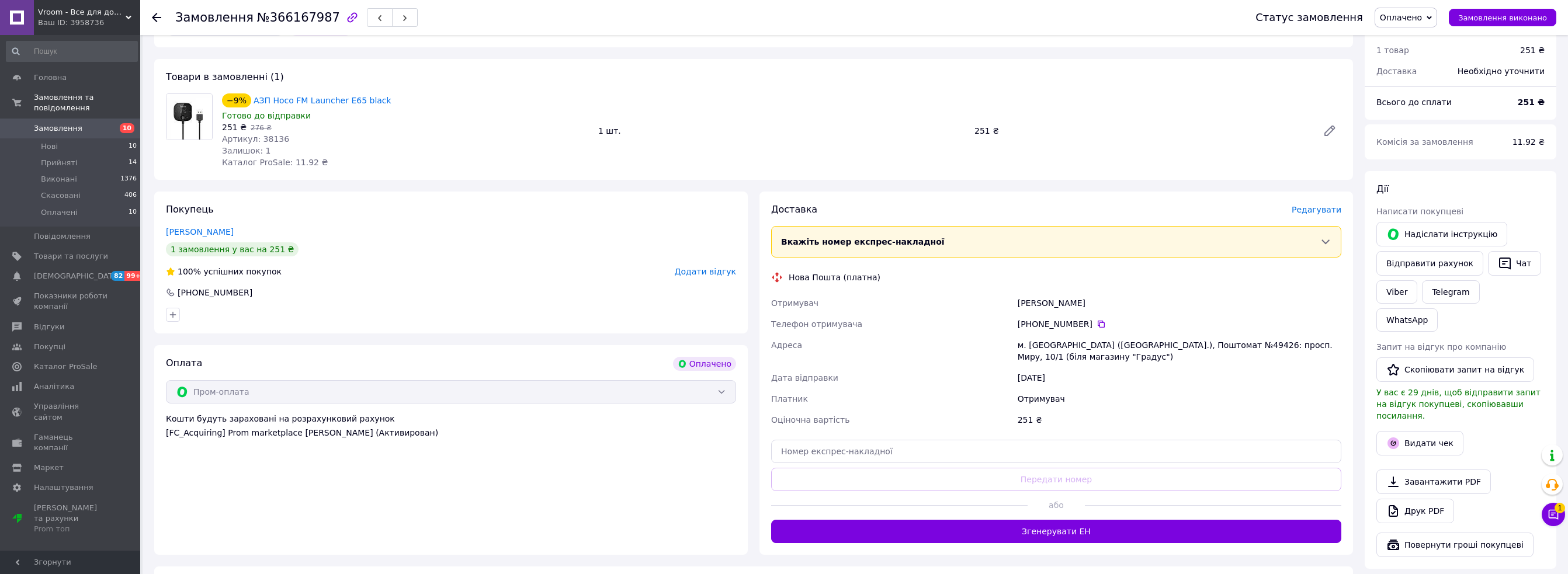
scroll to position [175, 0]
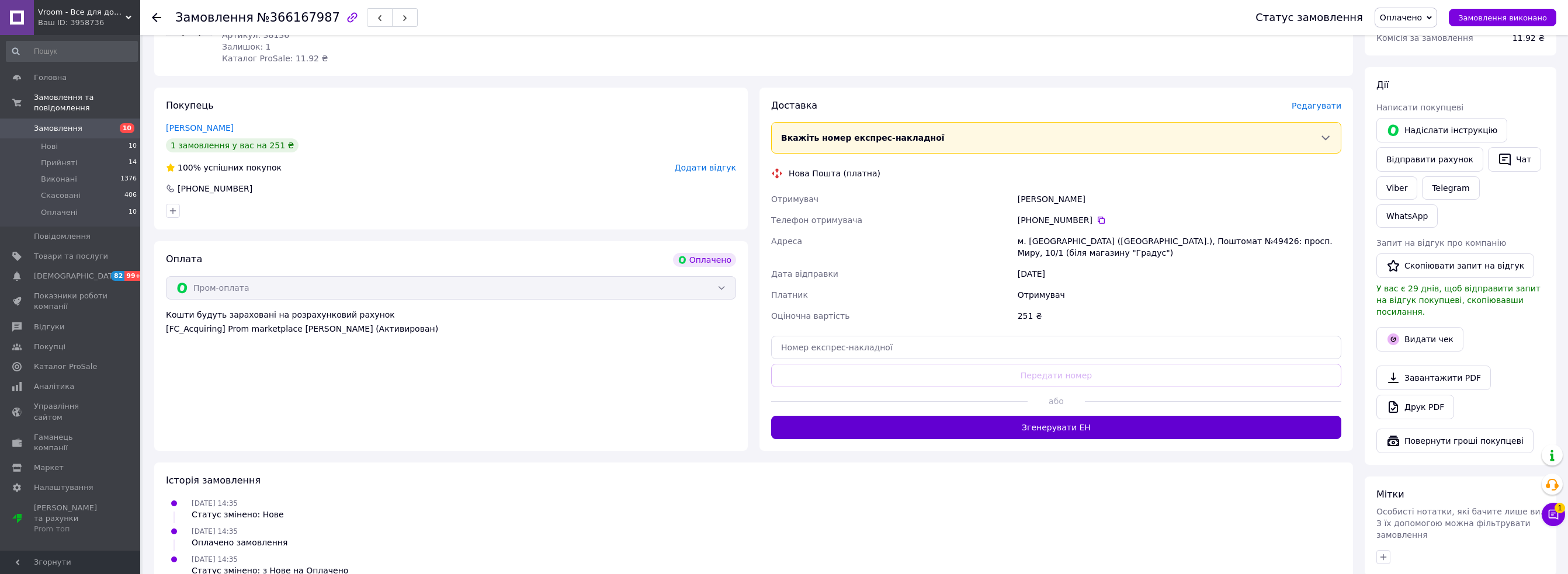
click at [1048, 425] on button "Згенерувати ЕН" at bounding box center [1056, 427] width 570 height 24
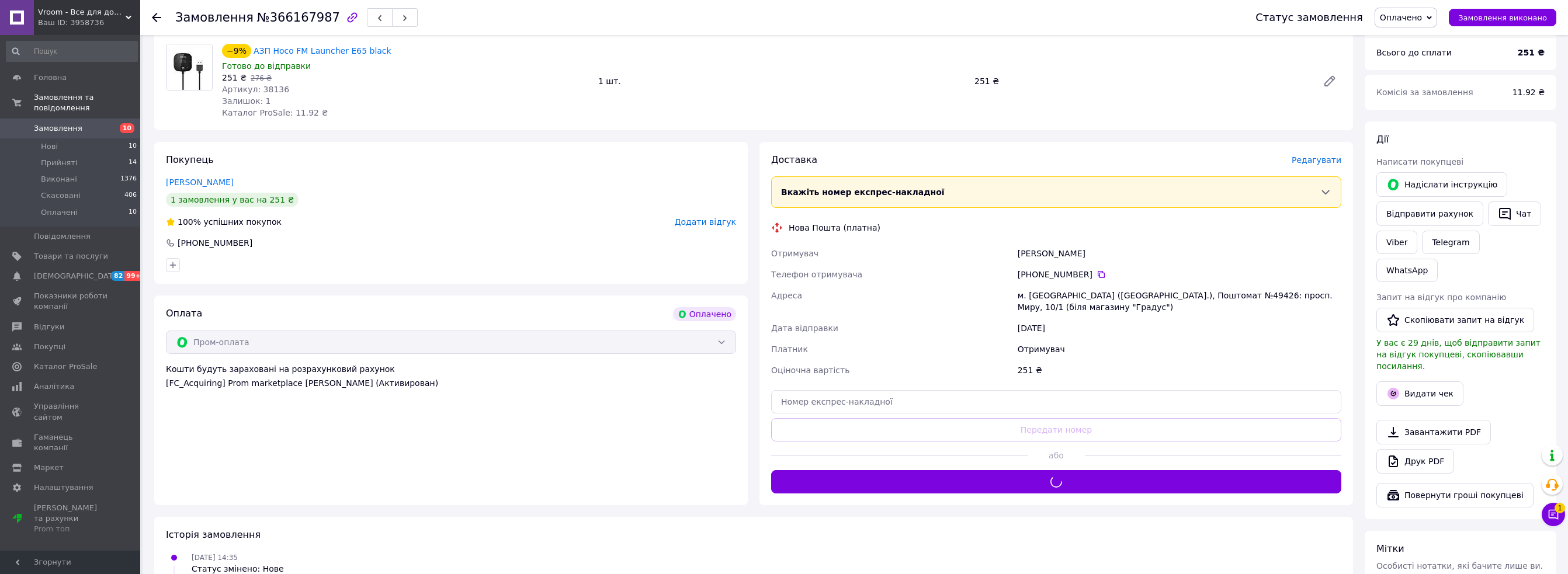
scroll to position [0, 0]
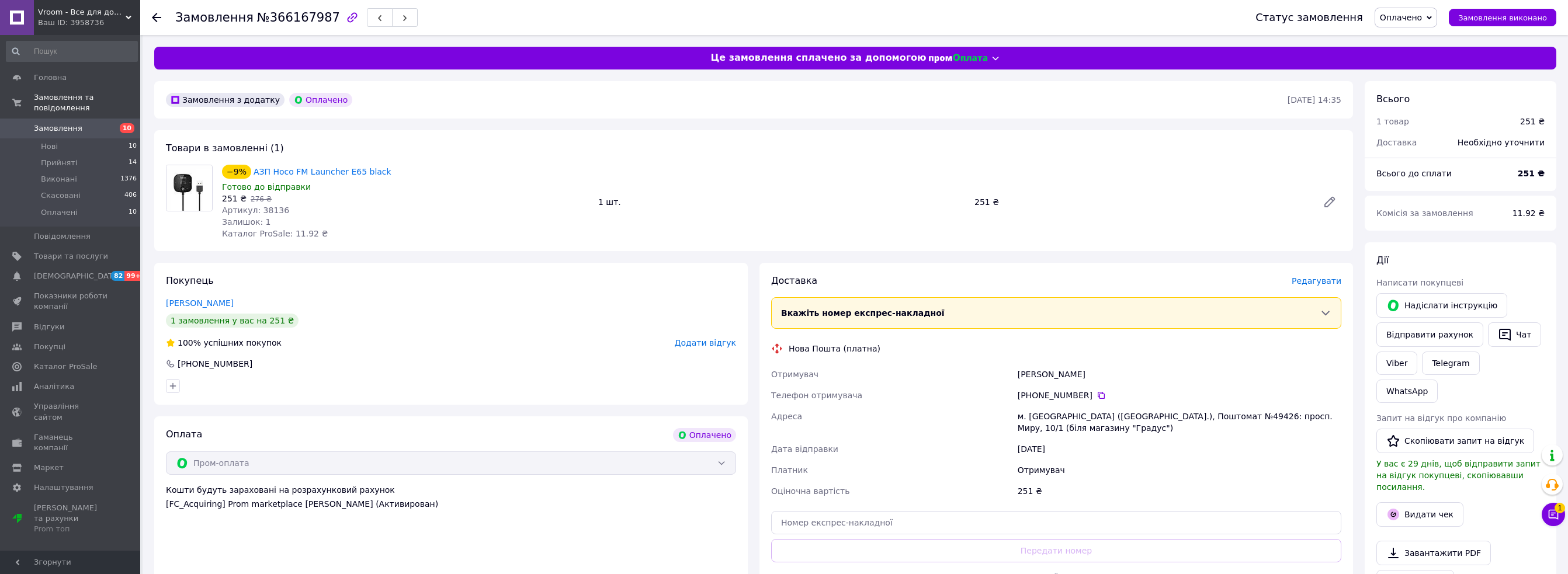
click at [1422, 15] on span "Оплачено" at bounding box center [1401, 17] width 42 height 9
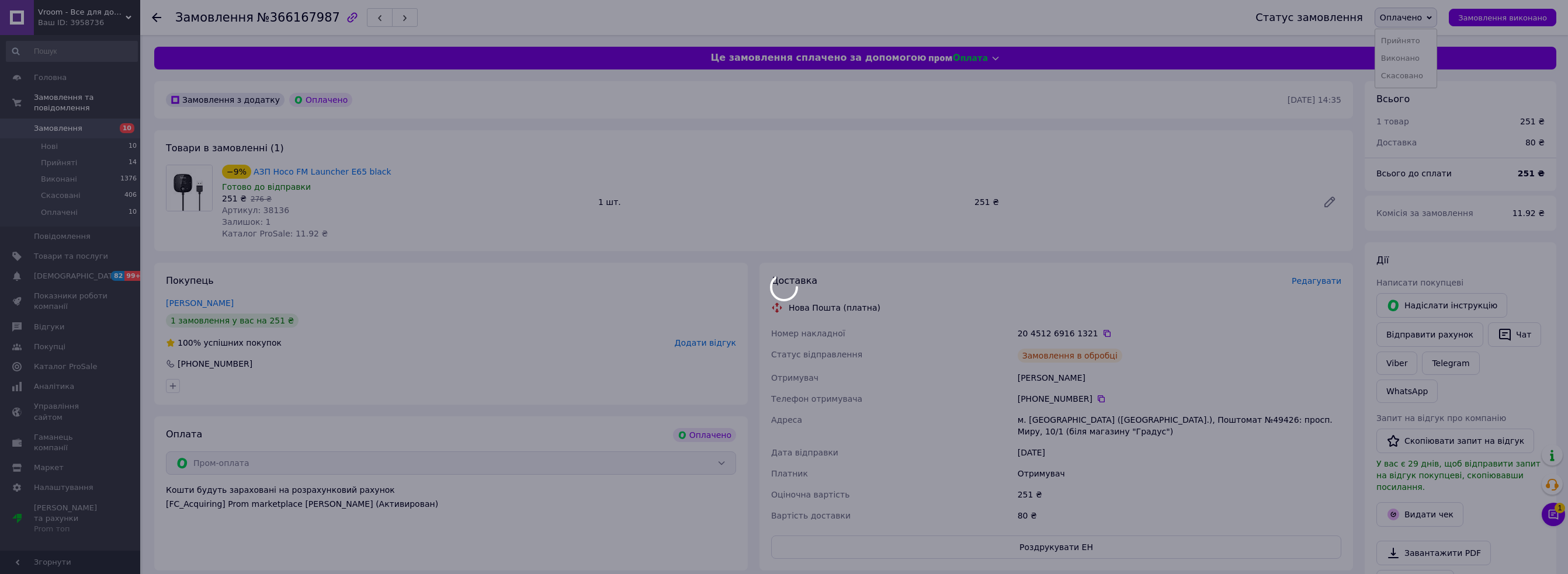
click at [1416, 40] on div at bounding box center [784, 287] width 1568 height 574
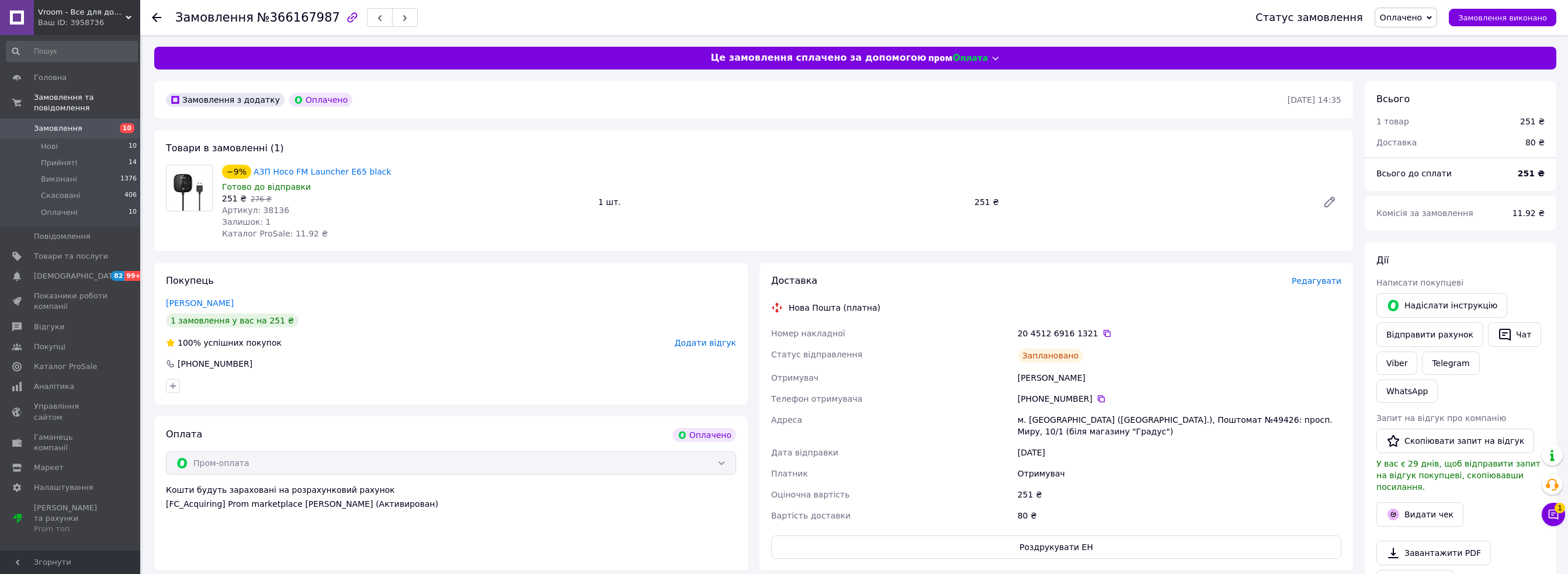
click at [1419, 7] on span "Оплачено" at bounding box center [1406, 17] width 63 height 20
click at [1412, 41] on li "Прийнято" at bounding box center [1405, 40] width 61 height 17
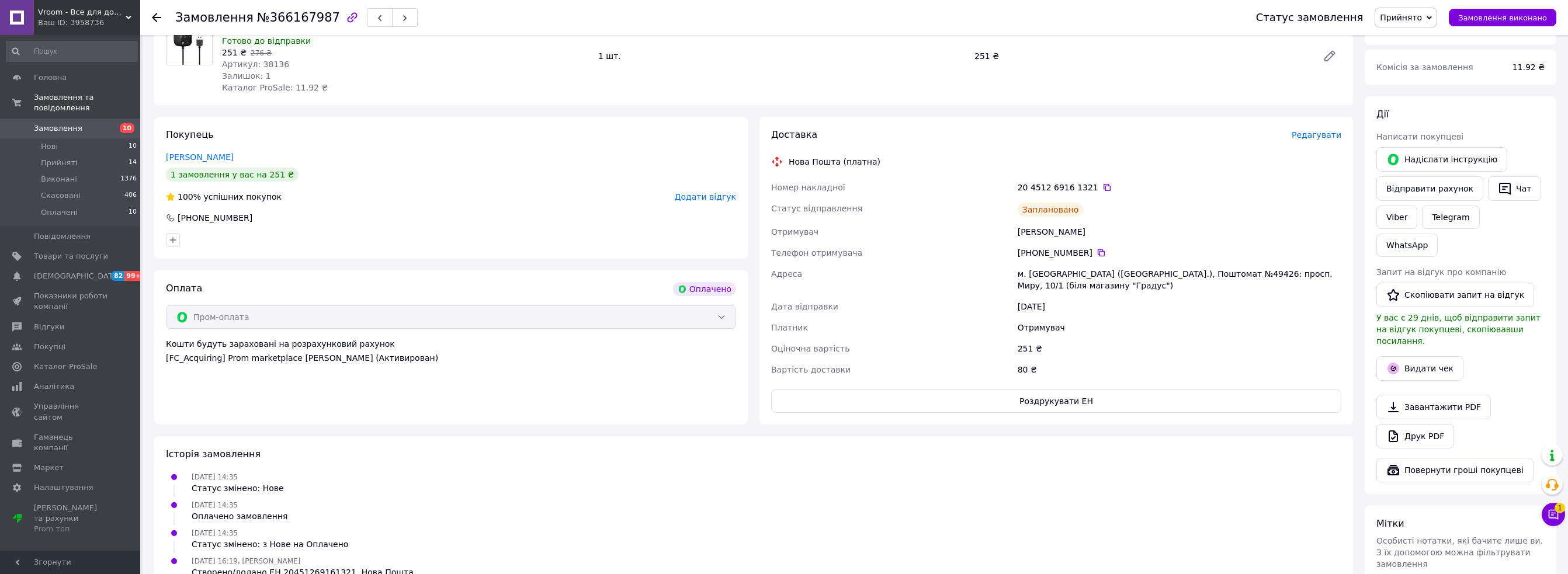
scroll to position [175, 0]
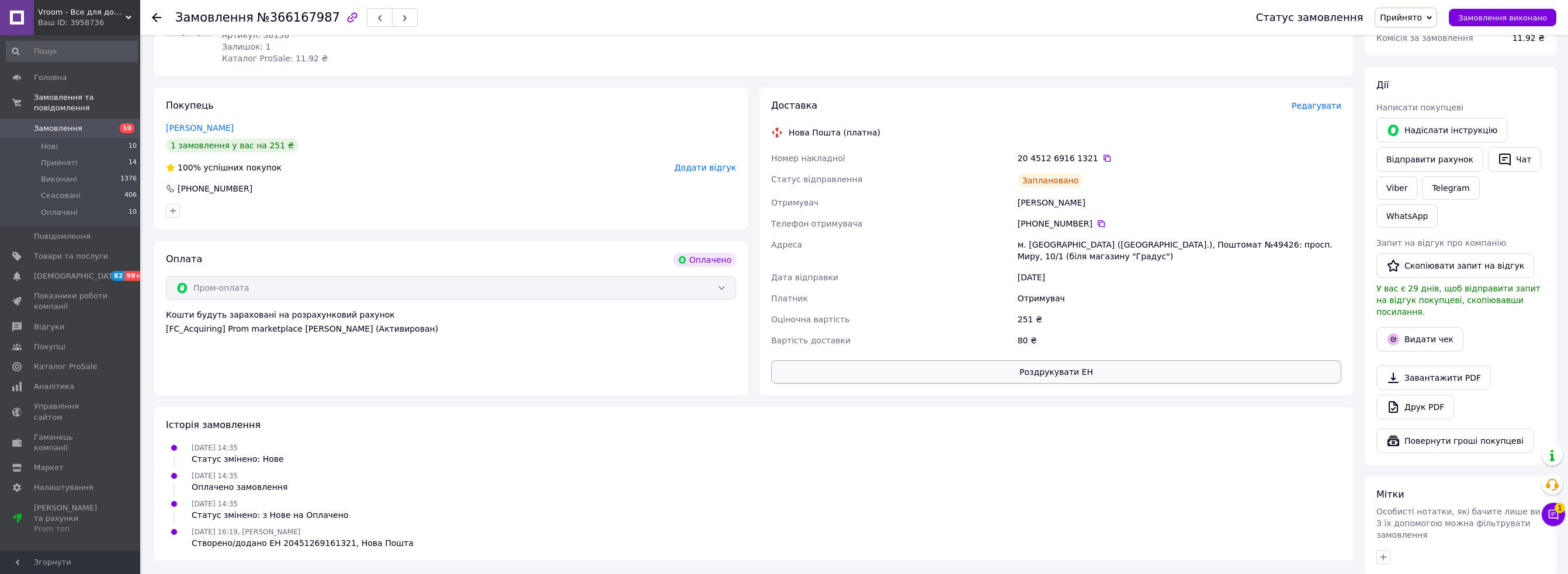
click at [1082, 373] on button "Роздрукувати ЕН" at bounding box center [1056, 372] width 570 height 24
click at [315, 166] on div "100% успішних покупок Додати відгук" at bounding box center [450, 167] width 570 height 11
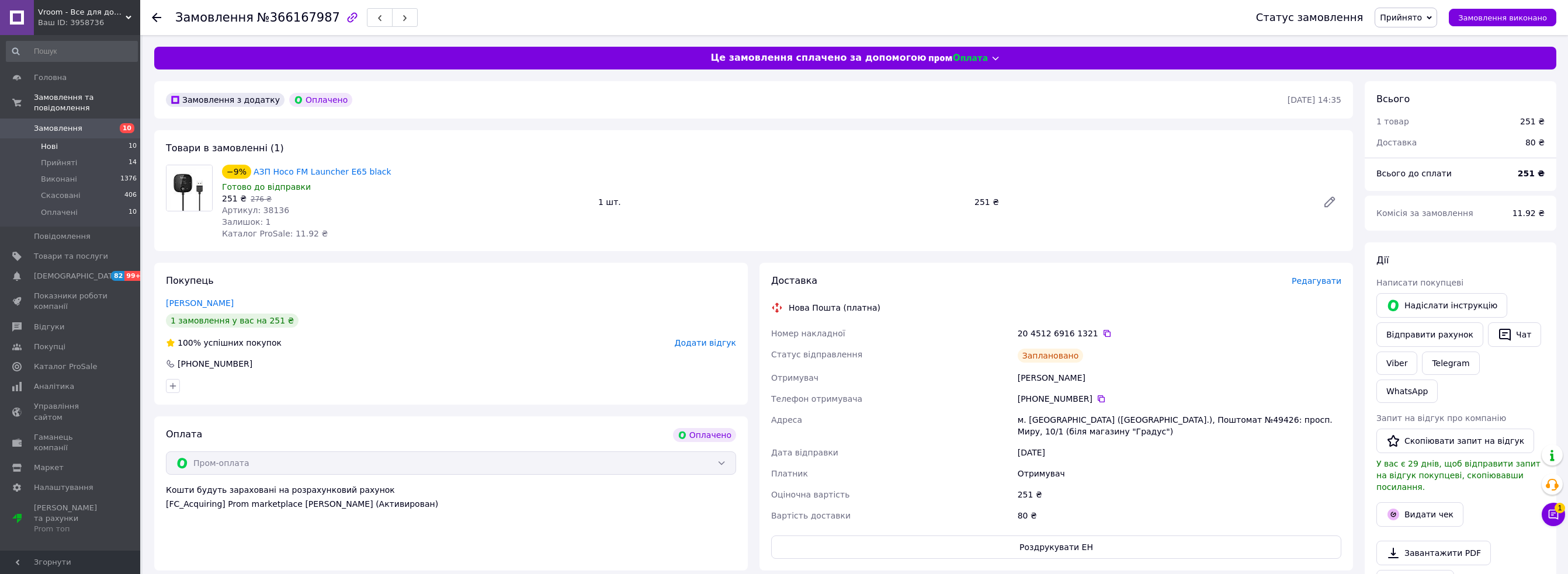
click at [71, 139] on li "Нові 10" at bounding box center [72, 147] width 144 height 16
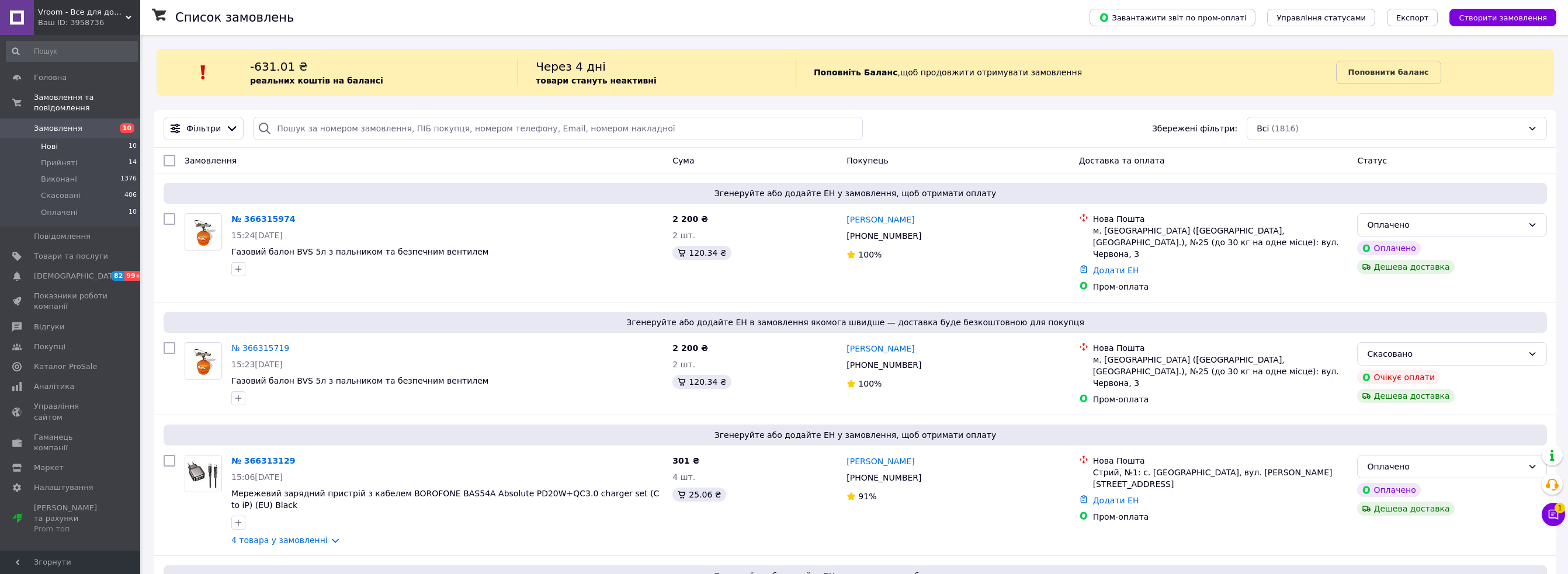
click at [86, 139] on li "Нові 10" at bounding box center [72, 147] width 144 height 16
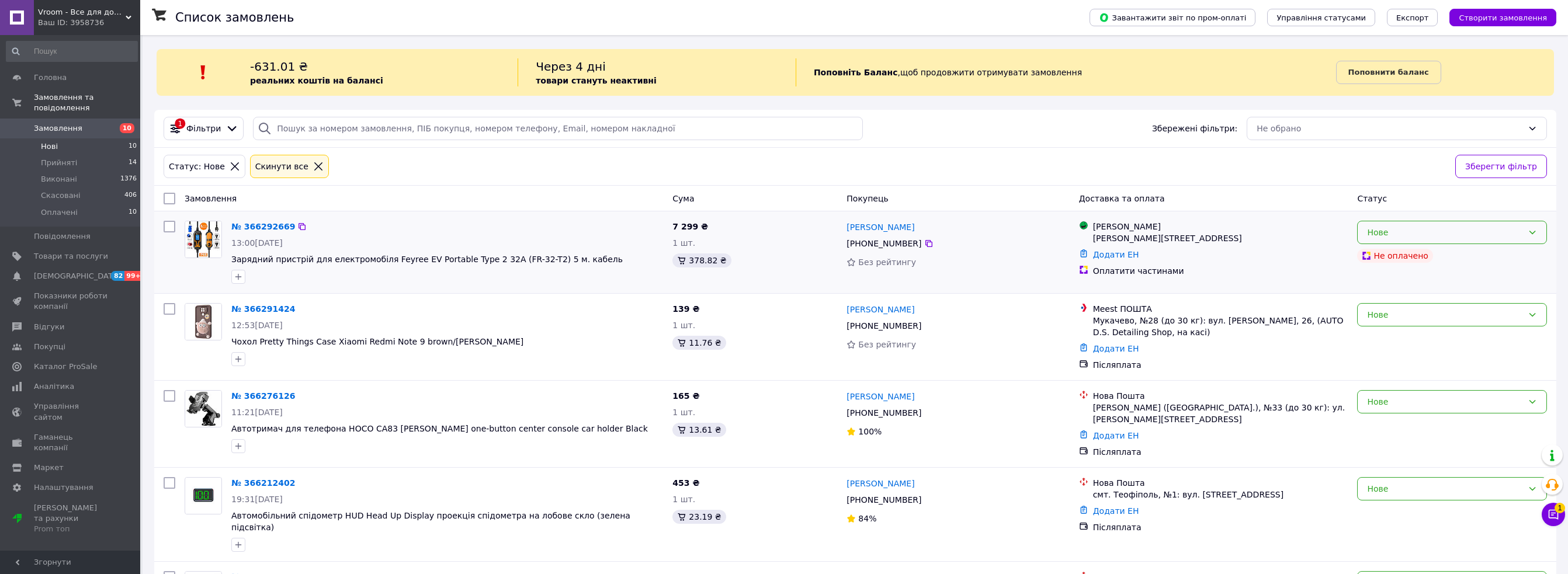
click at [1415, 231] on div "Нове" at bounding box center [1444, 232] width 156 height 13
click at [1399, 295] on li "Скасовано" at bounding box center [1451, 299] width 188 height 21
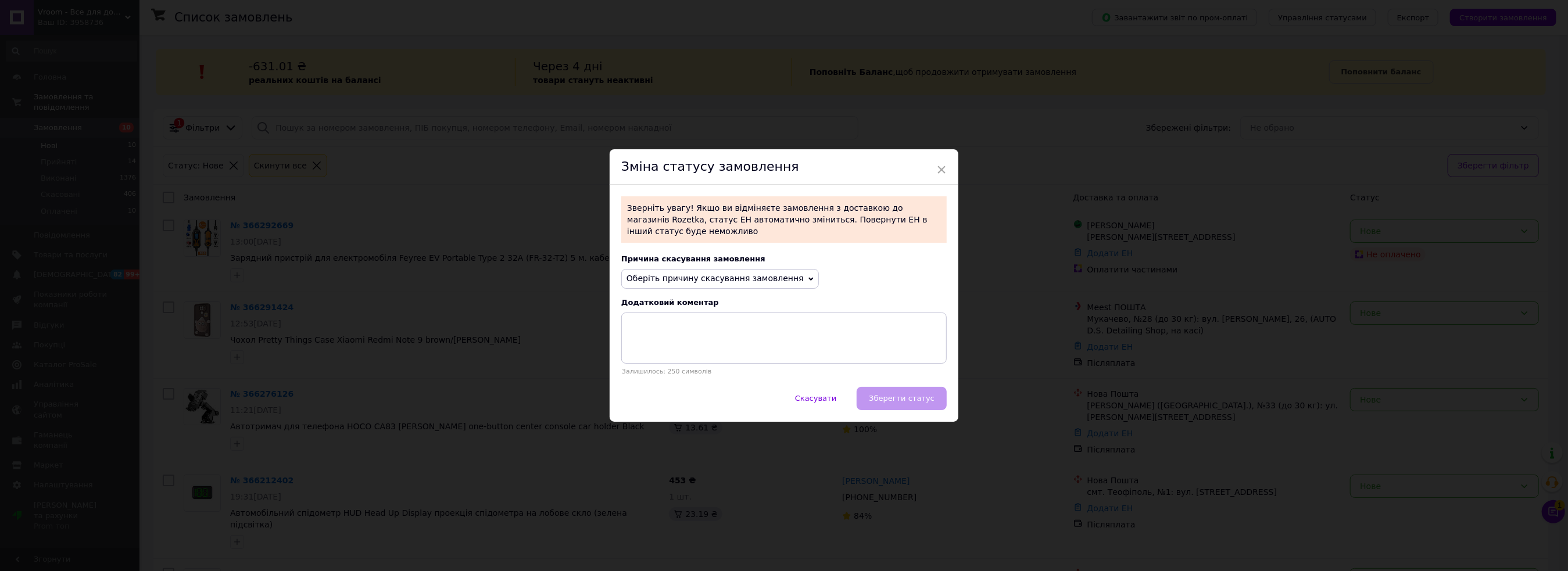
click at [675, 273] on span "Оберіть причину скасування замовлення" at bounding box center [715, 277] width 177 height 9
click at [664, 326] on li "Оплата не надійшла" at bounding box center [720, 334] width 196 height 16
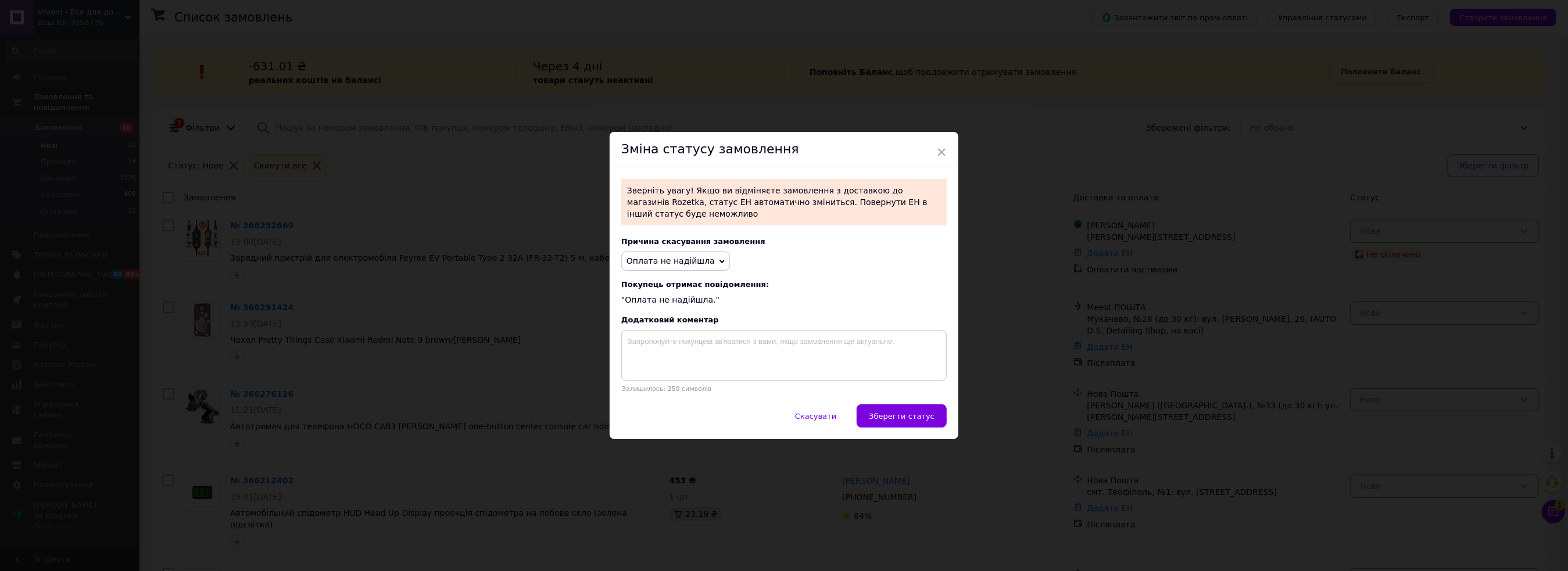
click at [938, 151] on span "×" at bounding box center [941, 152] width 11 height 19
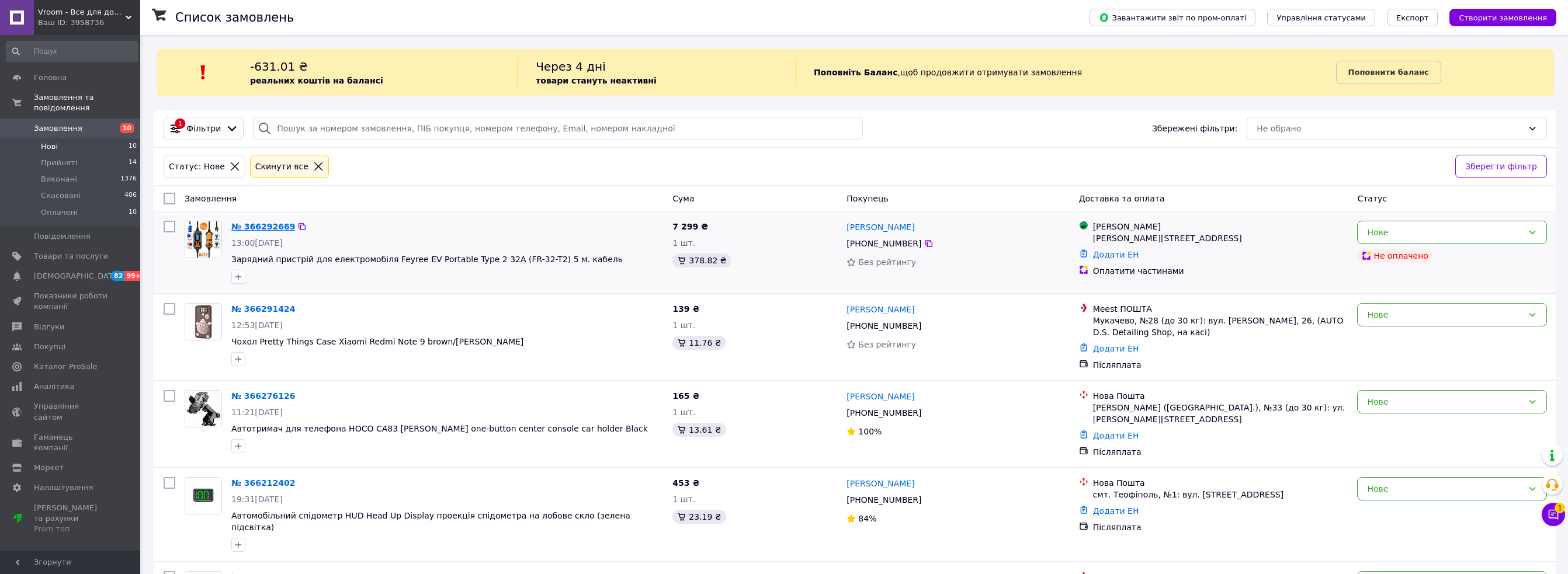
click at [267, 227] on link "№ 366292669" at bounding box center [264, 226] width 64 height 9
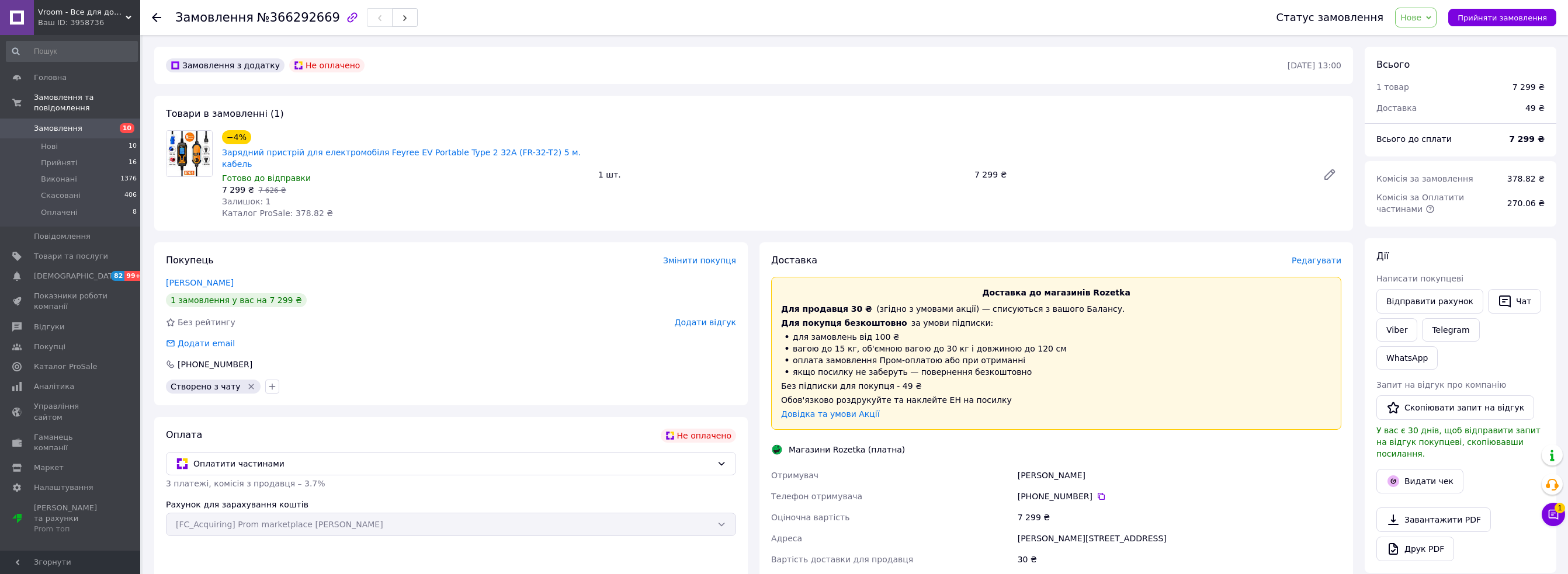
click at [1420, 21] on span "Нове" at bounding box center [1411, 17] width 21 height 9
click at [1437, 73] on li "Скасовано" at bounding box center [1423, 75] width 54 height 17
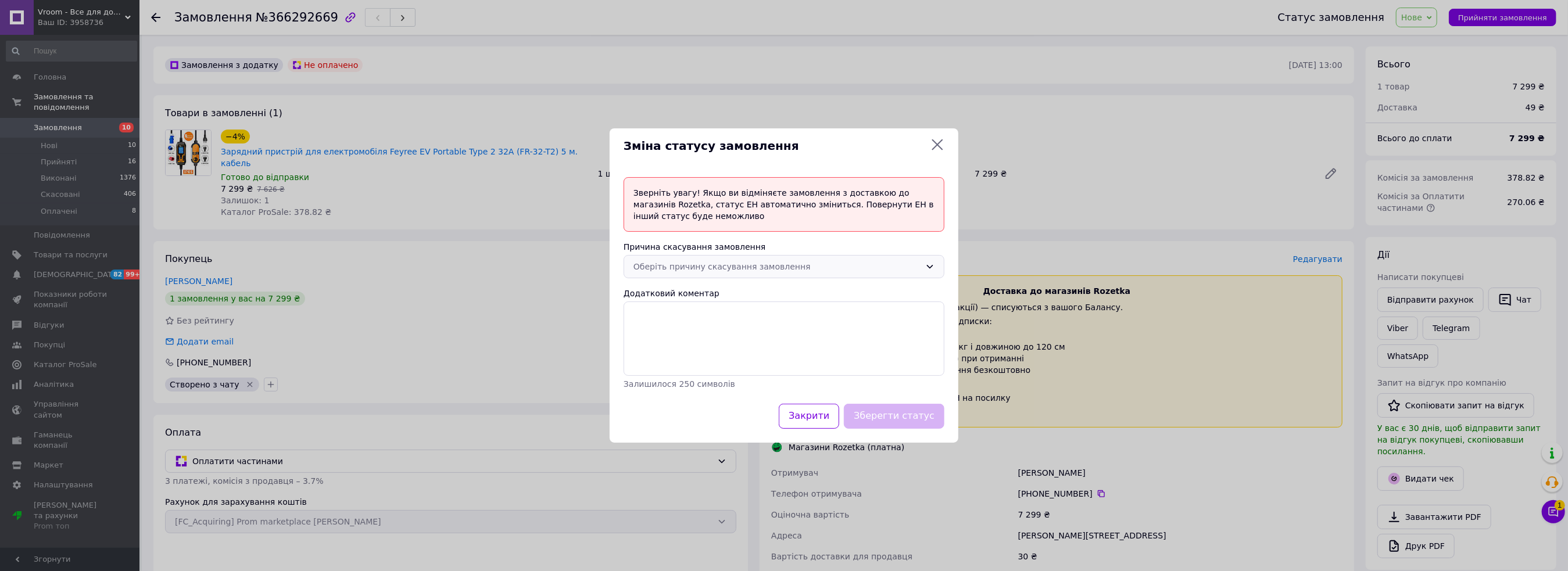
click at [676, 258] on div "Оберіть причину скасування замовлення" at bounding box center [783, 266] width 321 height 24
click at [692, 333] on li "Оплата не надійшла" at bounding box center [784, 333] width 320 height 21
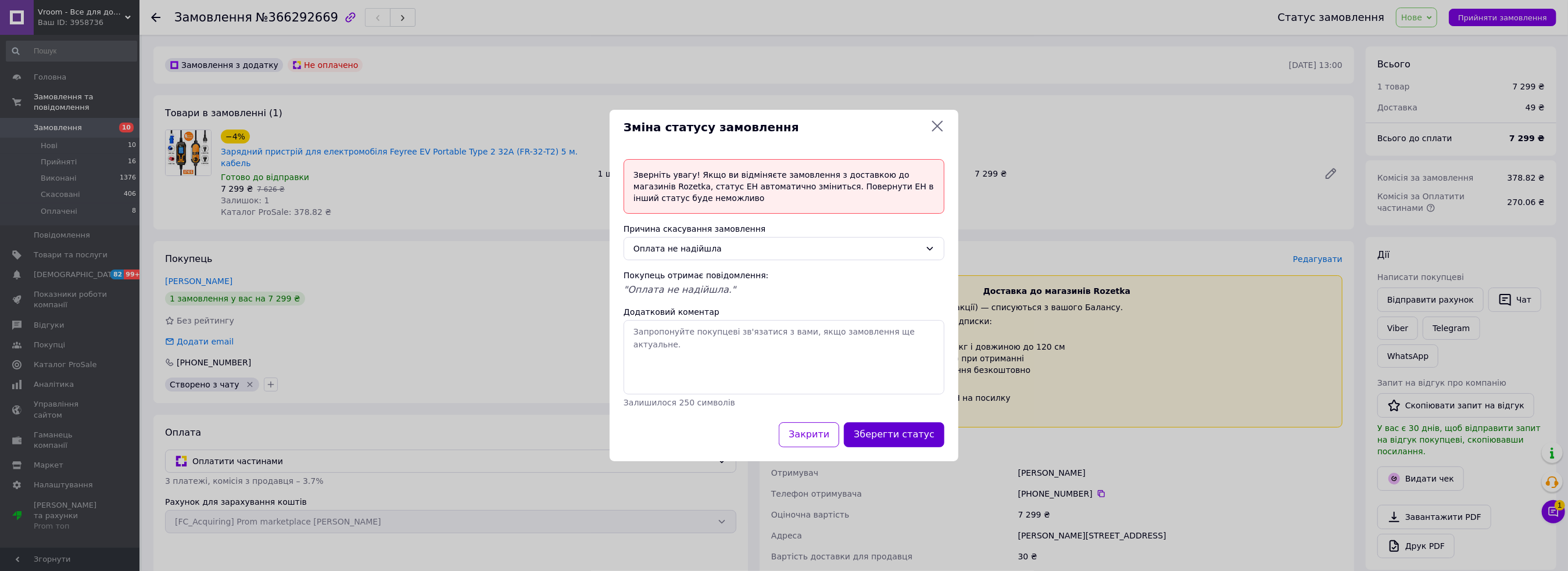
click at [903, 436] on button "Зберегти статус" at bounding box center [894, 435] width 101 height 25
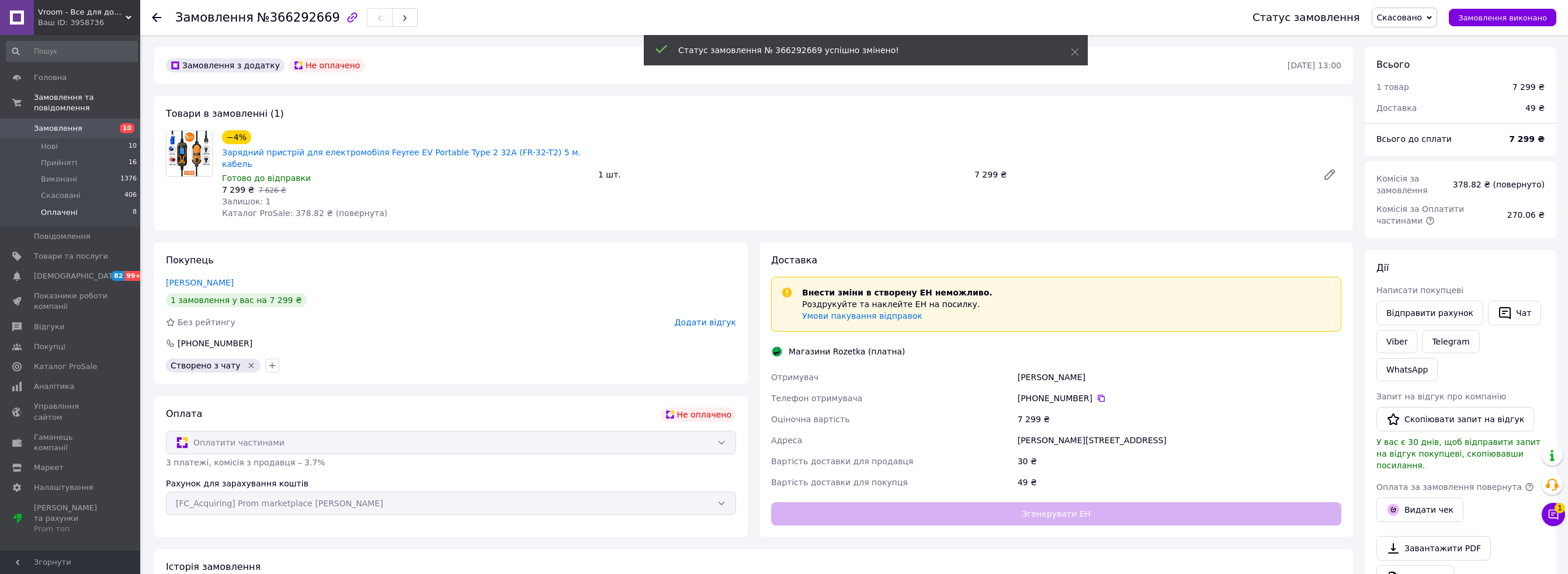
click at [55, 207] on span "Оплачені" at bounding box center [59, 212] width 37 height 11
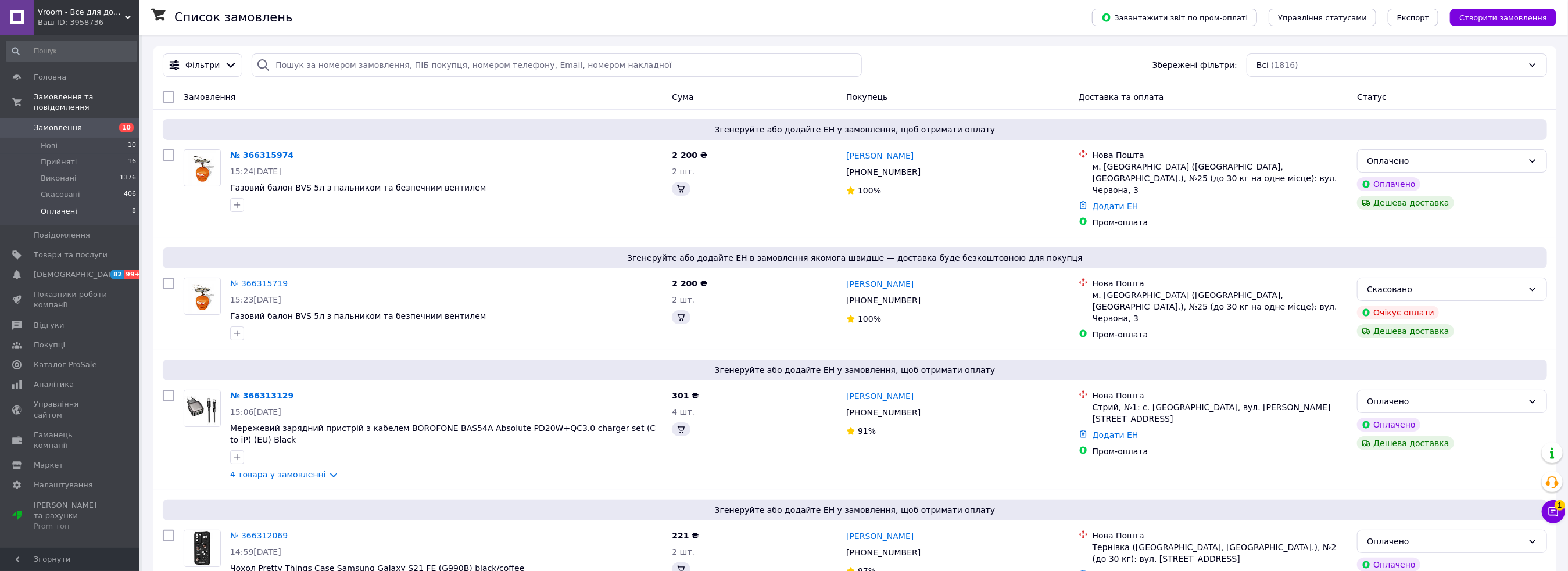
click at [75, 204] on li "Оплачені 8" at bounding box center [71, 214] width 143 height 22
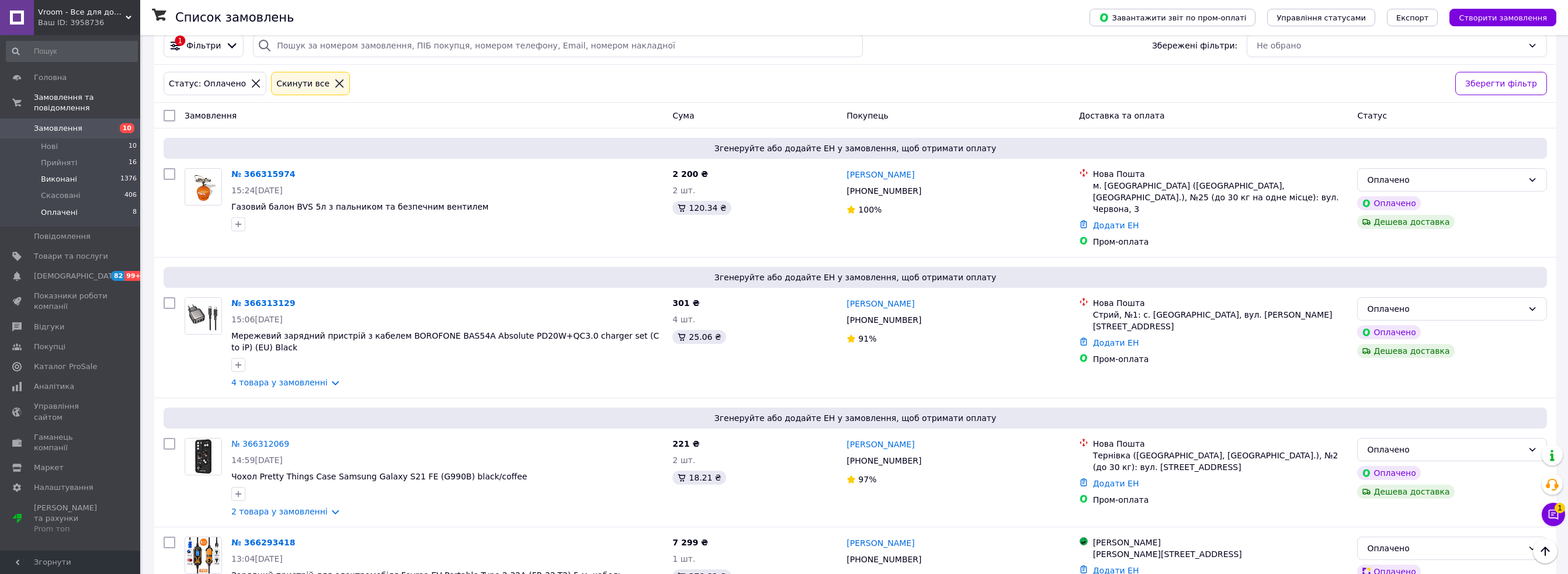
scroll to position [51, 0]
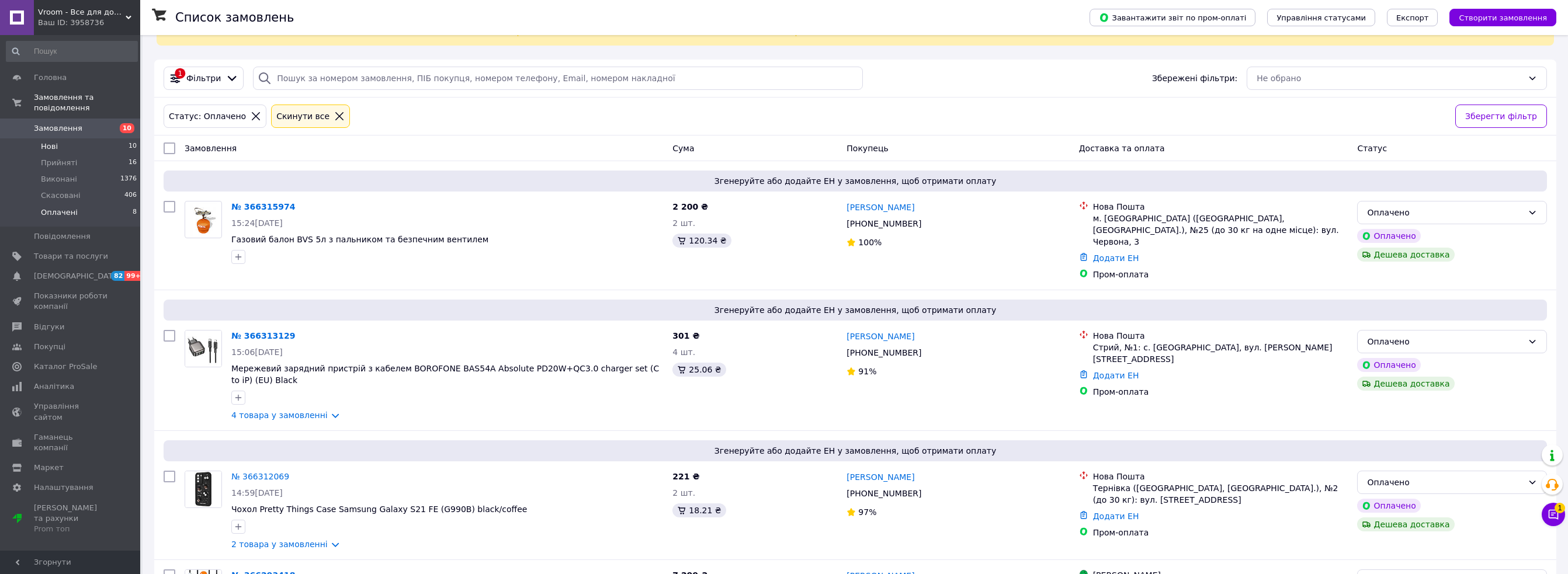
click at [58, 139] on li "Нові 10" at bounding box center [72, 147] width 144 height 16
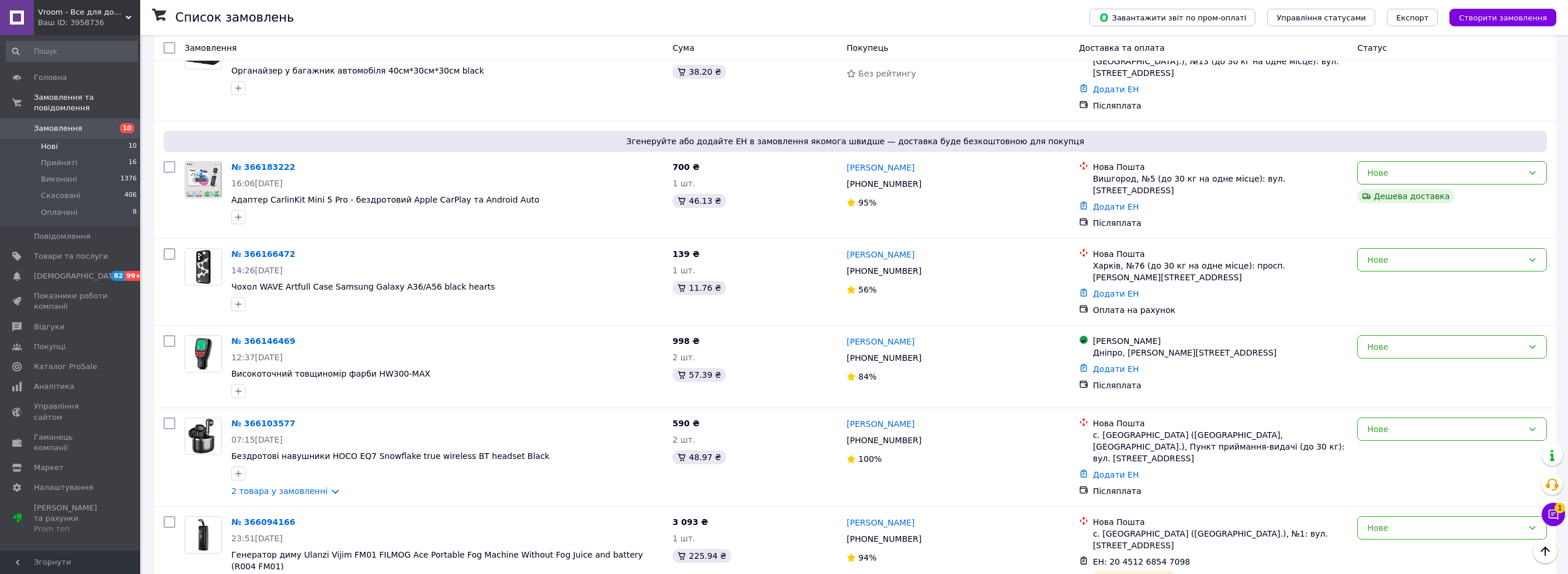
scroll to position [540, 0]
click at [1415, 521] on div "Нове" at bounding box center [1444, 528] width 156 height 13
click at [1389, 408] on li "Прийнято" at bounding box center [1451, 404] width 188 height 21
click at [68, 157] on span "Прийняті" at bounding box center [59, 162] width 36 height 11
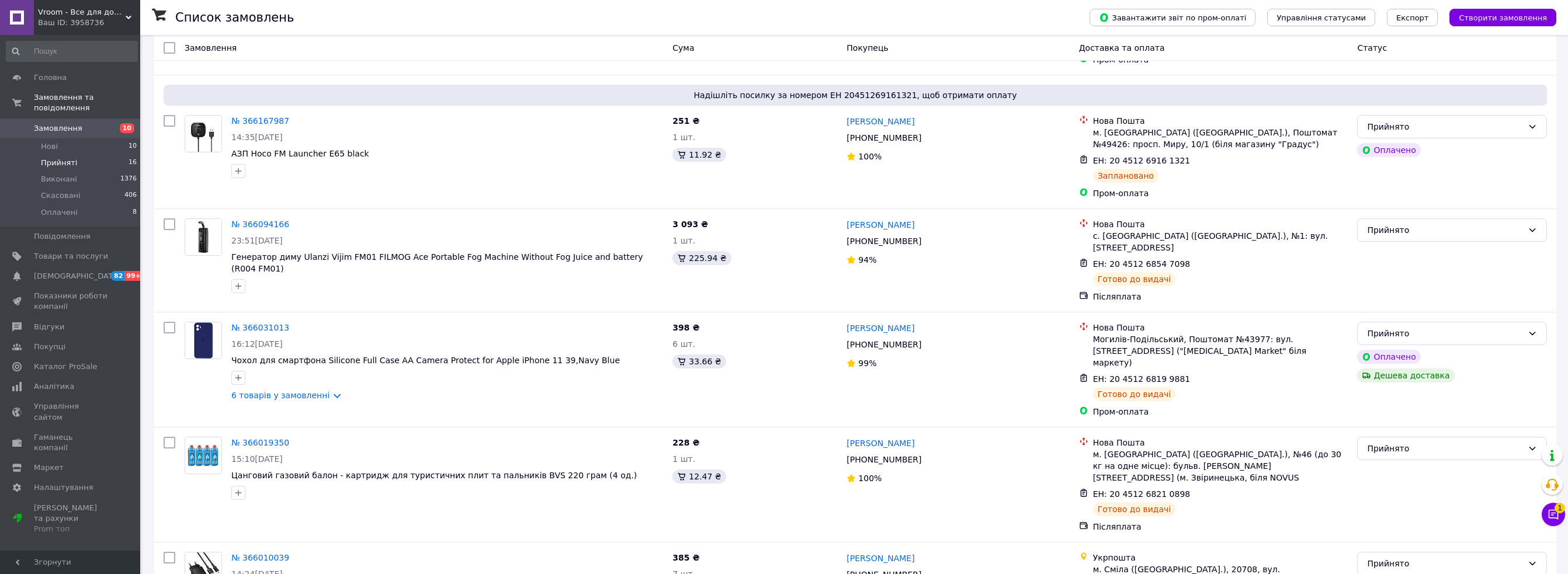
scroll to position [292, 0]
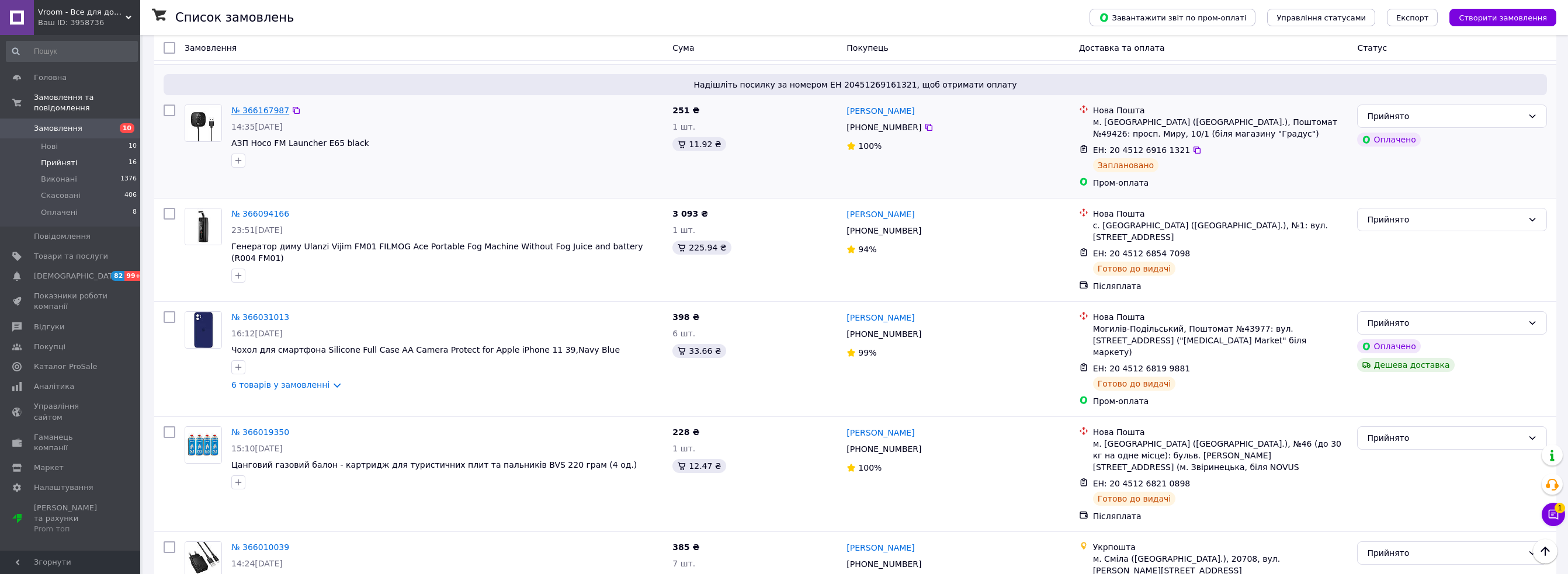
click at [265, 106] on link "№ 366167987" at bounding box center [260, 110] width 58 height 9
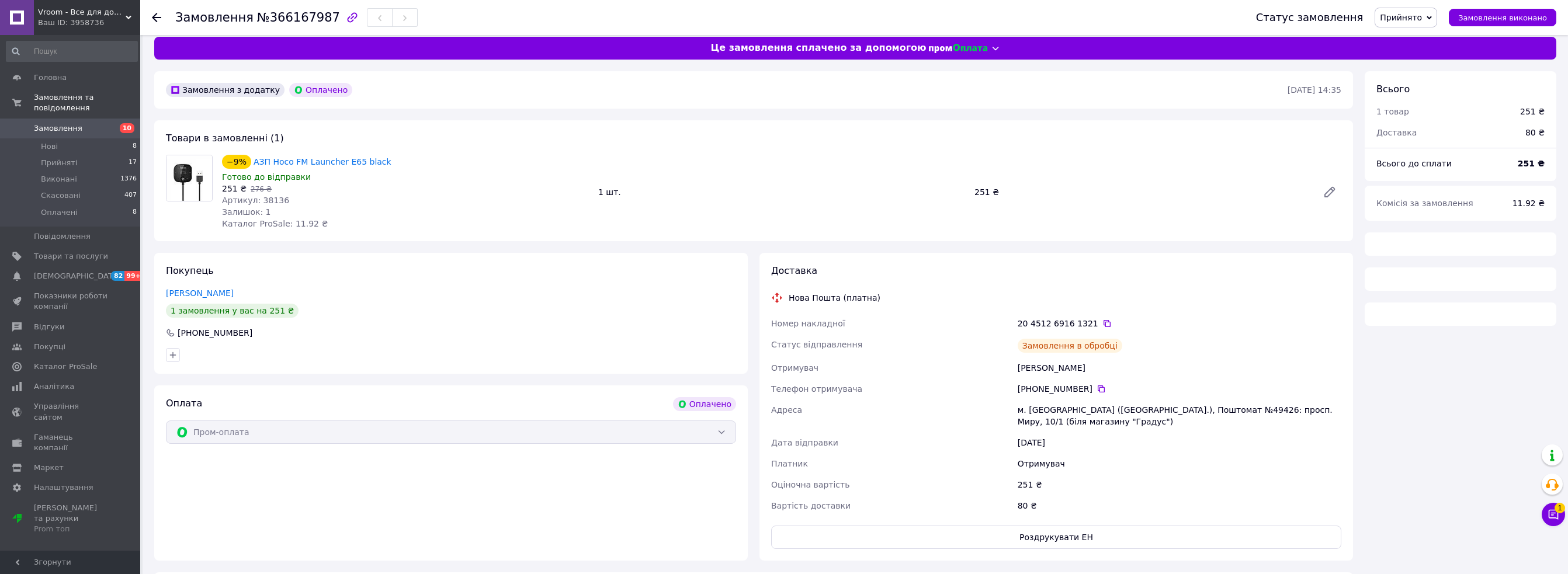
scroll to position [44, 0]
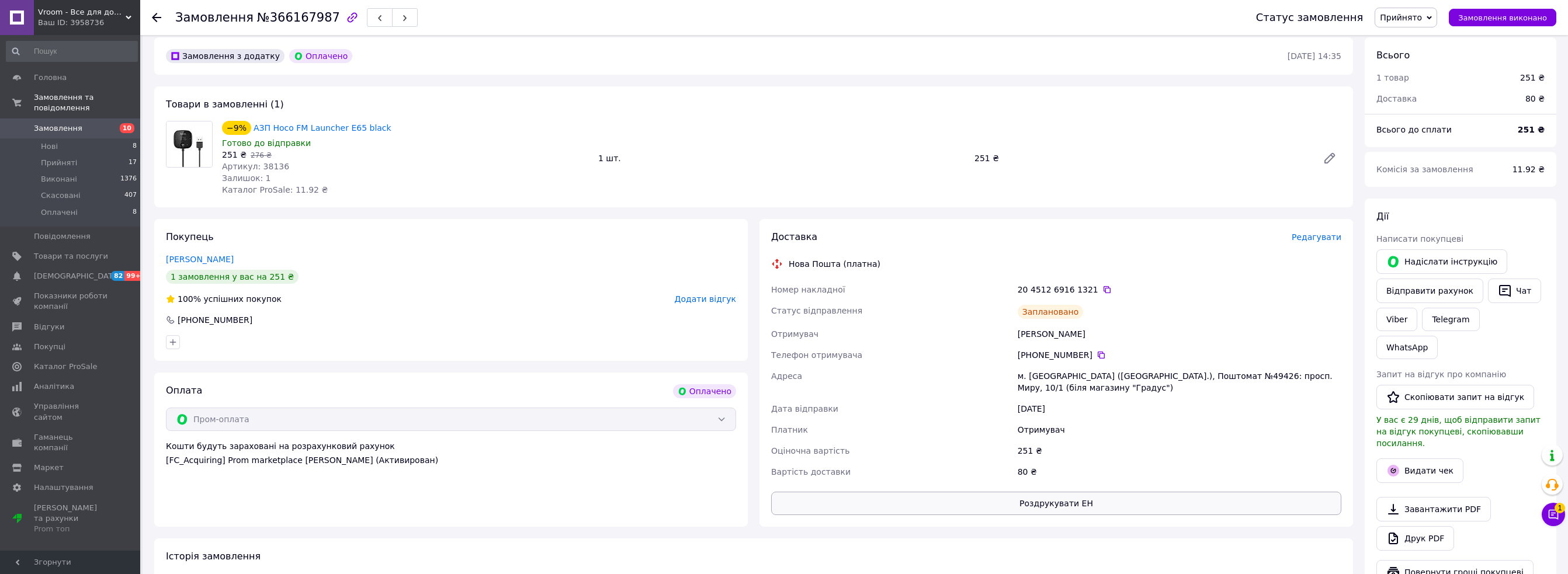
click at [1111, 494] on button "Роздрукувати ЕН" at bounding box center [1056, 503] width 570 height 24
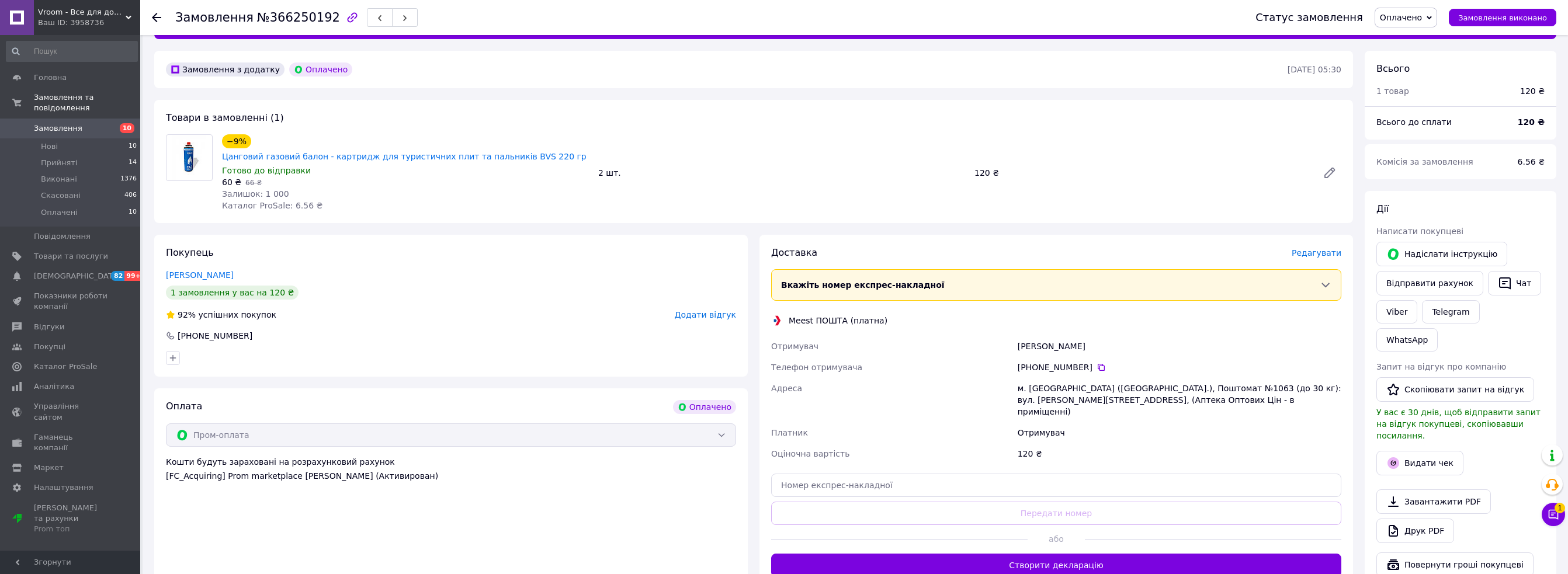
scroll to position [175, 0]
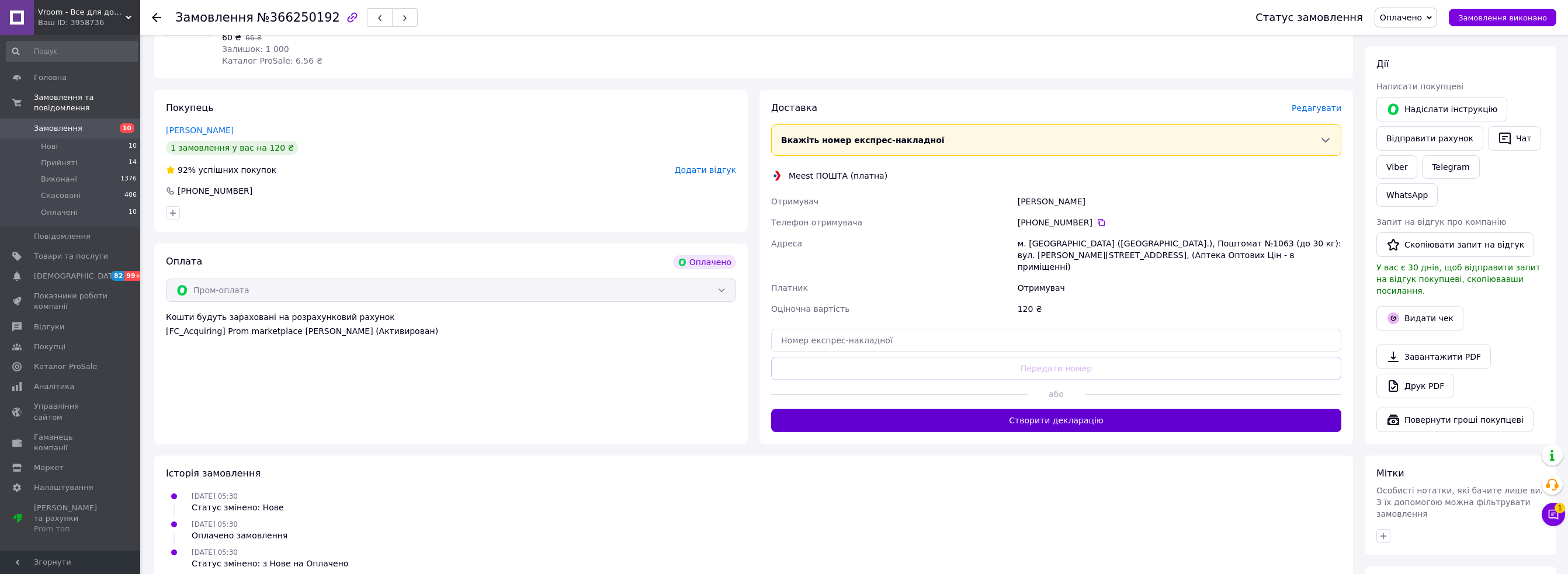
drag, startPoint x: 1083, startPoint y: 397, endPoint x: 1072, endPoint y: 395, distance: 11.2
click at [1083, 408] on button "Створити декларацію" at bounding box center [1056, 420] width 570 height 24
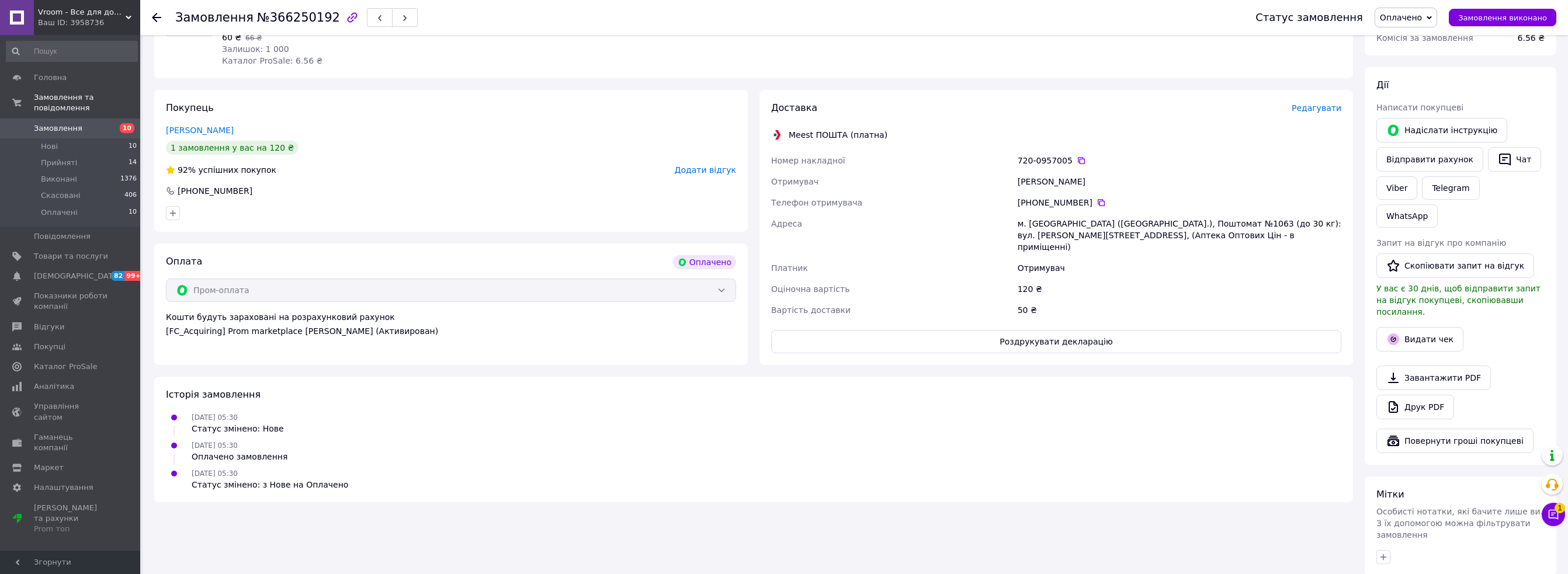
click at [1413, 11] on span "Оплачено" at bounding box center [1406, 17] width 63 height 20
click at [1408, 42] on li "Прийнято" at bounding box center [1405, 40] width 61 height 17
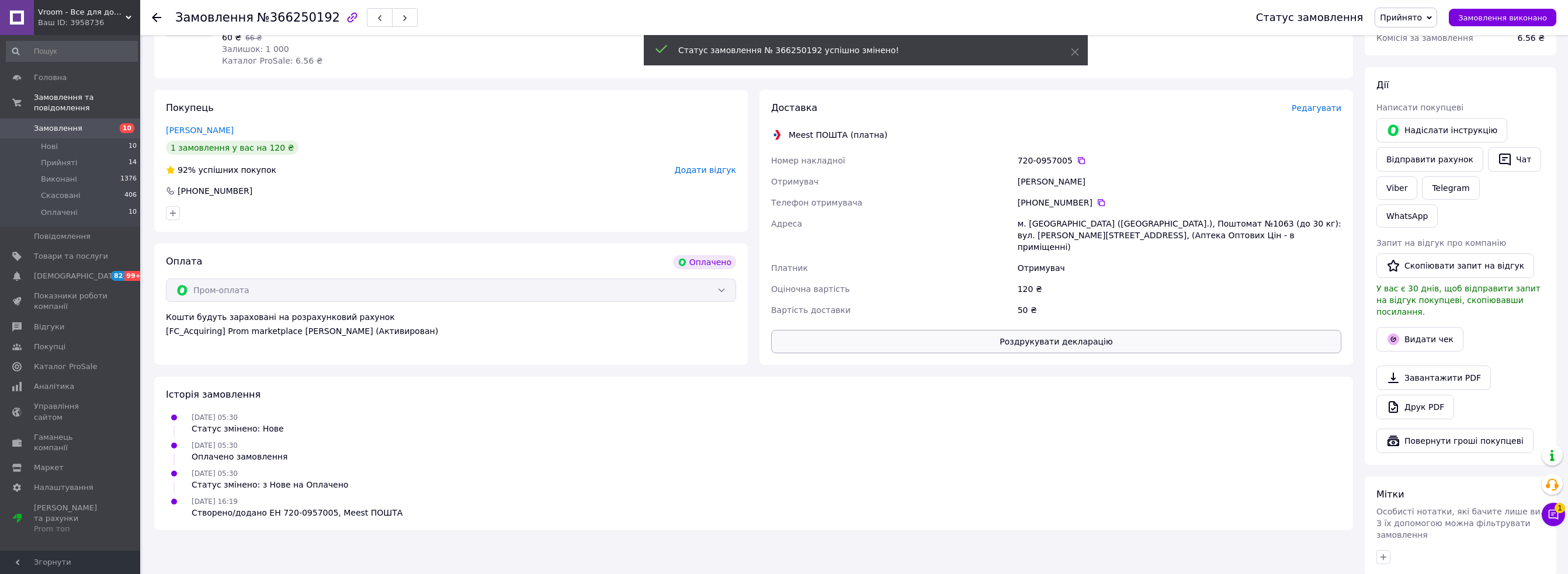
click at [1053, 330] on button "Роздрукувати декларацію" at bounding box center [1056, 342] width 570 height 24
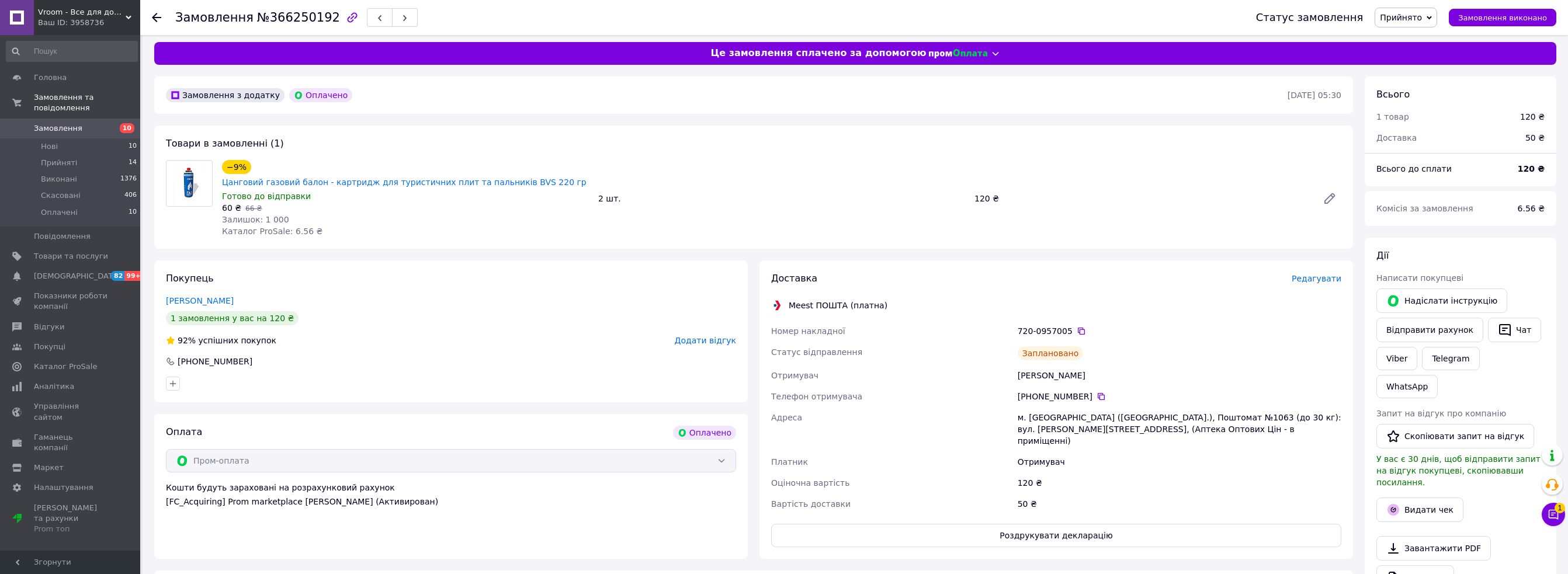
scroll to position [0, 0]
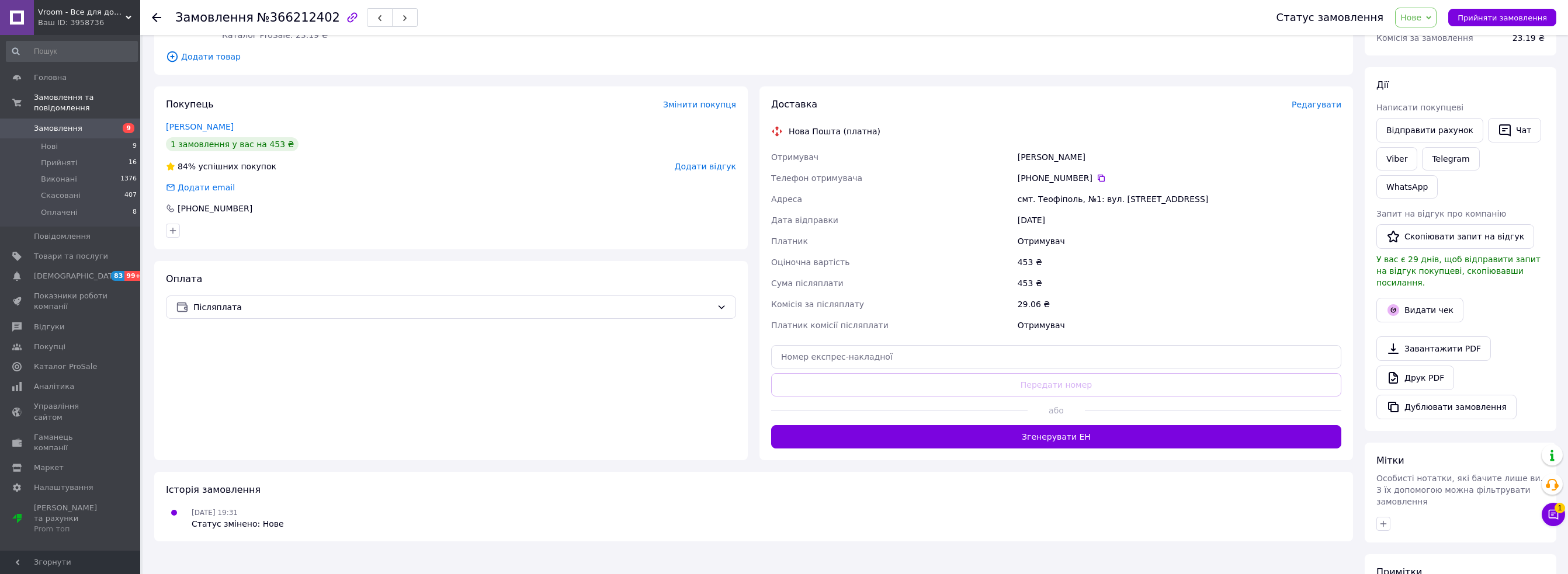
scroll to position [175, 0]
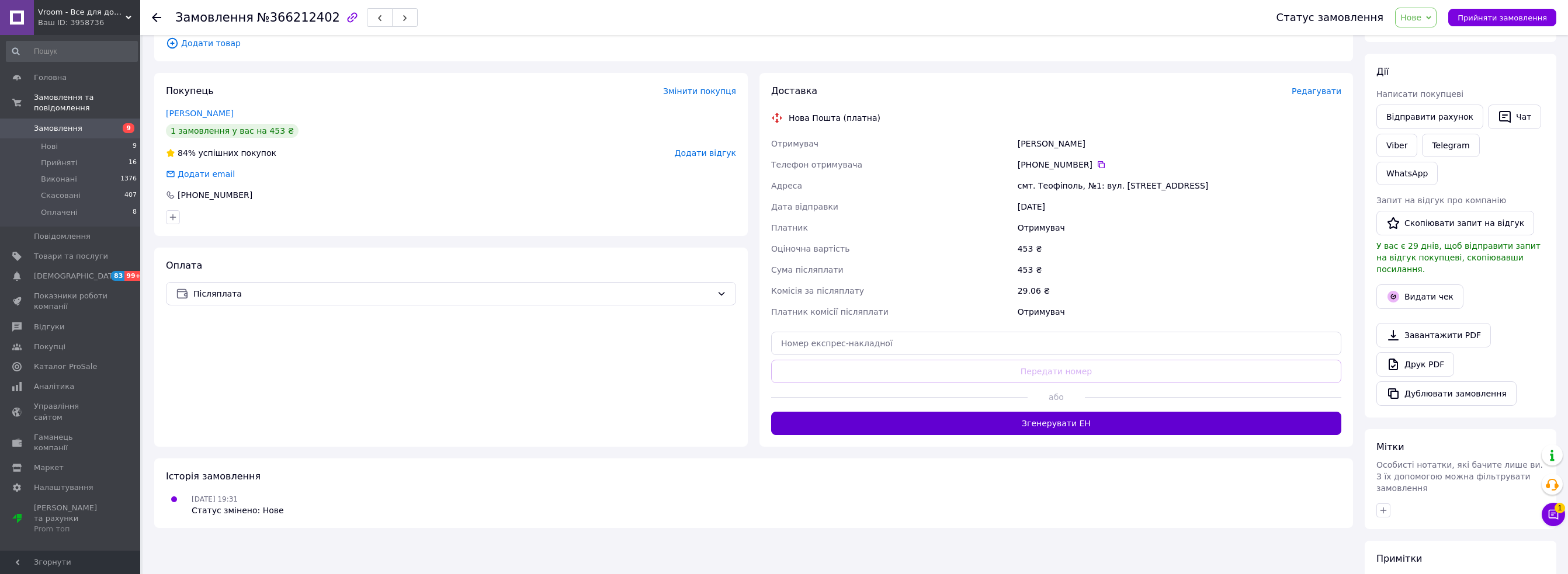
click at [1046, 426] on button "Згенерувати ЕН" at bounding box center [1056, 423] width 570 height 24
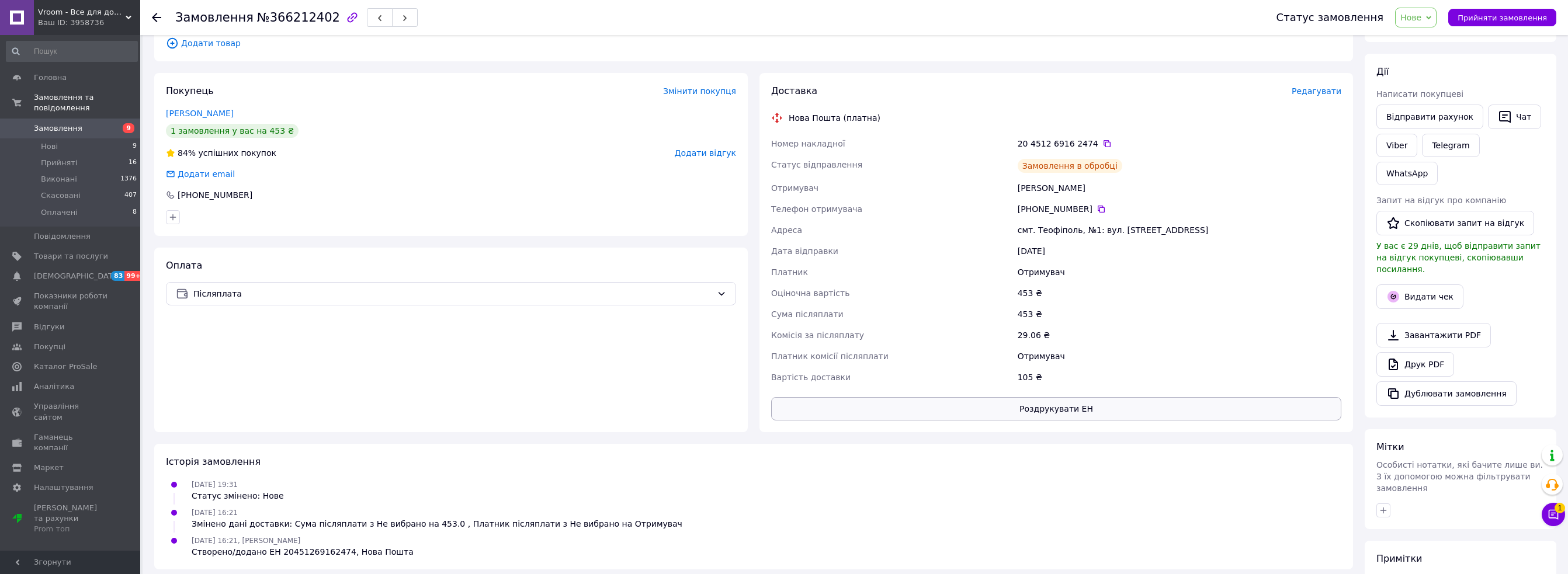
click at [1077, 404] on button "Роздрукувати ЕН" at bounding box center [1056, 408] width 570 height 24
click at [365, 93] on div "Покупець Змінити покупця" at bounding box center [450, 91] width 570 height 13
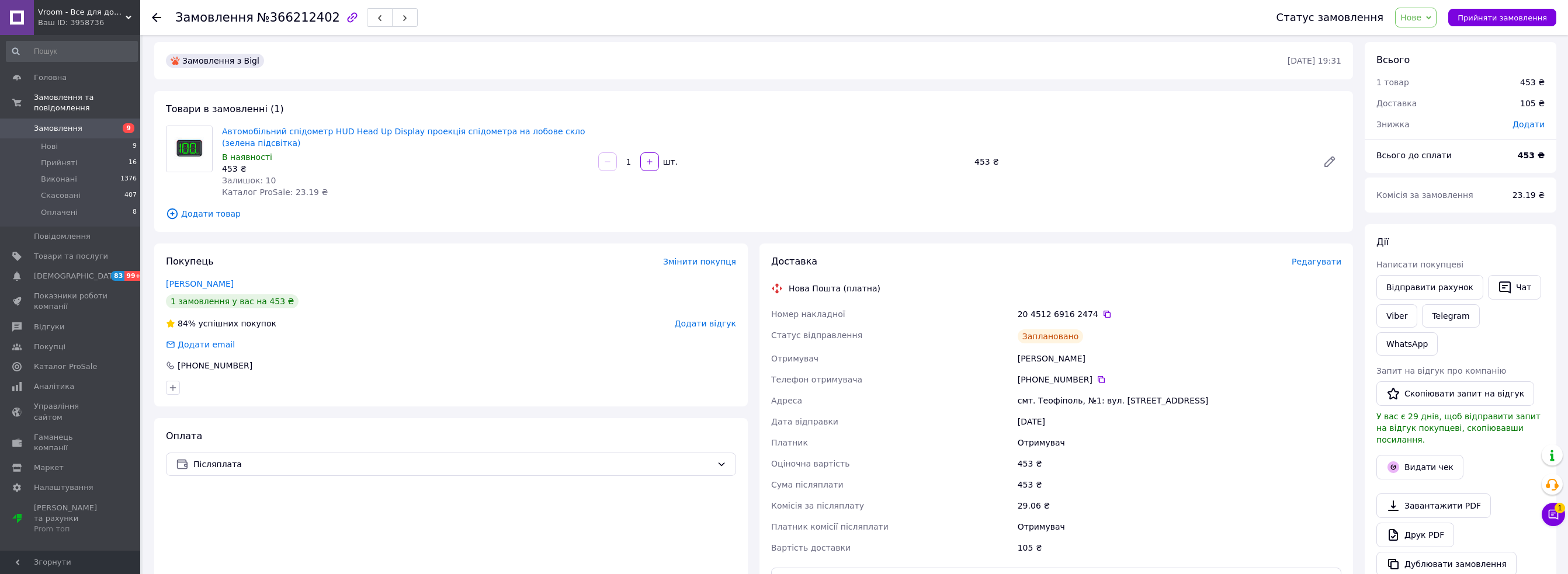
scroll to position [0, 0]
click at [64, 158] on li "Прийняті 16" at bounding box center [72, 163] width 144 height 16
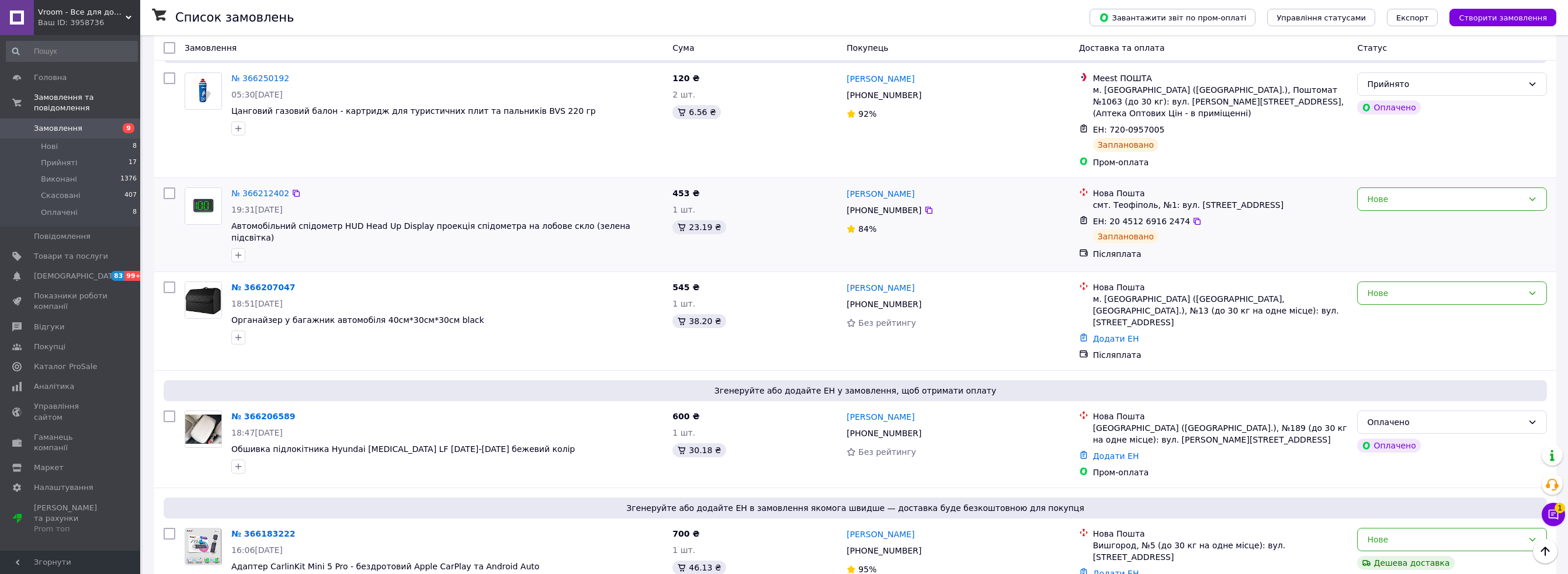
scroll to position [1109, 0]
